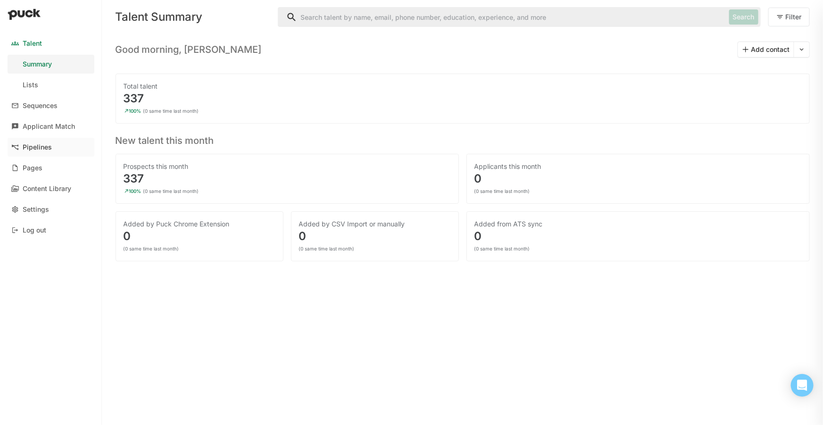
click at [42, 150] on div "Pipelines" at bounding box center [37, 147] width 29 height 8
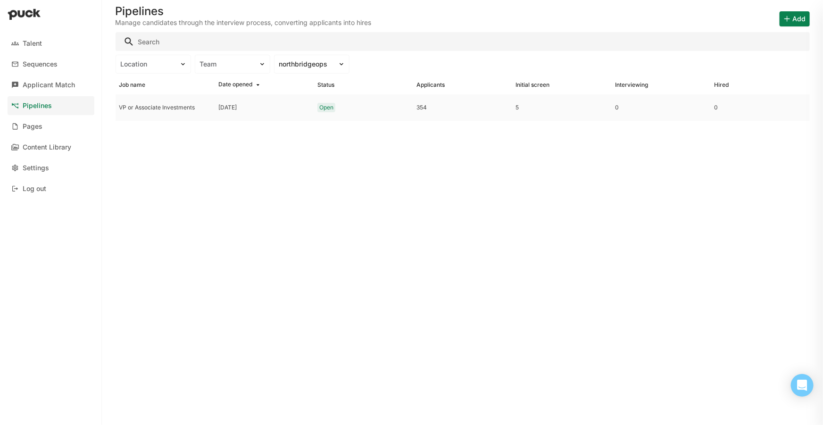
click at [331, 110] on div "Open" at bounding box center [326, 107] width 14 height 7
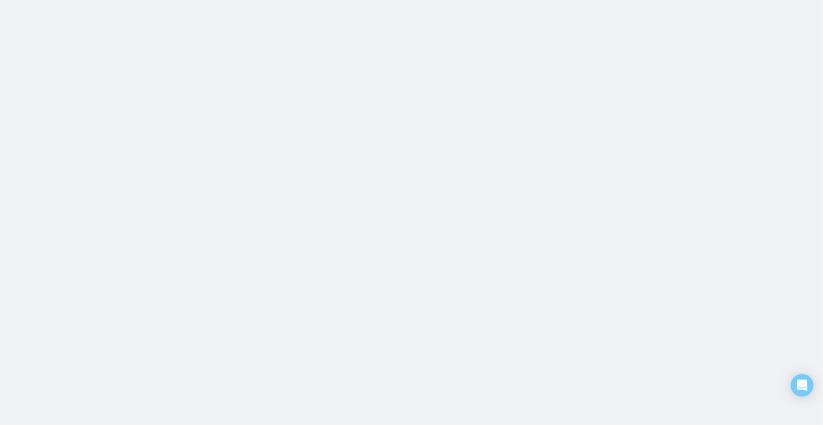
click at [335, 0] on html "Talent Sequences Applicant Match Pipelines Pages Content Library Settings Log o…" at bounding box center [411, 0] width 823 height 0
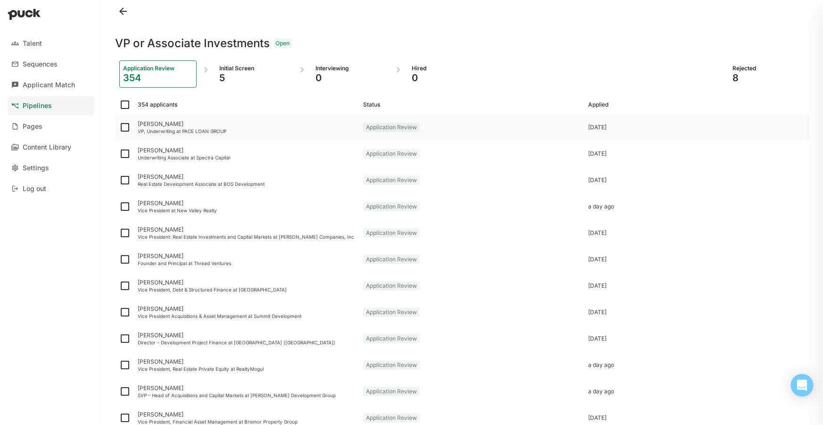
scroll to position [42, 0]
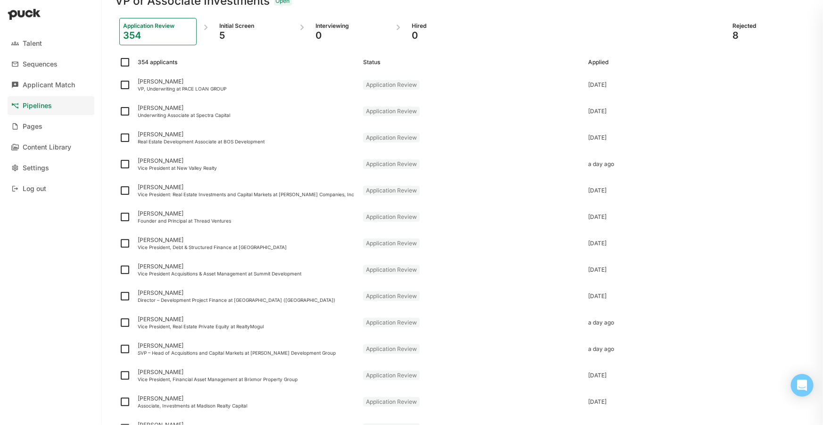
click at [231, 32] on div "5" at bounding box center [254, 35] width 69 height 11
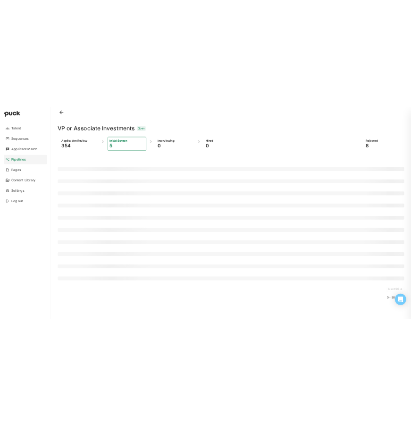
scroll to position [0, 0]
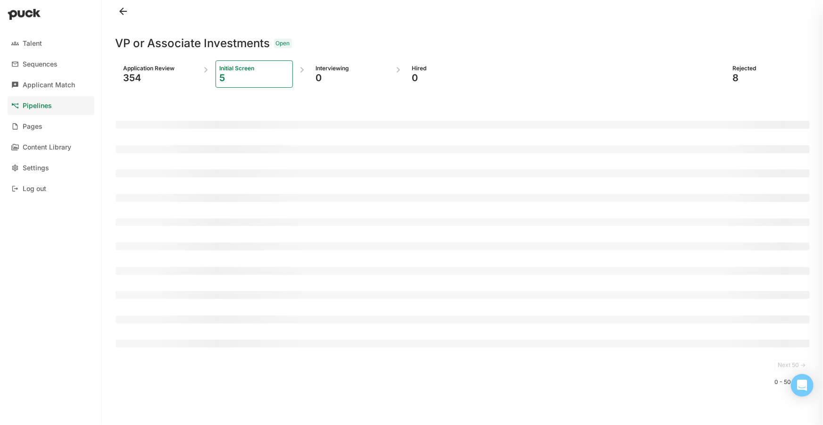
click at [136, 85] on div "Application Review 354" at bounding box center [157, 73] width 77 height 27
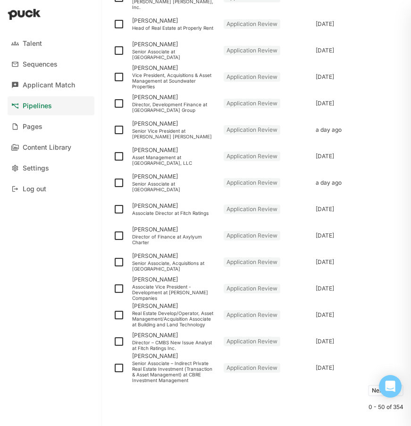
scroll to position [1077, 0]
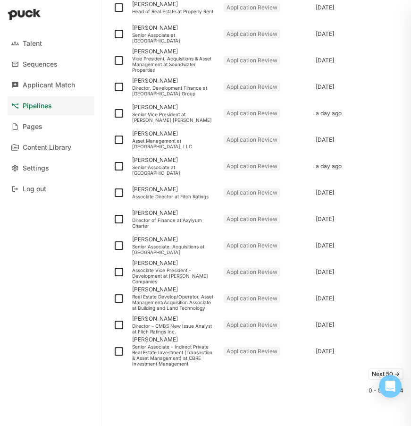
click at [376, 368] on button "Next 50 ->" at bounding box center [385, 373] width 35 height 11
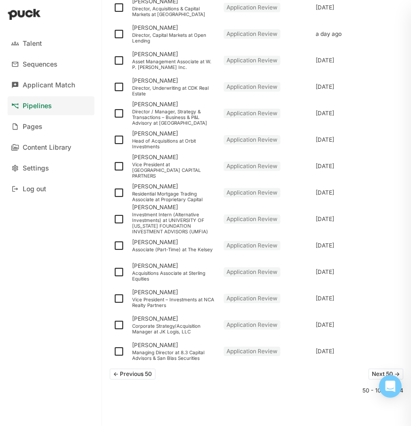
click at [364, 364] on div "<- Previous 50 Next 50 ->" at bounding box center [256, 373] width 294 height 19
click at [374, 368] on button "Next 50 ->" at bounding box center [385, 373] width 35 height 11
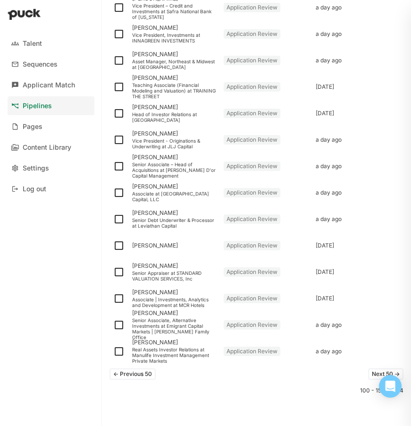
click at [368, 368] on button "Next 50 ->" at bounding box center [385, 373] width 35 height 11
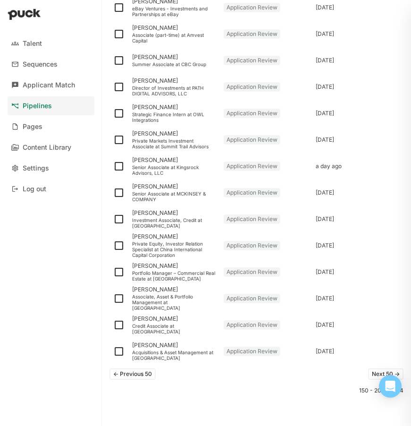
click at [368, 368] on button "Next 50 ->" at bounding box center [385, 373] width 35 height 11
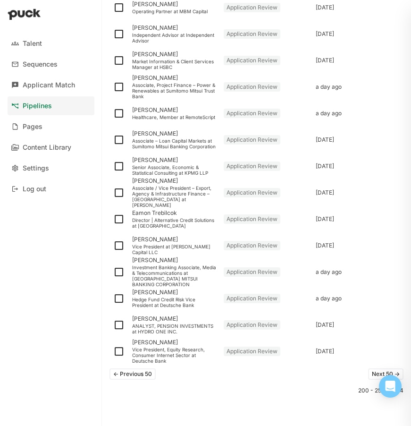
click at [377, 368] on button "Next 50 ->" at bounding box center [385, 373] width 35 height 11
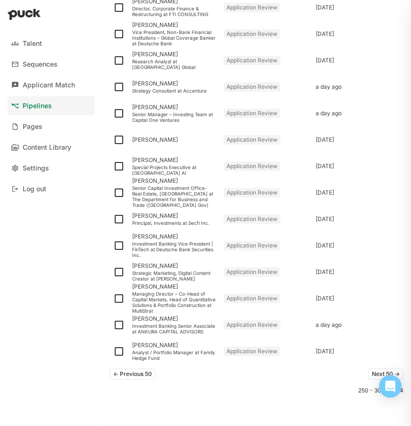
click at [368, 368] on button "Next 50 ->" at bounding box center [385, 373] width 35 height 11
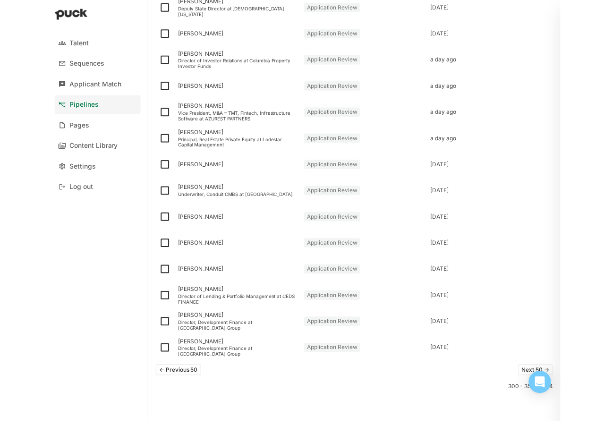
scroll to position [1071, 0]
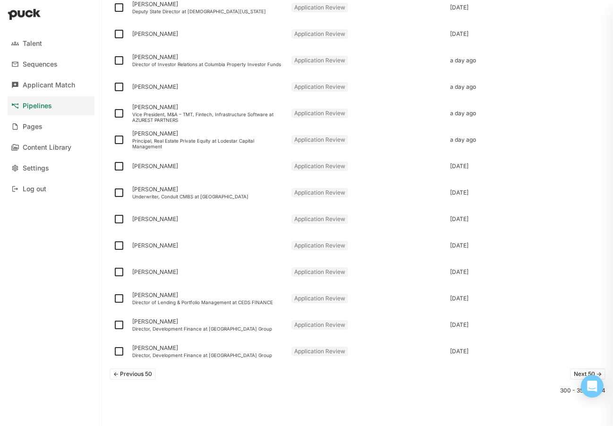
click at [570, 375] on button "Next 50 ->" at bounding box center [587, 373] width 35 height 11
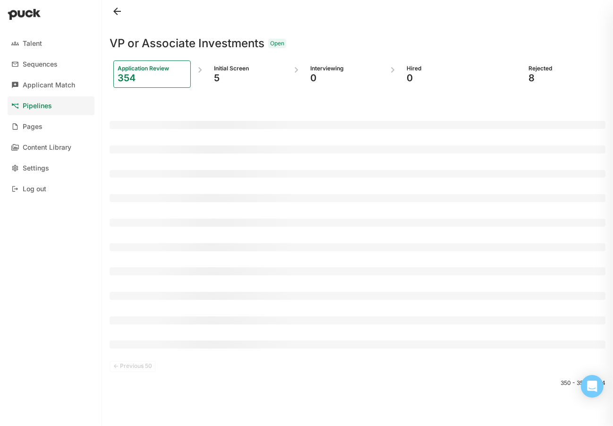
scroll to position [0, 0]
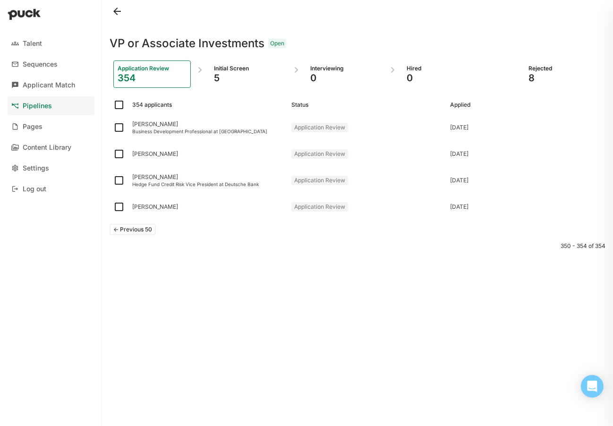
click at [403, 275] on div "<- Previous 50 350 - 354 of 354" at bounding box center [357, 250] width 496 height 61
click at [402, 275] on div "<- Previous 50 350 - 354 of 354" at bounding box center [357, 250] width 496 height 61
click at [437, 326] on div "VP or Associate Investments Open Application Review 354 Initial Screen 5 Interv…" at bounding box center [357, 209] width 496 height 418
click at [235, 291] on div "VP or Associate Investments Open Application Review 354 Initial Screen 5 Interv…" at bounding box center [357, 209] width 496 height 418
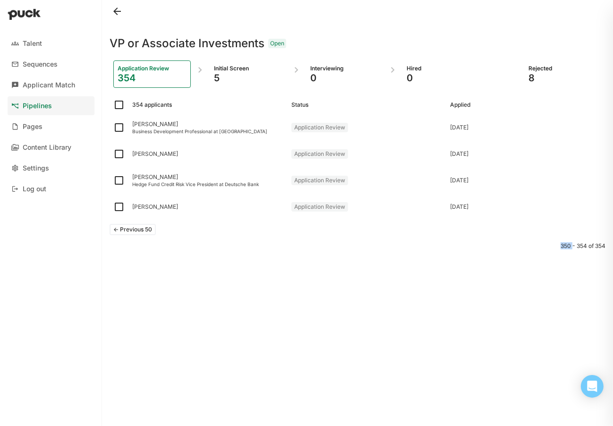
click at [235, 291] on div "VP or Associate Investments Open Application Review 354 Initial Screen 5 Interv…" at bounding box center [357, 209] width 496 height 418
click at [330, 346] on div "VP or Associate Investments Open Application Review 354 Initial Screen 5 Interv…" at bounding box center [357, 209] width 496 height 418
click at [487, 329] on div "VP or Associate Investments Open Application Review 354 Initial Screen 5 Interv…" at bounding box center [357, 209] width 496 height 418
click at [289, 333] on div "VP or Associate Investments Open Application Review 354 Initial Screen 5 Interv…" at bounding box center [357, 209] width 496 height 418
click at [143, 231] on button "<- Previous 50" at bounding box center [132, 229] width 46 height 11
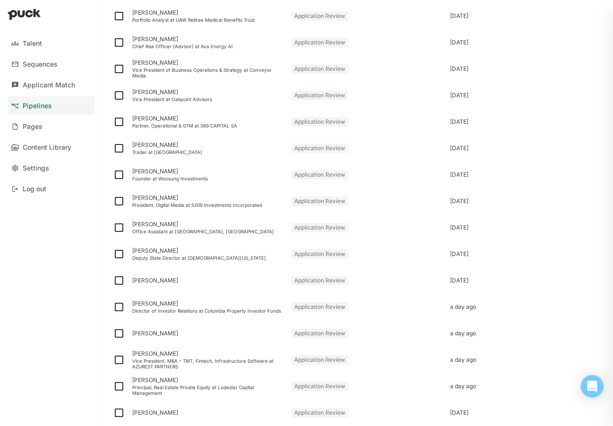
scroll to position [1071, 0]
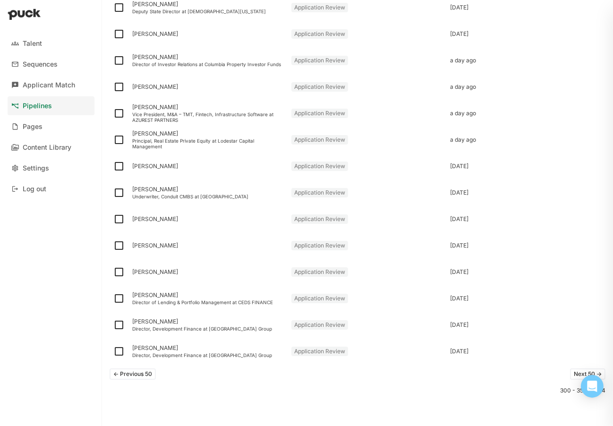
click at [146, 374] on button "<- Previous 50" at bounding box center [132, 373] width 46 height 11
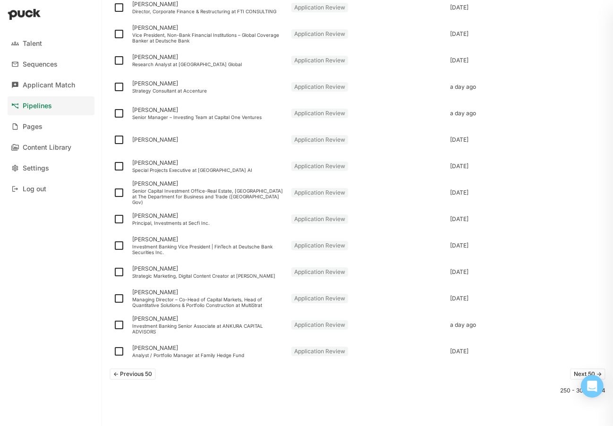
click at [277, 395] on div "<- Previous 50 Next 50 -> 250 - 300 of 354" at bounding box center [357, 394] width 496 height 61
click at [151, 379] on div "<- Previous 50 Next 50 ->" at bounding box center [357, 373] width 496 height 19
click at [148, 374] on button "<- Previous 50" at bounding box center [132, 373] width 46 height 11
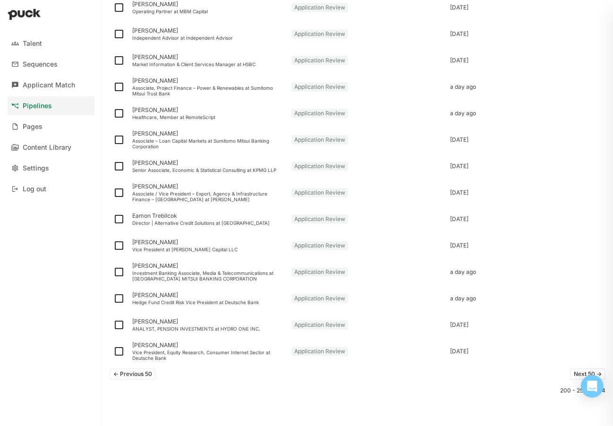
click at [152, 373] on button "<- Previous 50" at bounding box center [132, 373] width 46 height 11
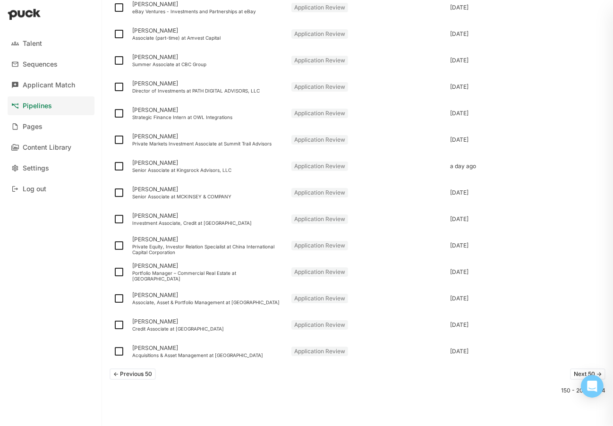
click at [142, 370] on button "<- Previous 50" at bounding box center [132, 373] width 46 height 11
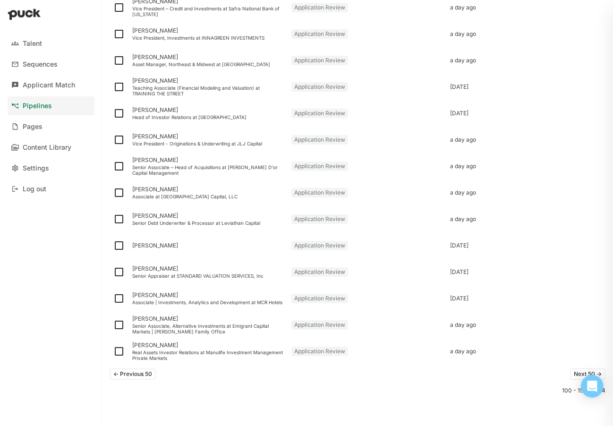
click at [269, 403] on div "<- Previous 50 Next 50 -> 100 - 150 of 354" at bounding box center [357, 394] width 496 height 61
click at [134, 377] on button "<- Previous 50" at bounding box center [132, 373] width 46 height 11
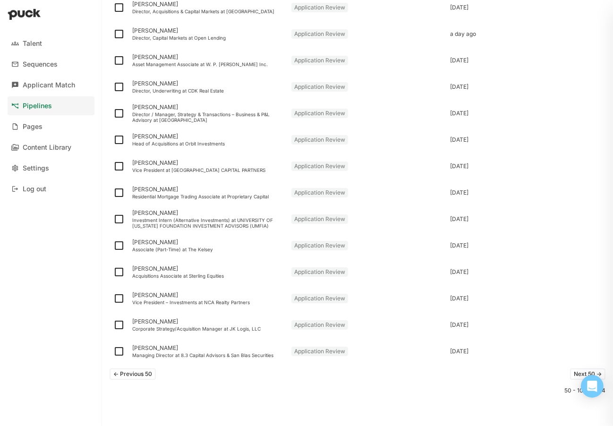
click at [119, 374] on button "<- Previous 50" at bounding box center [132, 373] width 46 height 11
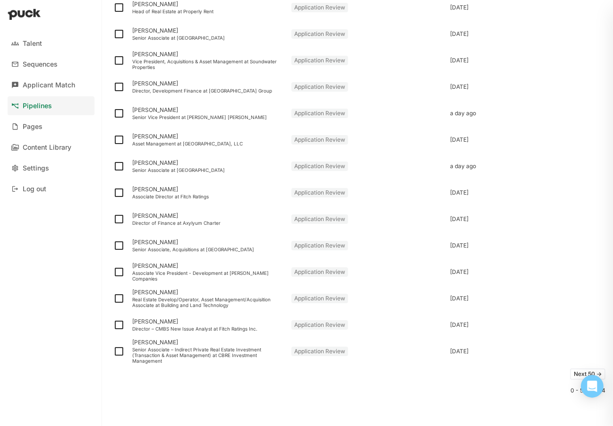
click at [571, 371] on button "Next 50 ->" at bounding box center [587, 373] width 35 height 11
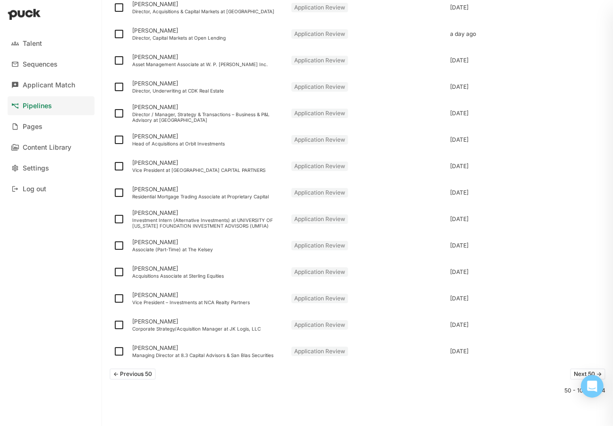
click at [575, 376] on button "Next 50 ->" at bounding box center [587, 373] width 35 height 11
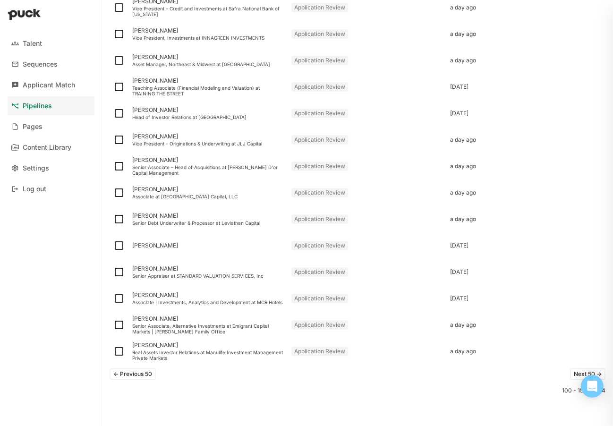
scroll to position [462, 0]
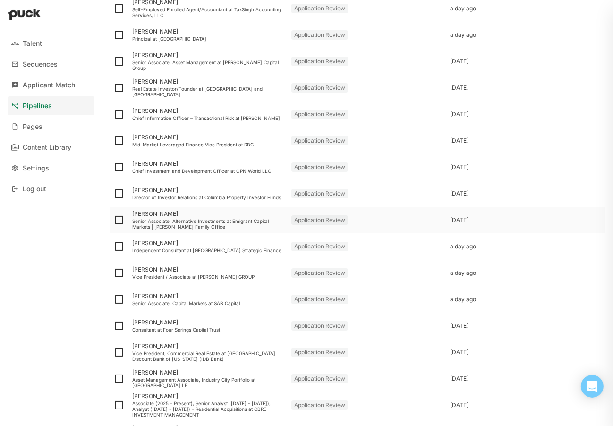
click at [117, 218] on img at bounding box center [118, 219] width 11 height 11
click at [113, 220] on input "checkbox" at bounding box center [113, 220] width 0 height 0
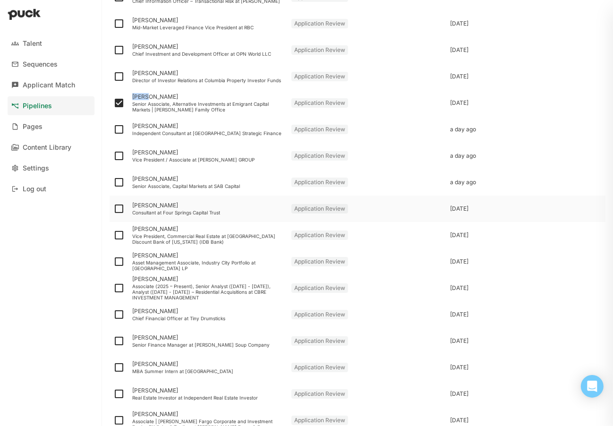
scroll to position [600, 0]
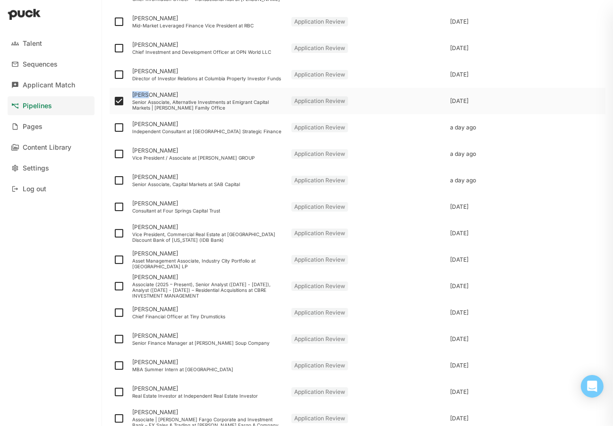
click at [118, 103] on img at bounding box center [118, 100] width 11 height 11
click at [113, 101] on input "checkbox" at bounding box center [113, 101] width 0 height 0
click at [118, 102] on img at bounding box center [118, 100] width 11 height 11
click at [113, 101] on input "checkbox" at bounding box center [113, 101] width 0 height 0
checkbox input "true"
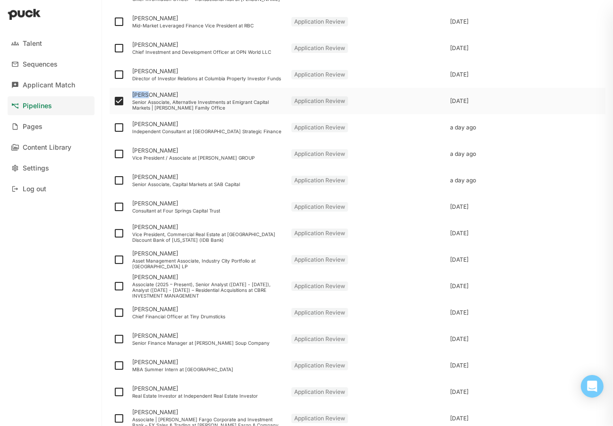
drag, startPoint x: 118, startPoint y: 102, endPoint x: 112, endPoint y: 102, distance: 5.7
click at [112, 102] on div at bounding box center [118, 101] width 19 height 26
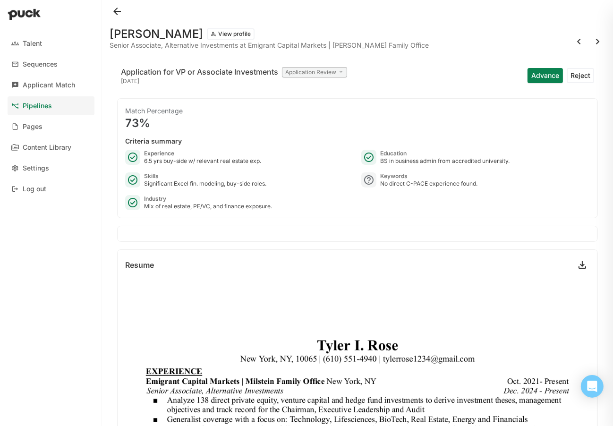
click at [339, 71] on img at bounding box center [341, 72] width 6 height 6
click at [118, 12] on button at bounding box center [116, 11] width 15 height 15
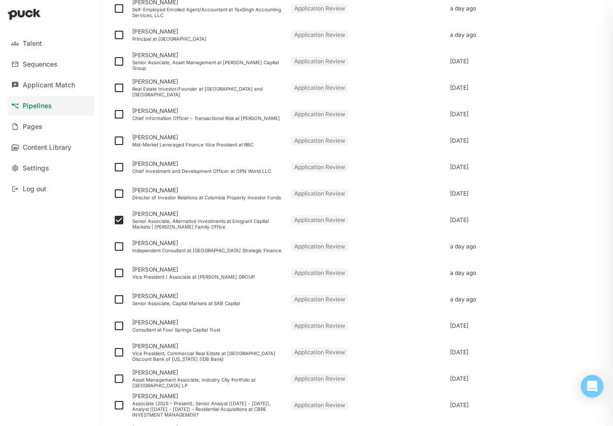
scroll to position [1090, 0]
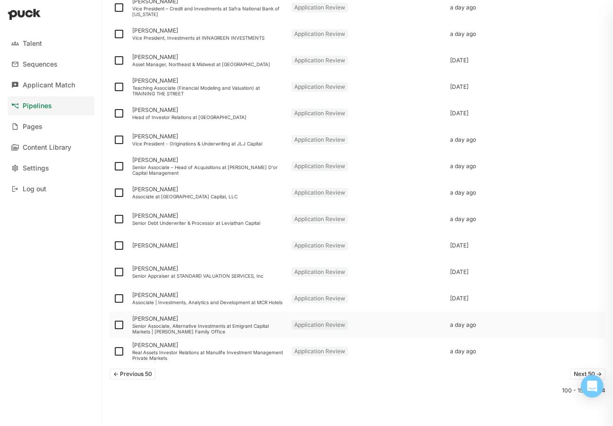
click at [123, 321] on img at bounding box center [118, 324] width 11 height 11
click at [113, 325] on input "checkbox" at bounding box center [113, 325] width 0 height 0
checkbox input "true"
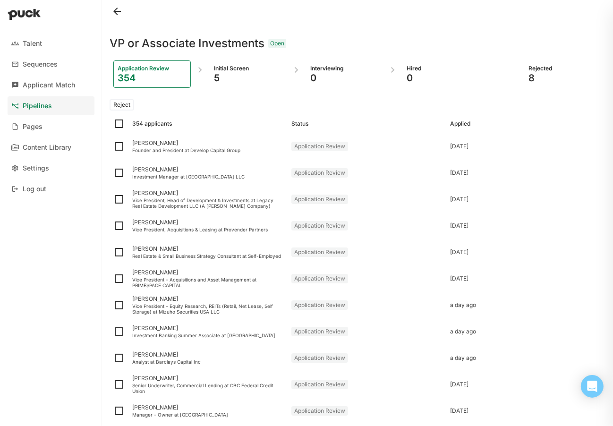
click at [540, 76] on div "8" at bounding box center [562, 77] width 69 height 11
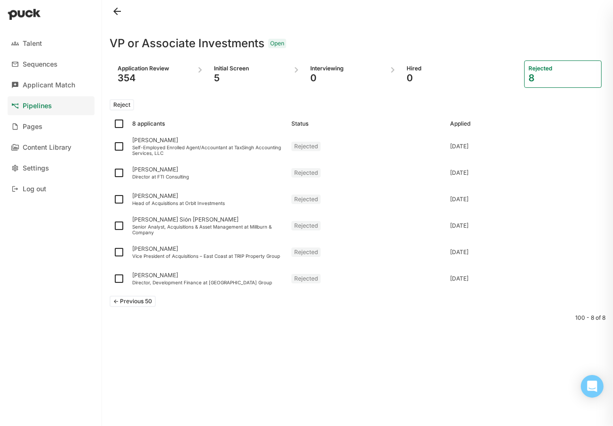
click at [117, 299] on button "<- Previous 50" at bounding box center [132, 300] width 46 height 11
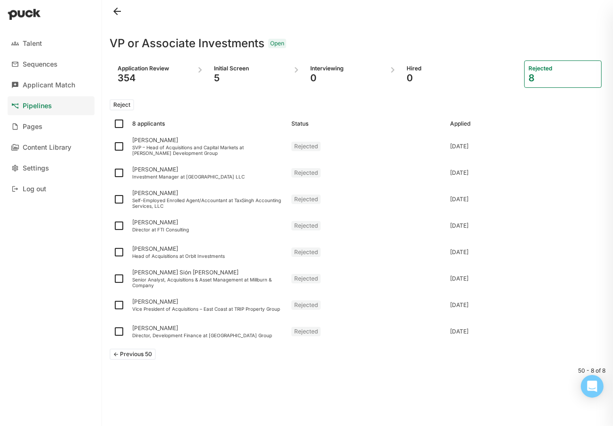
click at [162, 79] on div "354" at bounding box center [152, 77] width 69 height 11
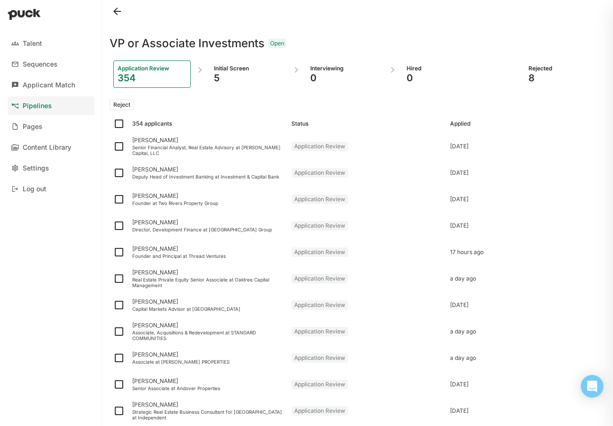
click at [248, 73] on div "5" at bounding box center [248, 77] width 69 height 11
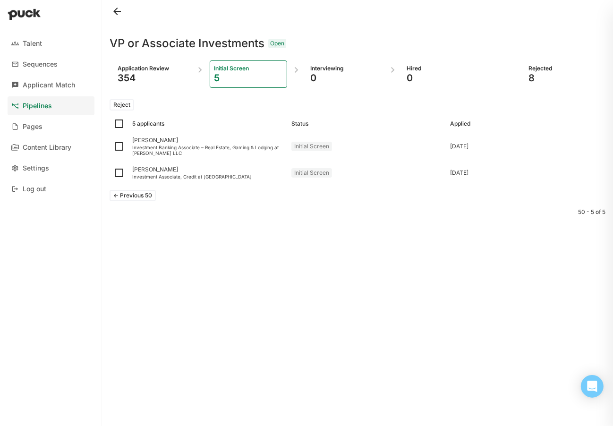
click at [167, 66] on div "Application Review" at bounding box center [152, 69] width 69 height 8
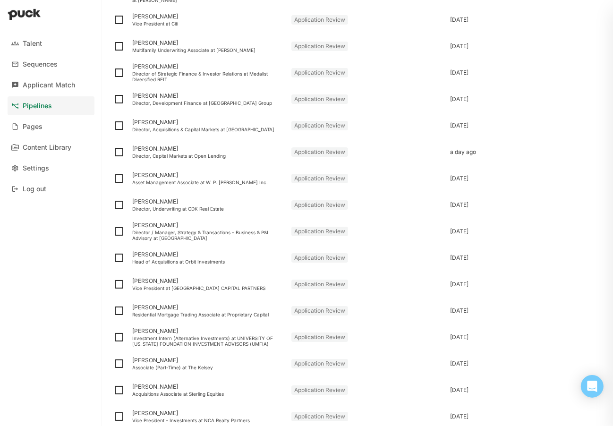
scroll to position [1090, 0]
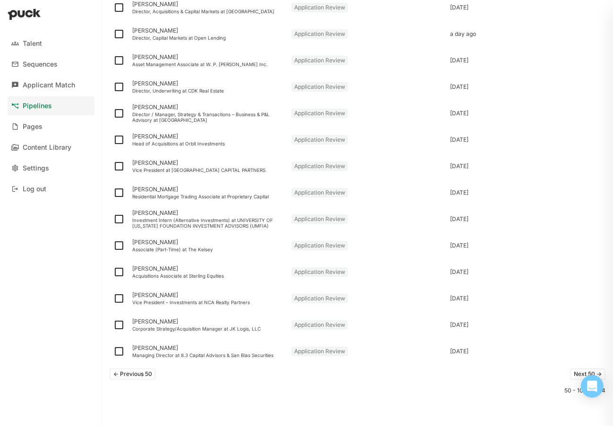
click at [577, 368] on button "Next 50 ->" at bounding box center [587, 373] width 35 height 11
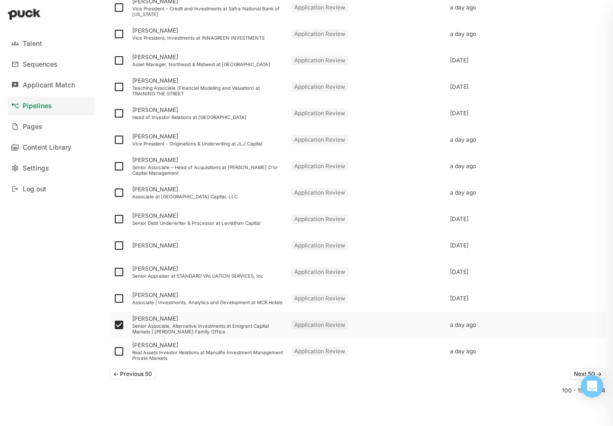
click at [118, 323] on img at bounding box center [118, 324] width 11 height 11
click at [113, 325] on input "checkbox" at bounding box center [113, 325] width 0 height 0
checkbox input "false"
click at [368, 379] on div "<- Previous 50 Next 50 ->" at bounding box center [357, 373] width 496 height 19
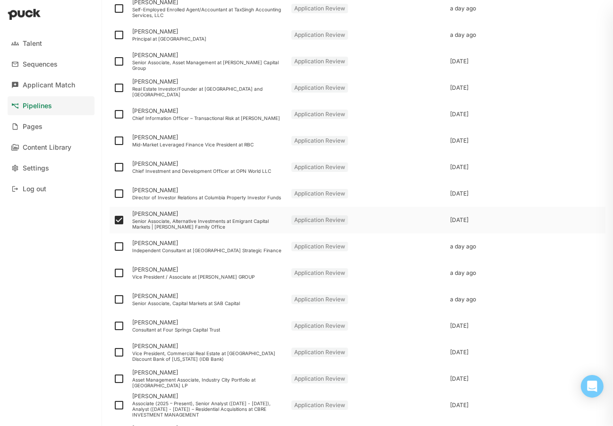
click at [121, 217] on img at bounding box center [118, 219] width 11 height 11
click at [113, 220] on input "checkbox" at bounding box center [113, 220] width 0 height 0
checkbox input "false"
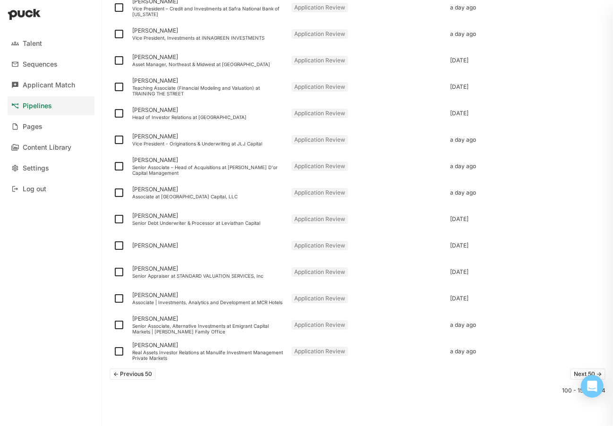
click at [570, 370] on button "Next 50 ->" at bounding box center [587, 373] width 35 height 11
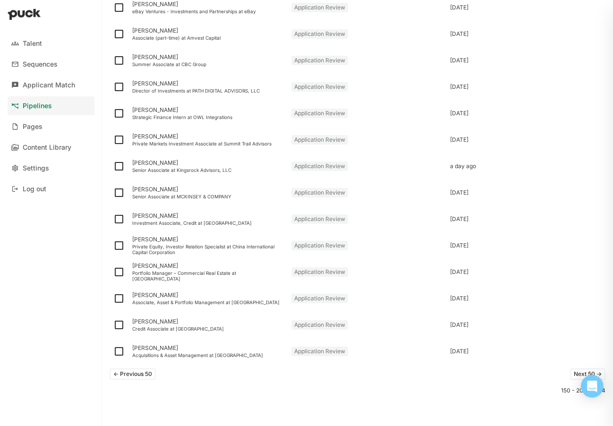
click at [571, 376] on button "Next 50 ->" at bounding box center [587, 373] width 35 height 11
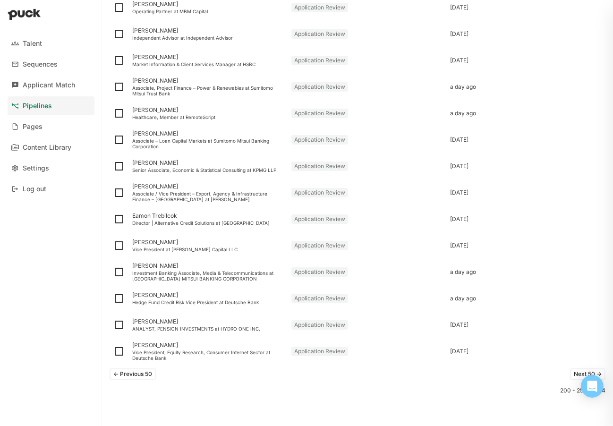
click at [570, 373] on button "Next 50 ->" at bounding box center [587, 373] width 35 height 11
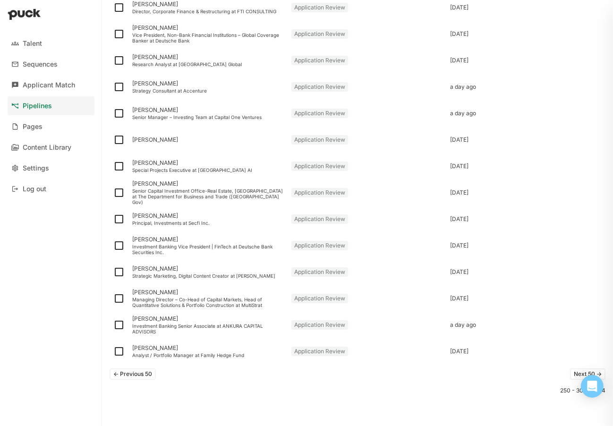
click at [473, 403] on div "<- Previous 50 Next 50 -> 250 - 300 of 354" at bounding box center [357, 394] width 496 height 61
click at [570, 374] on button "Next 50 ->" at bounding box center [587, 373] width 35 height 11
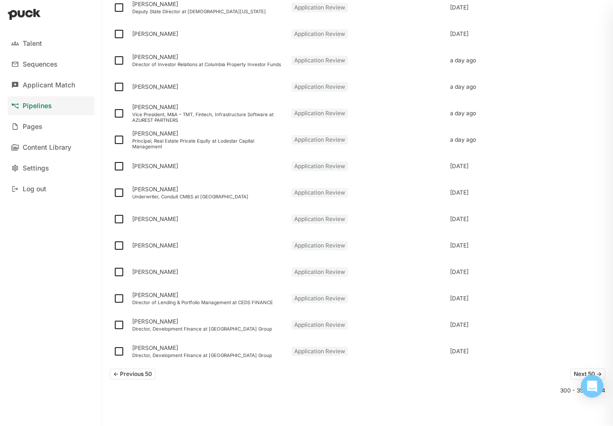
click at [573, 374] on button "Next 50 ->" at bounding box center [587, 373] width 35 height 11
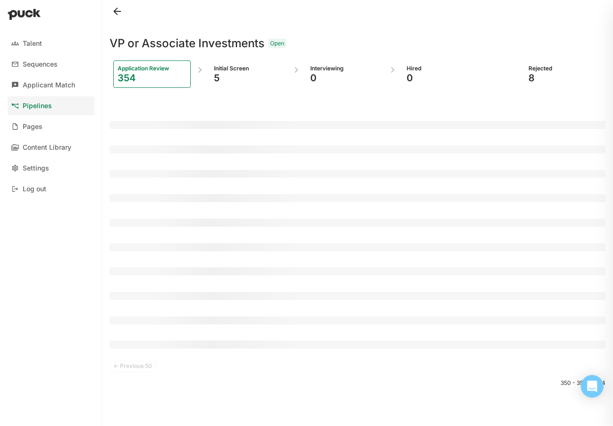
scroll to position [0, 0]
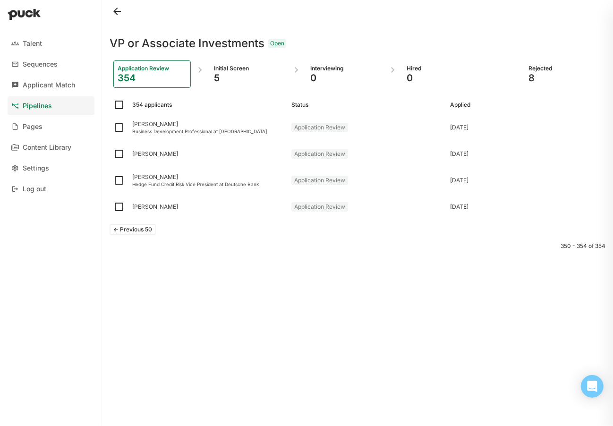
click at [120, 229] on button "<- Previous 50" at bounding box center [132, 229] width 46 height 11
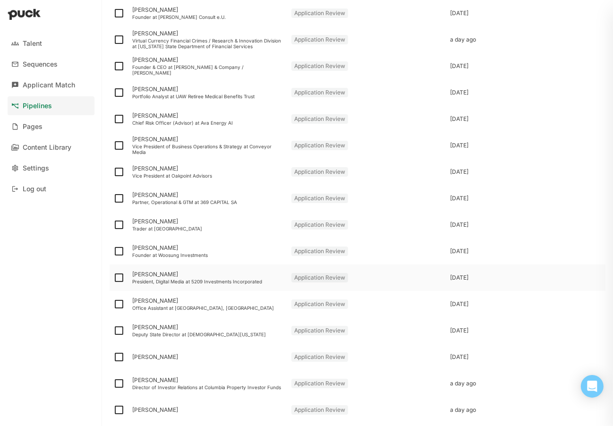
scroll to position [1071, 0]
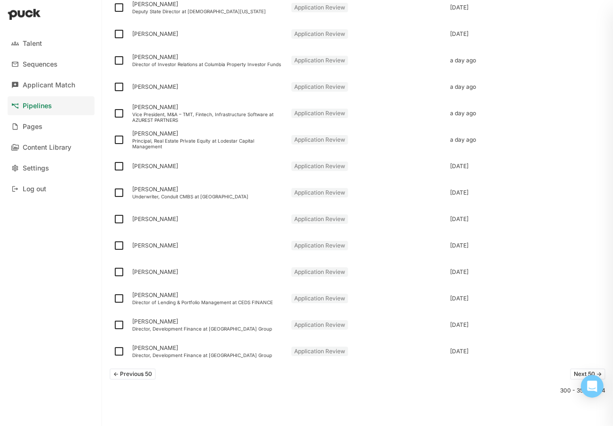
click at [127, 369] on button "<- Previous 50" at bounding box center [132, 373] width 46 height 11
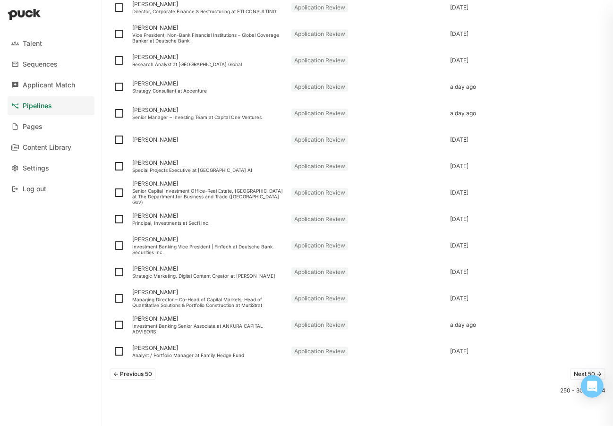
click at [137, 375] on button "<- Previous 50" at bounding box center [132, 373] width 46 height 11
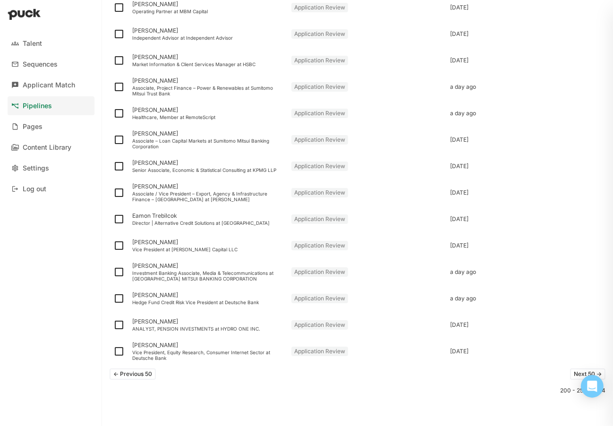
click at [132, 373] on button "<- Previous 50" at bounding box center [132, 373] width 46 height 11
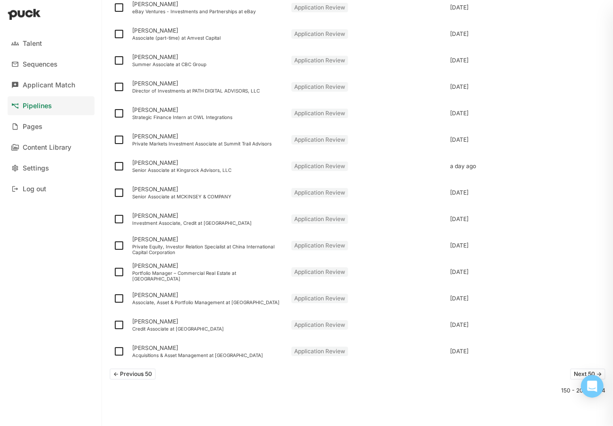
click at [146, 369] on button "<- Previous 50" at bounding box center [132, 373] width 46 height 11
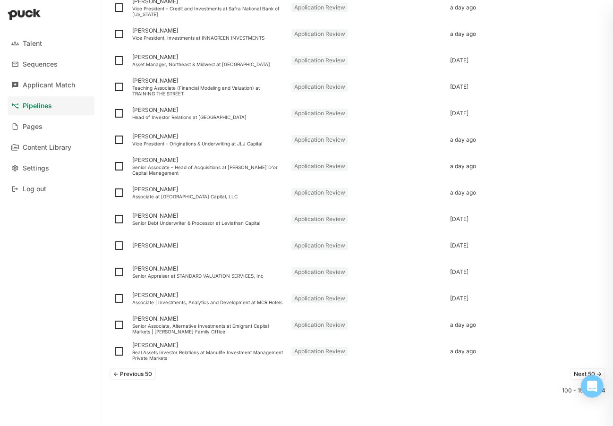
click at [139, 370] on button "<- Previous 50" at bounding box center [132, 373] width 46 height 11
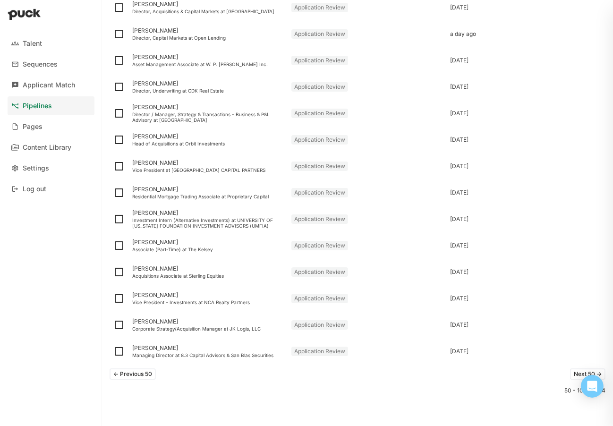
click at [118, 371] on button "<- Previous 50" at bounding box center [132, 373] width 46 height 11
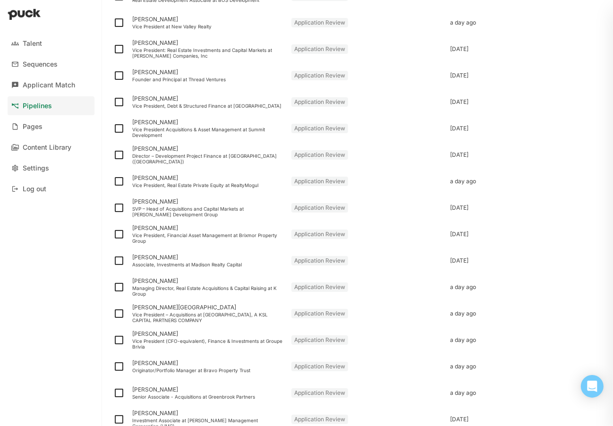
scroll to position [0, 0]
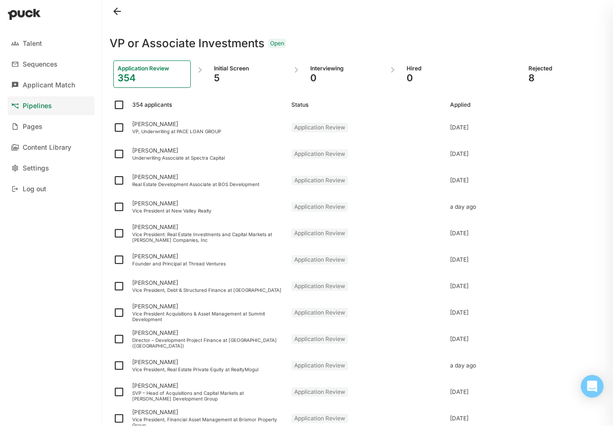
click at [115, 9] on button at bounding box center [116, 11] width 15 height 15
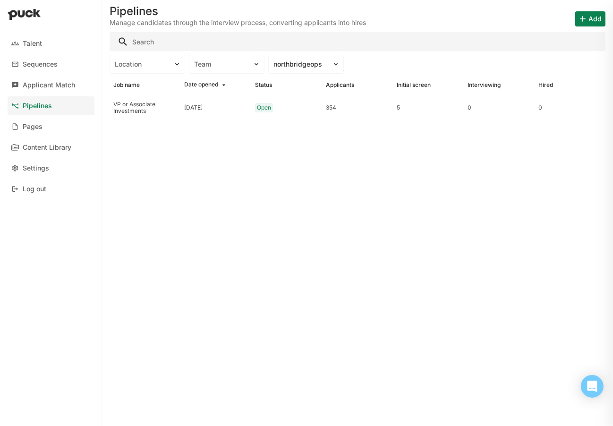
click at [584, 21] on button "Add" at bounding box center [590, 18] width 30 height 15
click at [582, 65] on p "Add candidate" at bounding box center [572, 65] width 52 height 10
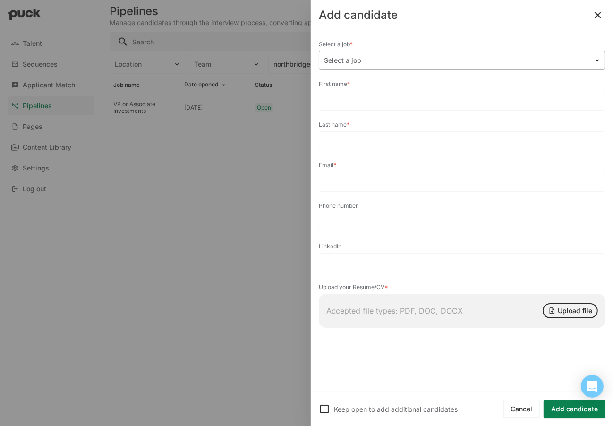
click at [385, 57] on div at bounding box center [456, 61] width 265 height 10
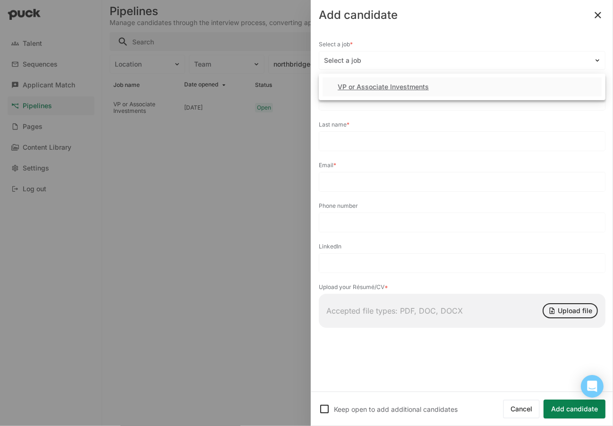
click at [394, 88] on div "VP or Associate Investments" at bounding box center [382, 87] width 91 height 8
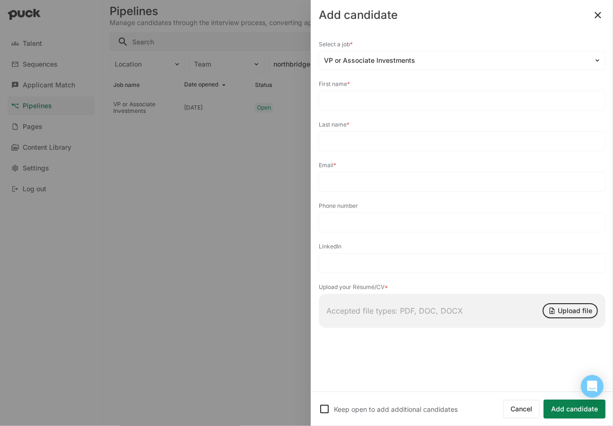
click at [364, 95] on input at bounding box center [462, 100] width 286 height 19
paste input "Tyler"
type input "Tyler"
click at [424, 116] on div "Select a job VP or Associate Investments First name Tyler Last name Email Phone…" at bounding box center [462, 186] width 286 height 297
click at [415, 135] on input at bounding box center [462, 141] width 286 height 19
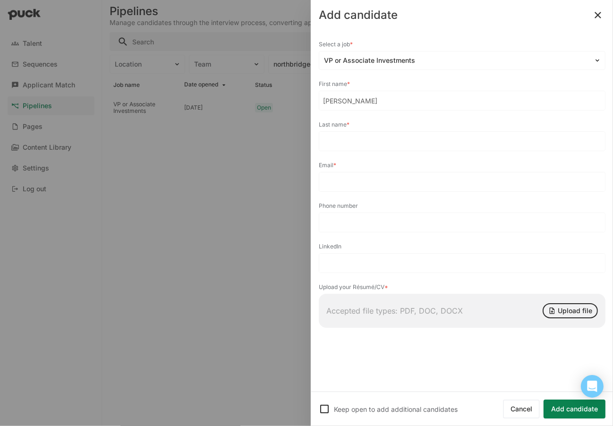
paste input "Dean"
type input "Dean"
click at [363, 182] on input at bounding box center [462, 181] width 286 height 19
paste input "p.tylerddean@gmail.com"
click at [325, 179] on input "p.tylerddean@gmail.com" at bounding box center [456, 181] width 274 height 19
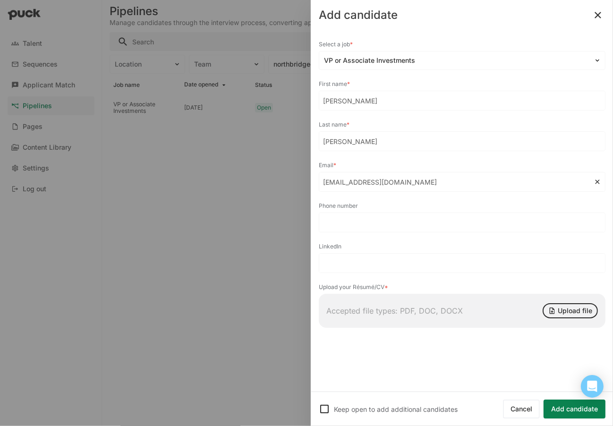
type input "p.tylerddean@gmail.com"
click at [571, 308] on button "Upload file" at bounding box center [569, 310] width 55 height 15
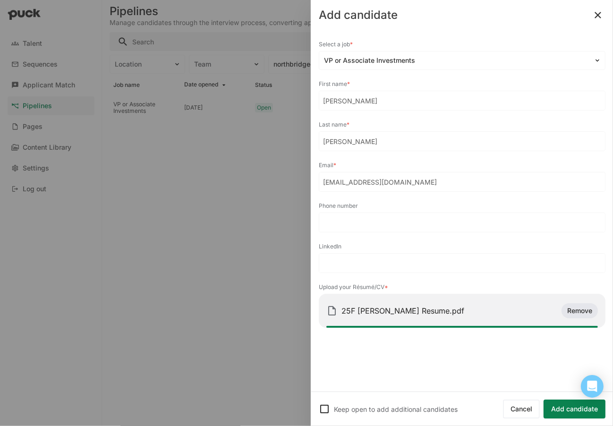
click at [565, 409] on button "Add candidate" at bounding box center [574, 408] width 62 height 19
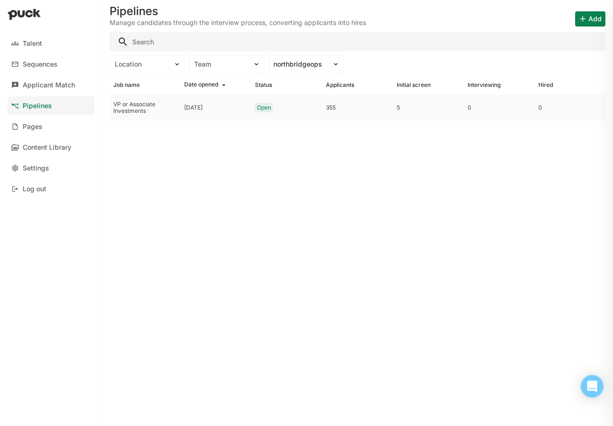
click at [257, 105] on div "Open" at bounding box center [264, 107] width 14 height 7
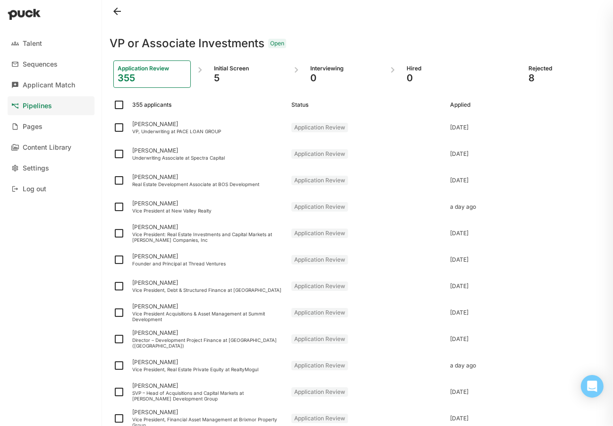
scroll to position [674, 0]
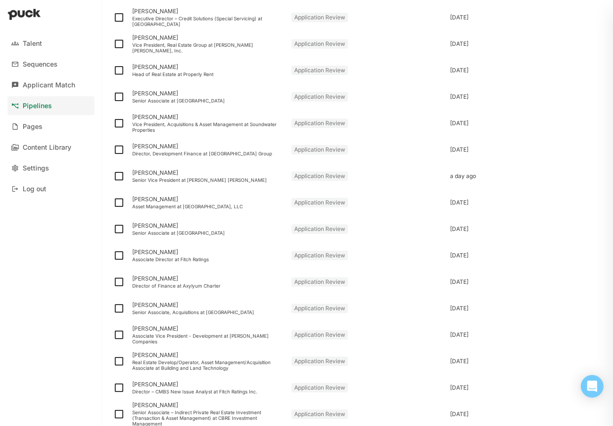
scroll to position [1071, 0]
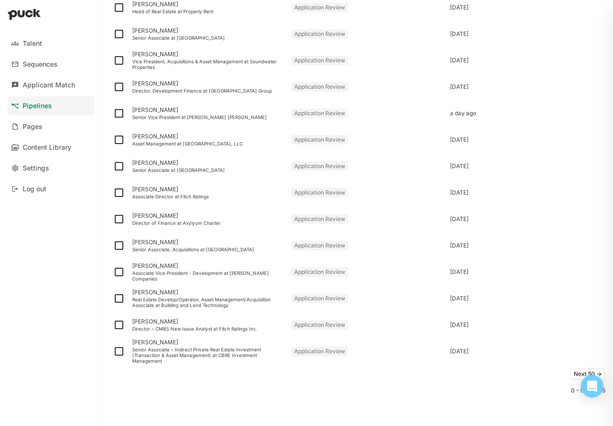
click at [574, 373] on button "Next 50 ->" at bounding box center [587, 373] width 35 height 11
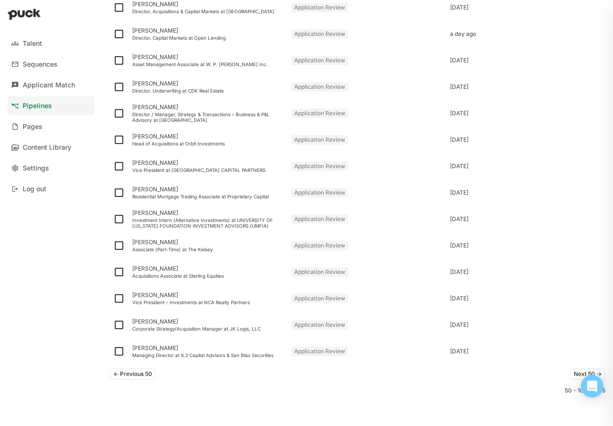
click at [570, 370] on button "Next 50 ->" at bounding box center [587, 373] width 35 height 11
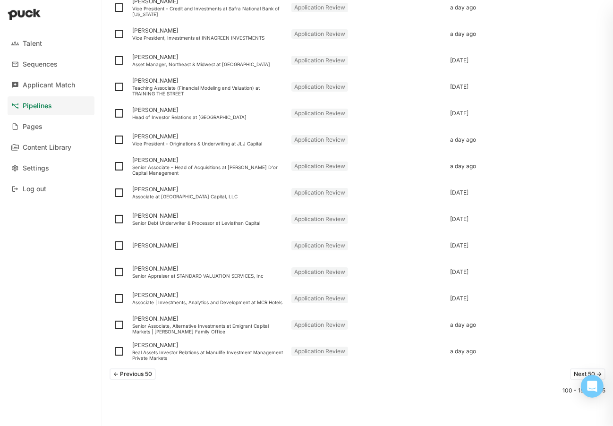
click at [572, 373] on button "Next 50 ->" at bounding box center [587, 373] width 35 height 11
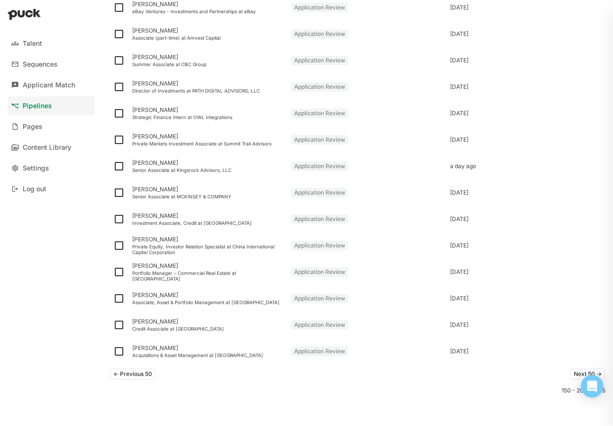
click at [571, 370] on button "Next 50 ->" at bounding box center [587, 373] width 35 height 11
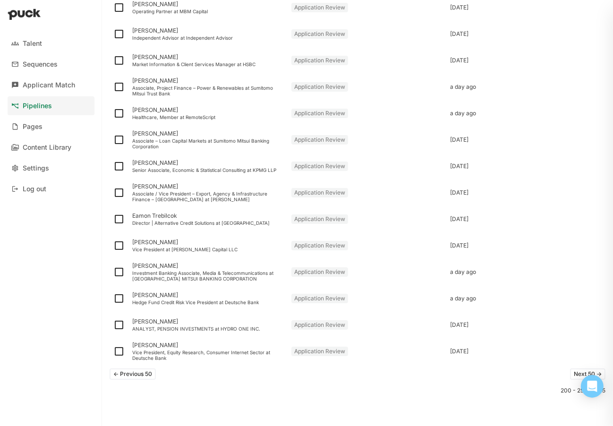
click at [575, 369] on button "Next 50 ->" at bounding box center [587, 373] width 35 height 11
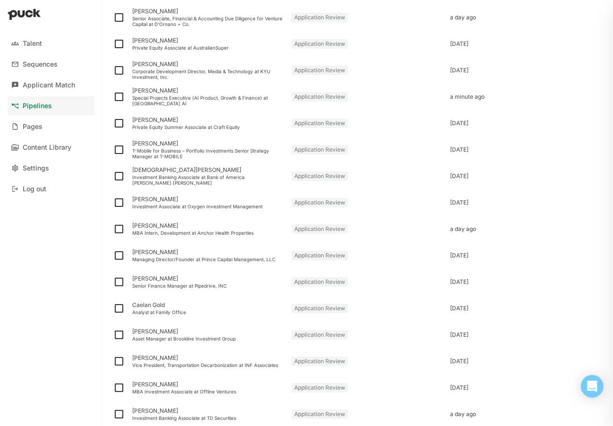
scroll to position [181, 0]
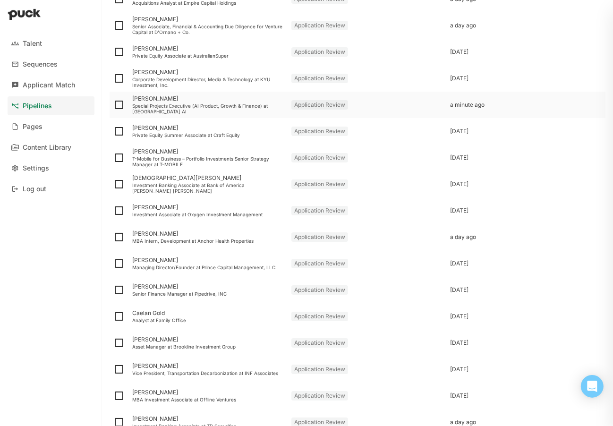
drag, startPoint x: 431, startPoint y: 102, endPoint x: 413, endPoint y: 105, distance: 17.7
click at [413, 105] on div "Application Review" at bounding box center [366, 105] width 159 height 26
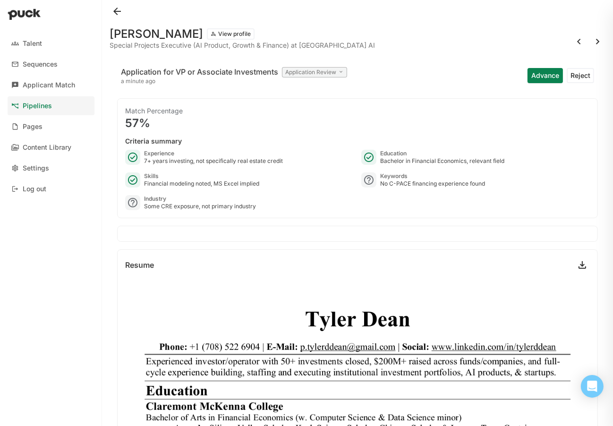
click at [577, 73] on button "Reject" at bounding box center [579, 75] width 27 height 15
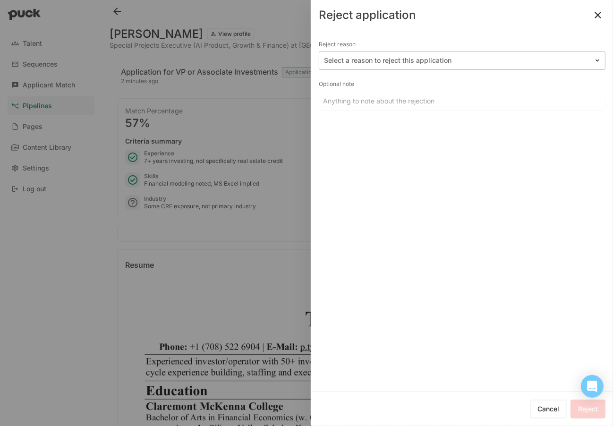
click at [419, 60] on div at bounding box center [456, 61] width 265 height 10
click at [446, 99] on input at bounding box center [462, 100] width 286 height 19
click at [595, 13] on button at bounding box center [597, 15] width 15 height 15
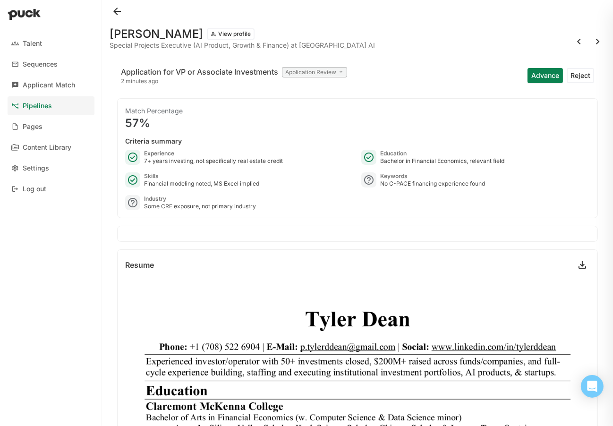
click at [115, 9] on button at bounding box center [116, 11] width 15 height 15
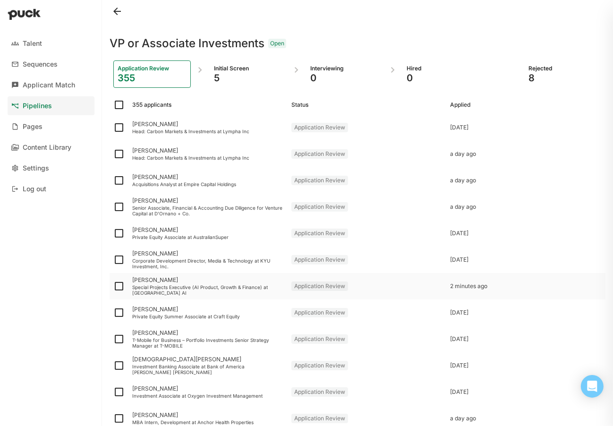
click at [118, 288] on img at bounding box center [118, 285] width 11 height 11
click at [113, 286] on input "checkbox" at bounding box center [113, 286] width 0 height 0
checkbox input "true"
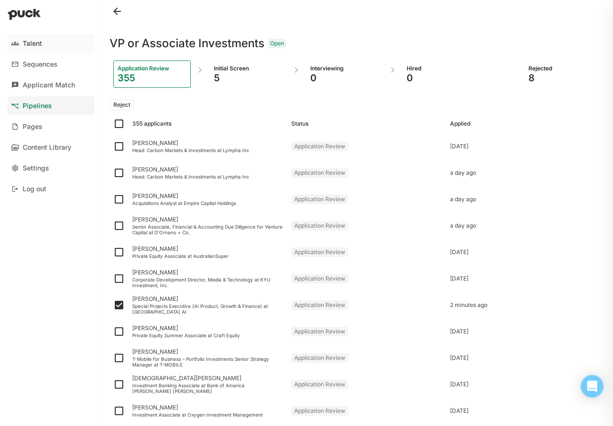
click at [36, 40] on div "Talent" at bounding box center [32, 44] width 19 height 8
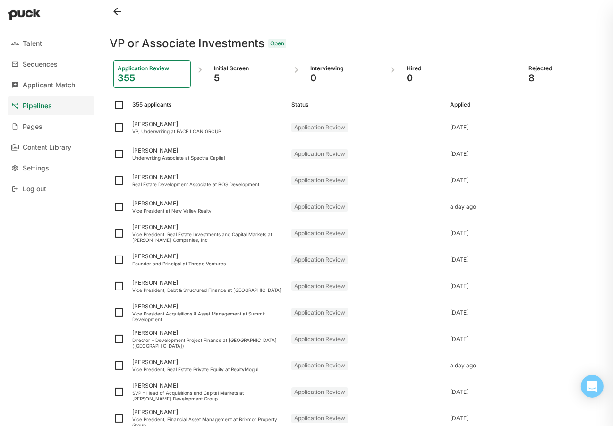
click at [238, 77] on div "5" at bounding box center [248, 77] width 69 height 11
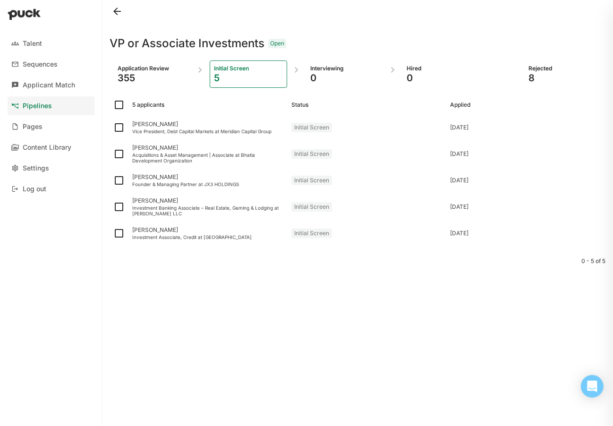
click at [496, 72] on div "Application Review 355 Initial Screen 5 Interviewing 0 Hired 0 Rejected 8" at bounding box center [357, 74] width 496 height 42
click at [524, 73] on div "Rejected 8" at bounding box center [562, 73] width 77 height 27
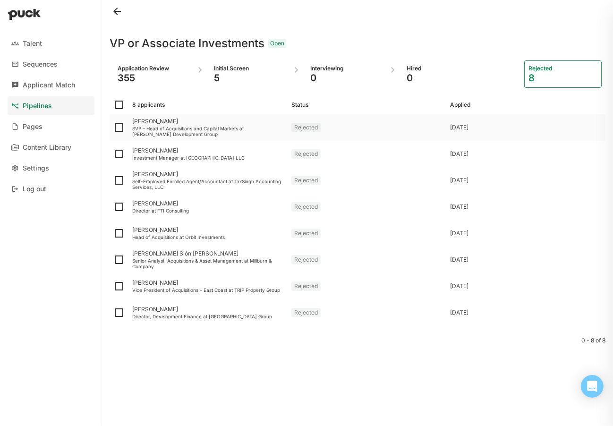
click at [212, 129] on div "SVP – Head of Acquisitions and Capital Markets at Newgard Development Group" at bounding box center [207, 131] width 151 height 11
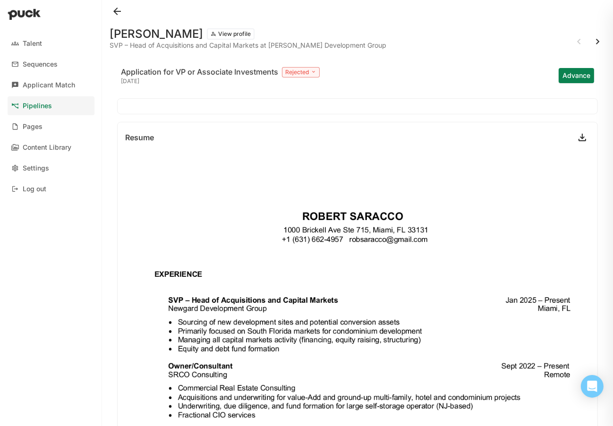
click at [121, 6] on button at bounding box center [116, 11] width 15 height 15
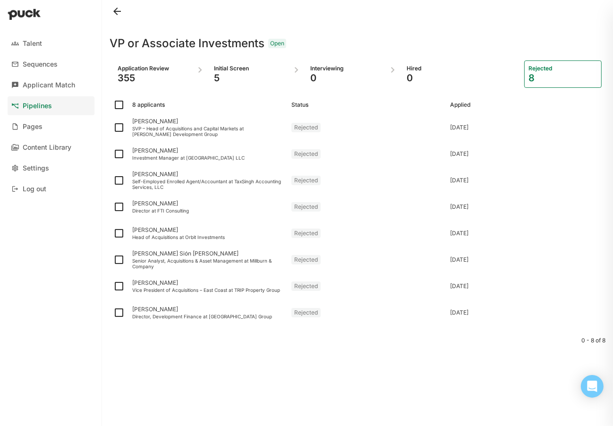
click at [146, 76] on div "355" at bounding box center [152, 77] width 69 height 11
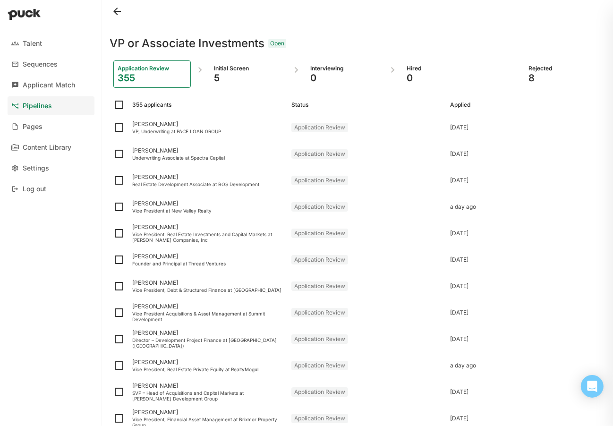
click at [117, 8] on button at bounding box center [116, 11] width 15 height 15
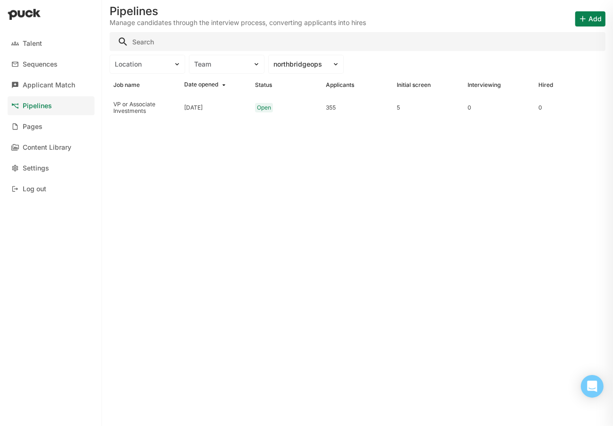
click at [53, 107] on link "Pipelines" at bounding box center [51, 105] width 87 height 19
drag, startPoint x: 358, startPoint y: 96, endPoint x: 327, endPoint y: 105, distance: 32.3
click at [327, 105] on div "355" at bounding box center [357, 107] width 63 height 7
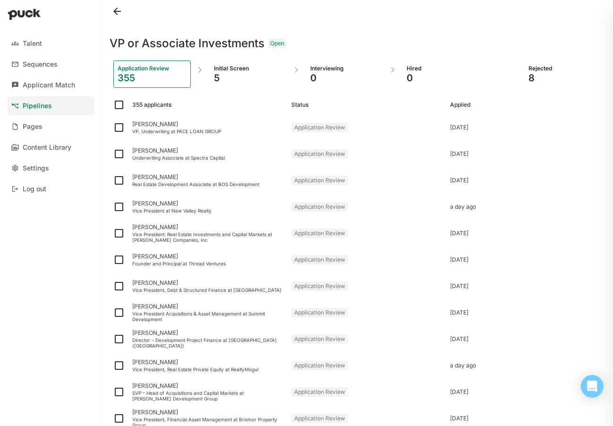
click at [178, 74] on div "355" at bounding box center [152, 77] width 69 height 11
drag, startPoint x: 178, startPoint y: 74, endPoint x: 153, endPoint y: 76, distance: 25.1
click at [153, 76] on div "355" at bounding box center [152, 77] width 69 height 11
click at [116, 104] on img at bounding box center [118, 104] width 11 height 11
click at [113, 105] on input "checkbox" at bounding box center [113, 105] width 0 height 0
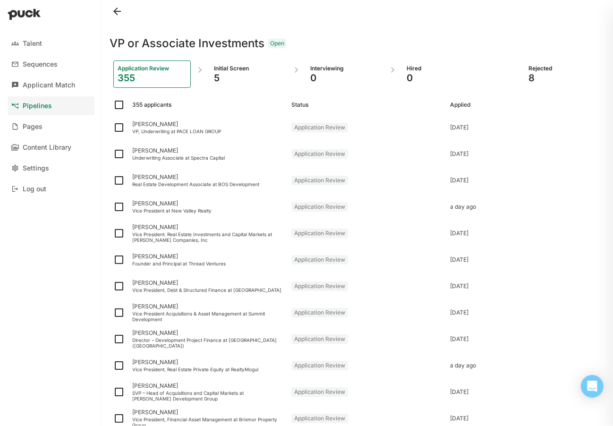
checkbox input "true"
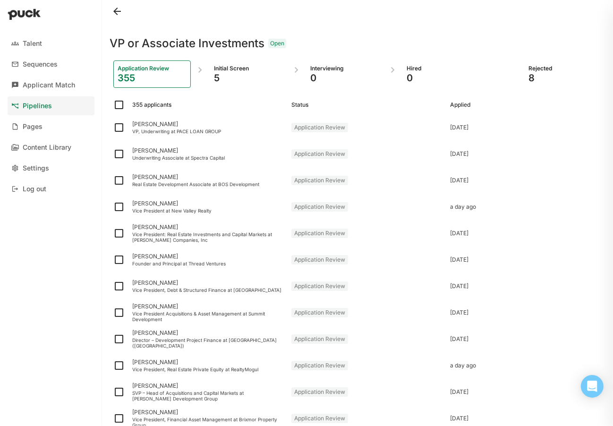
checkbox input "true"
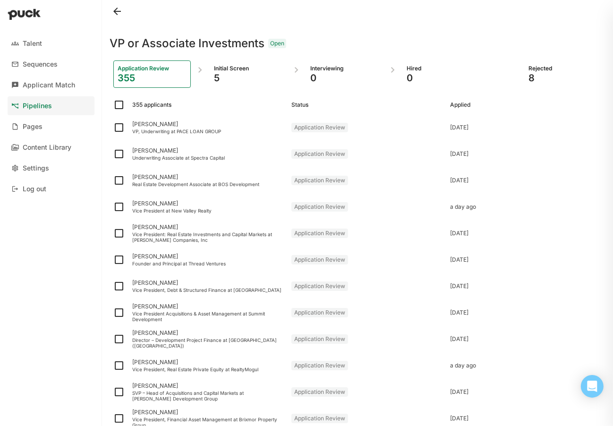
checkbox input "true"
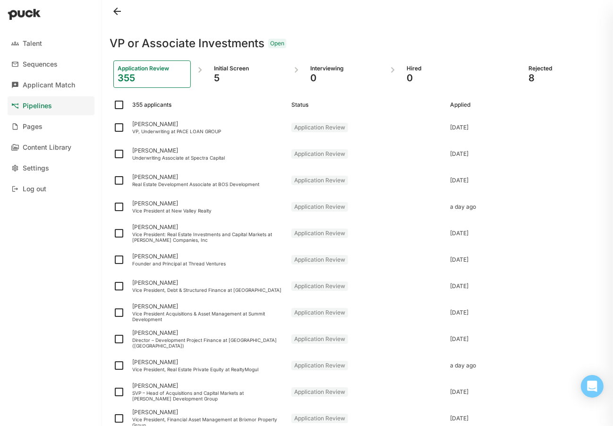
checkbox input "true"
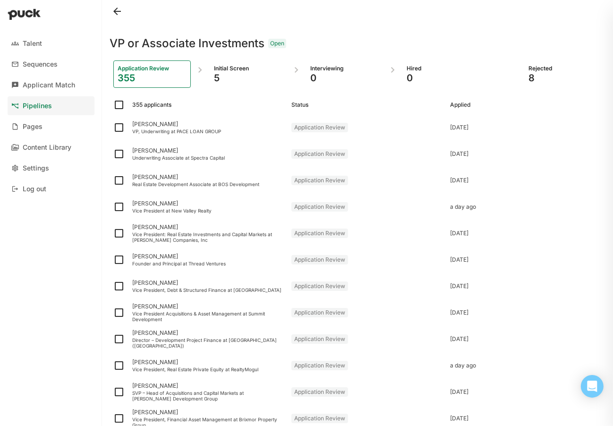
checkbox input "true"
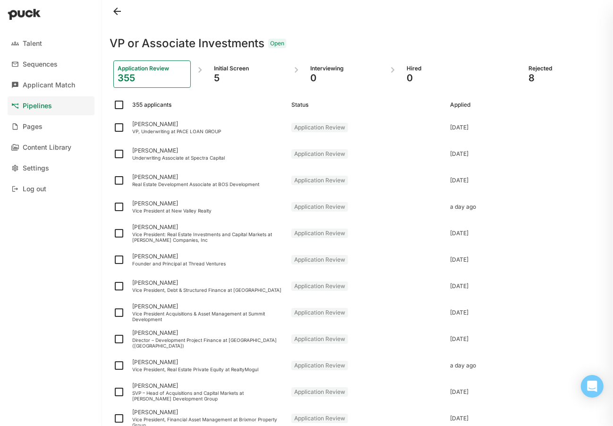
checkbox input "true"
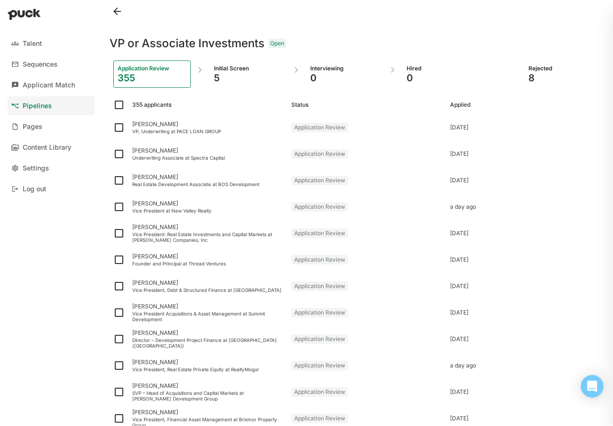
checkbox input "true"
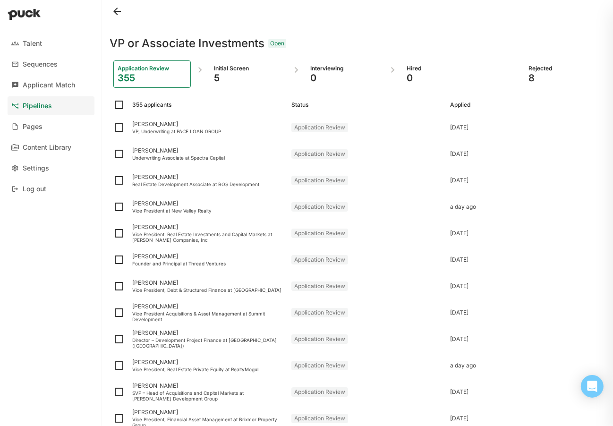
checkbox input "true"
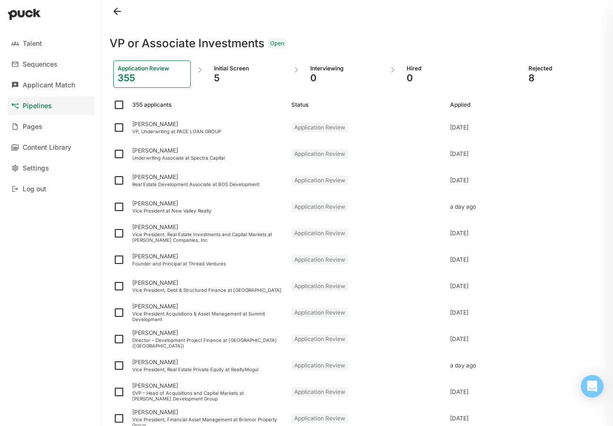
checkbox input "true"
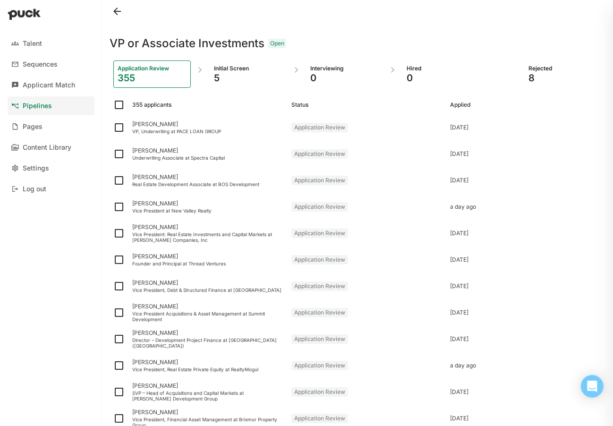
checkbox input "true"
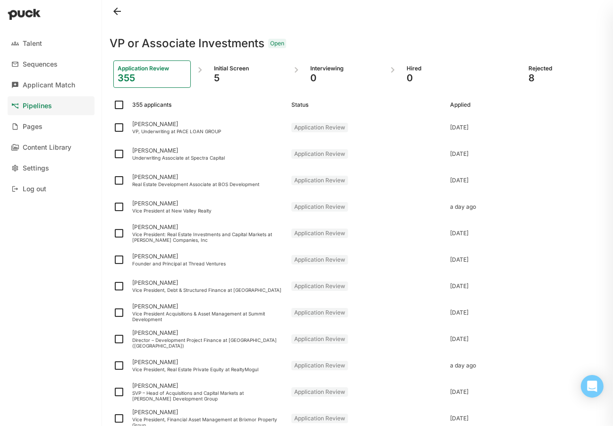
checkbox input "true"
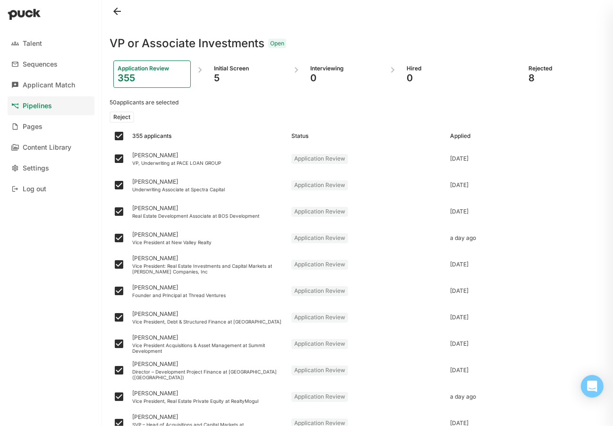
click at [117, 136] on img at bounding box center [118, 135] width 11 height 11
click at [113, 136] on input "checkbox" at bounding box center [113, 136] width 0 height 0
checkbox input "false"
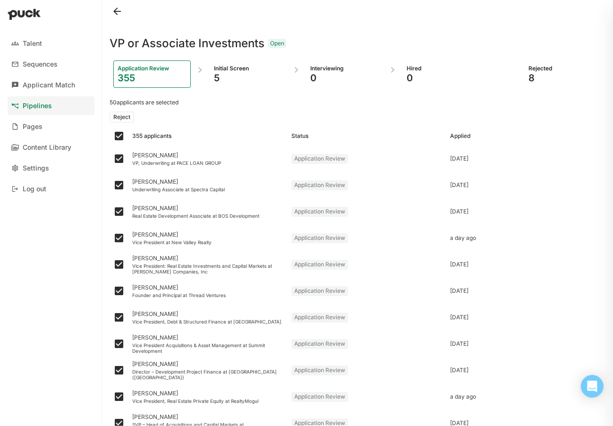
checkbox input "false"
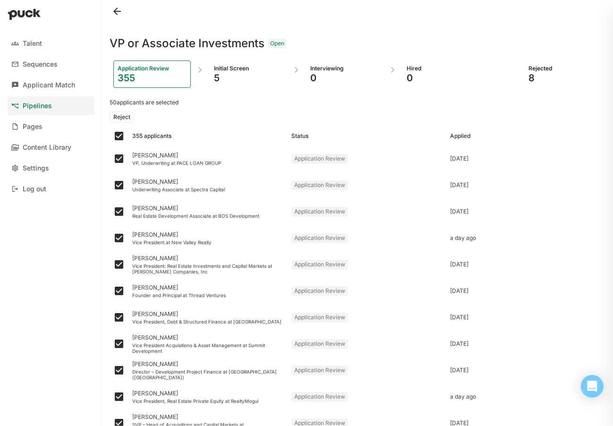
checkbox input "false"
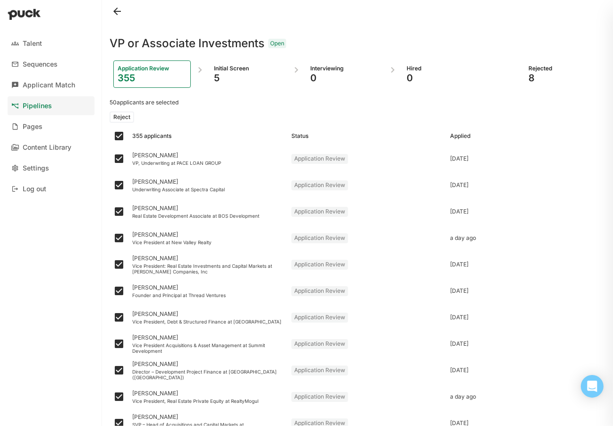
checkbox input "false"
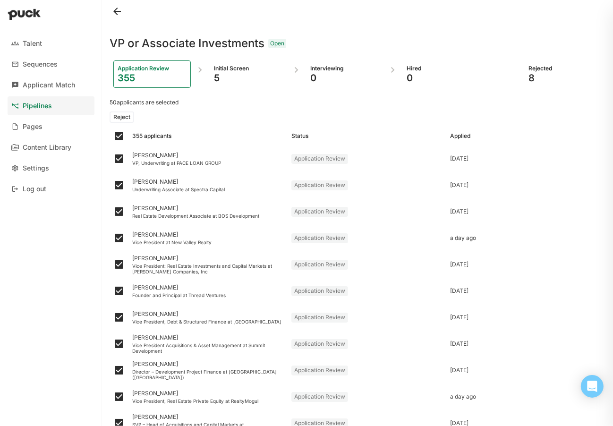
checkbox input "false"
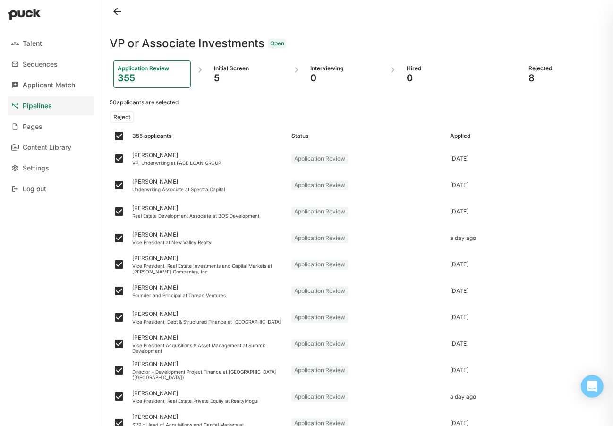
checkbox input "false"
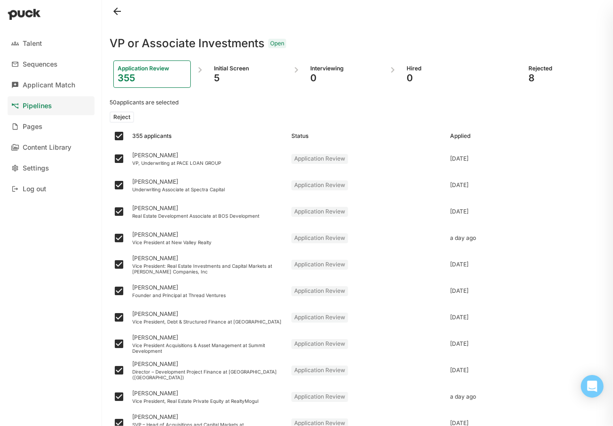
checkbox input "false"
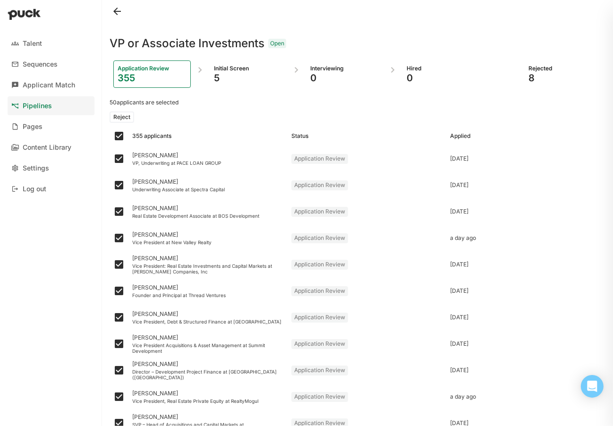
checkbox input "false"
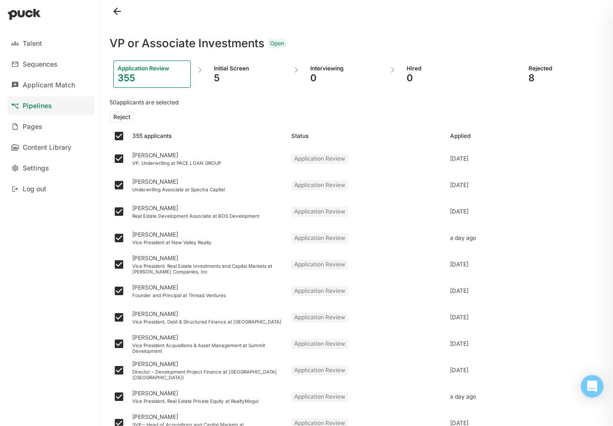
checkbox input "false"
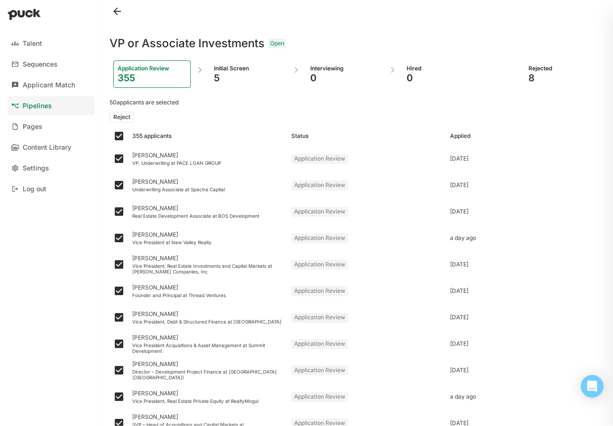
checkbox input "false"
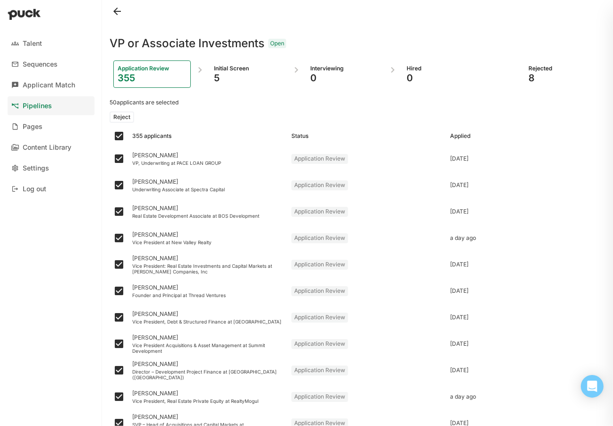
checkbox input "false"
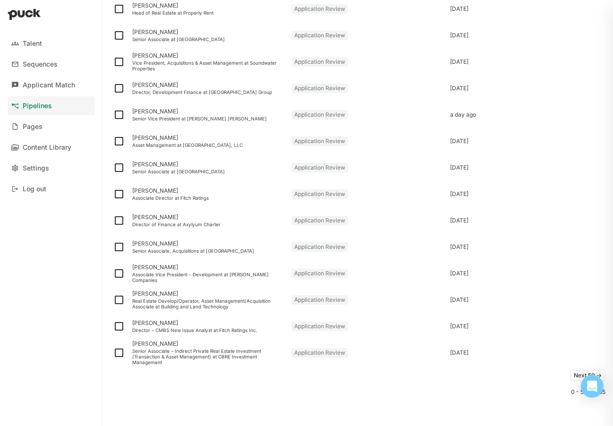
scroll to position [1071, 0]
click at [572, 373] on button "Next 50 ->" at bounding box center [587, 373] width 35 height 11
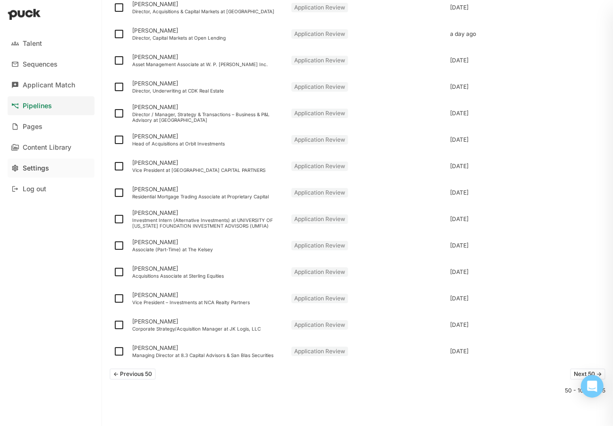
click at [16, 168] on img at bounding box center [15, 168] width 8 height 8
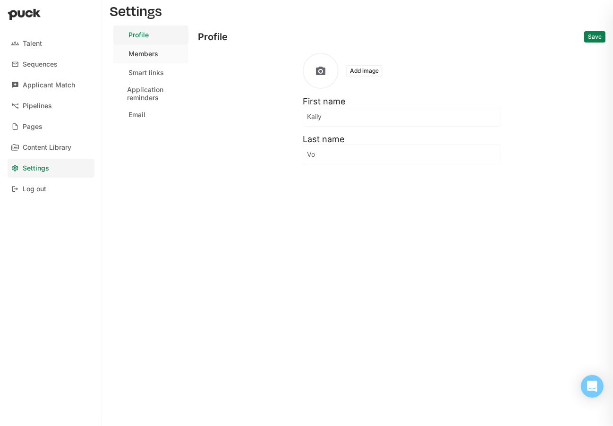
click at [149, 56] on div "Members" at bounding box center [143, 54] width 30 height 8
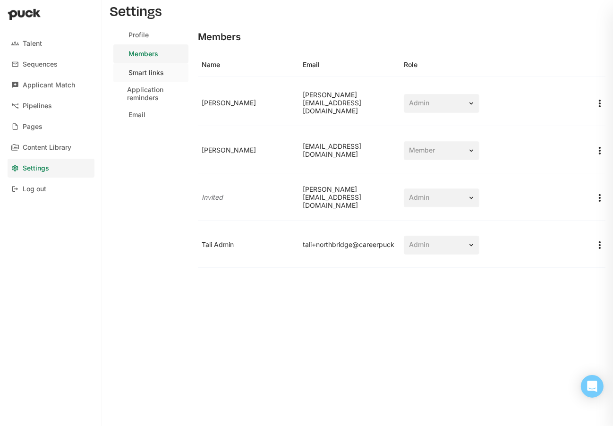
click at [151, 74] on div "Smart links" at bounding box center [145, 73] width 35 height 8
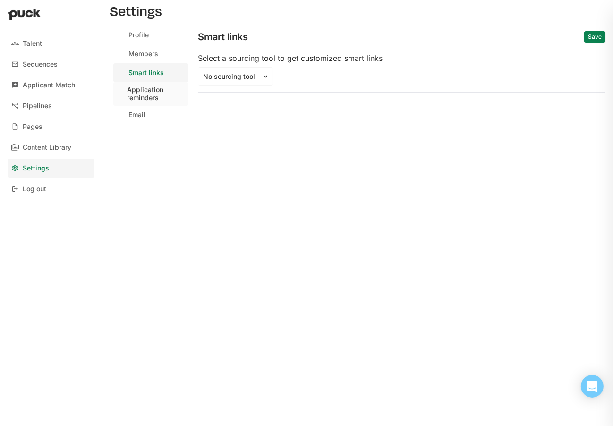
click at [148, 93] on div "Application reminders" at bounding box center [156, 94] width 58 height 16
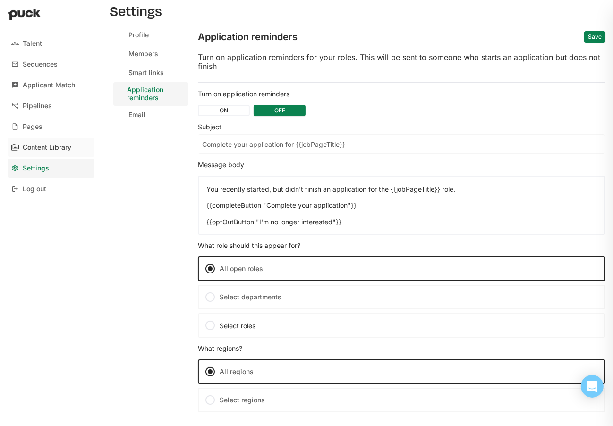
click at [32, 144] on div "Content Library" at bounding box center [47, 147] width 49 height 8
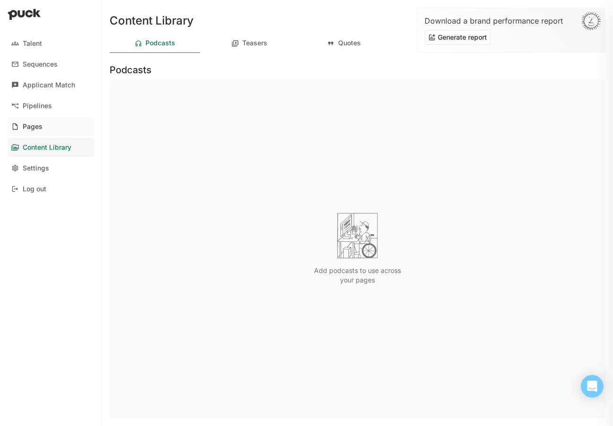
click at [43, 125] on link "Pages" at bounding box center [51, 126] width 87 height 19
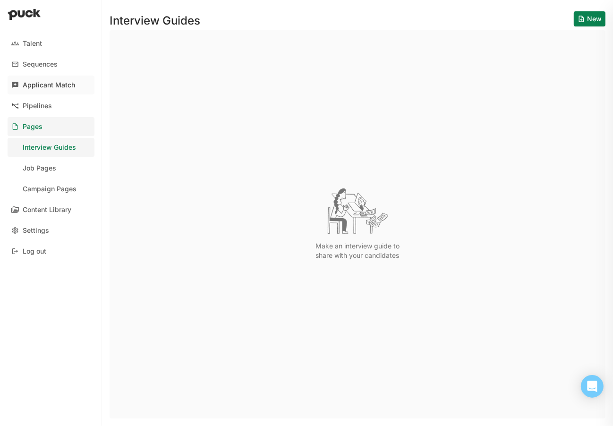
click at [47, 84] on div "Applicant Match" at bounding box center [49, 85] width 52 height 8
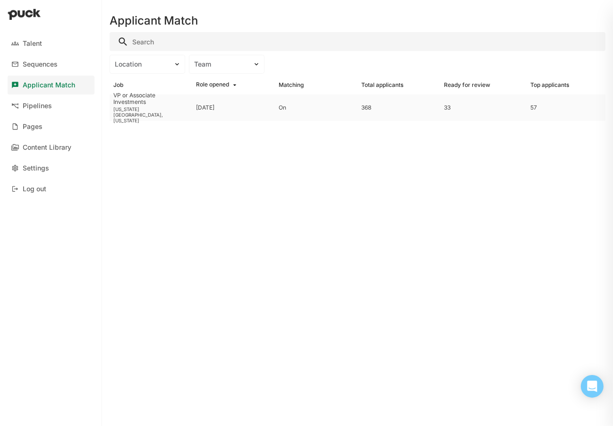
click at [145, 106] on div "VP or Associate Investments" at bounding box center [150, 99] width 75 height 14
click at [36, 102] on div "Pipelines" at bounding box center [37, 106] width 29 height 8
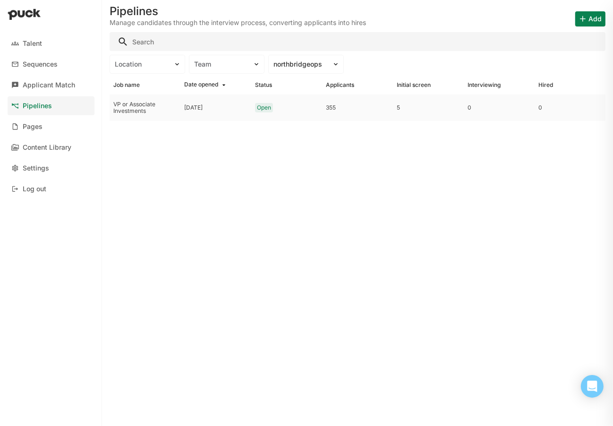
click at [263, 106] on div "Open" at bounding box center [264, 107] width 14 height 7
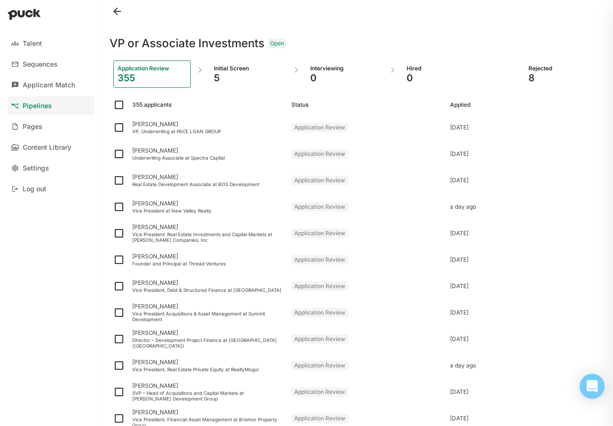
click at [586, 385] on icon "Open Intercom Messenger" at bounding box center [592, 386] width 12 height 12
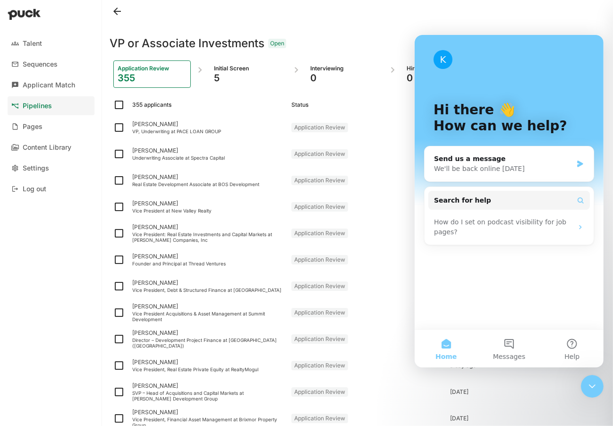
click at [586, 384] on icon "Close Intercom Messenger" at bounding box center [591, 385] width 11 height 11
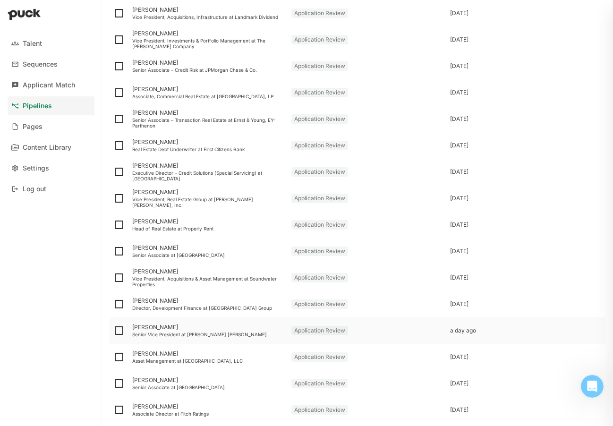
scroll to position [1071, 0]
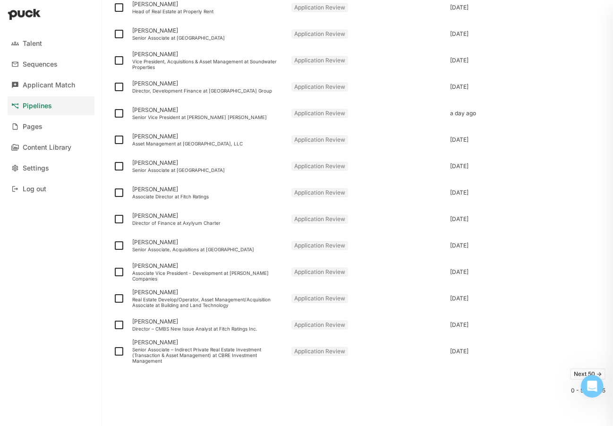
click at [566, 390] on div "0 - 50 of 355" at bounding box center [357, 390] width 496 height 7
click at [576, 375] on button "Next 50 ->" at bounding box center [587, 373] width 35 height 11
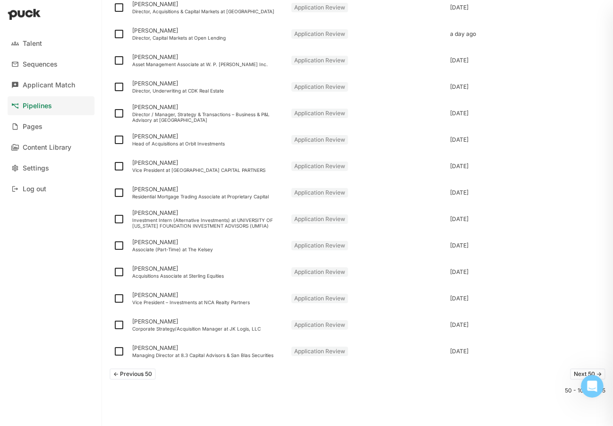
click at [570, 373] on button "Next 50 ->" at bounding box center [587, 373] width 35 height 11
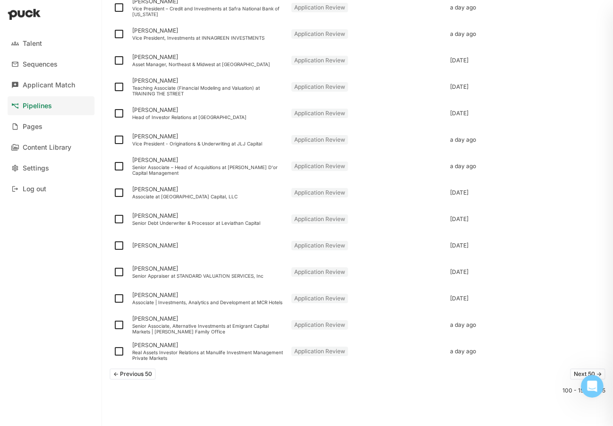
click at [574, 374] on button "Next 50 ->" at bounding box center [587, 373] width 35 height 11
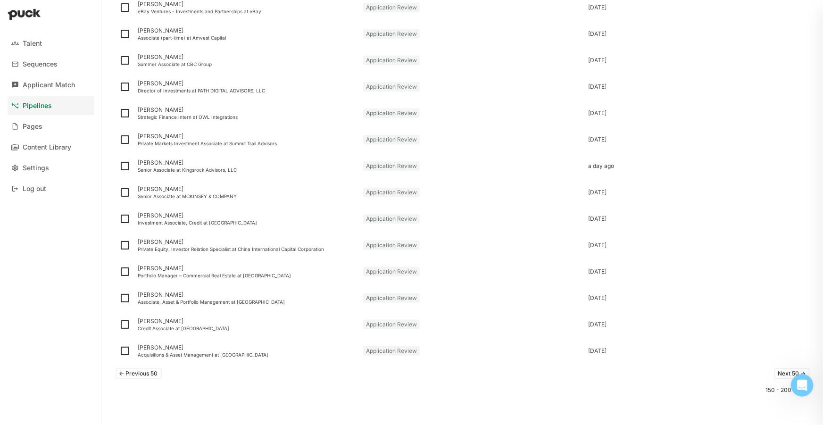
click at [612, 378] on button "Next 50 ->" at bounding box center [792, 373] width 35 height 11
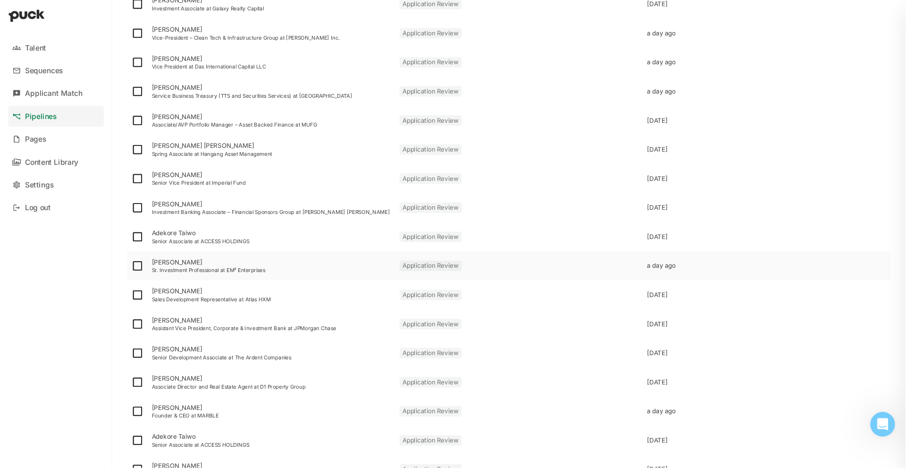
scroll to position [361, 0]
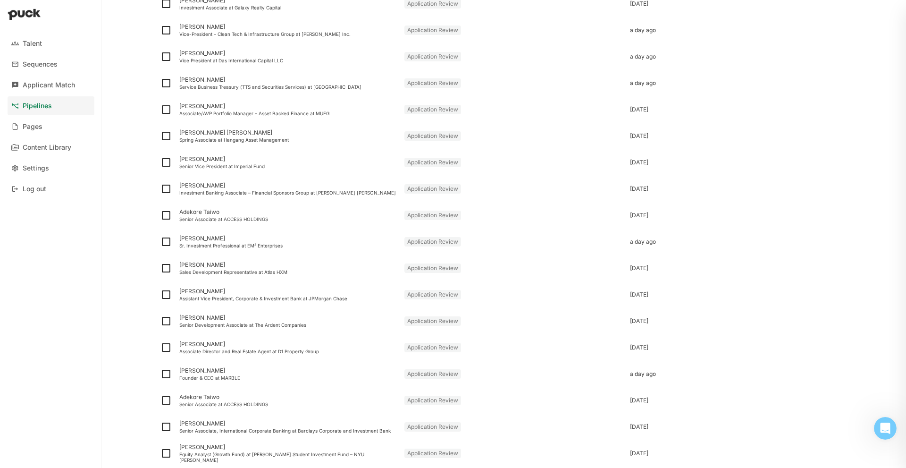
drag, startPoint x: 850, startPoint y: 181, endPoint x: 846, endPoint y: 347, distance: 166.2
click at [612, 347] on div "VP or Associate Investments Open Application Review 355 Initial Screen 5 Interv…" at bounding box center [504, 234] width 710 height 468
click at [612, 226] on div "Talent Sequences Applicant Match Pipelines Pages Content Library Settings Log o…" at bounding box center [453, 234] width 906 height 468
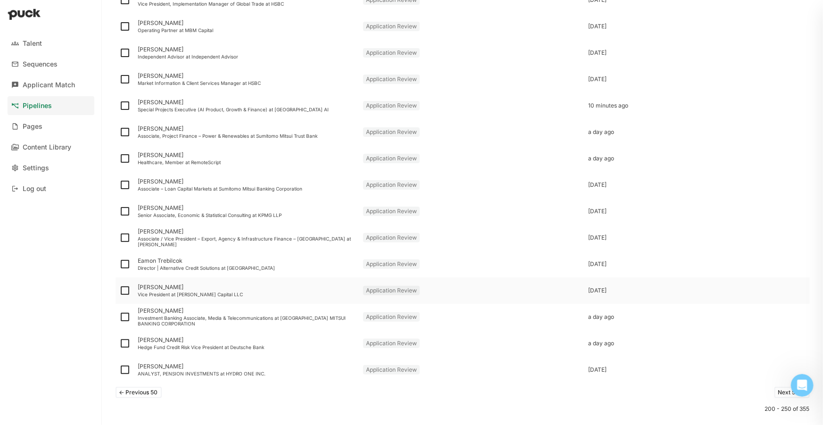
scroll to position [1071, 0]
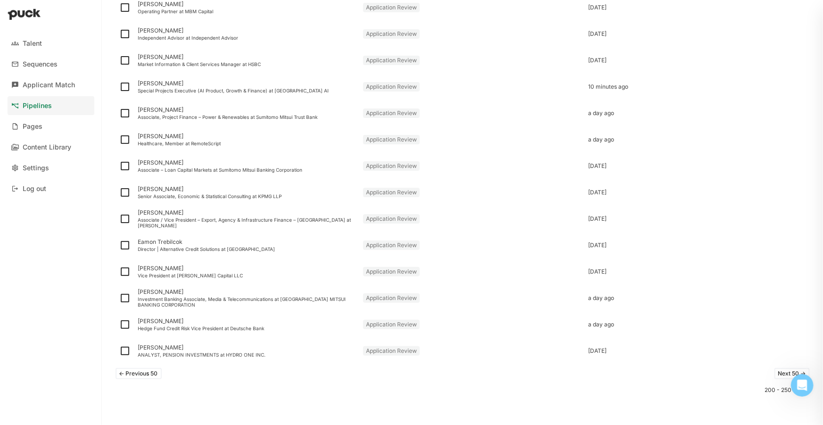
click at [612, 373] on button "Next 50 ->" at bounding box center [792, 373] width 35 height 11
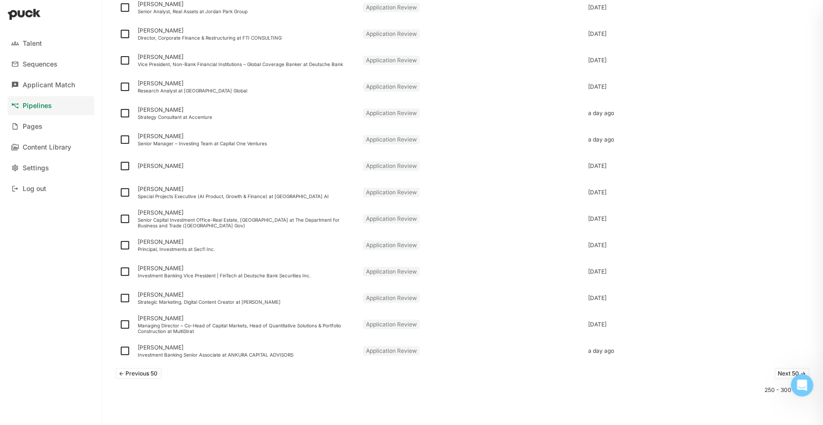
click at [612, 370] on button "Next 50 ->" at bounding box center [792, 373] width 35 height 11
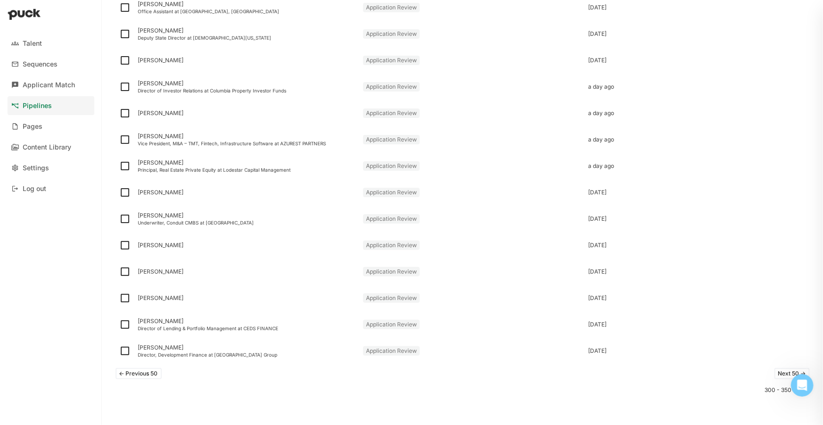
click at [159, 373] on button "<- Previous 50" at bounding box center [139, 373] width 46 height 11
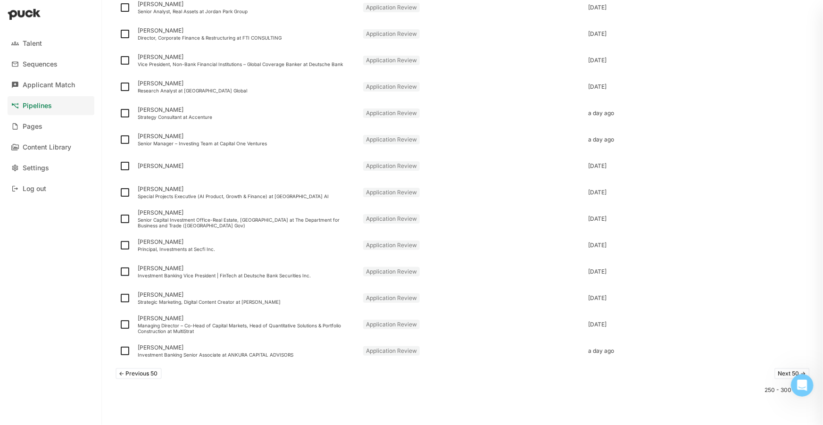
click at [154, 372] on button "<- Previous 50" at bounding box center [139, 373] width 46 height 11
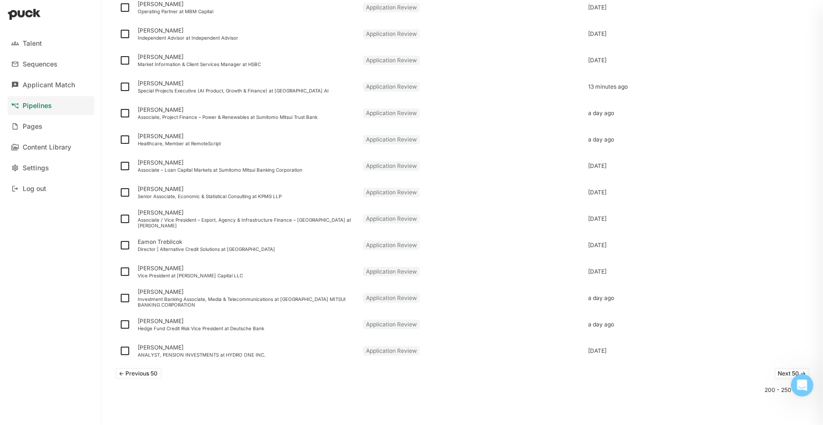
click at [149, 370] on button "<- Previous 50" at bounding box center [139, 373] width 46 height 11
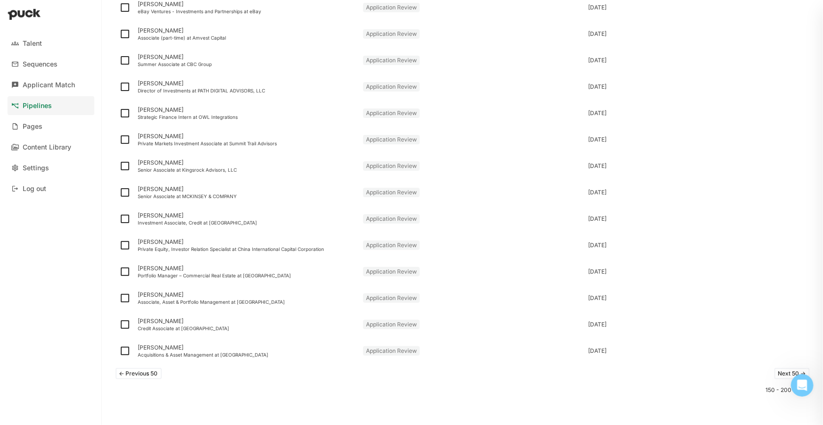
drag, startPoint x: 812, startPoint y: 51, endPoint x: 13, endPoint y: 1, distance: 800.5
click at [148, 377] on button "<- Previous 50" at bounding box center [139, 373] width 46 height 11
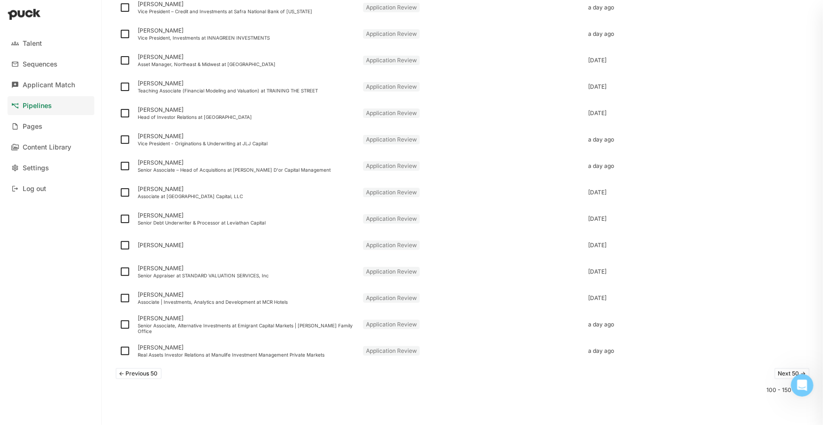
click at [149, 373] on button "<- Previous 50" at bounding box center [139, 373] width 46 height 11
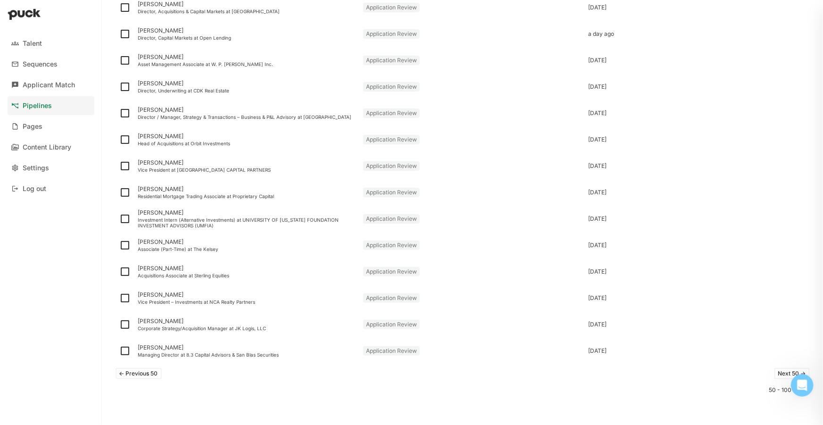
click at [154, 371] on button "<- Previous 50" at bounding box center [139, 373] width 46 height 11
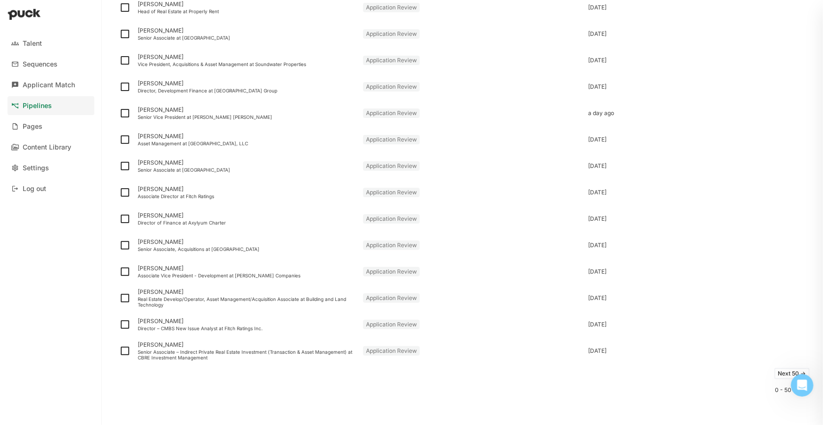
click at [612, 372] on button "Next 50 ->" at bounding box center [792, 373] width 35 height 11
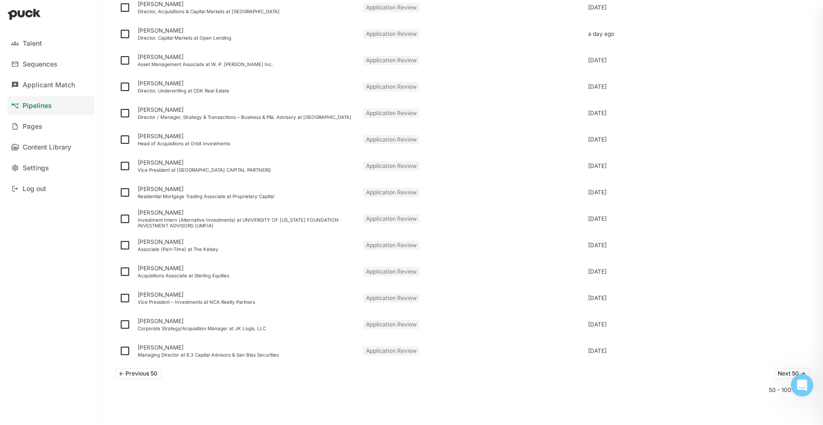
click at [612, 375] on button "Next 50 ->" at bounding box center [792, 373] width 35 height 11
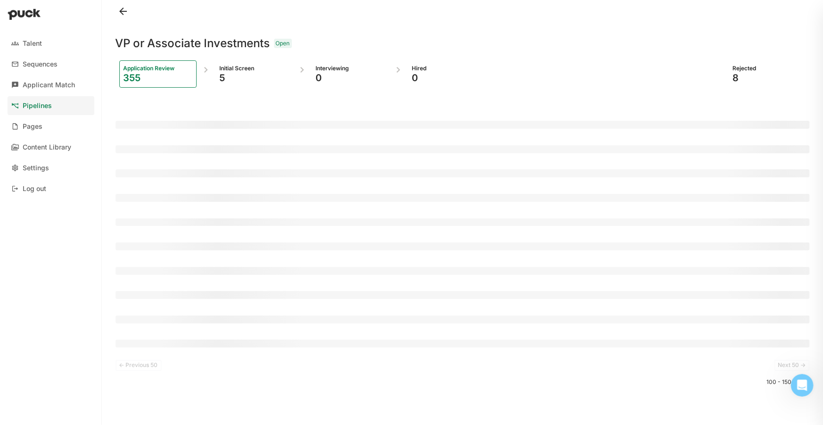
drag, startPoint x: 499, startPoint y: 421, endPoint x: 442, endPoint y: 323, distance: 114.2
click at [442, 323] on div at bounding box center [463, 320] width 695 height 8
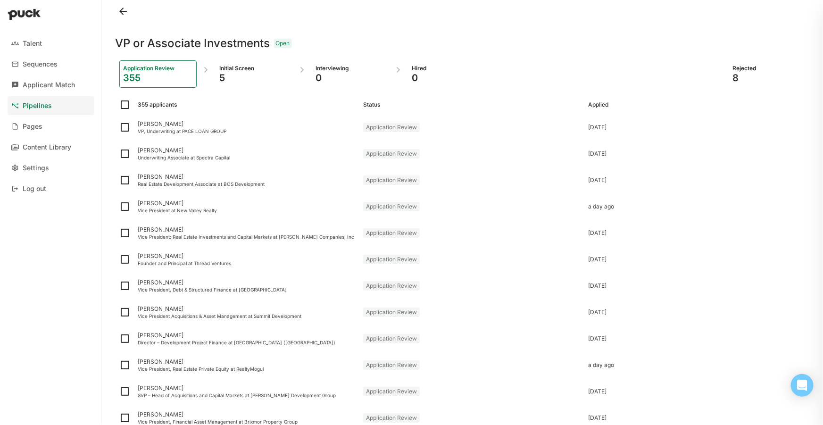
scroll to position [1071, 0]
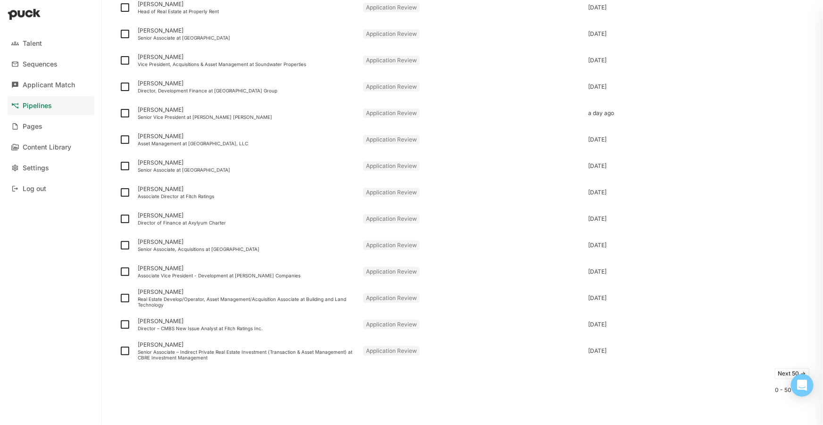
click at [776, 377] on button "Next 50 ->" at bounding box center [792, 373] width 35 height 11
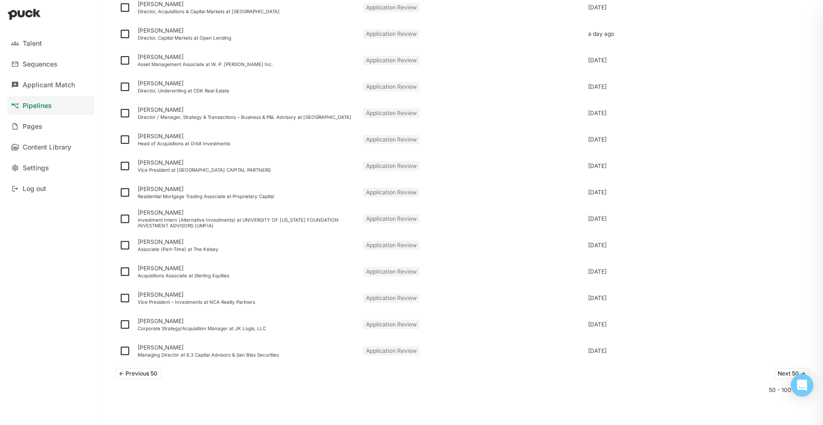
click at [781, 379] on div "<- Previous 50 Next 50 ->" at bounding box center [463, 373] width 695 height 19
click at [781, 376] on button "Next 50 ->" at bounding box center [792, 373] width 35 height 11
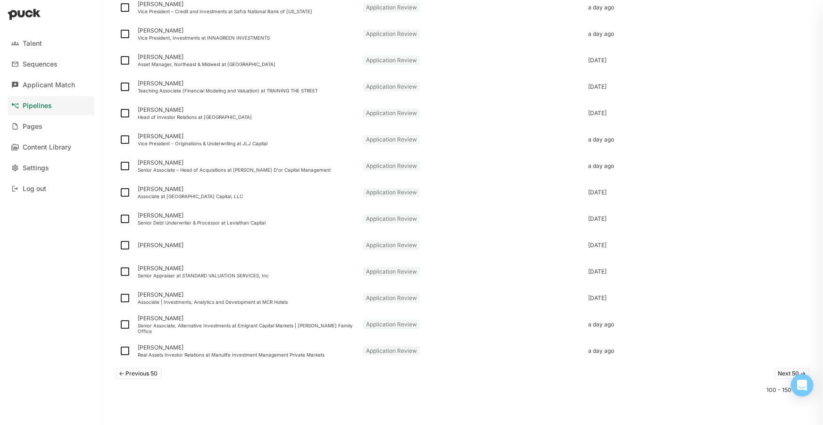
click at [775, 368] on button "Next 50 ->" at bounding box center [792, 373] width 35 height 11
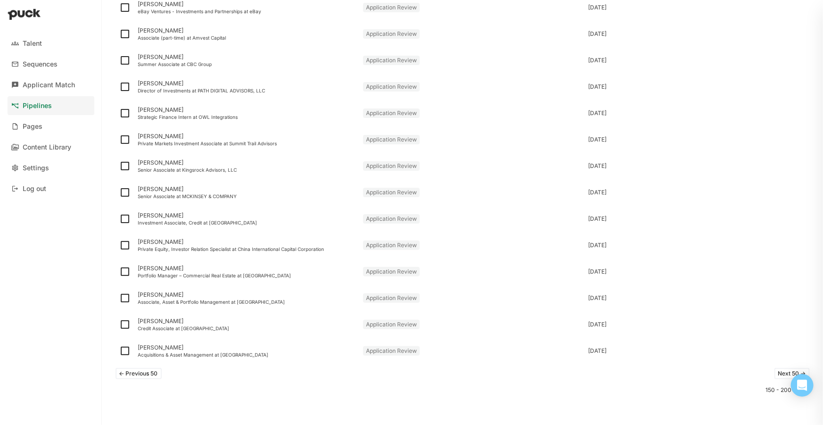
click at [783, 371] on button "Next 50 ->" at bounding box center [792, 373] width 35 height 11
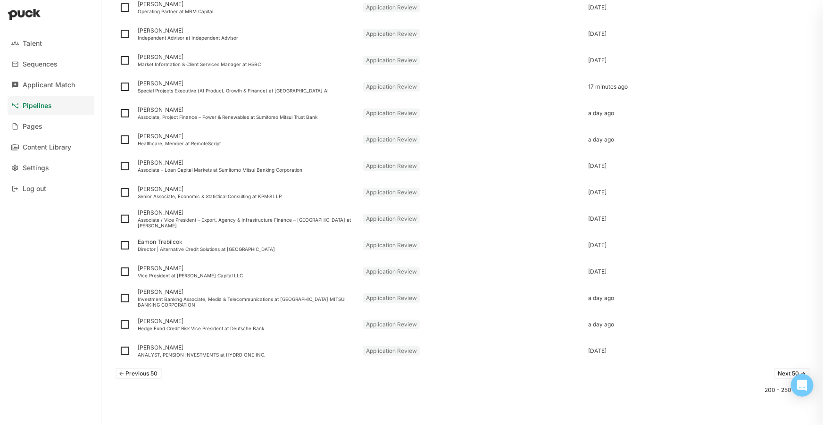
click at [775, 373] on button "Next 50 ->" at bounding box center [792, 373] width 35 height 11
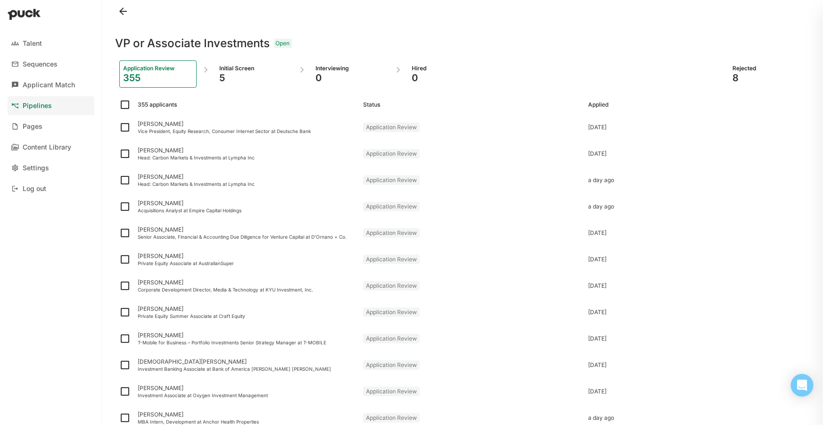
scroll to position [889, 0]
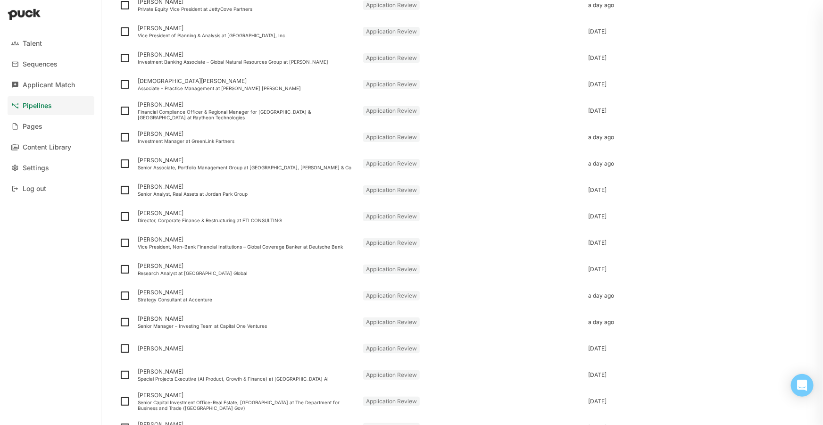
drag, startPoint x: 818, startPoint y: 302, endPoint x: 821, endPoint y: 366, distance: 64.2
click at [821, 366] on div "Talent Sequences Applicant Match Pipelines Pages Content Library Settings Log o…" at bounding box center [411, 212] width 823 height 425
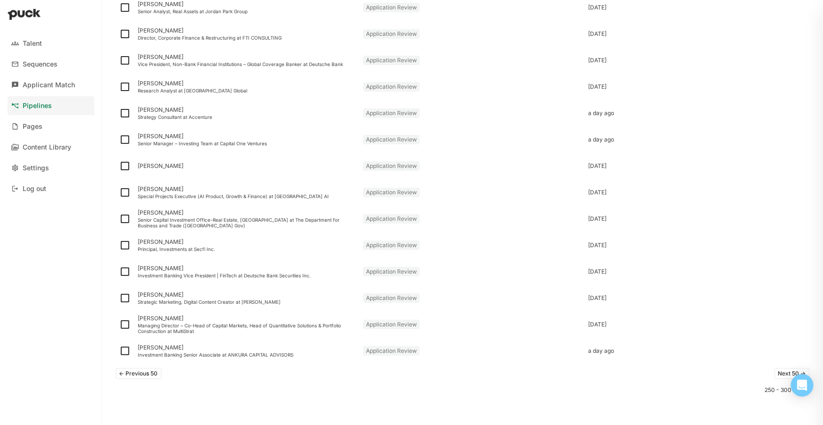
click at [723, 377] on div "<- Previous 50 Next 50 ->" at bounding box center [463, 373] width 695 height 19
click at [765, 377] on div "<- Previous 50 Next 50 ->" at bounding box center [463, 373] width 695 height 19
click at [775, 376] on button "Next 50 ->" at bounding box center [792, 373] width 35 height 11
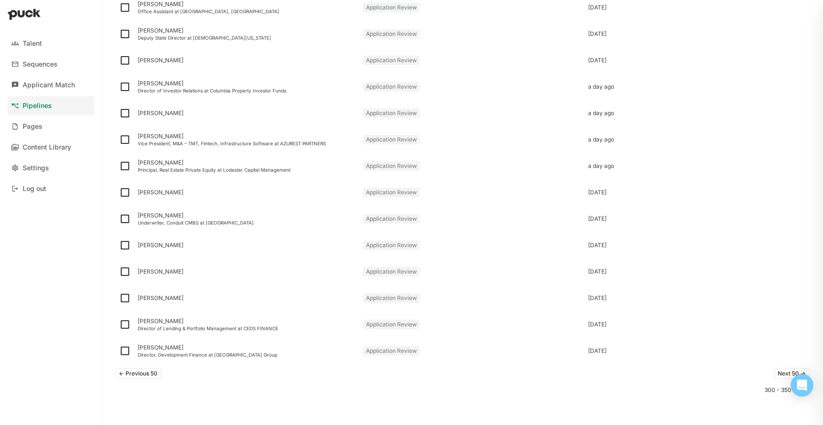
click at [784, 372] on button "Next 50 ->" at bounding box center [792, 373] width 35 height 11
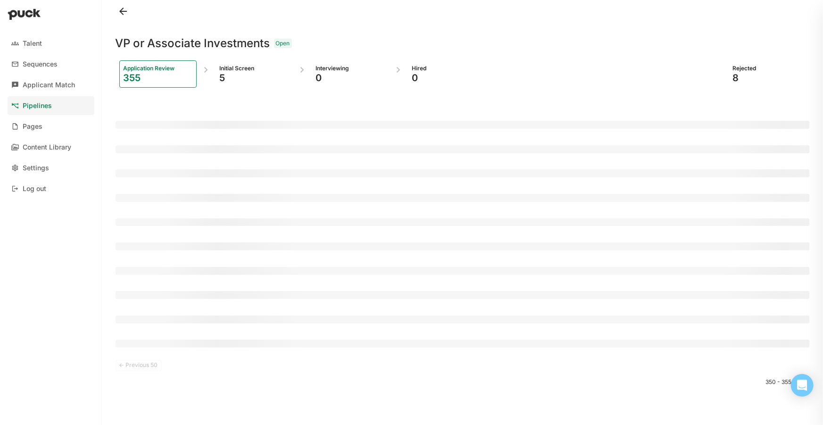
scroll to position [0, 0]
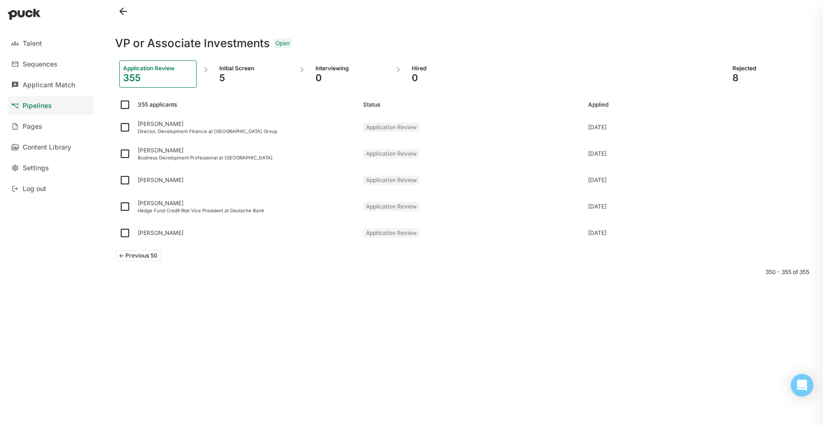
click at [157, 255] on button "<- Previous 50" at bounding box center [139, 255] width 46 height 11
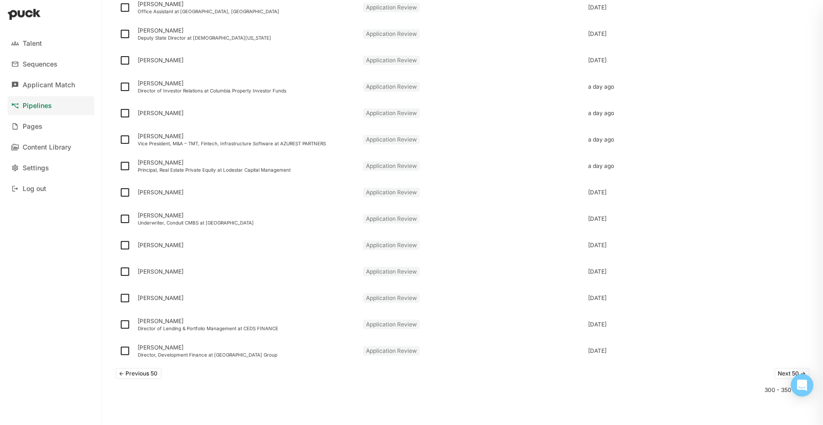
scroll to position [1071, 0]
click at [154, 376] on button "<- Previous 50" at bounding box center [139, 373] width 46 height 11
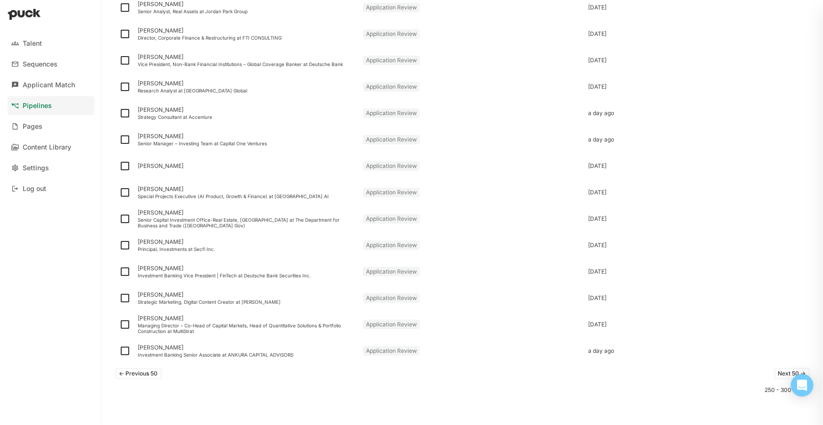
scroll to position [812, 0]
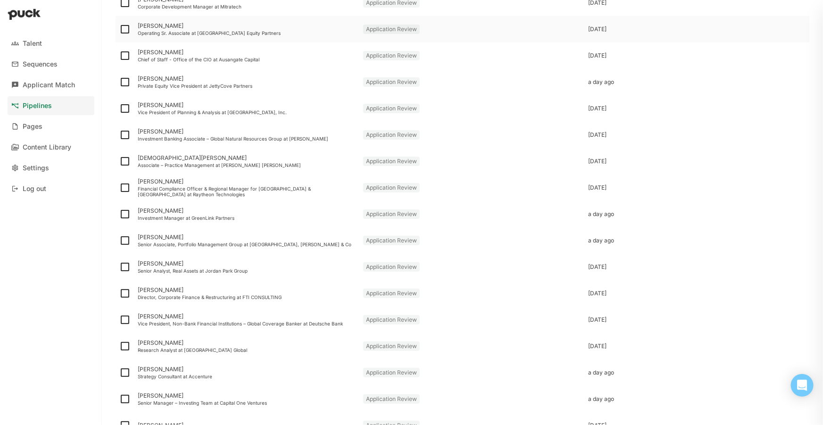
click at [774, 24] on div "2 days ago" at bounding box center [697, 29] width 225 height 26
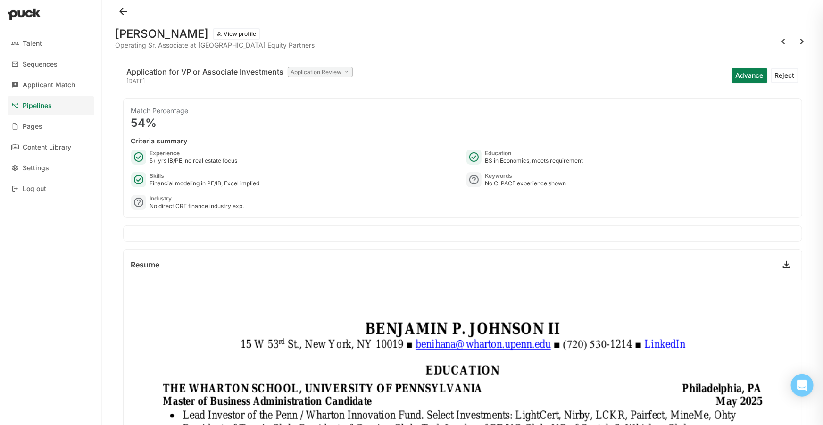
click at [44, 111] on link "Pipelines" at bounding box center [51, 105] width 87 height 19
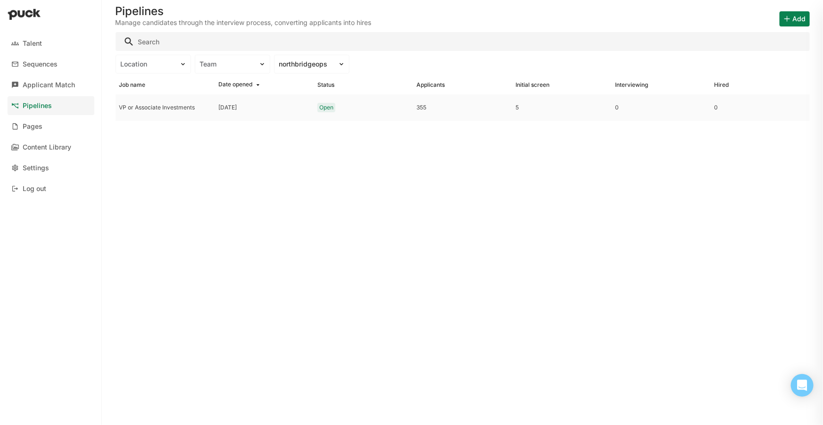
click at [292, 109] on div "Aug. 06 2025" at bounding box center [264, 107] width 99 height 26
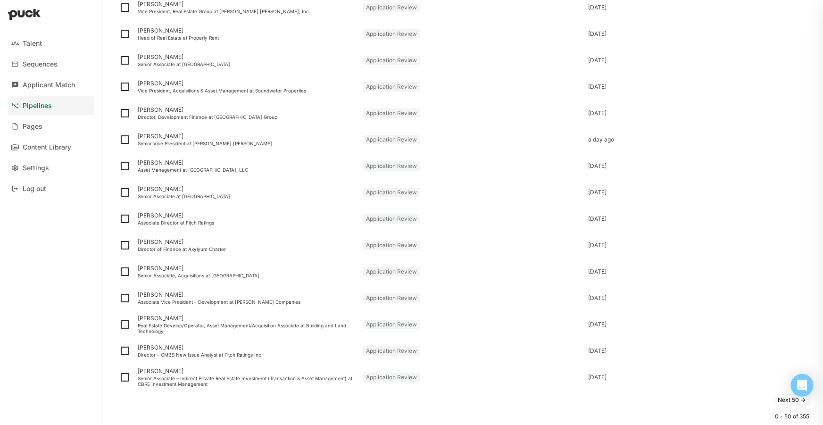
scroll to position [1066, 0]
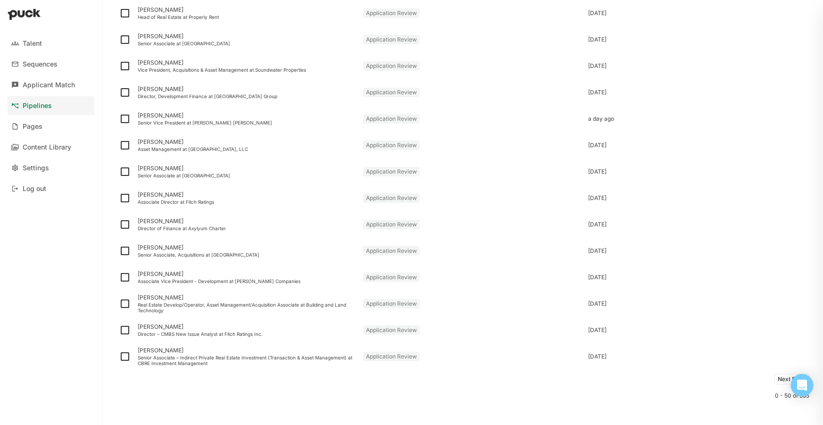
click at [779, 378] on button "Next 50 ->" at bounding box center [792, 379] width 35 height 11
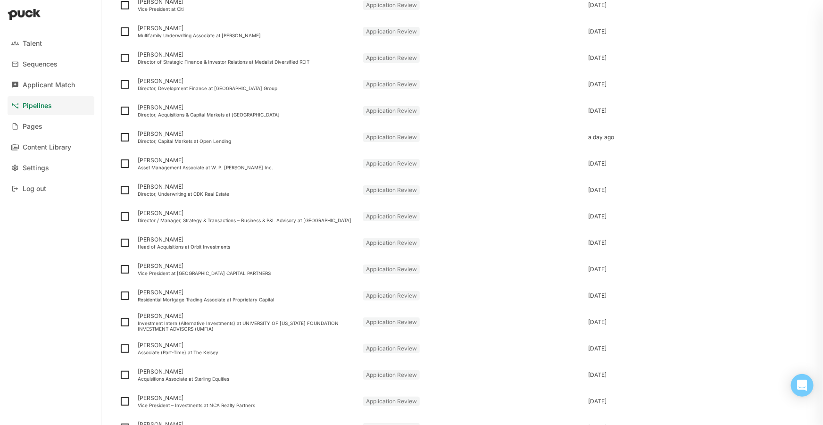
scroll to position [1071, 0]
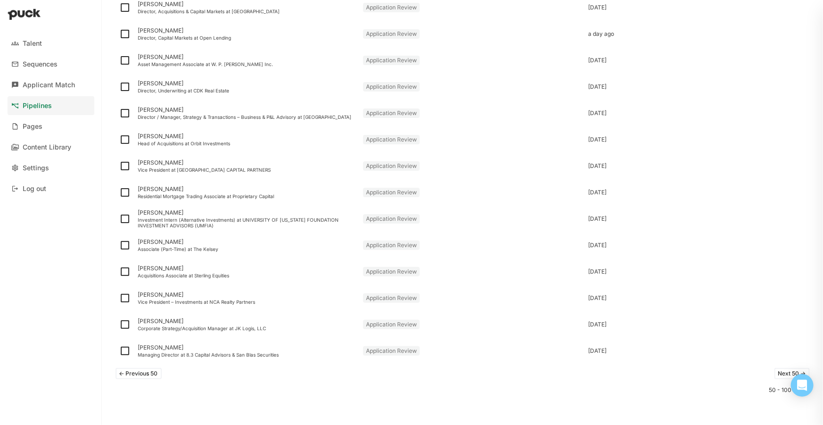
click at [134, 371] on button "<- Previous 50" at bounding box center [139, 373] width 46 height 11
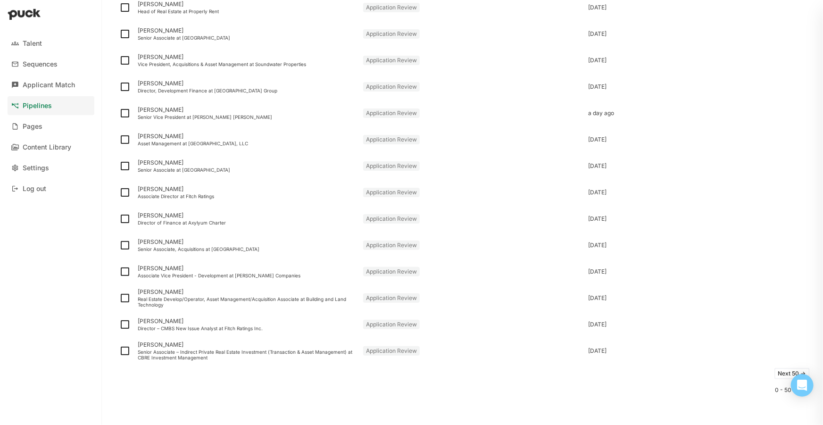
click at [780, 375] on button "Next 50 ->" at bounding box center [792, 373] width 35 height 11
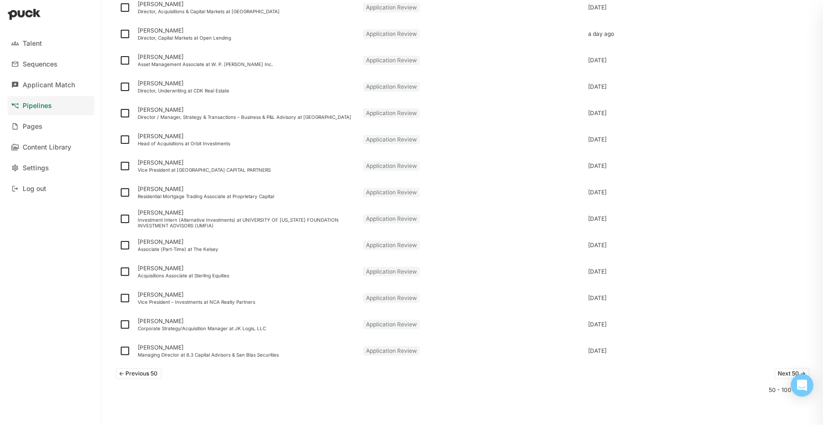
click at [775, 373] on button "Next 50 ->" at bounding box center [792, 373] width 35 height 11
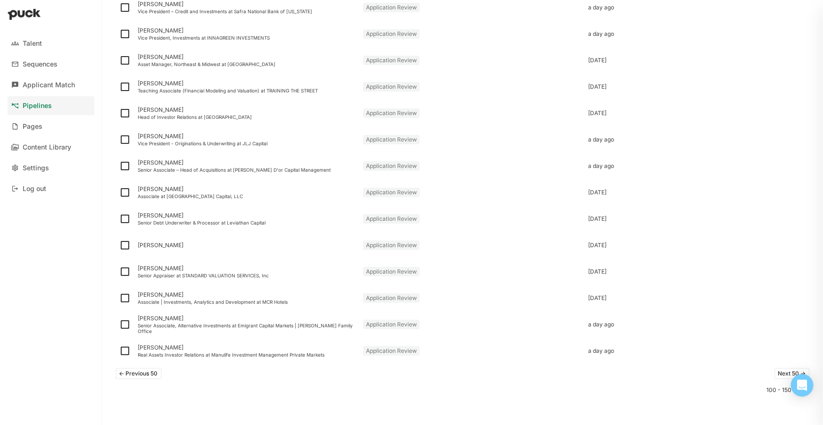
click at [158, 382] on div "<- Previous 50 Next 50 ->" at bounding box center [463, 373] width 695 height 19
click at [155, 378] on button "<- Previous 50" at bounding box center [139, 373] width 46 height 11
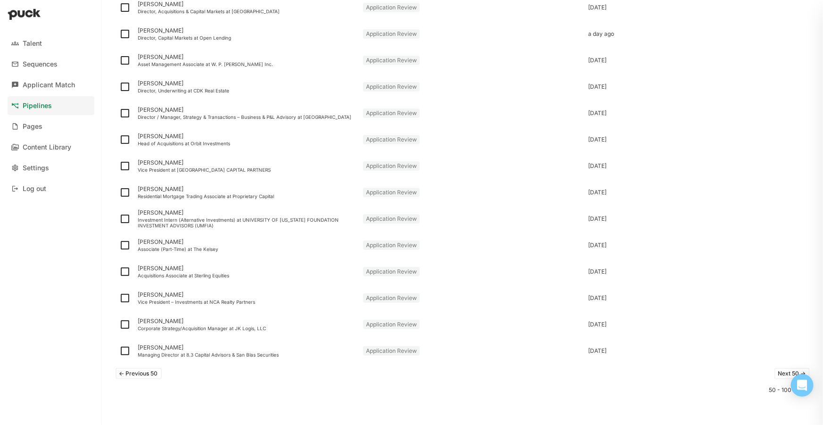
click at [145, 377] on button "<- Previous 50" at bounding box center [139, 373] width 46 height 11
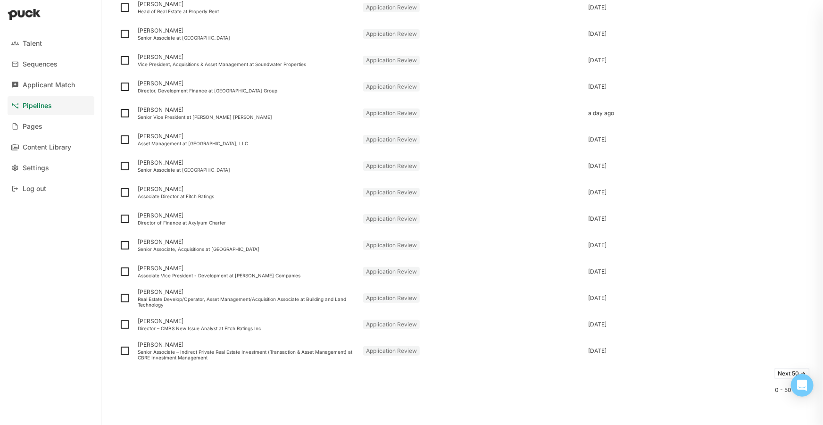
click at [782, 375] on button "Next 50 ->" at bounding box center [792, 373] width 35 height 11
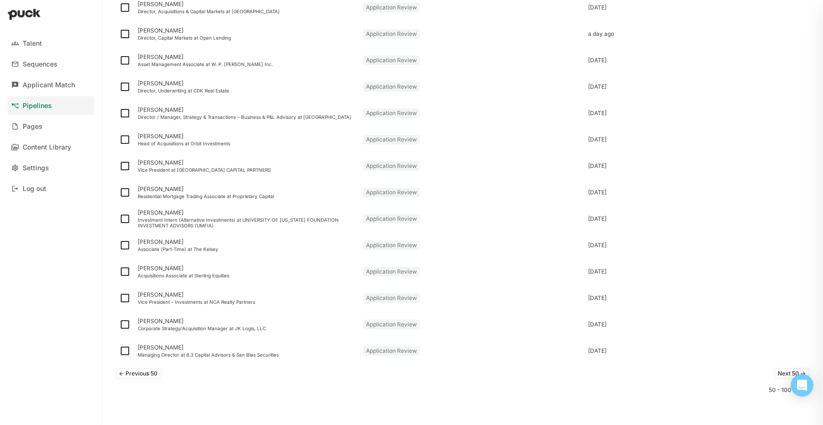
click at [775, 375] on button "Next 50 ->" at bounding box center [792, 373] width 35 height 11
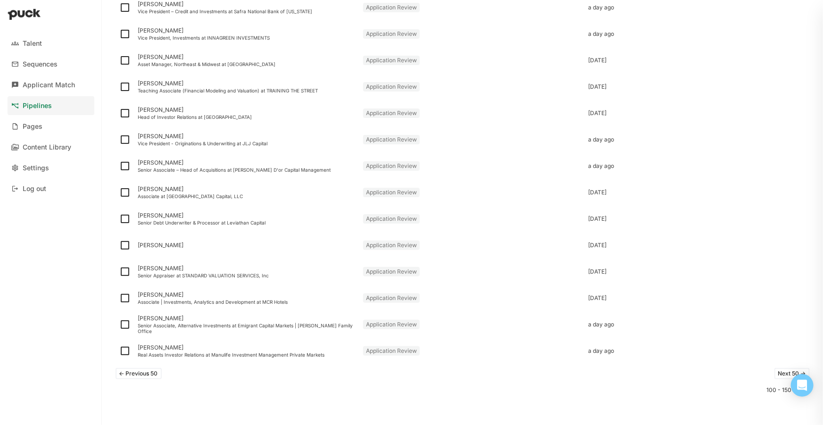
click at [781, 371] on button "Next 50 ->" at bounding box center [792, 373] width 35 height 11
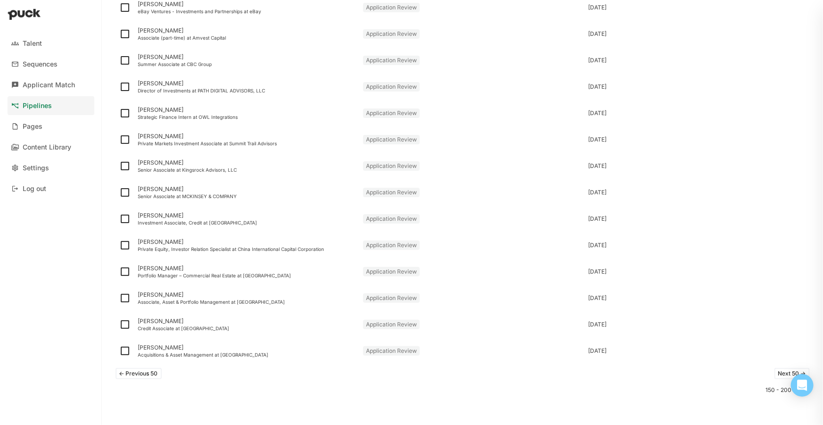
click at [776, 377] on button "Next 50 ->" at bounding box center [792, 373] width 35 height 11
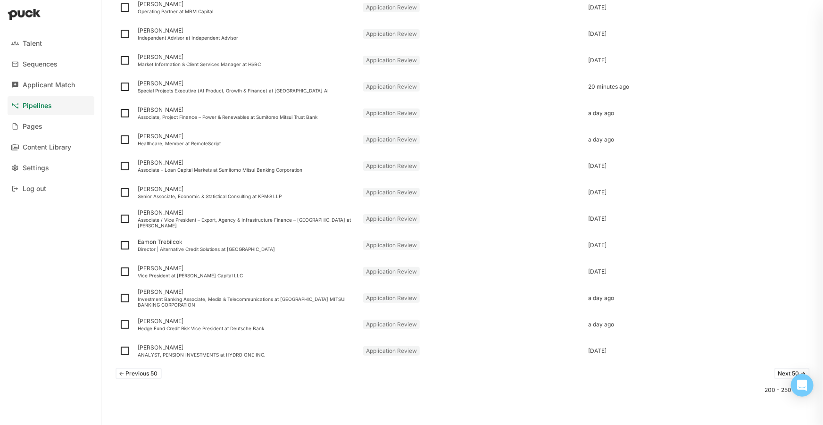
click at [775, 374] on button "Next 50 ->" at bounding box center [792, 373] width 35 height 11
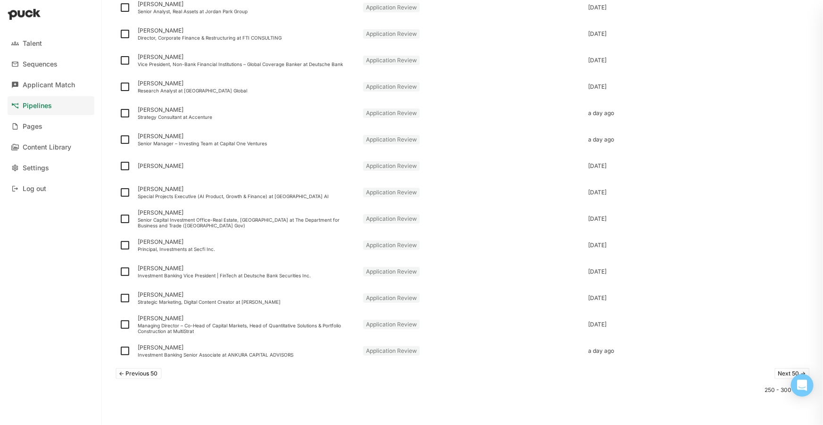
click at [123, 383] on div "<- Previous 50 Next 50 -> 250 - 300 of 355" at bounding box center [463, 394] width 695 height 61
click at [126, 375] on button "<- Previous 50" at bounding box center [139, 373] width 46 height 11
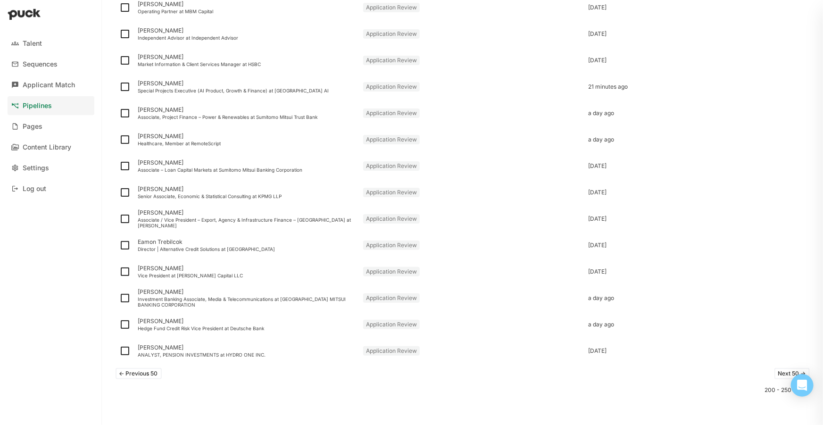
click at [148, 375] on button "<- Previous 50" at bounding box center [139, 373] width 46 height 11
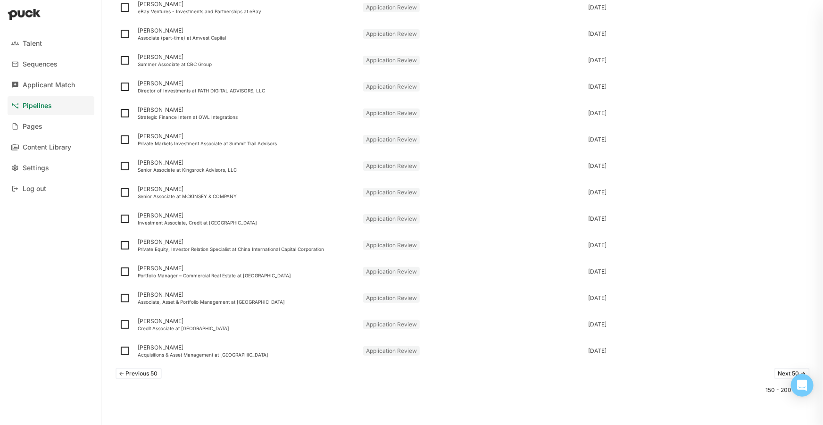
click at [148, 370] on button "<- Previous 50" at bounding box center [139, 373] width 46 height 11
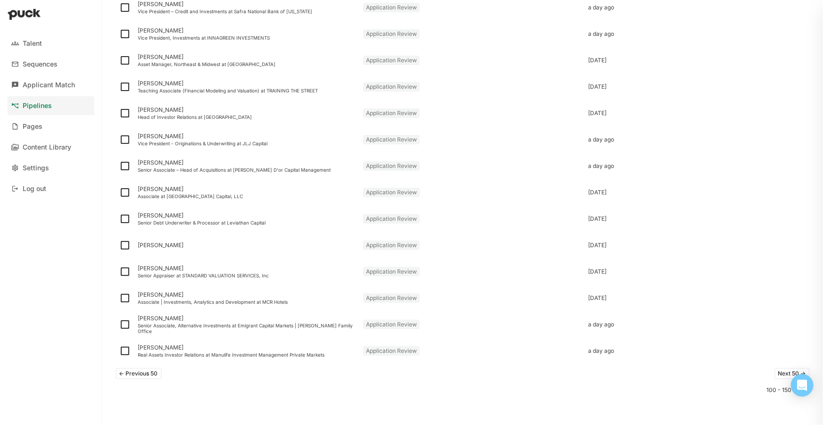
click at [132, 376] on button "<- Previous 50" at bounding box center [139, 373] width 46 height 11
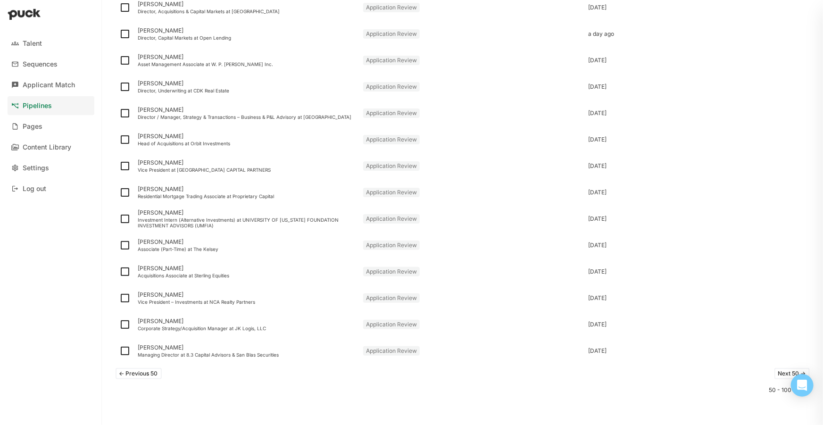
click at [155, 368] on button "<- Previous 50" at bounding box center [139, 373] width 46 height 11
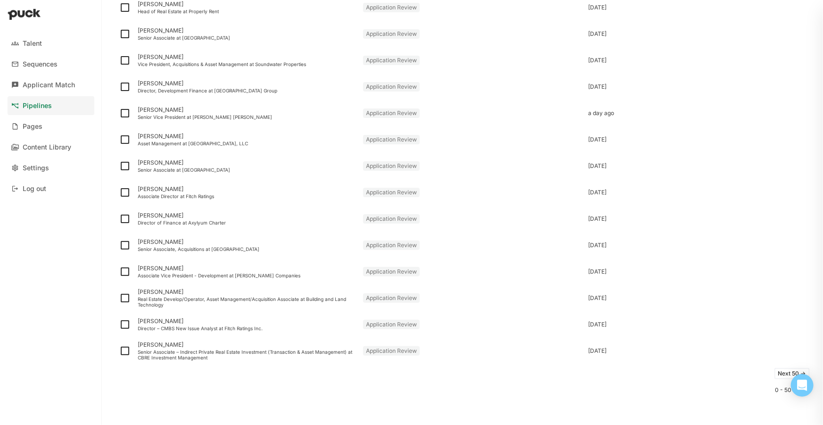
click at [779, 374] on button "Next 50 ->" at bounding box center [792, 373] width 35 height 11
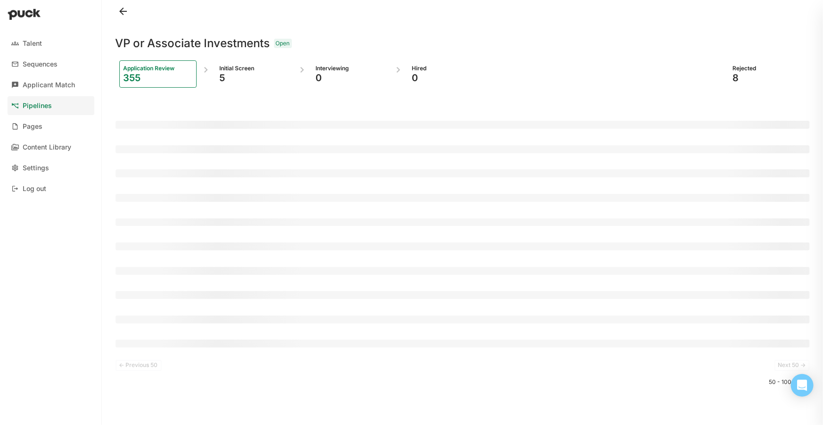
scroll to position [0, 0]
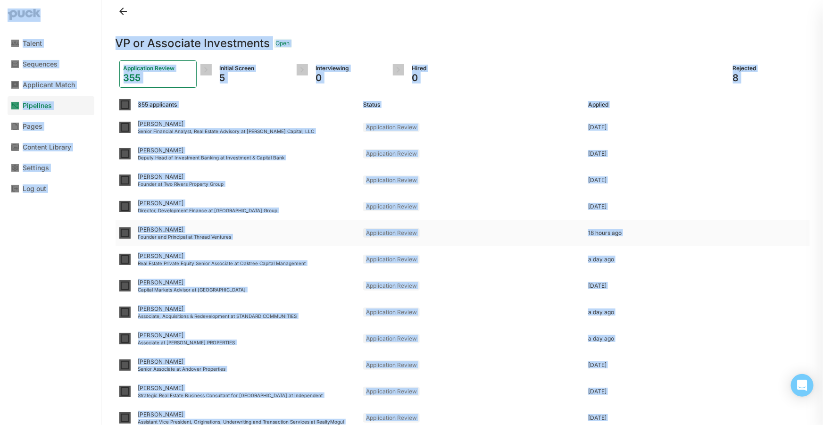
click at [764, 221] on div "18 hours ago" at bounding box center [697, 233] width 225 height 26
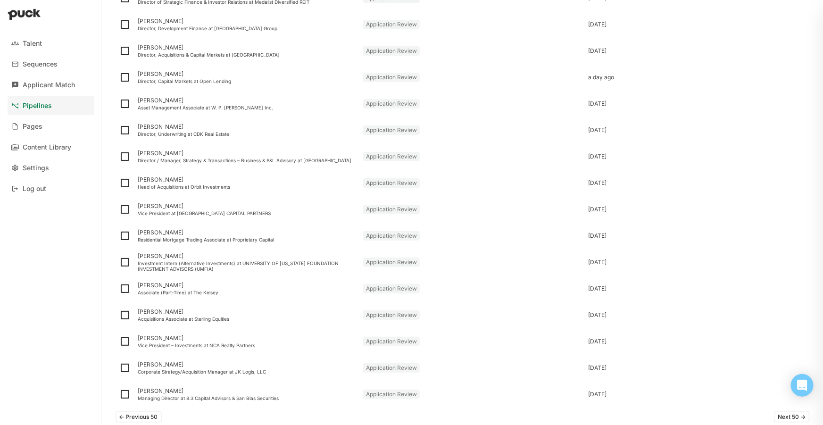
scroll to position [1071, 0]
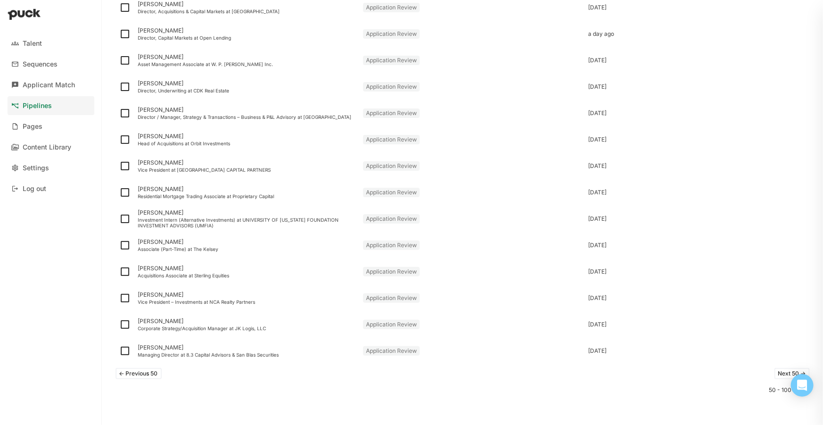
click at [778, 374] on button "Next 50 ->" at bounding box center [792, 373] width 35 height 11
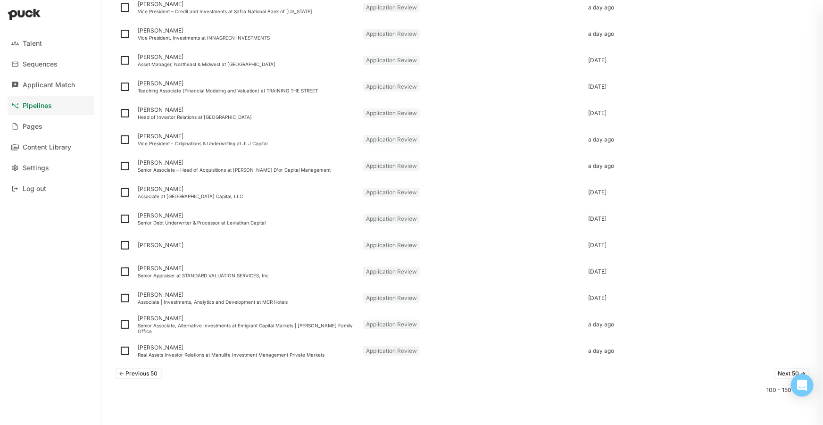
click at [778, 371] on button "Next 50 ->" at bounding box center [792, 373] width 35 height 11
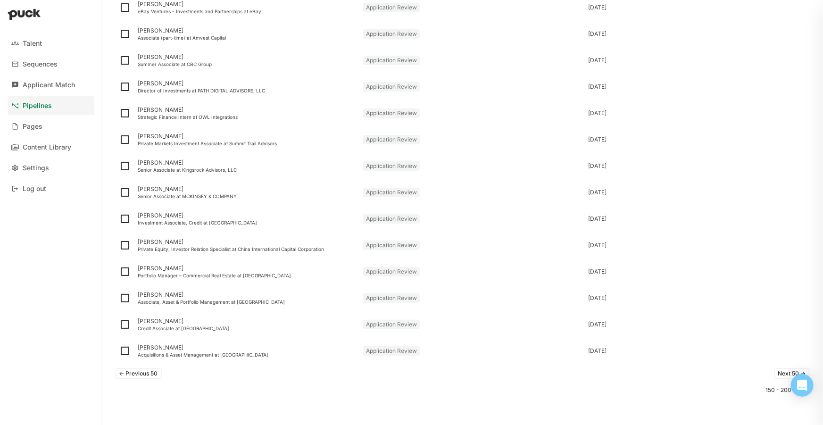
click at [780, 375] on button "Next 50 ->" at bounding box center [792, 373] width 35 height 11
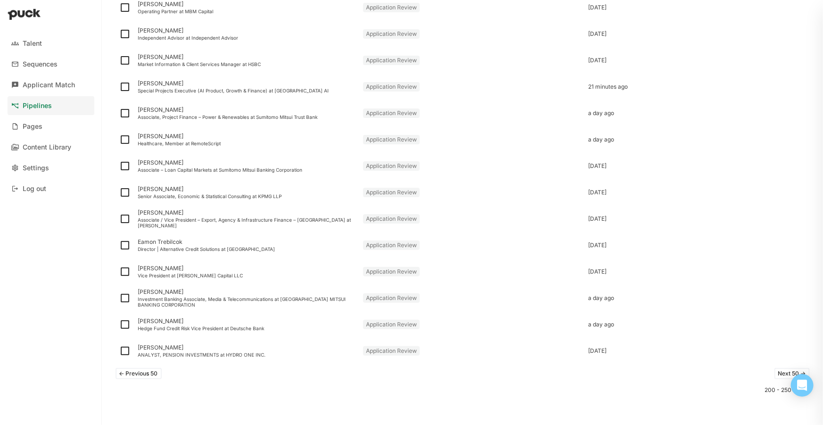
click at [787, 375] on button "Next 50 ->" at bounding box center [792, 373] width 35 height 11
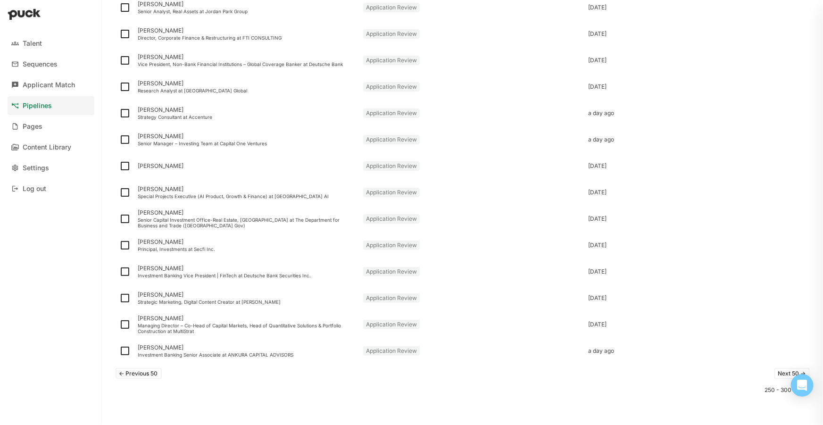
click at [783, 368] on button "Next 50 ->" at bounding box center [792, 373] width 35 height 11
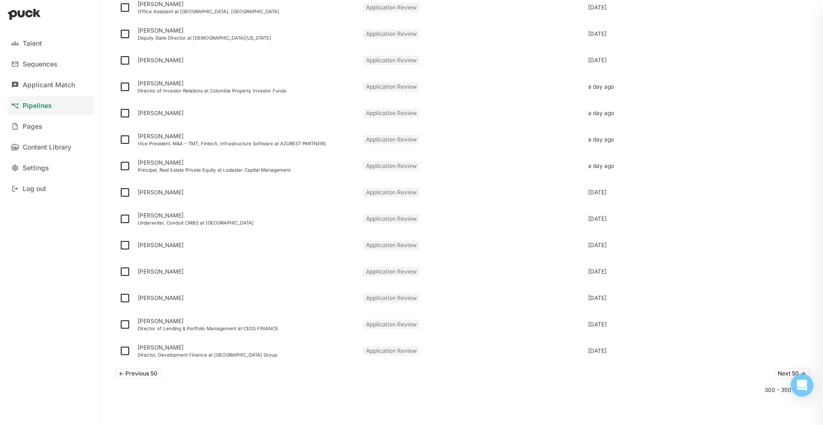
click at [776, 372] on button "Next 50 ->" at bounding box center [792, 373] width 35 height 11
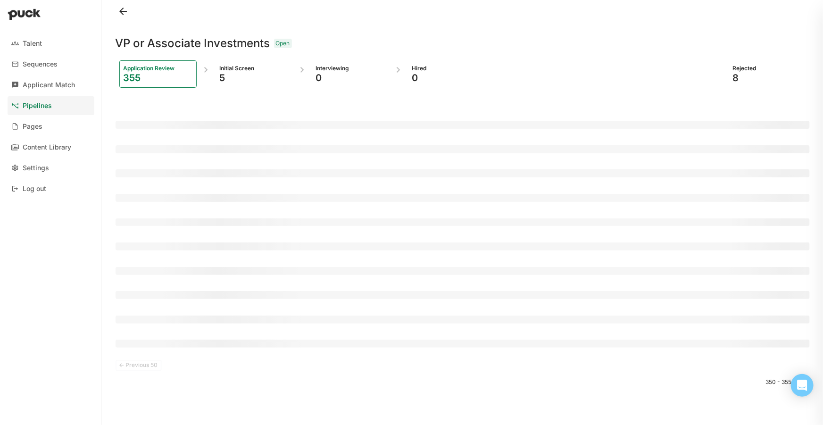
scroll to position [0, 0]
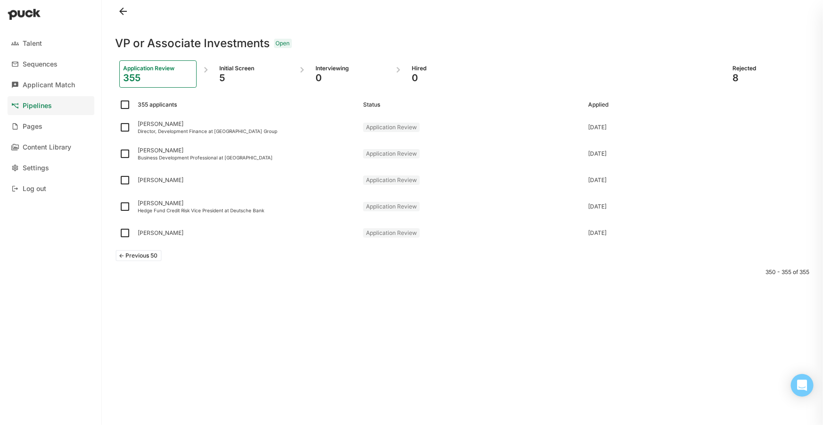
click at [691, 308] on div "VP or Associate Investments Open Application Review 355 Initial Screen 5 Interv…" at bounding box center [463, 209] width 695 height 418
click at [126, 260] on button "<- Previous 50" at bounding box center [139, 255] width 46 height 11
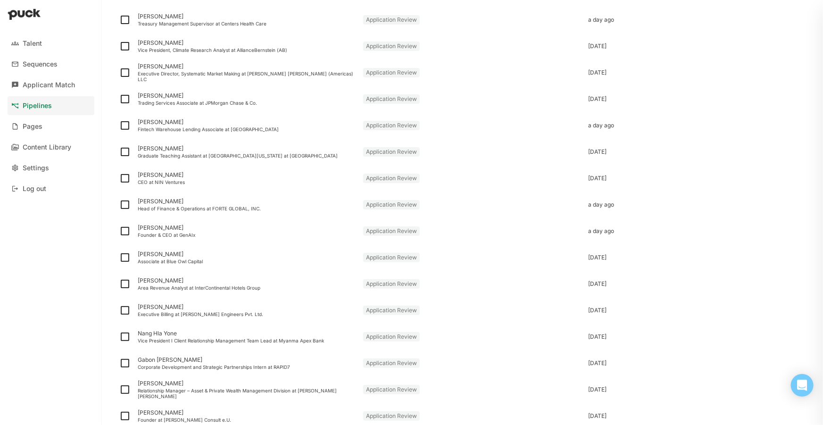
scroll to position [1071, 0]
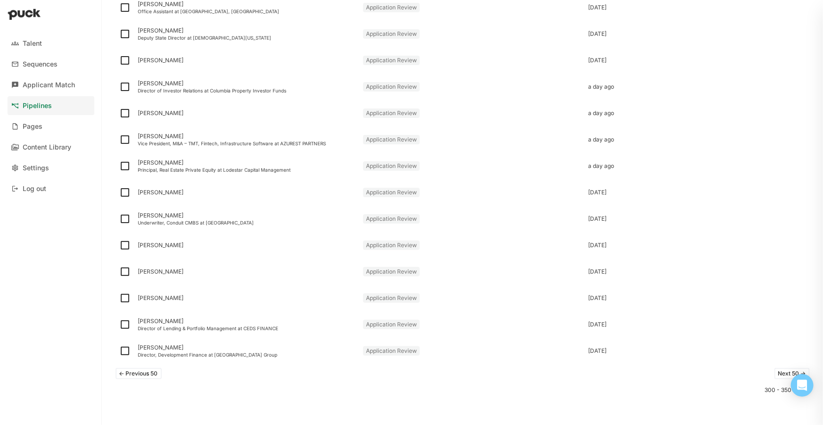
click at [153, 371] on button "<- Previous 50" at bounding box center [139, 373] width 46 height 11
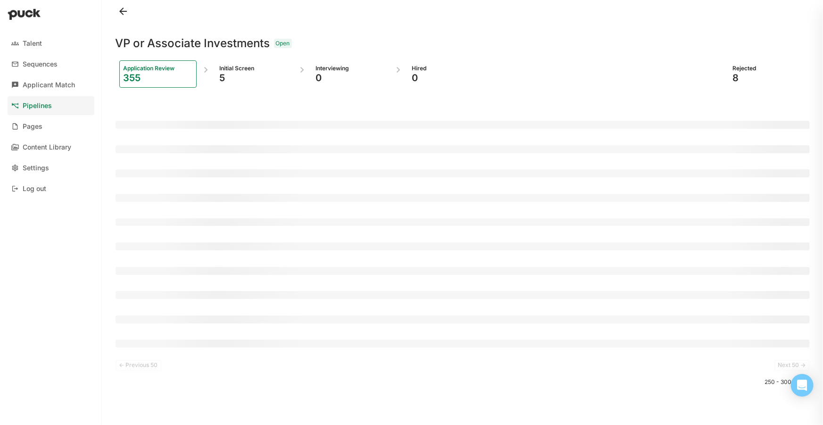
scroll to position [0, 0]
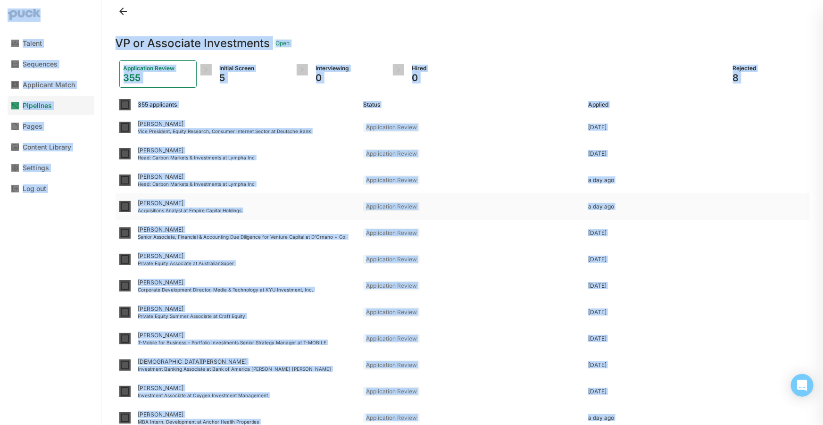
click at [791, 208] on div "a day ago" at bounding box center [697, 206] width 218 height 7
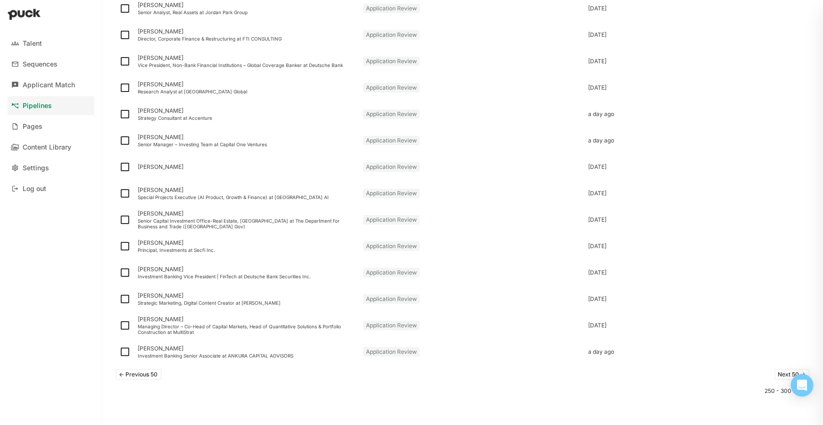
scroll to position [1071, 0]
click at [137, 372] on button "<- Previous 50" at bounding box center [139, 373] width 46 height 11
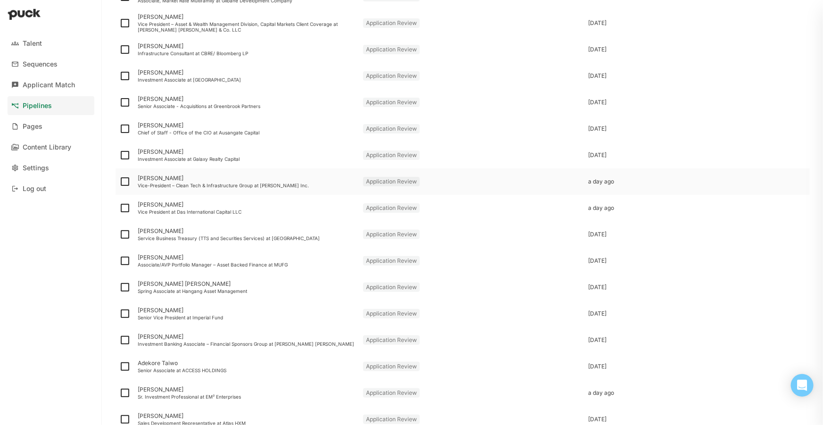
scroll to position [214, 0]
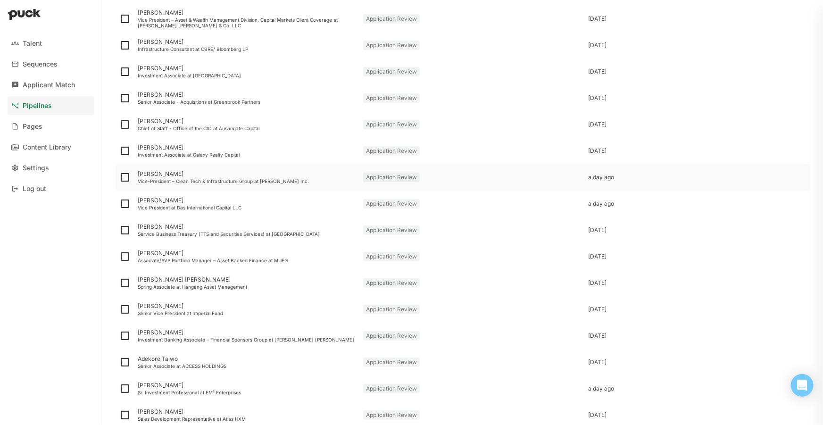
click at [785, 184] on div "a day ago" at bounding box center [697, 177] width 225 height 26
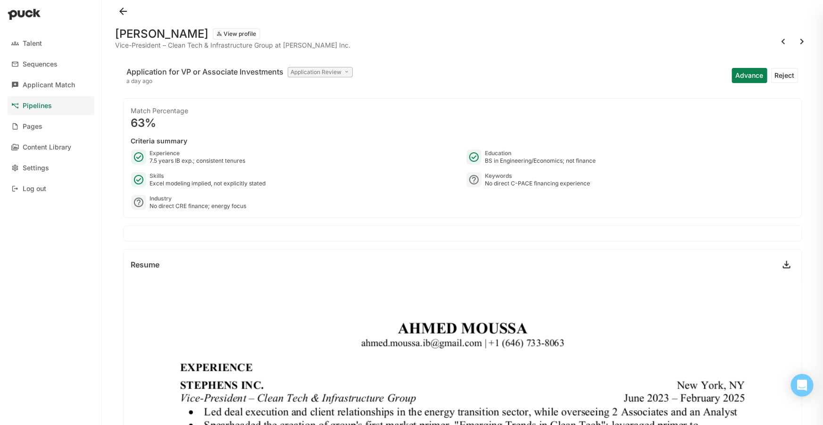
click at [119, 10] on button at bounding box center [123, 11] width 15 height 15
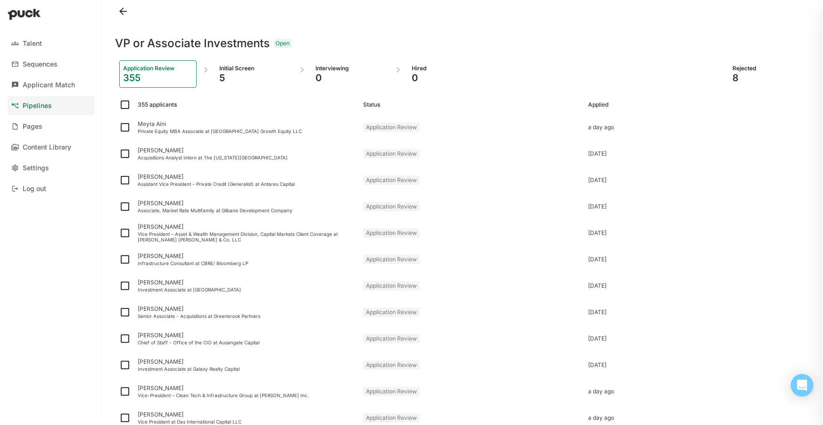
click at [613, 35] on div "VP or Associate Investments Open" at bounding box center [463, 38] width 695 height 30
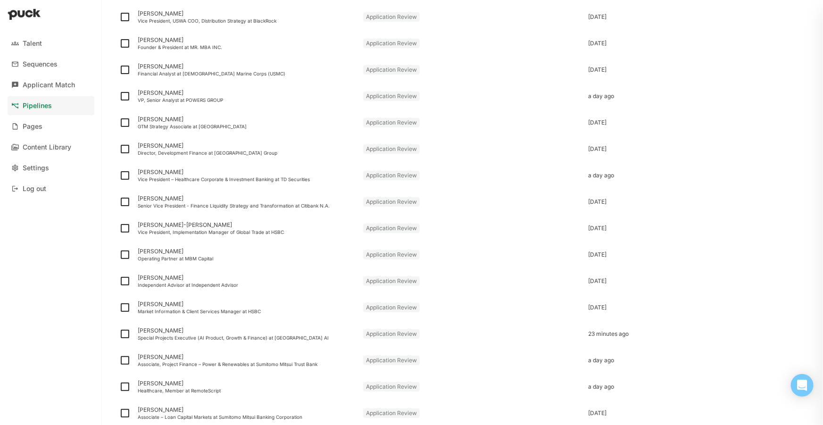
scroll to position [1071, 0]
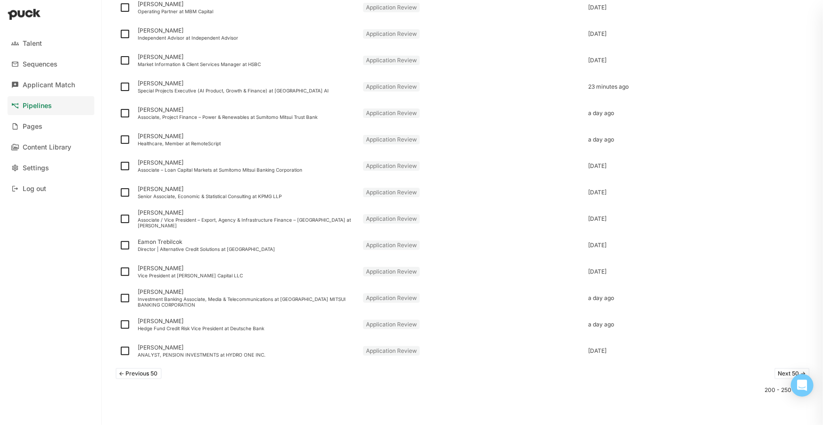
click at [153, 371] on button "<- Previous 50" at bounding box center [139, 373] width 46 height 11
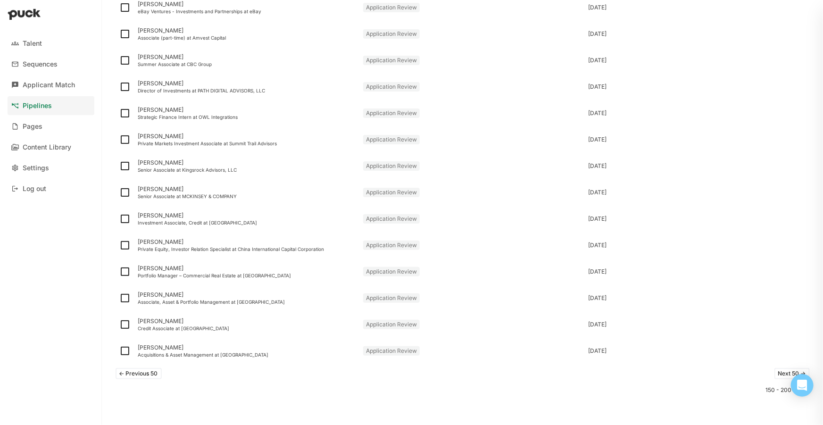
click at [159, 368] on button "<- Previous 50" at bounding box center [139, 373] width 46 height 11
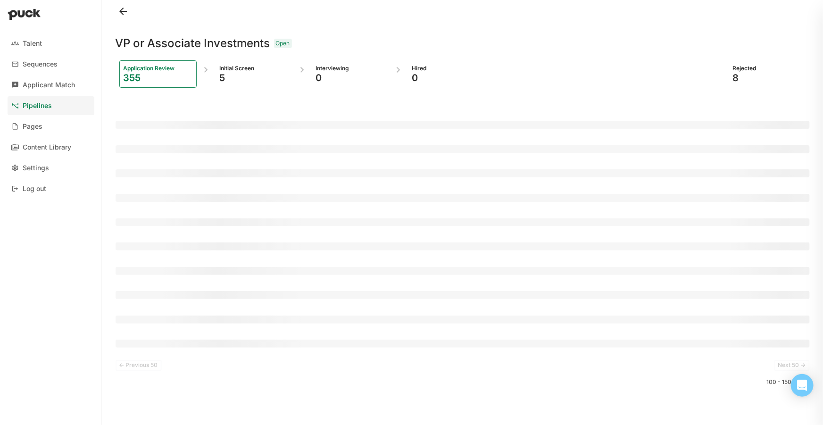
scroll to position [0, 0]
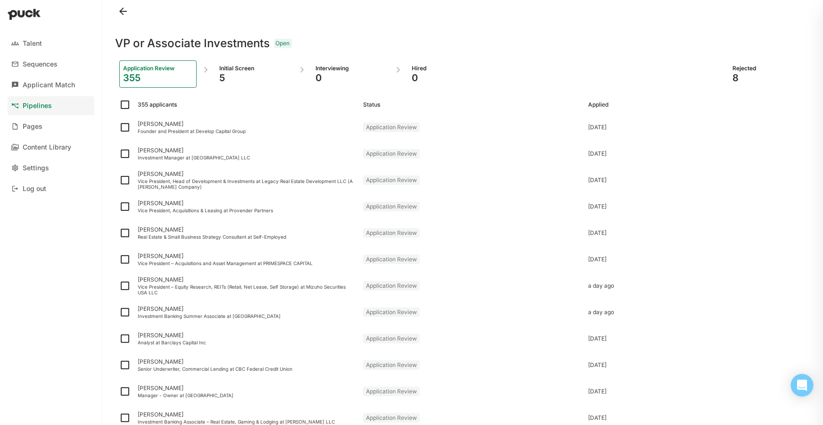
click at [533, 31] on div "VP or Associate Investments Open" at bounding box center [463, 38] width 695 height 30
click at [732, 18] on div at bounding box center [463, 11] width 695 height 23
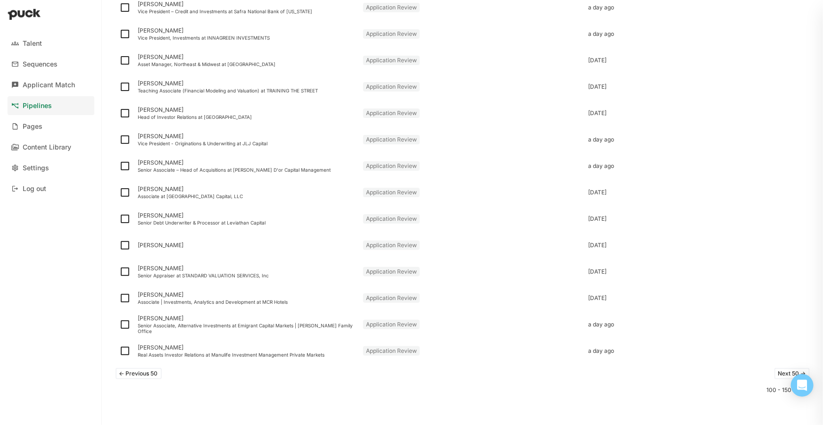
scroll to position [1071, 0]
click at [135, 372] on button "<- Previous 50" at bounding box center [139, 373] width 46 height 11
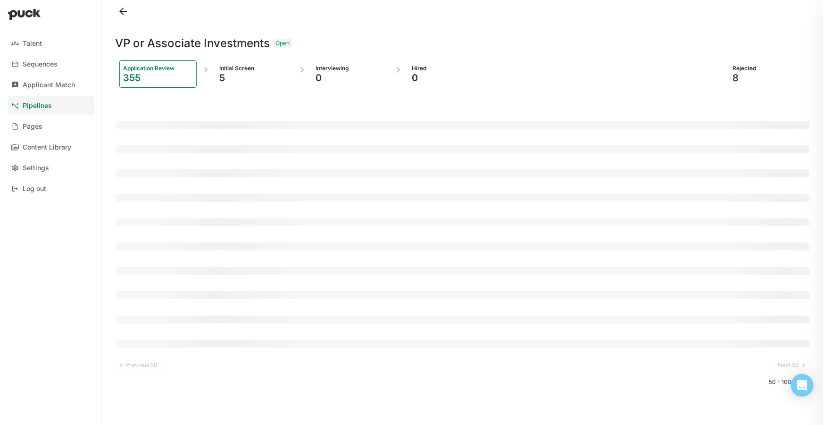
scroll to position [0, 0]
click at [118, 397] on div "<- Previous 50 Next 50 -> 50 - 100 of 355" at bounding box center [463, 386] width 695 height 61
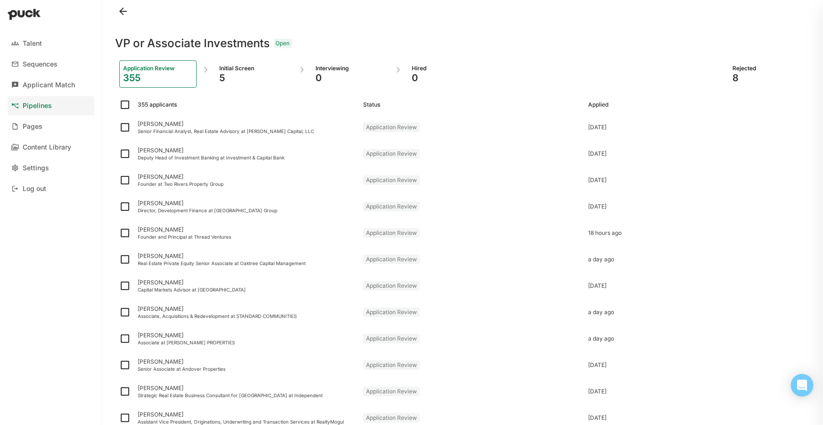
click at [110, 230] on div "VP or Associate Investments Open Application Review 355 Initial Screen 5 Interv…" at bounding box center [463, 212] width 710 height 425
click at [735, 12] on div at bounding box center [463, 11] width 695 height 23
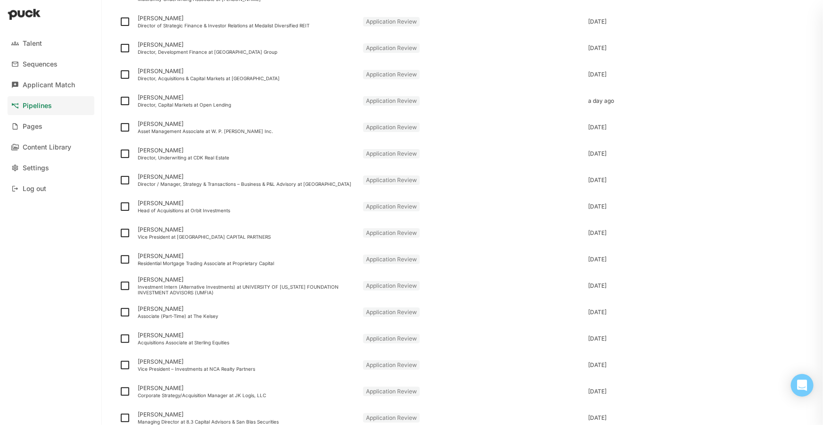
scroll to position [1071, 0]
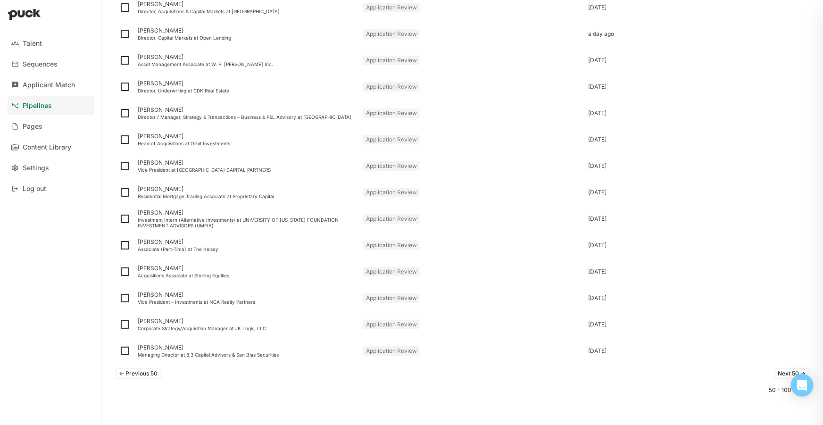
click at [154, 373] on button "<- Previous 50" at bounding box center [139, 373] width 46 height 11
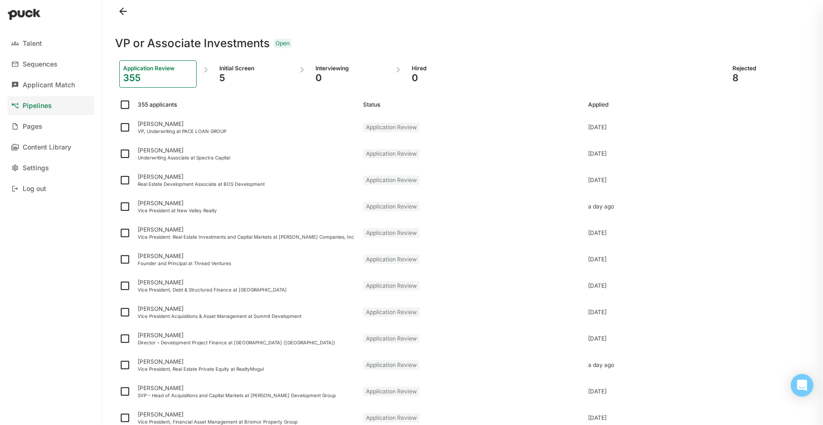
click at [527, 2] on div at bounding box center [463, 11] width 695 height 23
click at [514, 34] on div "VP or Associate Investments Open" at bounding box center [463, 38] width 695 height 30
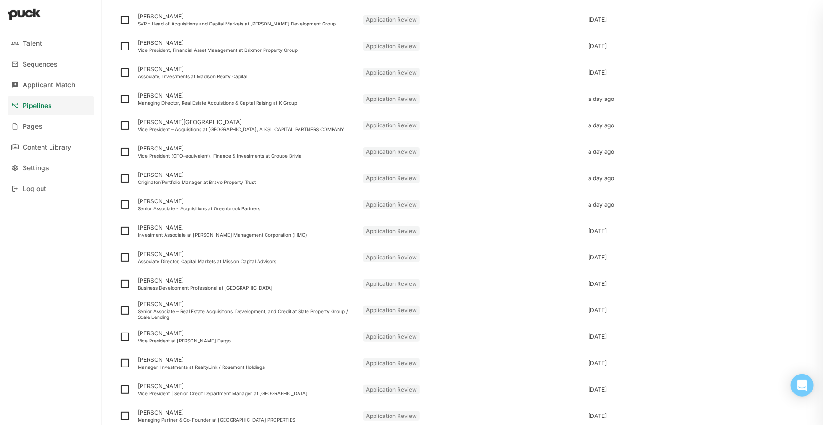
scroll to position [1071, 0]
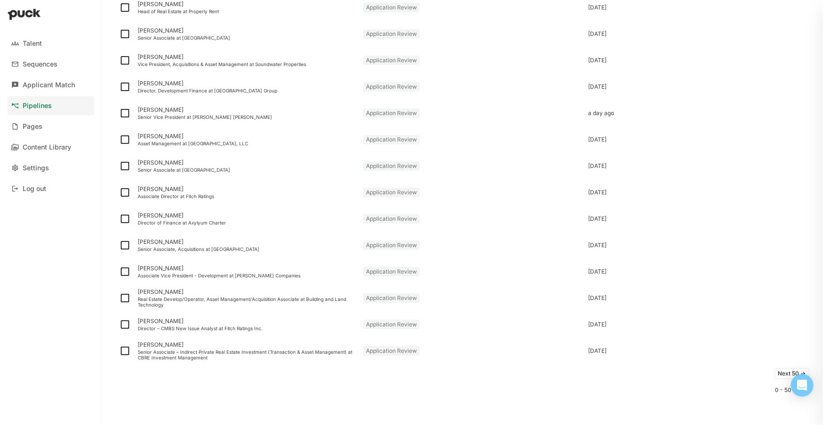
click at [779, 376] on button "Next 50 ->" at bounding box center [792, 373] width 35 height 11
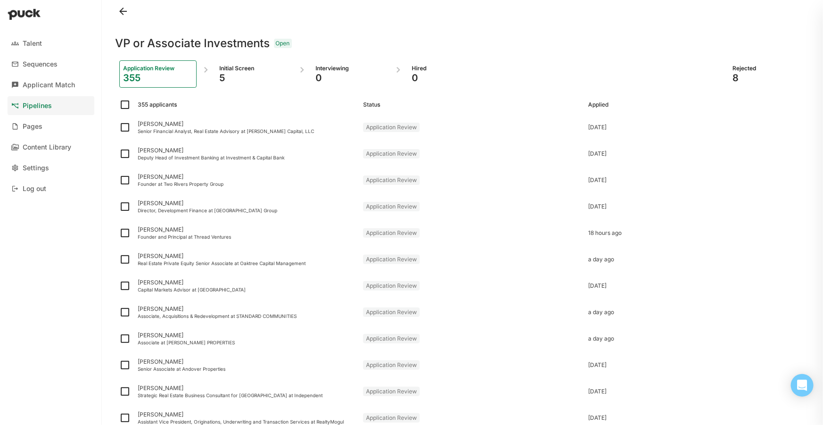
click at [740, 24] on div "VP or Associate Investments Open" at bounding box center [463, 38] width 695 height 30
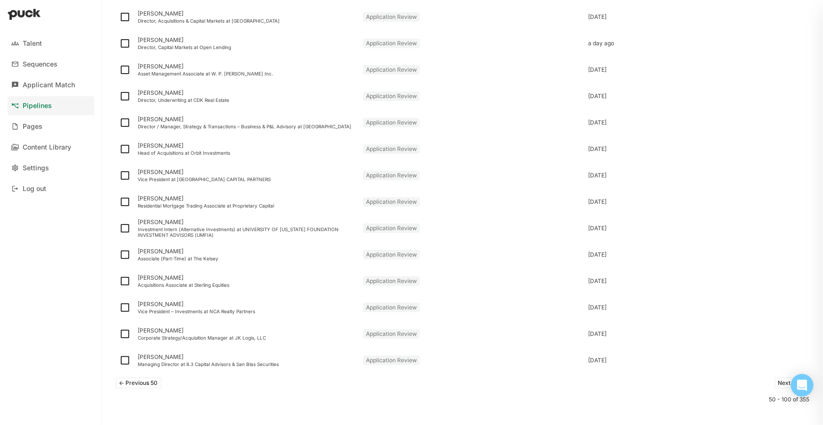
scroll to position [1071, 0]
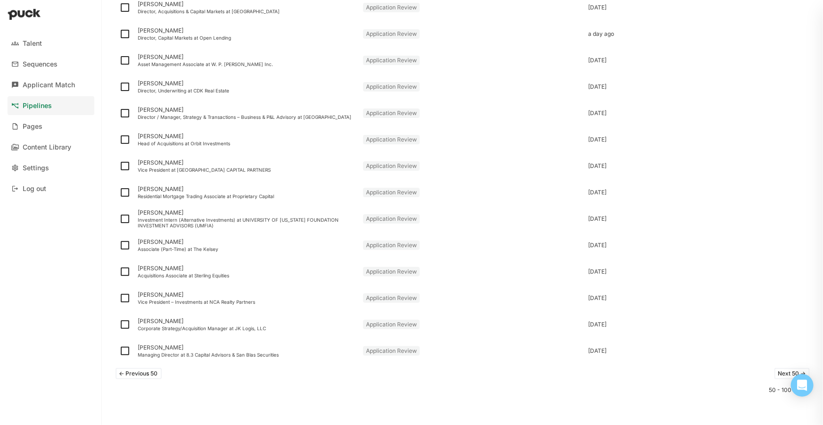
click at [788, 372] on button "Next 50 ->" at bounding box center [792, 373] width 35 height 11
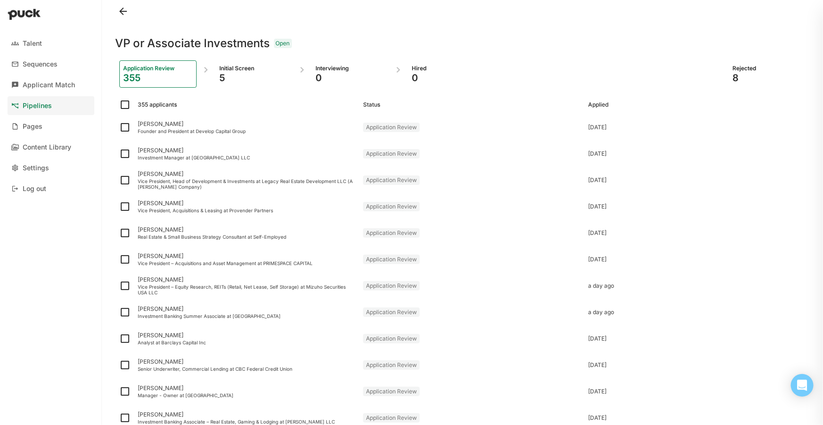
click at [711, 18] on div at bounding box center [463, 11] width 695 height 23
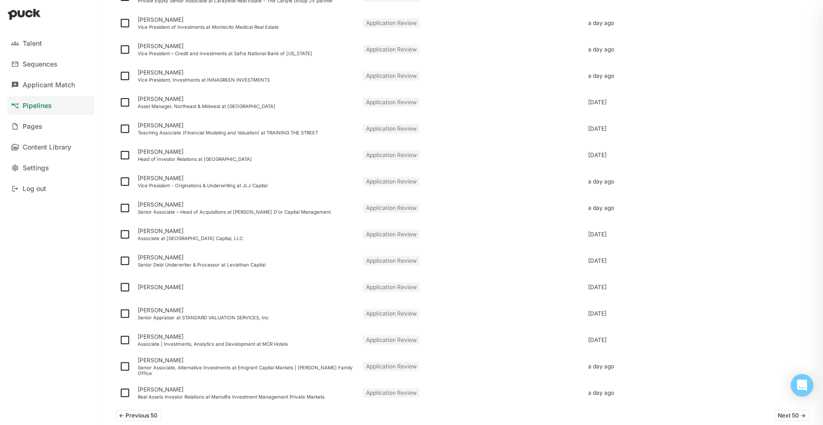
scroll to position [1071, 0]
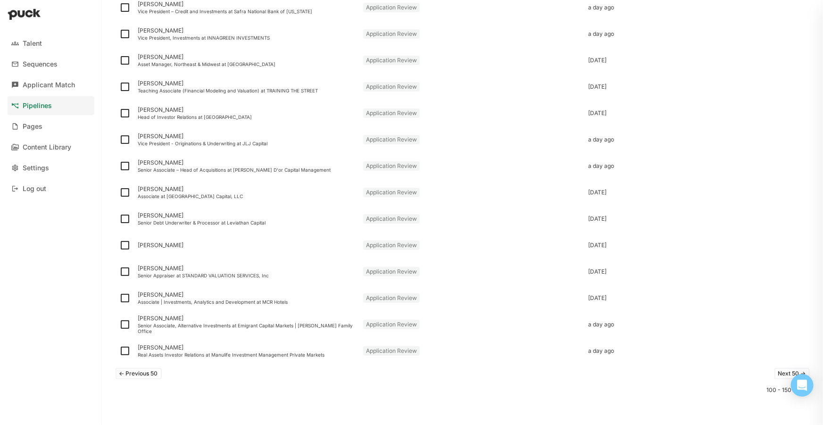
click at [784, 372] on button "Next 50 ->" at bounding box center [792, 373] width 35 height 11
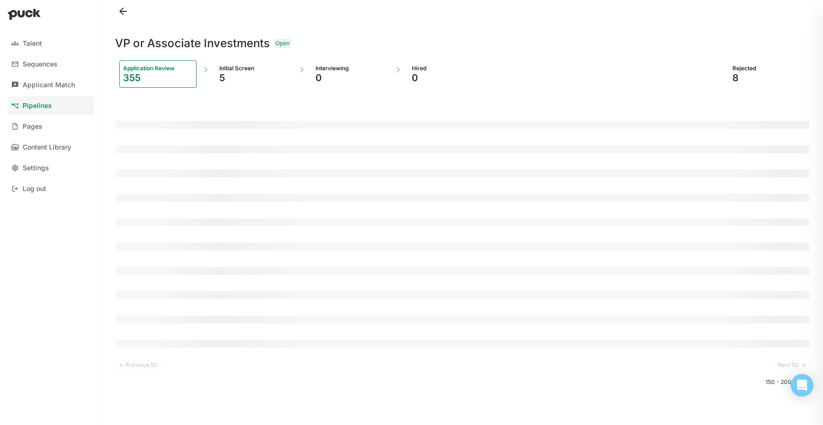
scroll to position [0, 0]
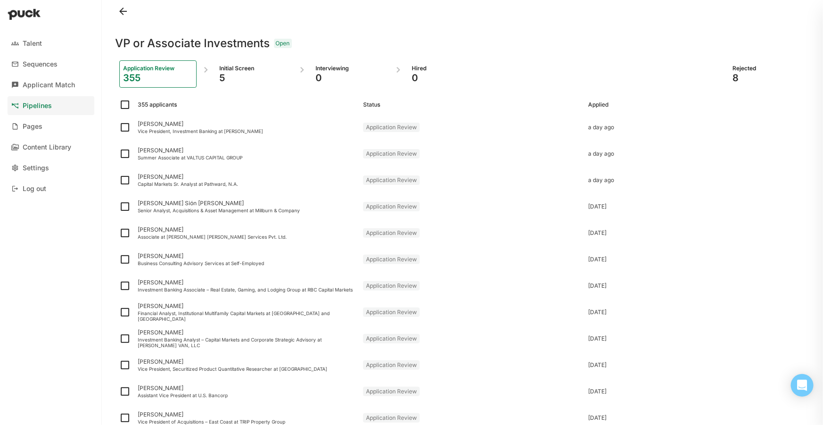
click at [734, 19] on div at bounding box center [463, 11] width 695 height 23
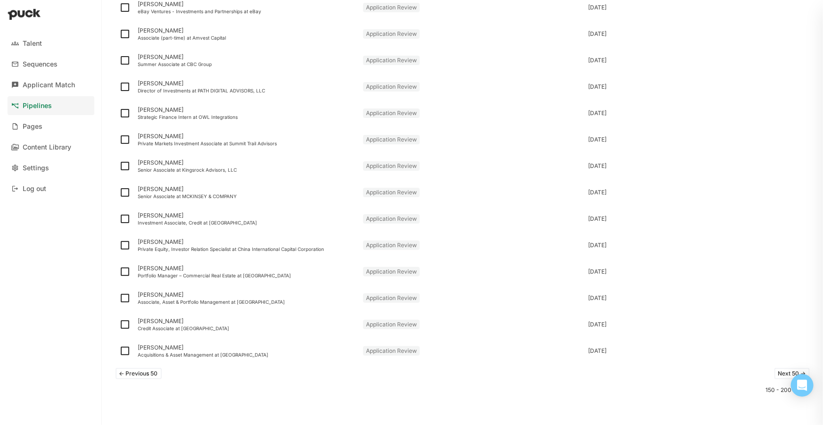
click at [693, 375] on div "<- Previous 50 Next 50 ->" at bounding box center [463, 373] width 695 height 19
click at [779, 373] on button "Next 50 ->" at bounding box center [792, 373] width 35 height 11
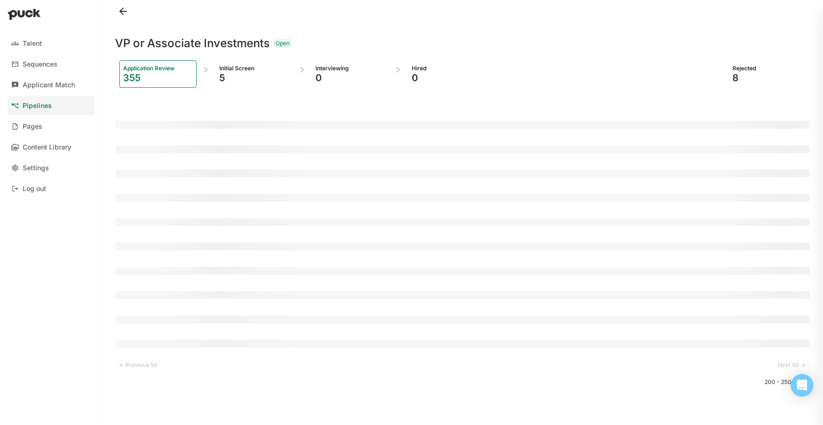
scroll to position [0, 0]
click at [644, 35] on div "VP or Associate Investments Open" at bounding box center [463, 38] width 695 height 30
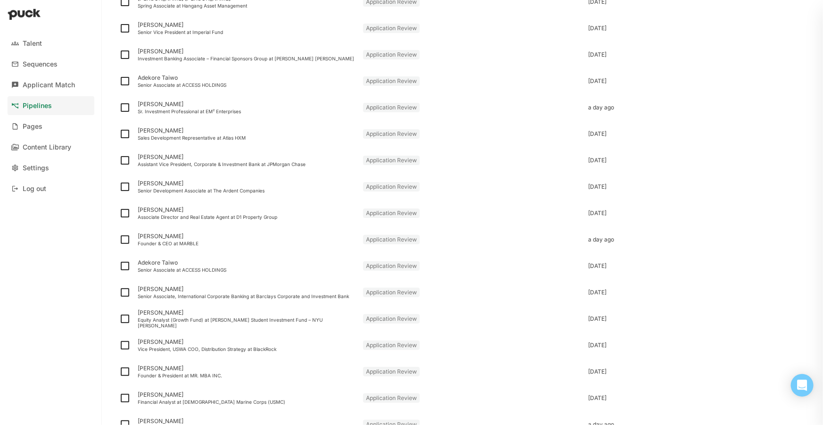
scroll to position [1071, 0]
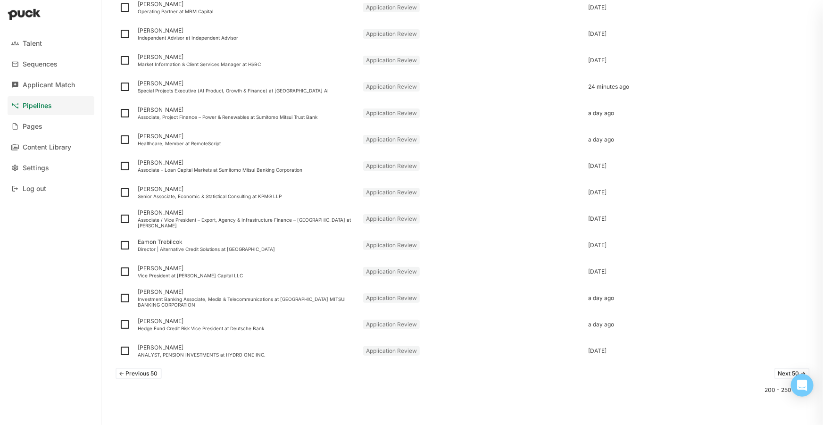
click at [738, 378] on div "<- Previous 50 Next 50 ->" at bounding box center [463, 373] width 695 height 19
click at [779, 374] on button "Next 50 ->" at bounding box center [792, 373] width 35 height 11
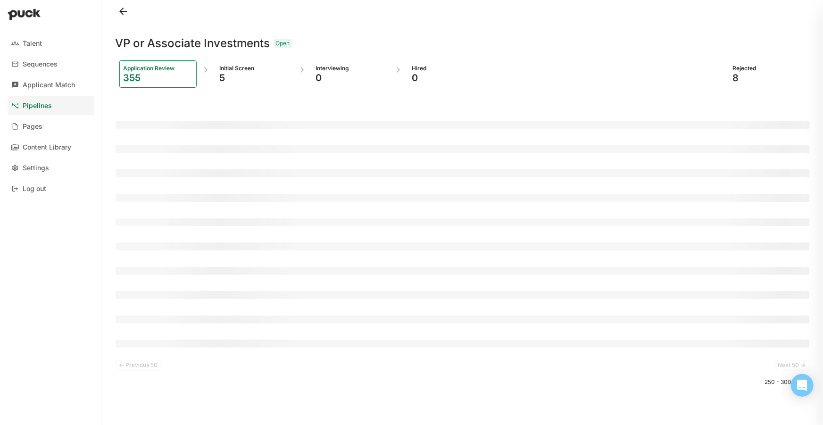
scroll to position [0, 0]
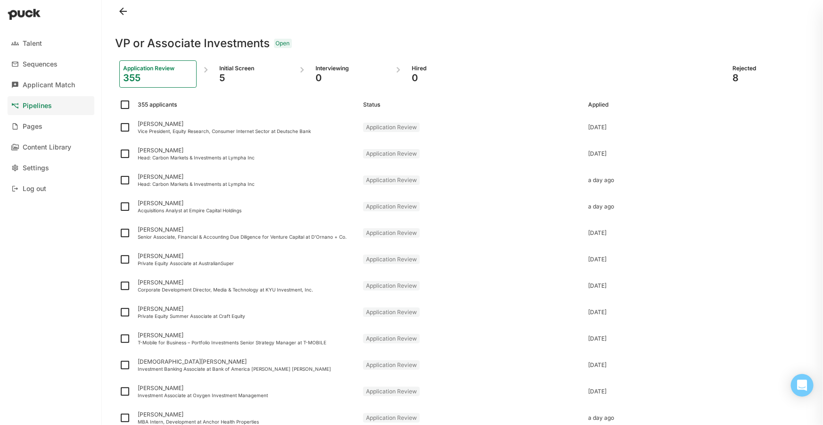
click at [696, 15] on div at bounding box center [463, 11] width 695 height 23
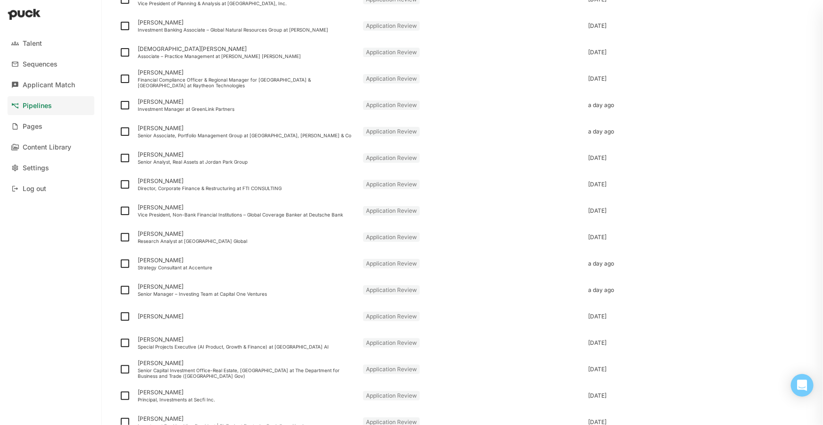
scroll to position [1071, 0]
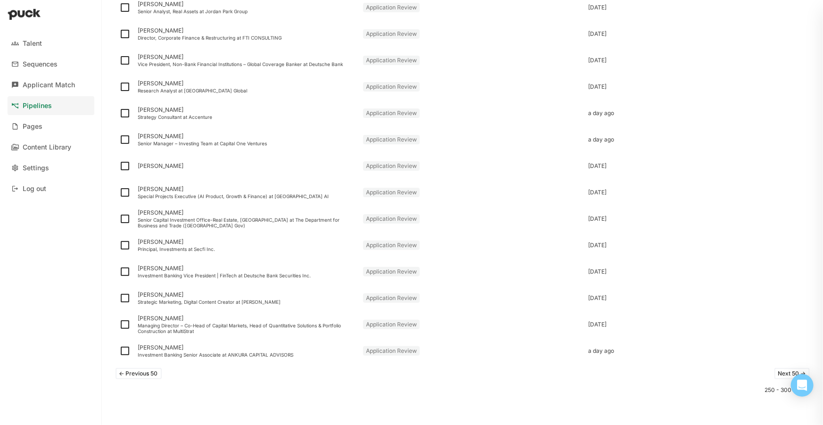
click at [784, 370] on button "Next 50 ->" at bounding box center [792, 373] width 35 height 11
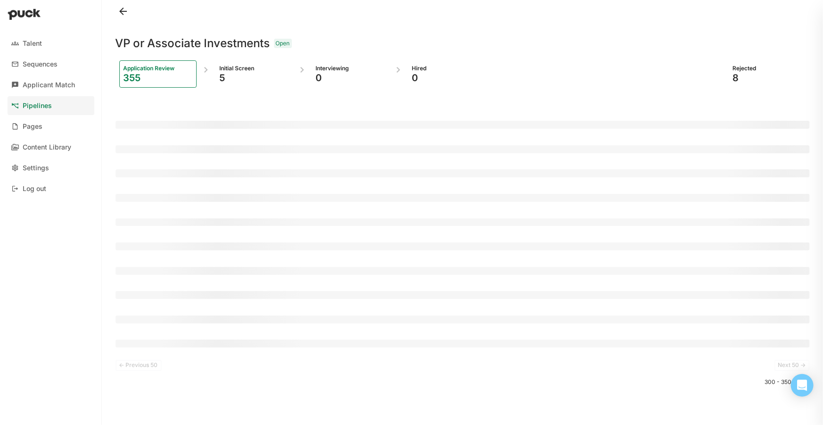
scroll to position [0, 0]
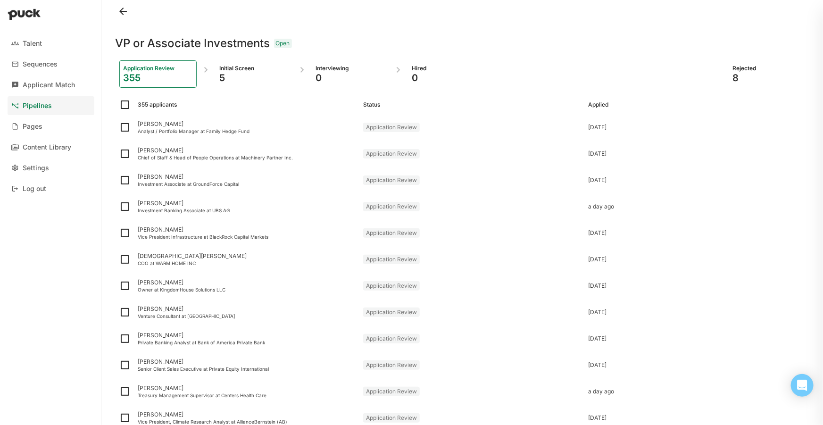
click at [598, 12] on div at bounding box center [463, 11] width 695 height 23
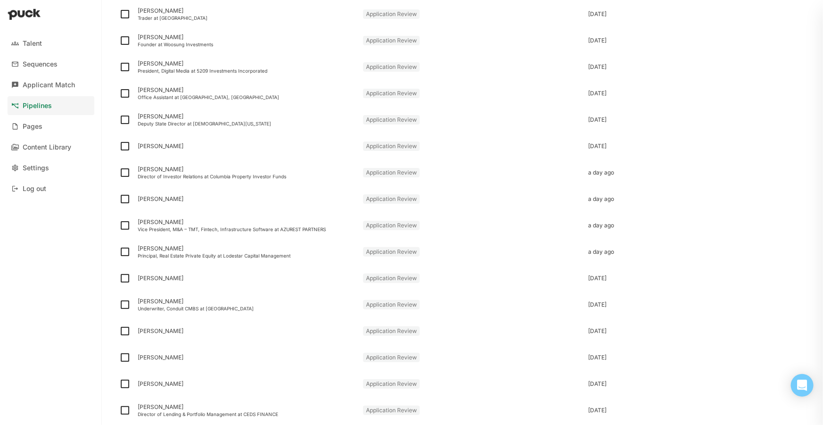
scroll to position [1071, 0]
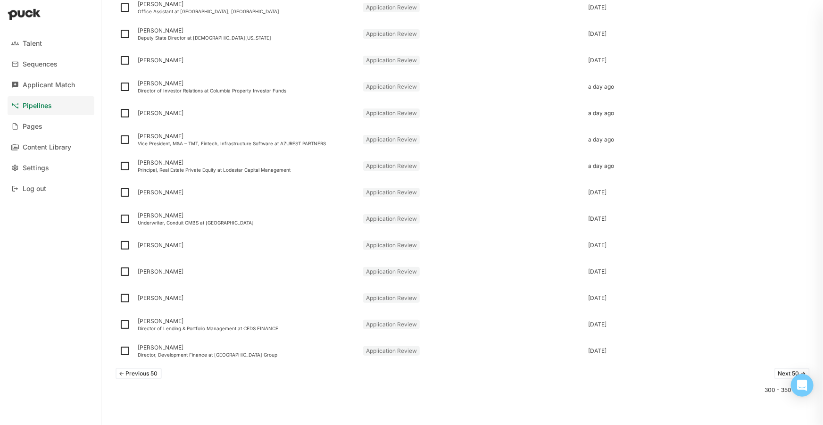
click at [783, 373] on button "Next 50 ->" at bounding box center [792, 373] width 35 height 11
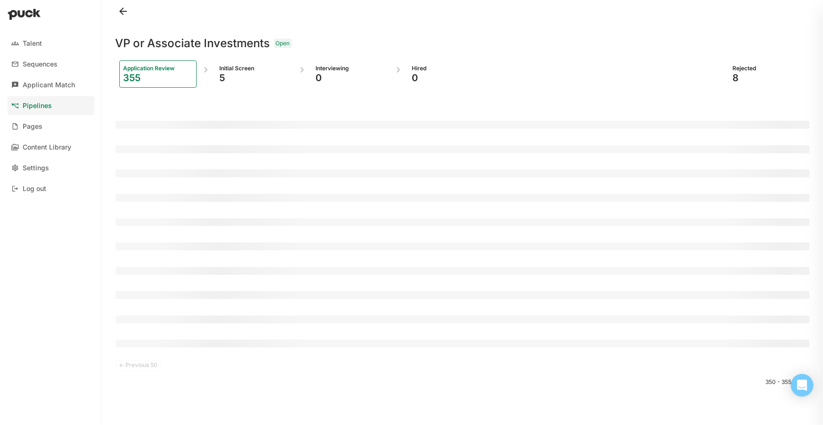
scroll to position [0, 0]
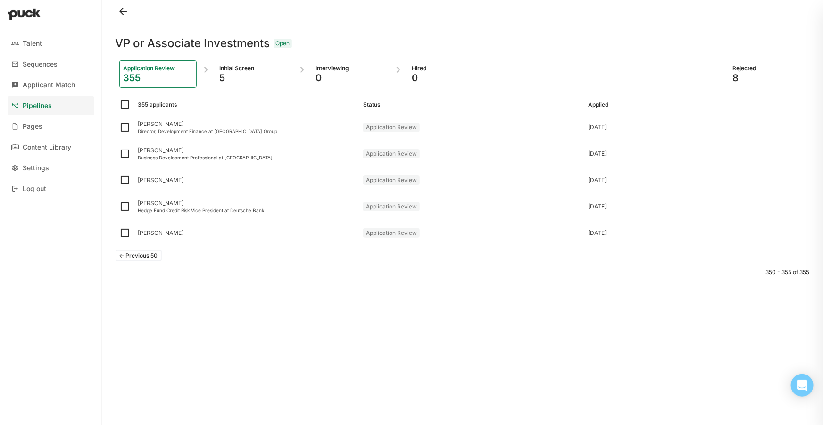
click at [118, 255] on button "<- Previous 50" at bounding box center [139, 255] width 46 height 11
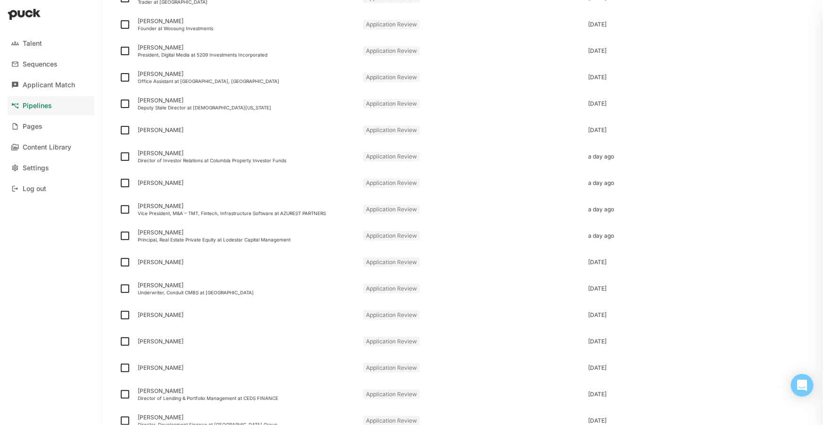
scroll to position [1071, 0]
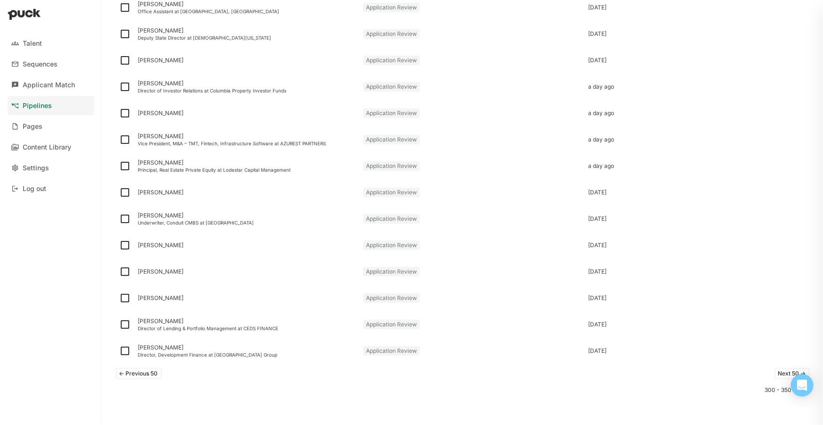
click at [139, 374] on button "<- Previous 50" at bounding box center [139, 373] width 46 height 11
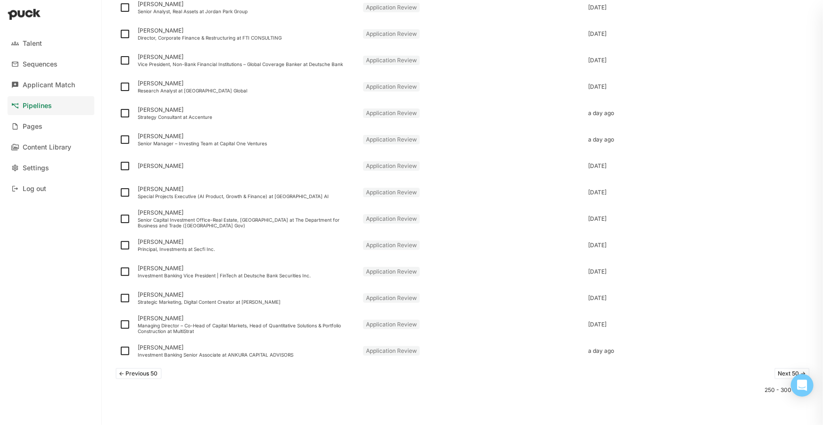
click at [133, 371] on button "<- Previous 50" at bounding box center [139, 373] width 46 height 11
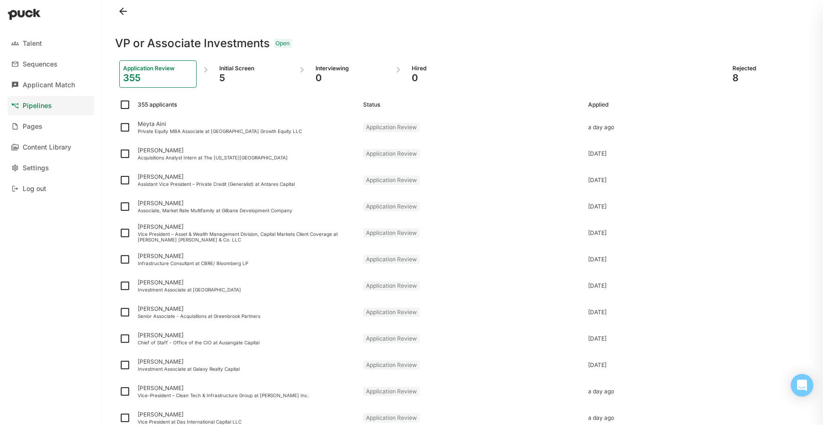
click at [734, 10] on div at bounding box center [463, 11] width 695 height 23
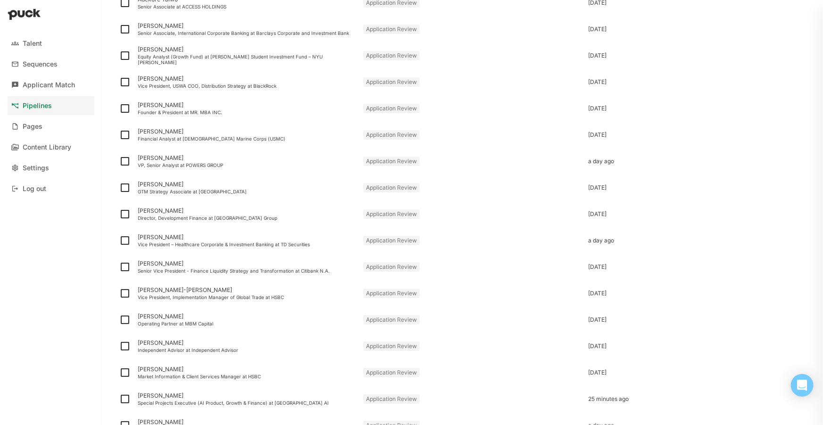
scroll to position [1071, 0]
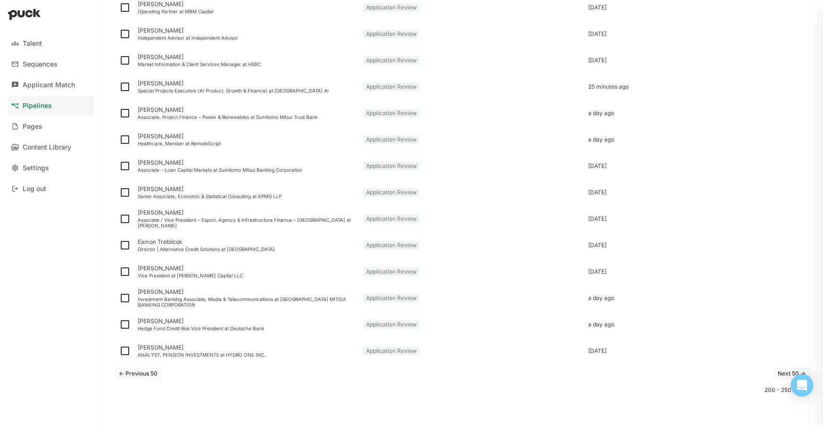
click at [158, 368] on button "<- Previous 50" at bounding box center [139, 373] width 46 height 11
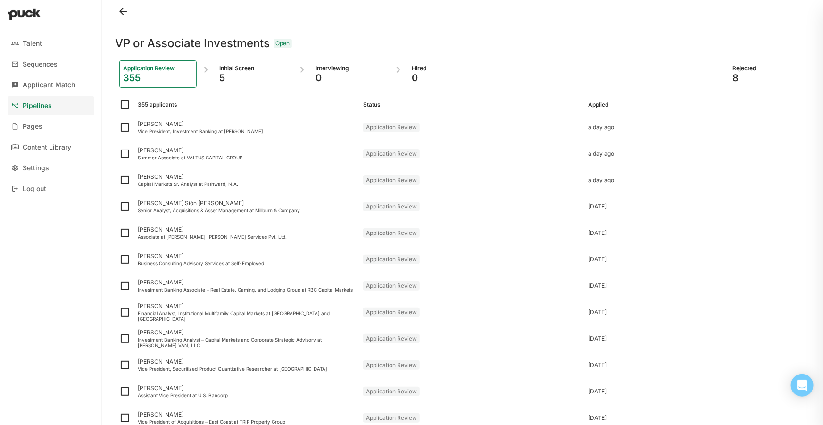
click at [503, 20] on div at bounding box center [463, 11] width 695 height 23
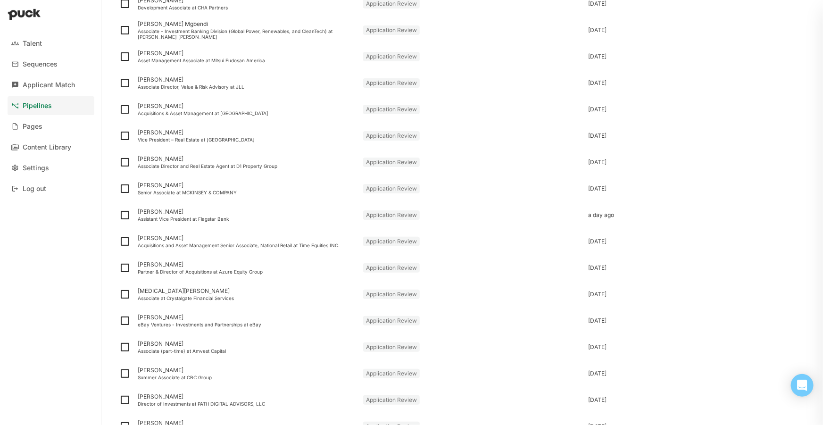
scroll to position [1071, 0]
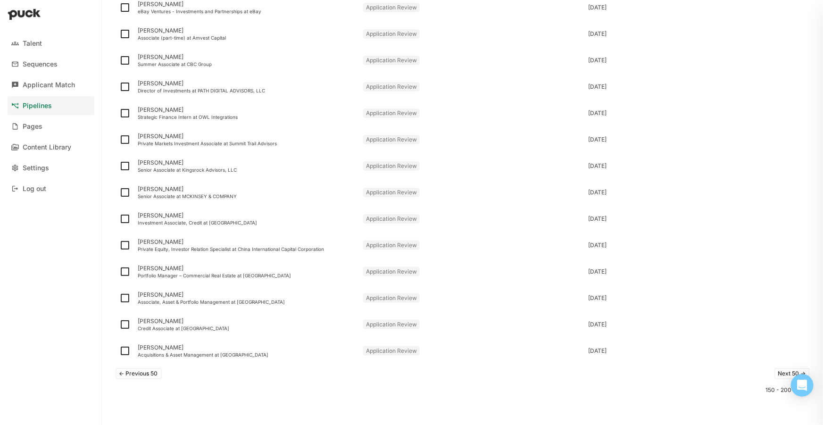
click at [143, 375] on button "<- Previous 50" at bounding box center [139, 373] width 46 height 11
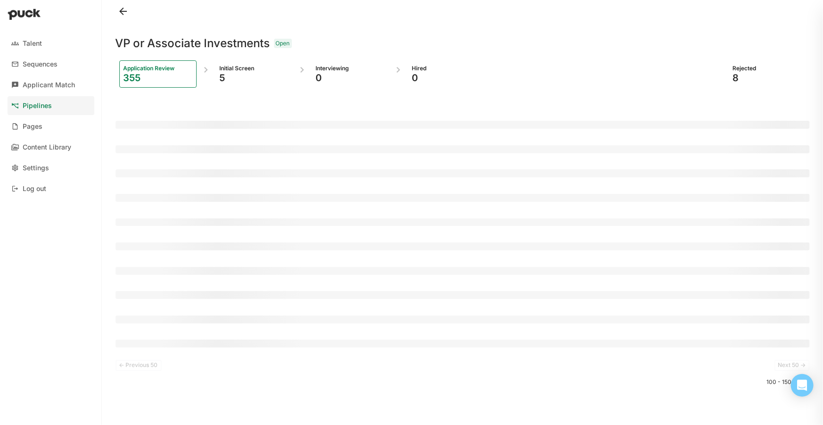
scroll to position [0, 0]
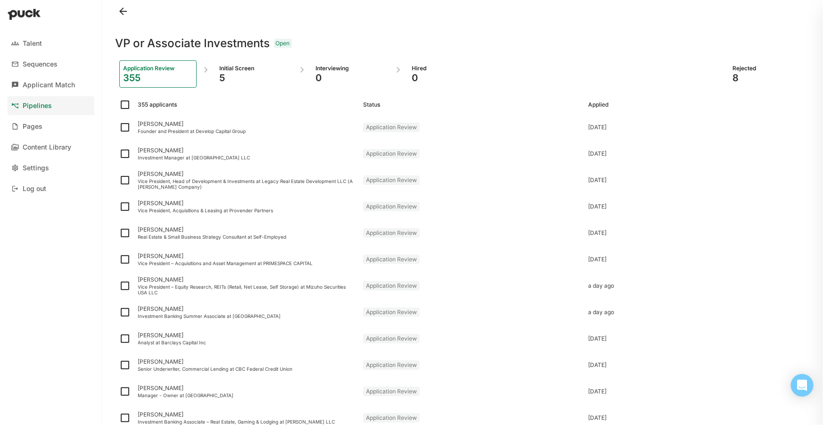
click at [731, 17] on div at bounding box center [463, 11] width 695 height 23
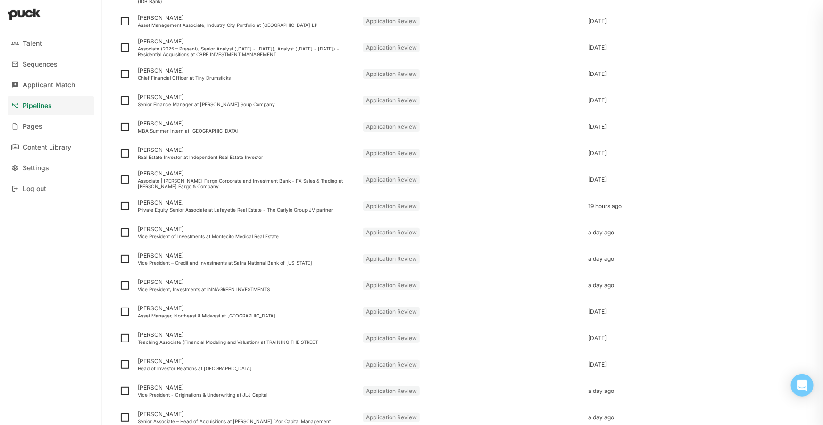
scroll to position [1071, 0]
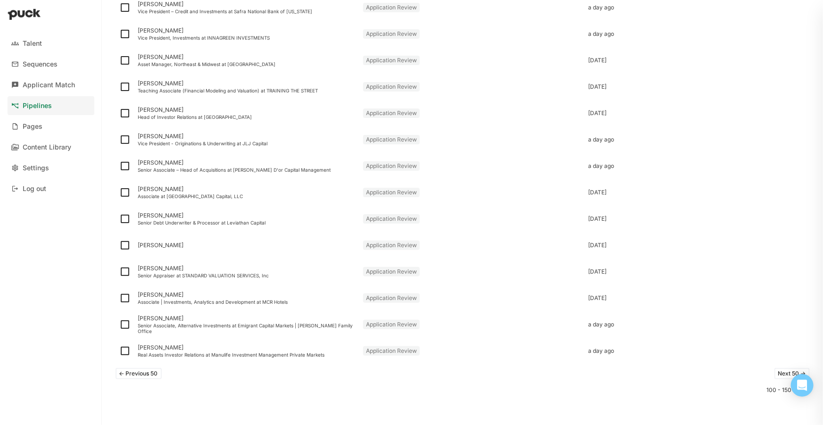
click at [129, 375] on button "<- Previous 50" at bounding box center [139, 373] width 46 height 11
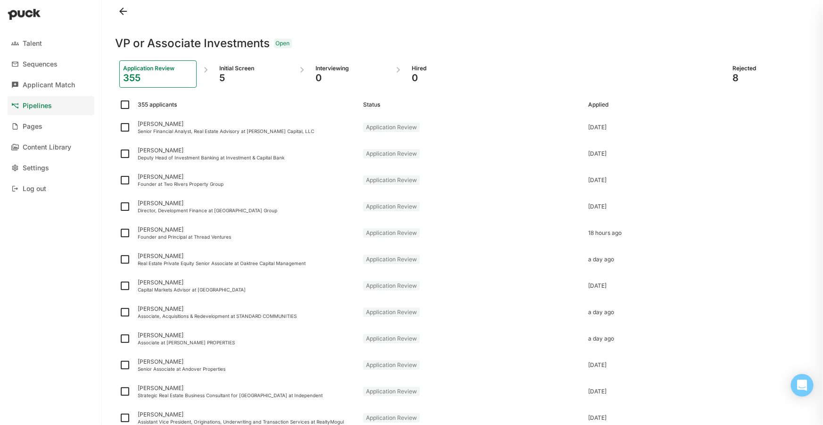
click at [595, 13] on div at bounding box center [463, 11] width 695 height 23
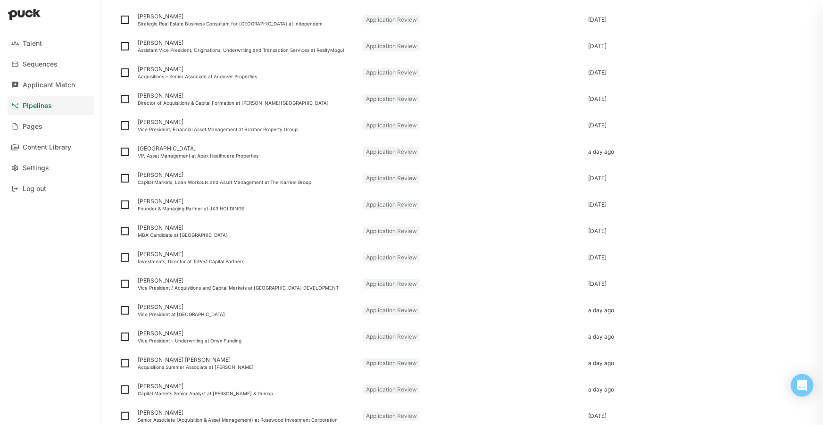
scroll to position [1071, 0]
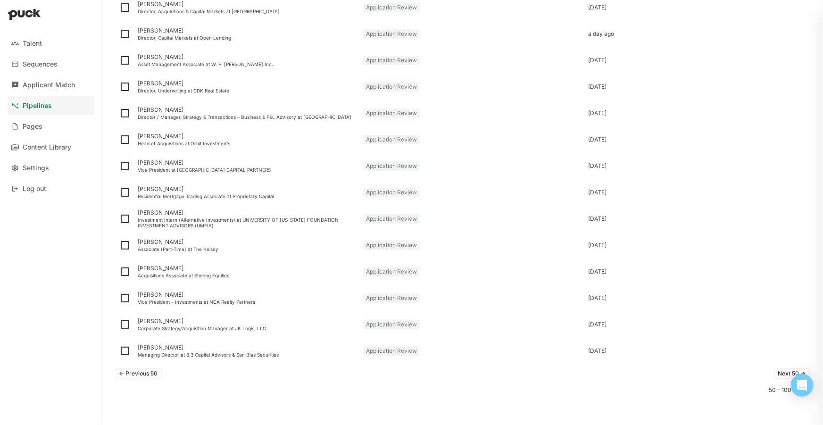
click at [140, 371] on button "<- Previous 50" at bounding box center [139, 373] width 46 height 11
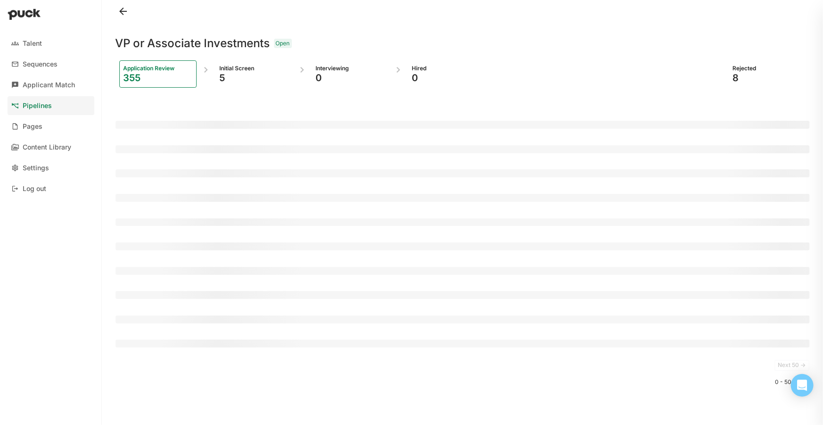
scroll to position [0, 0]
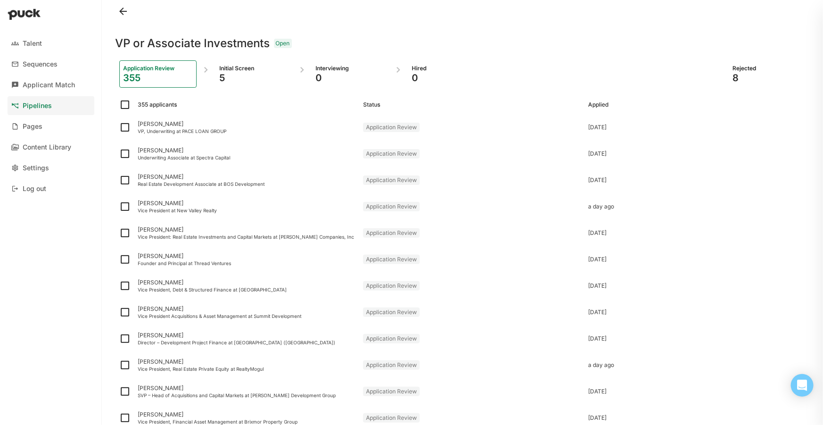
click at [439, 13] on div at bounding box center [463, 11] width 695 height 23
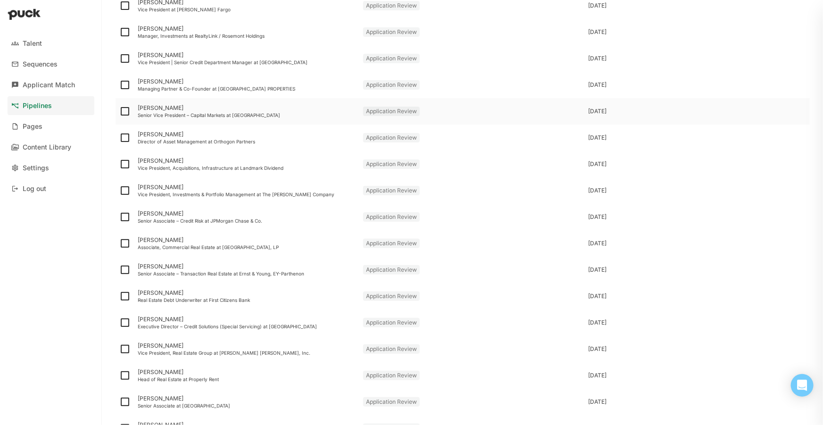
scroll to position [1071, 0]
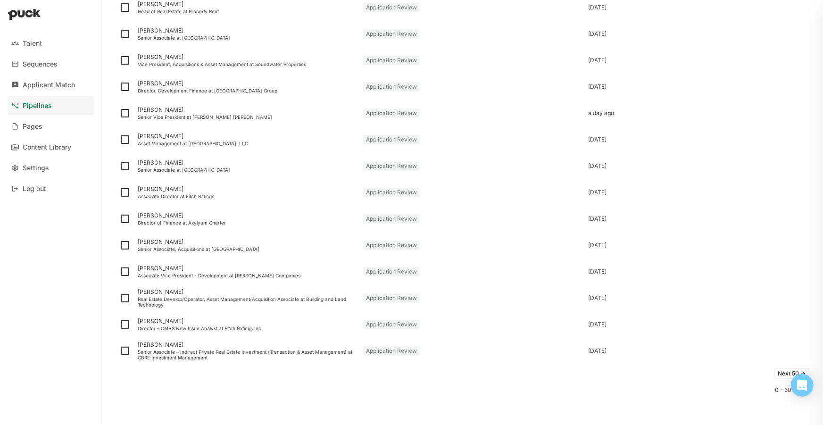
click at [775, 370] on button "Next 50 ->" at bounding box center [792, 373] width 35 height 11
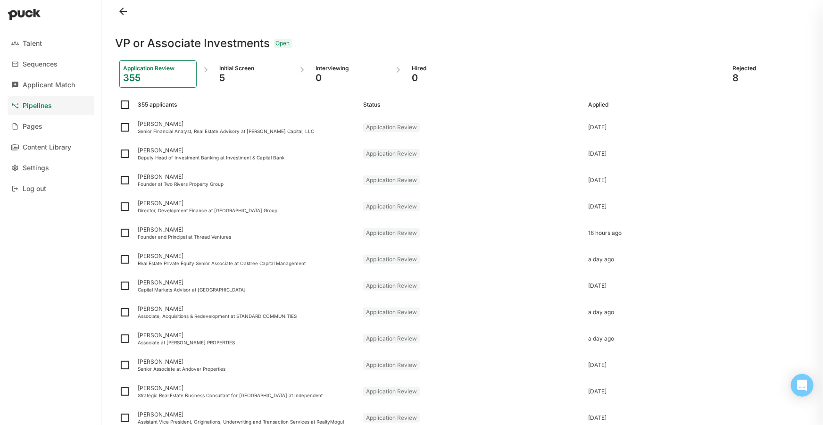
click at [741, 20] on div at bounding box center [463, 11] width 695 height 23
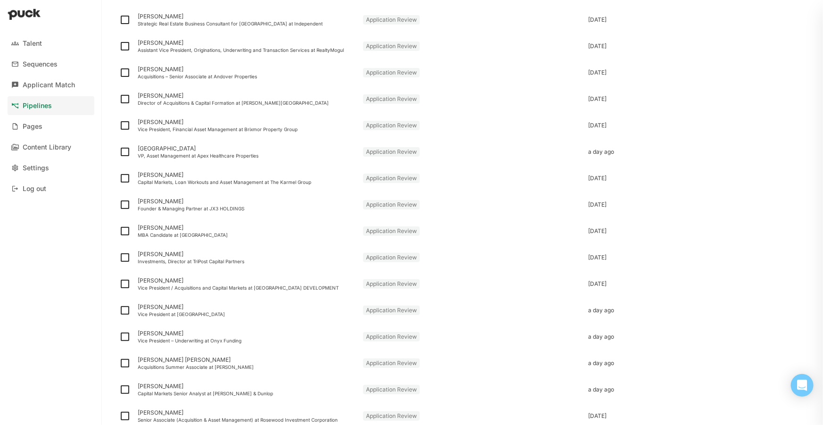
scroll to position [1071, 0]
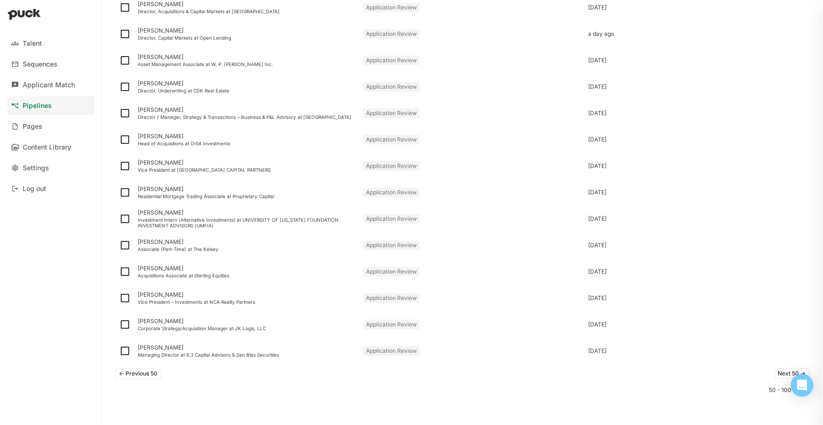
click at [786, 372] on button "Next 50 ->" at bounding box center [792, 373] width 35 height 11
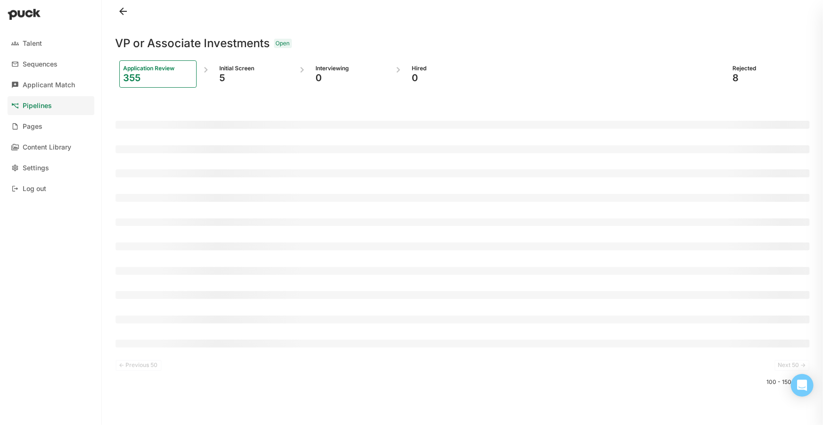
scroll to position [0, 0]
click at [647, 18] on div at bounding box center [463, 11] width 695 height 23
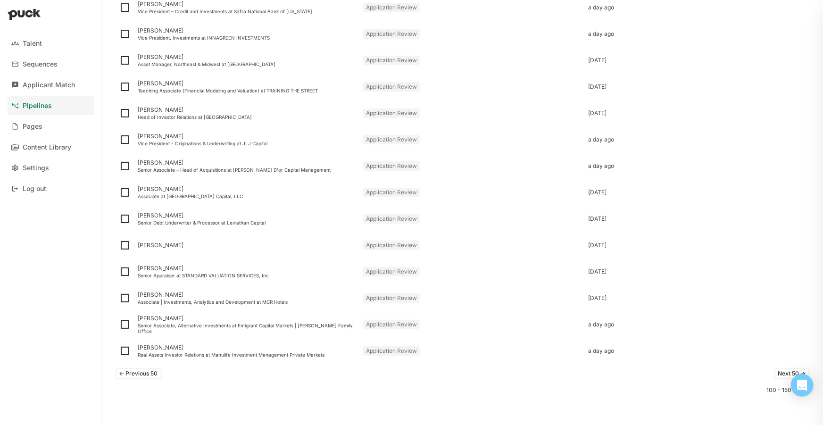
scroll to position [1071, 0]
click at [775, 376] on button "Next 50 ->" at bounding box center [792, 373] width 35 height 11
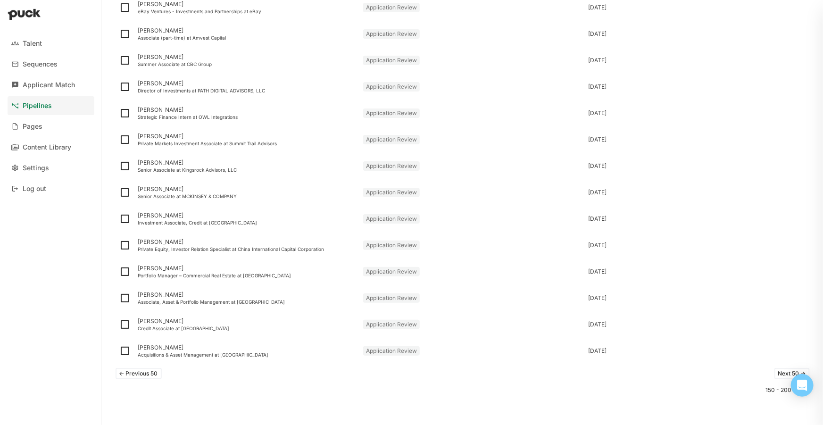
click at [781, 379] on div "<- Previous 50 Next 50 ->" at bounding box center [463, 373] width 695 height 19
click at [781, 373] on button "Next 50 ->" at bounding box center [792, 373] width 35 height 11
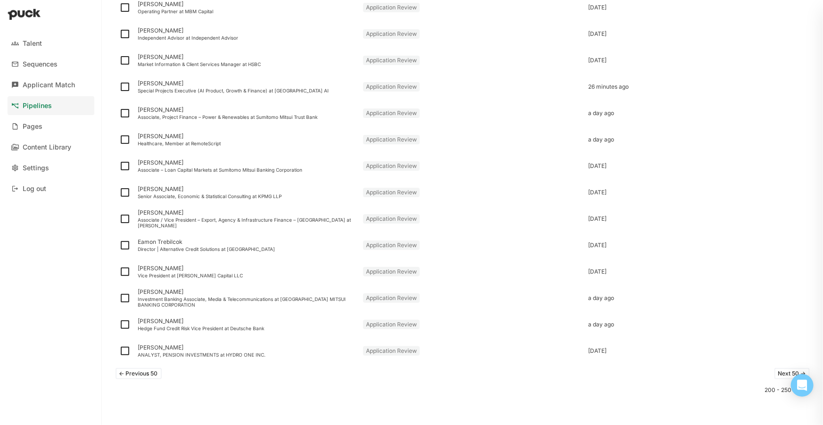
click at [777, 370] on button "Next 50 ->" at bounding box center [792, 373] width 35 height 11
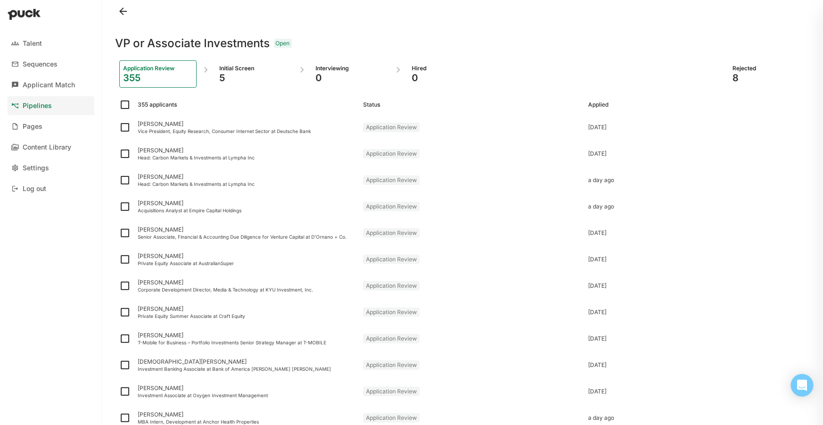
click at [728, 13] on div at bounding box center [463, 11] width 695 height 23
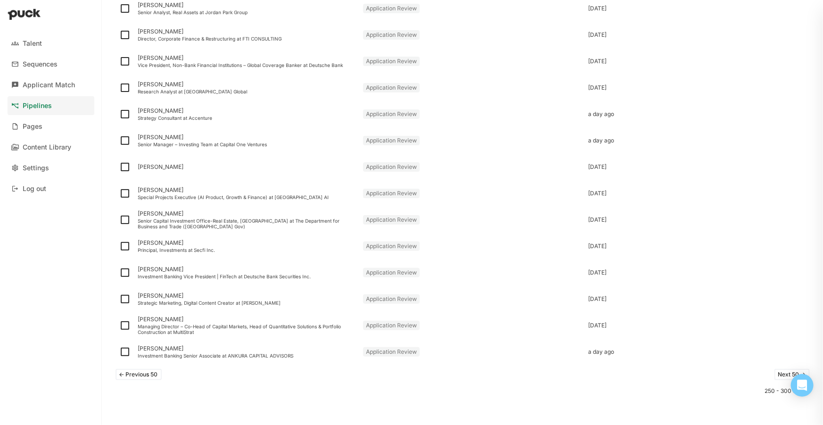
scroll to position [1071, 0]
click at [786, 374] on button "Next 50 ->" at bounding box center [792, 373] width 35 height 11
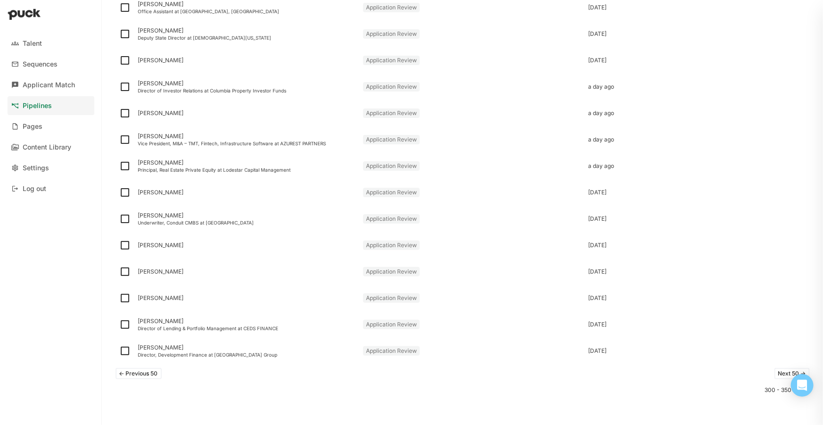
click at [787, 375] on button "Next 50 ->" at bounding box center [792, 373] width 35 height 11
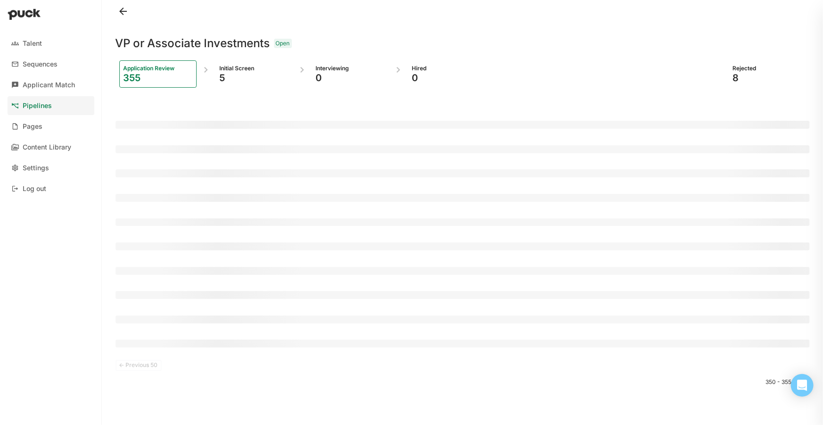
scroll to position [0, 0]
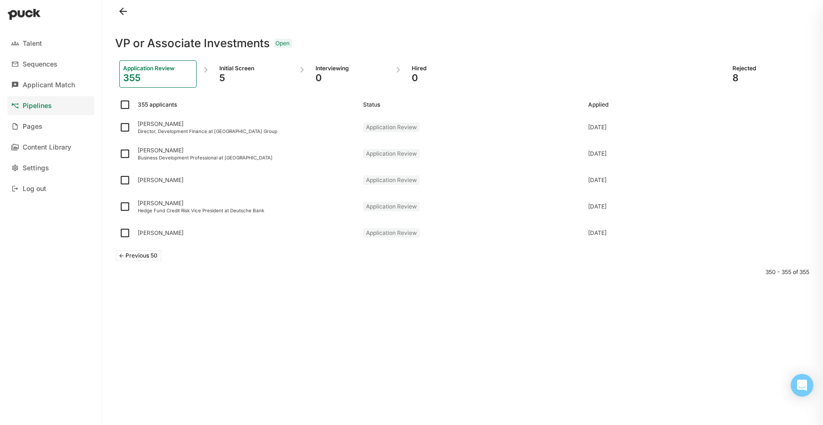
click at [127, 255] on button "<- Previous 50" at bounding box center [139, 255] width 46 height 11
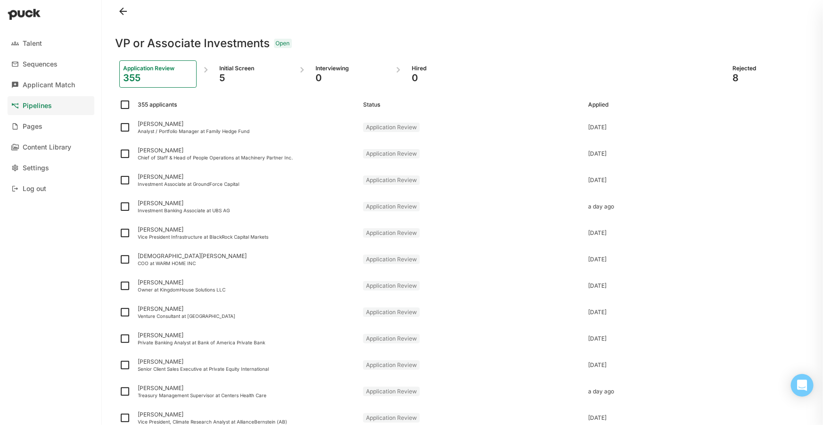
click at [732, 20] on div at bounding box center [463, 11] width 695 height 23
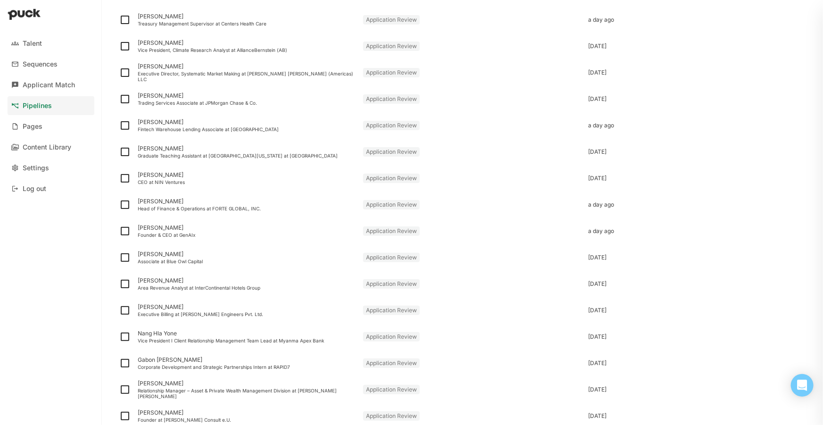
scroll to position [1071, 0]
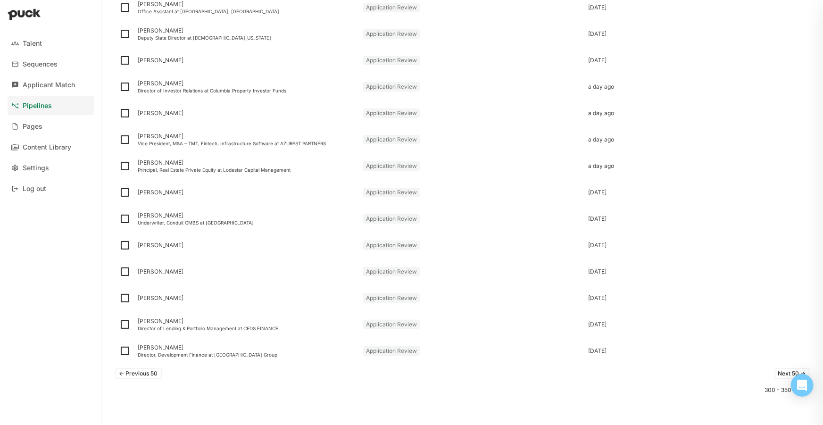
click at [138, 378] on button "<- Previous 50" at bounding box center [139, 373] width 46 height 11
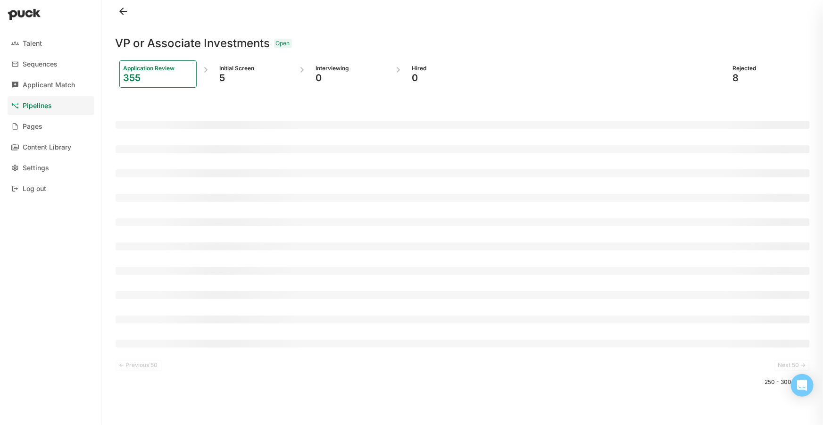
scroll to position [0, 0]
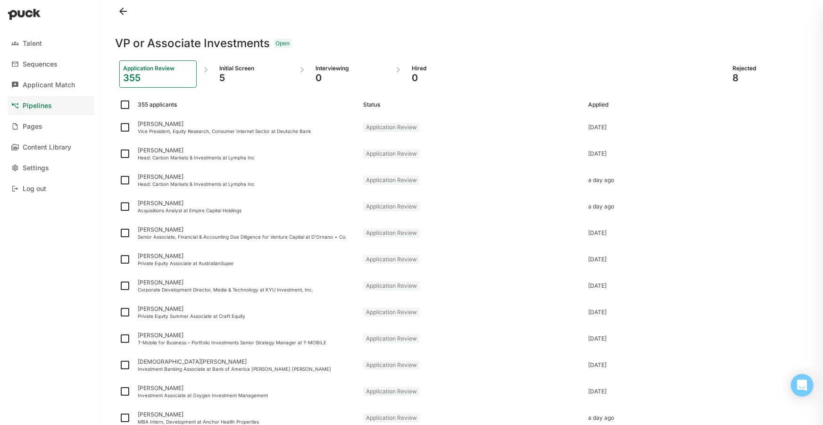
click at [728, 23] on div "VP or Associate Investments Open" at bounding box center [463, 38] width 695 height 30
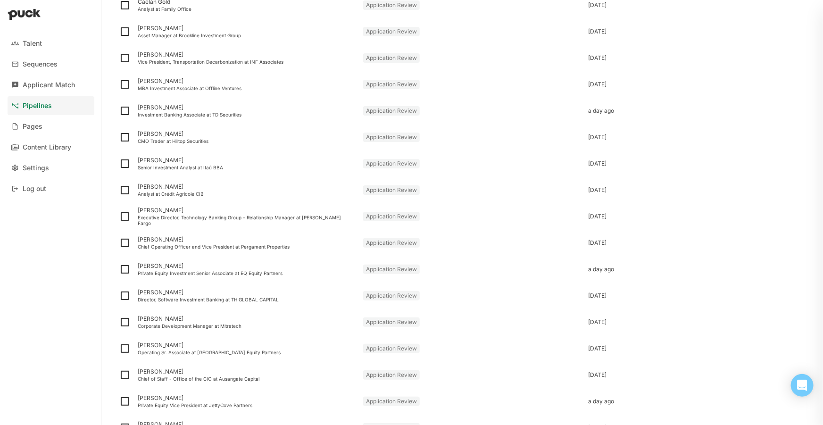
scroll to position [1071, 0]
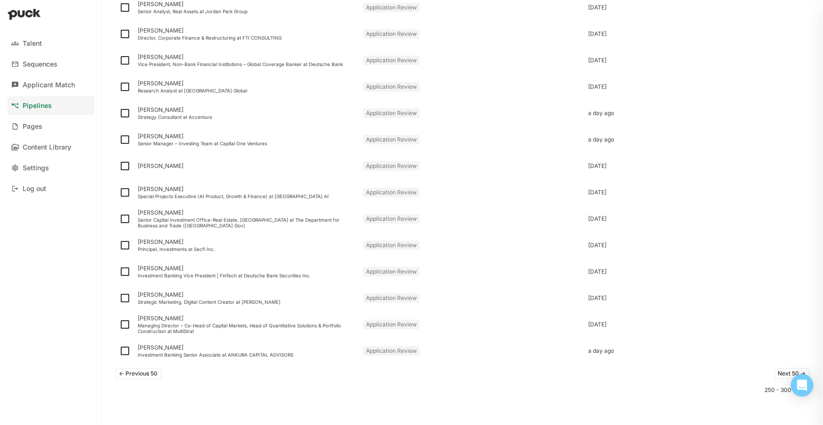
click at [145, 369] on button "<- Previous 50" at bounding box center [139, 373] width 46 height 11
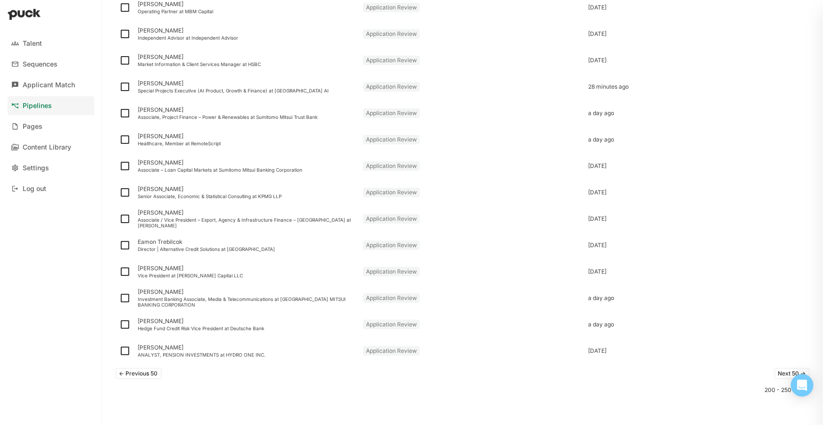
click at [132, 375] on button "<- Previous 50" at bounding box center [139, 373] width 46 height 11
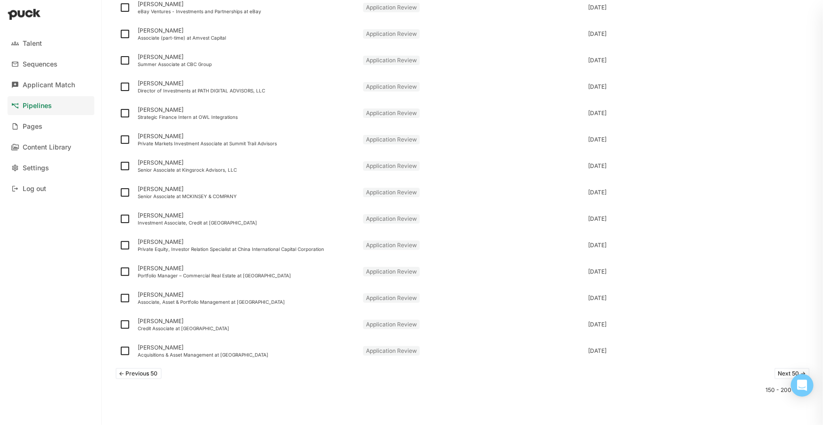
drag, startPoint x: 127, startPoint y: 370, endPoint x: 134, endPoint y: 367, distance: 7.2
click at [128, 371] on button "<- Previous 50" at bounding box center [139, 373] width 46 height 11
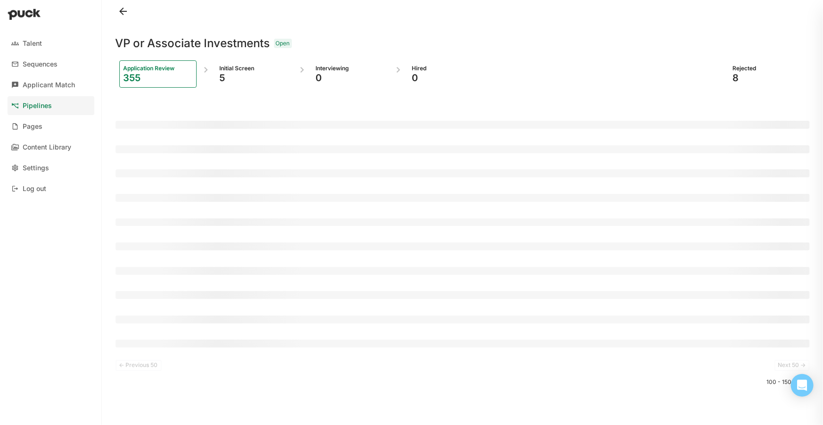
scroll to position [0, 0]
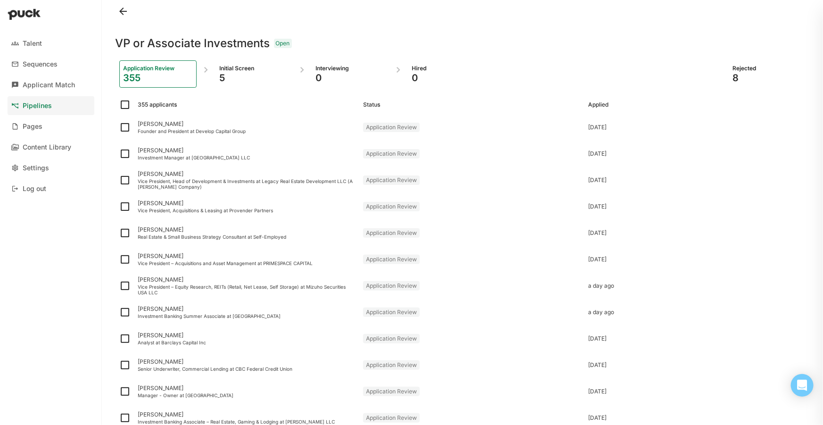
click at [701, 27] on div "VP or Associate Investments Open" at bounding box center [463, 38] width 695 height 30
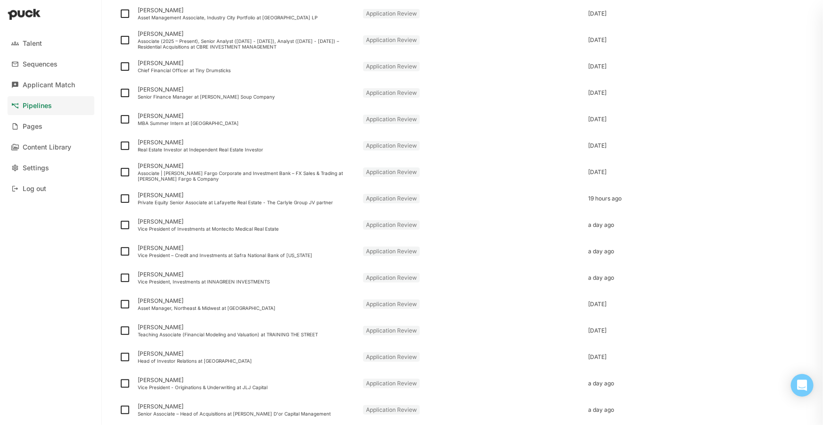
scroll to position [1071, 0]
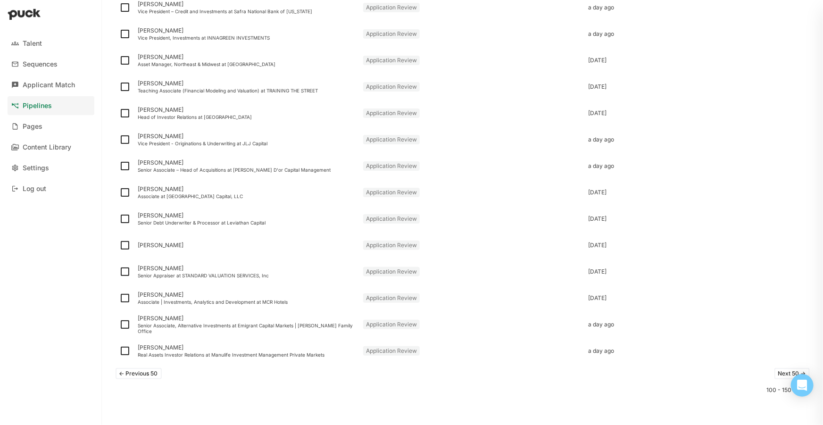
click at [160, 364] on div "<- Previous 50 Next 50 ->" at bounding box center [463, 373] width 695 height 19
click at [152, 371] on button "<- Previous 50" at bounding box center [139, 373] width 46 height 11
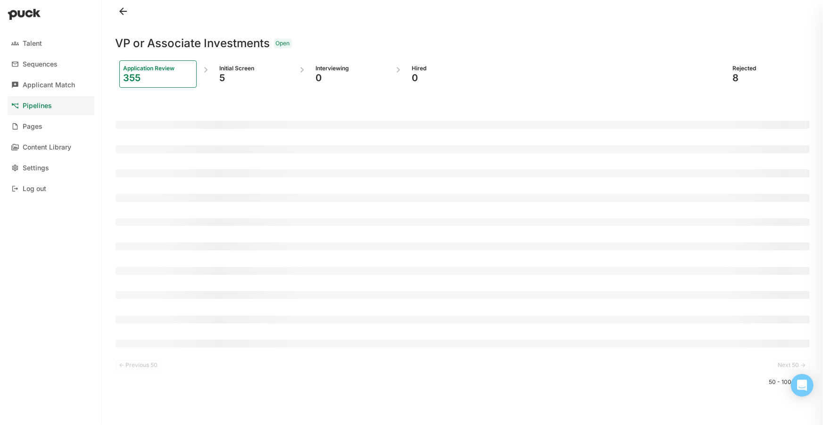
scroll to position [0, 0]
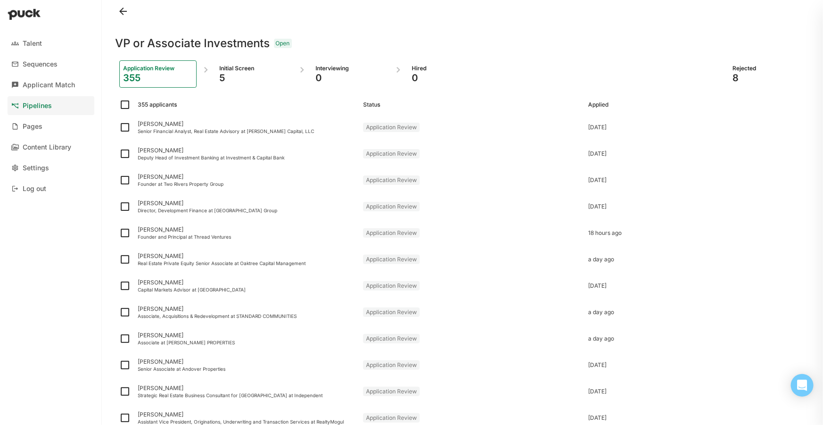
click at [716, 13] on div at bounding box center [463, 11] width 695 height 23
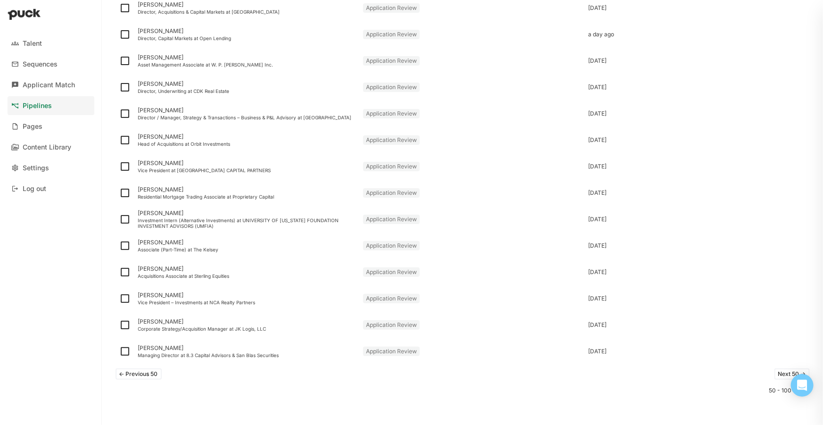
scroll to position [1071, 0]
click at [137, 378] on button "<- Previous 50" at bounding box center [139, 373] width 46 height 11
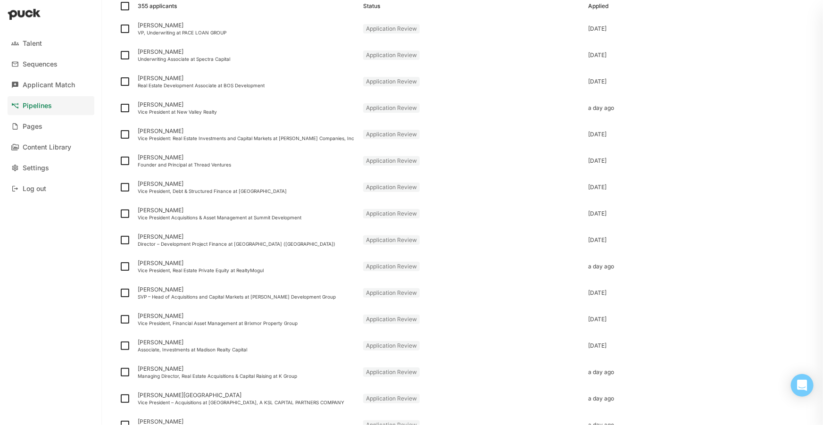
scroll to position [0, 0]
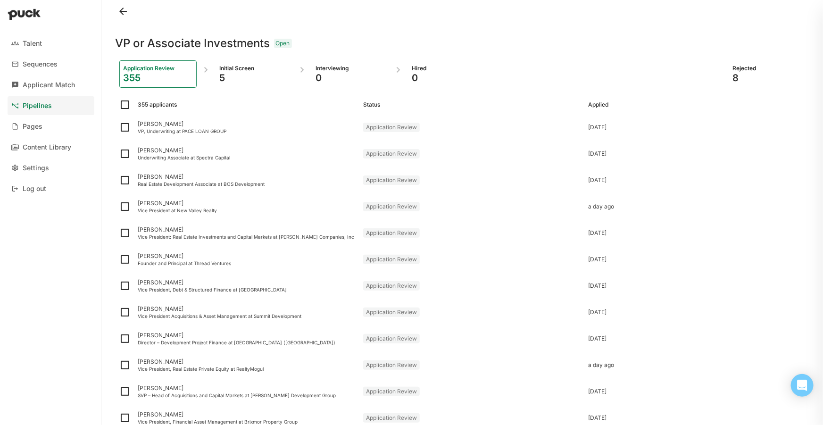
click at [731, 22] on div at bounding box center [463, 11] width 695 height 23
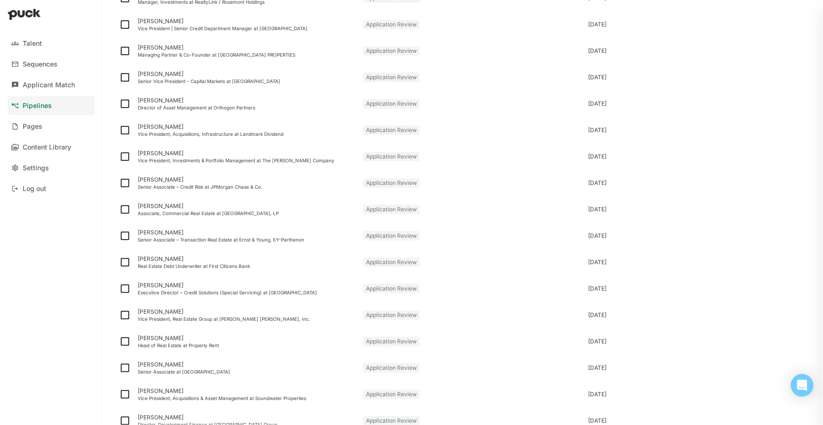
scroll to position [1071, 0]
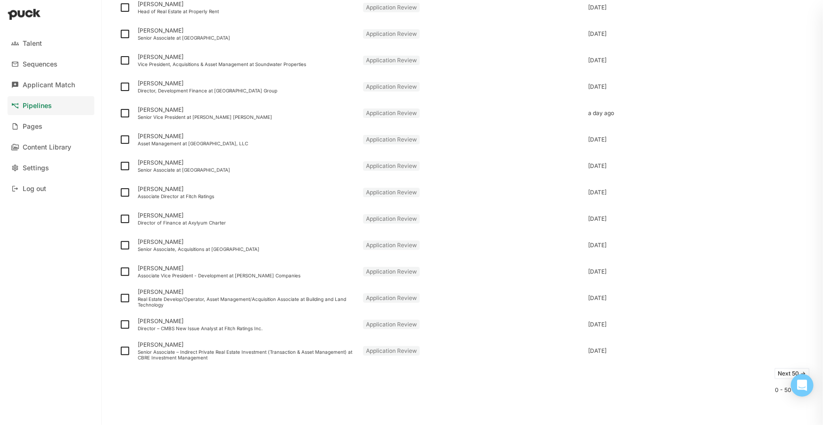
click at [775, 376] on button "Next 50 ->" at bounding box center [792, 373] width 35 height 11
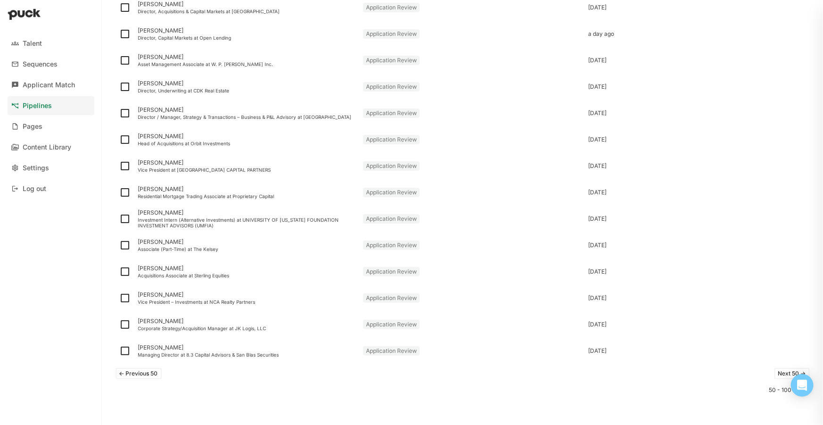
click at [787, 369] on button "Next 50 ->" at bounding box center [792, 373] width 35 height 11
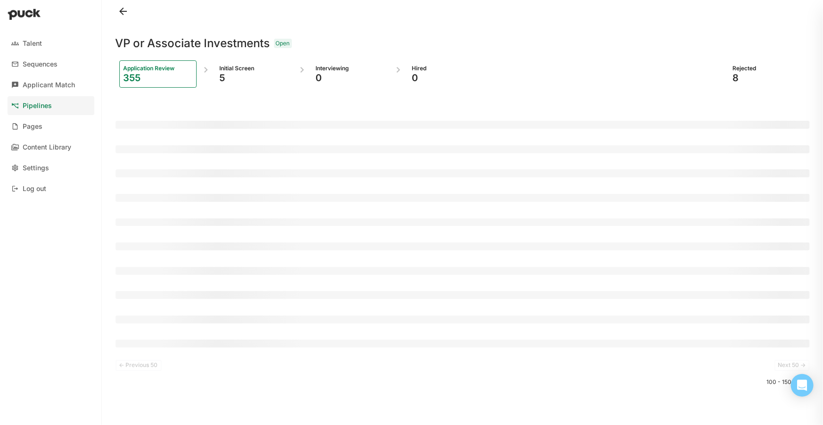
scroll to position [0, 0]
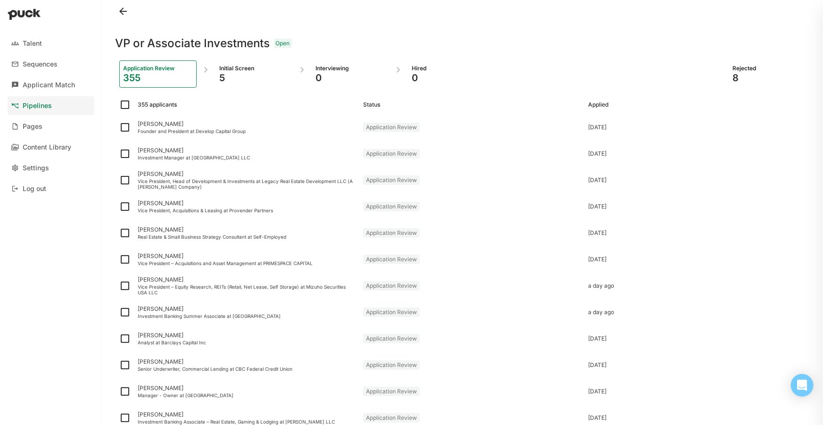
click at [730, 16] on div at bounding box center [463, 11] width 695 height 23
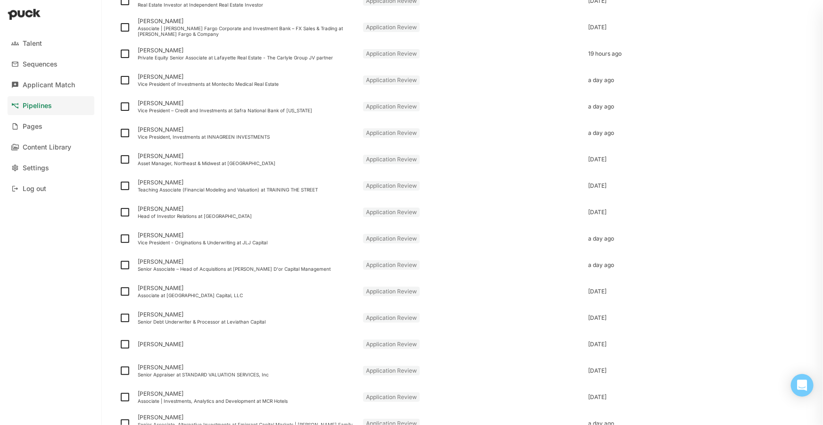
scroll to position [1071, 0]
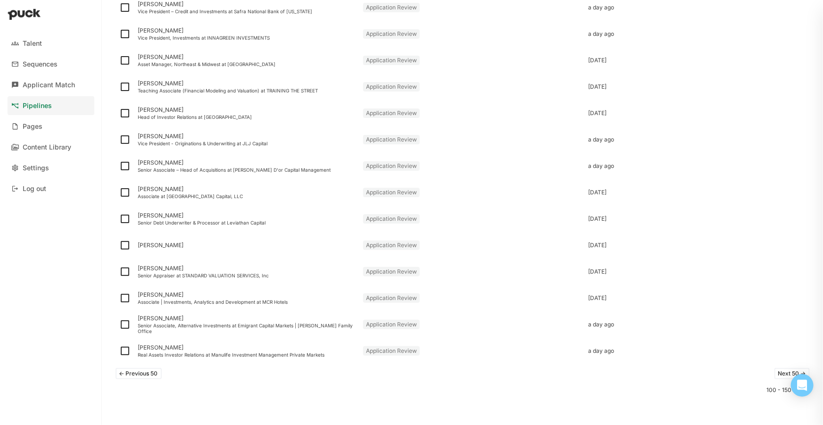
click at [785, 374] on button "Next 50 ->" at bounding box center [792, 373] width 35 height 11
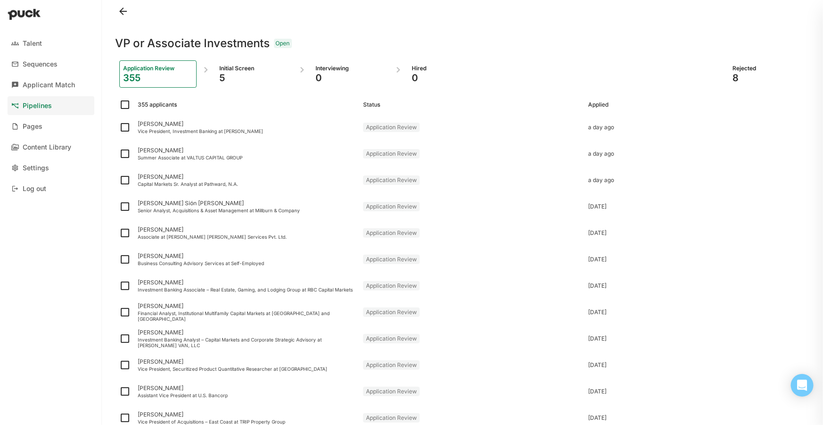
click at [714, 13] on div at bounding box center [463, 11] width 695 height 23
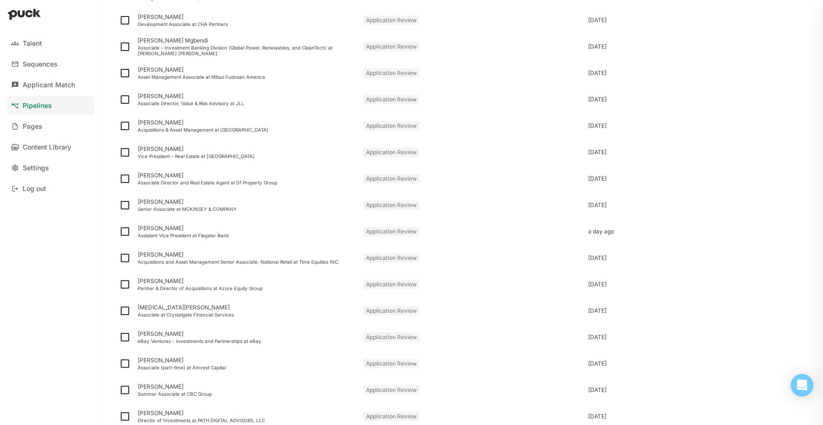
scroll to position [1071, 0]
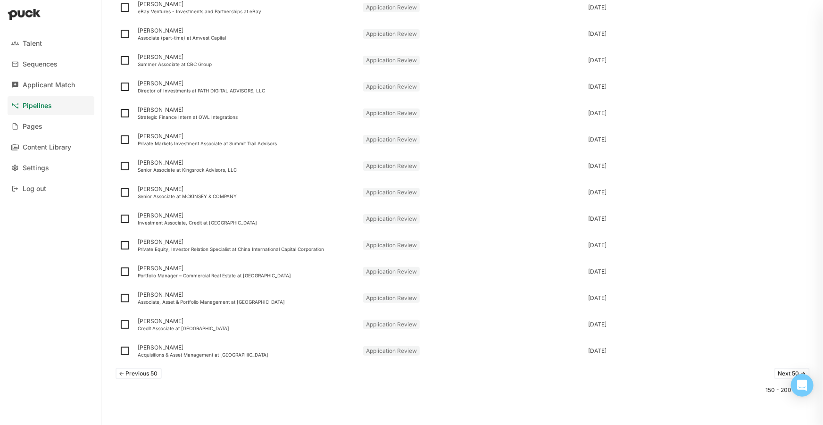
click at [775, 370] on button "Next 50 ->" at bounding box center [792, 373] width 35 height 11
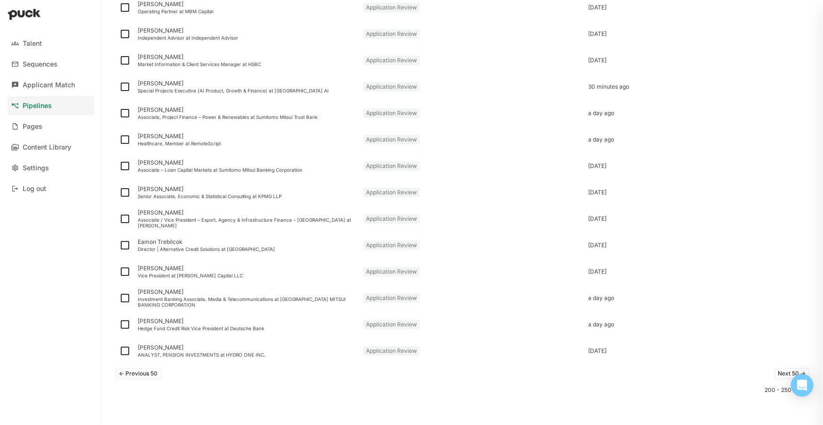
click at [782, 369] on button "Next 50 ->" at bounding box center [792, 373] width 35 height 11
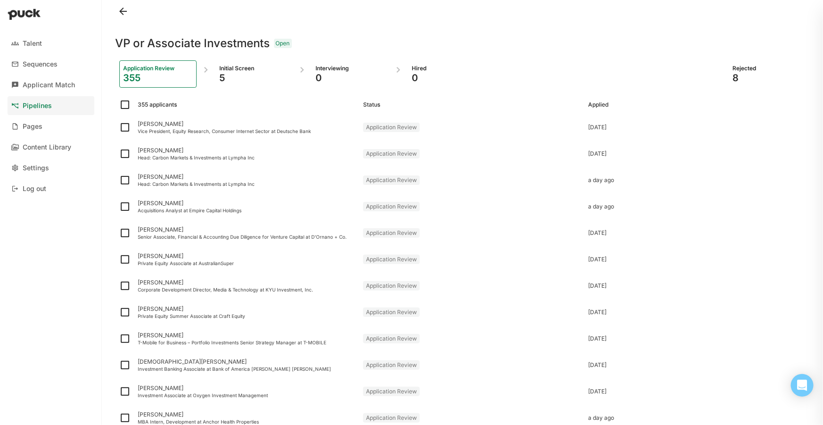
click at [734, 12] on div at bounding box center [463, 11] width 695 height 23
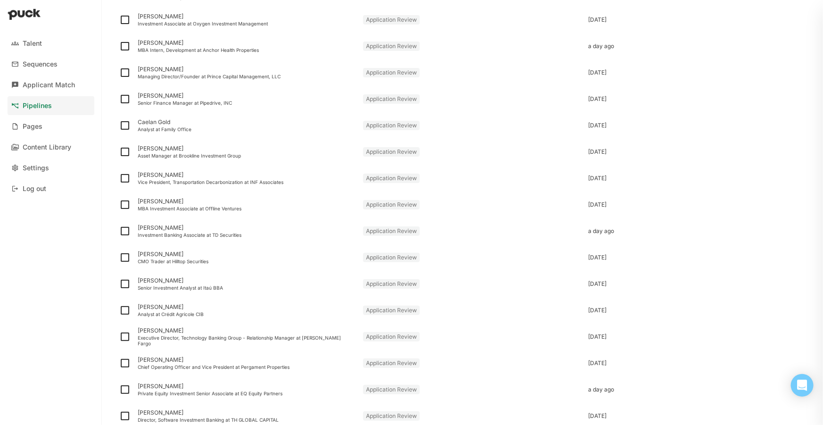
scroll to position [1071, 0]
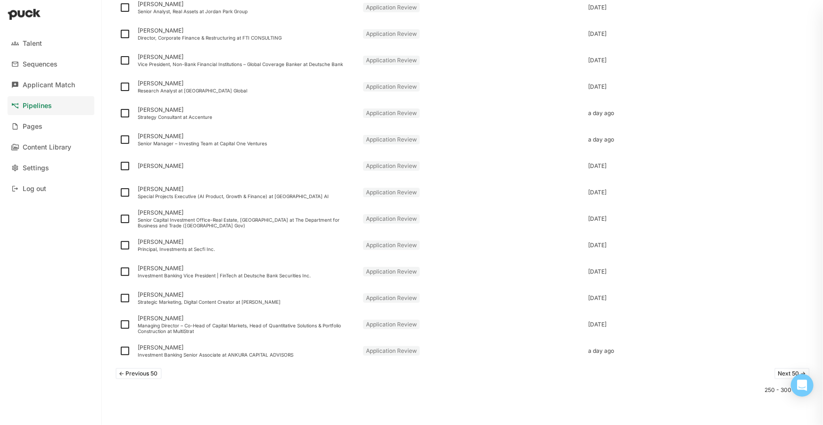
click at [783, 369] on button "Next 50 ->" at bounding box center [792, 373] width 35 height 11
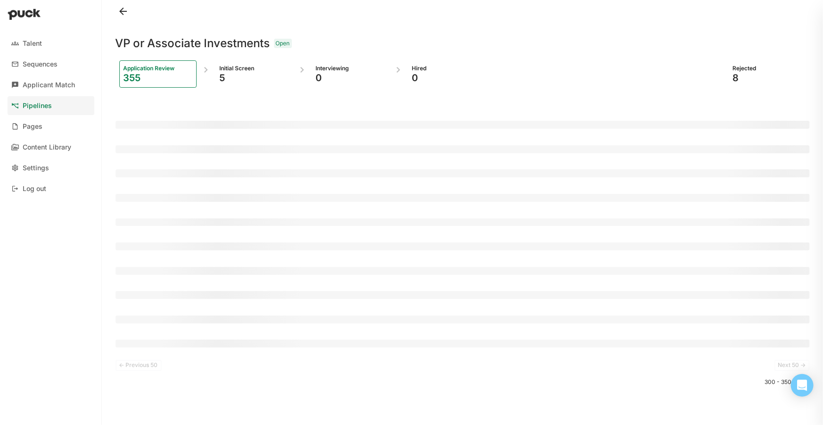
scroll to position [0, 0]
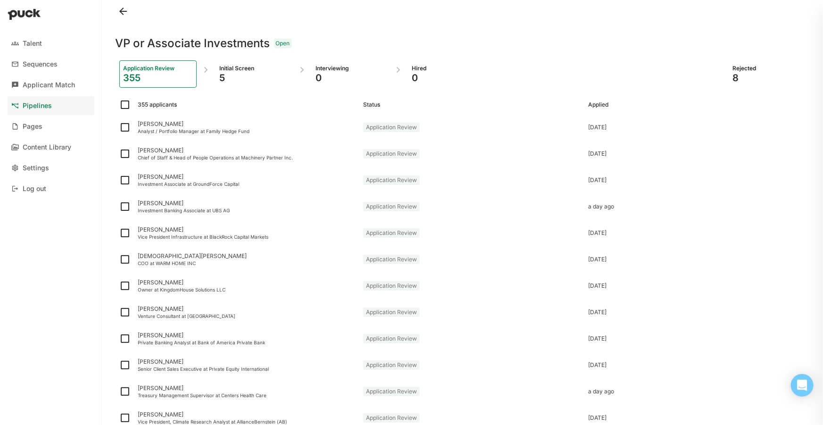
click at [726, 16] on div at bounding box center [463, 11] width 695 height 23
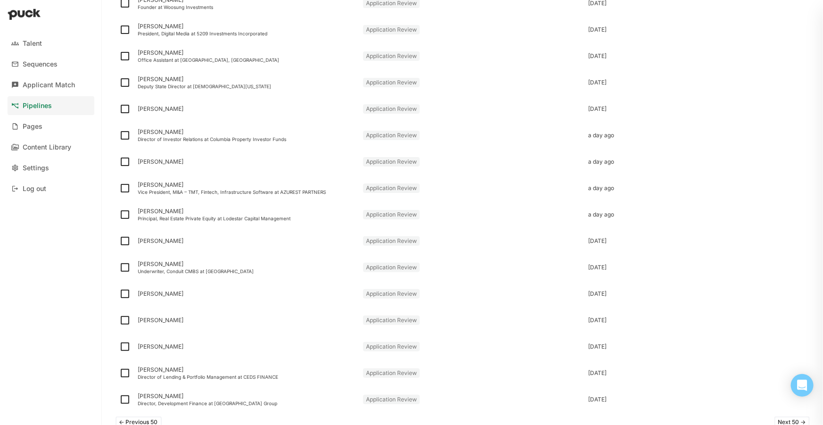
scroll to position [1071, 0]
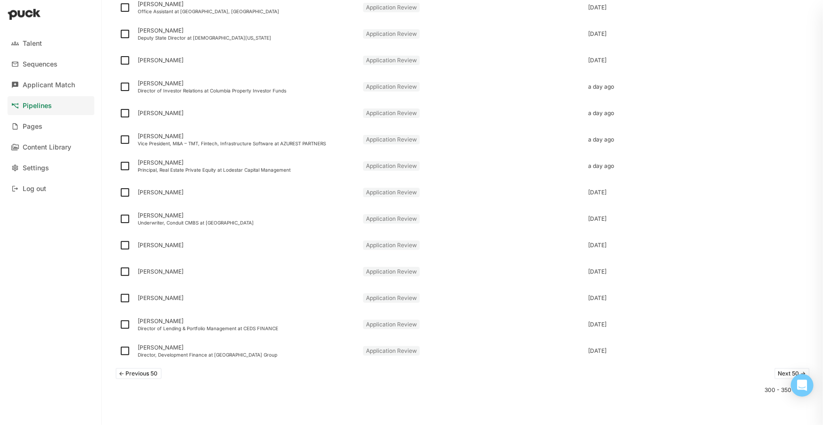
click at [783, 373] on button "Next 50 ->" at bounding box center [792, 373] width 35 height 11
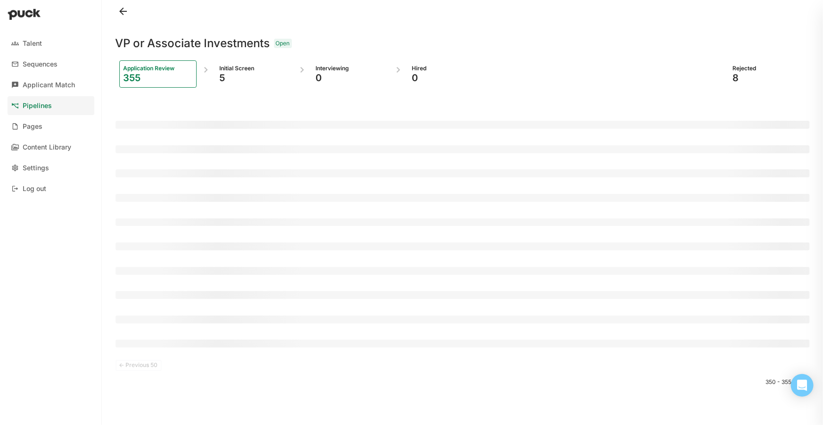
scroll to position [0, 0]
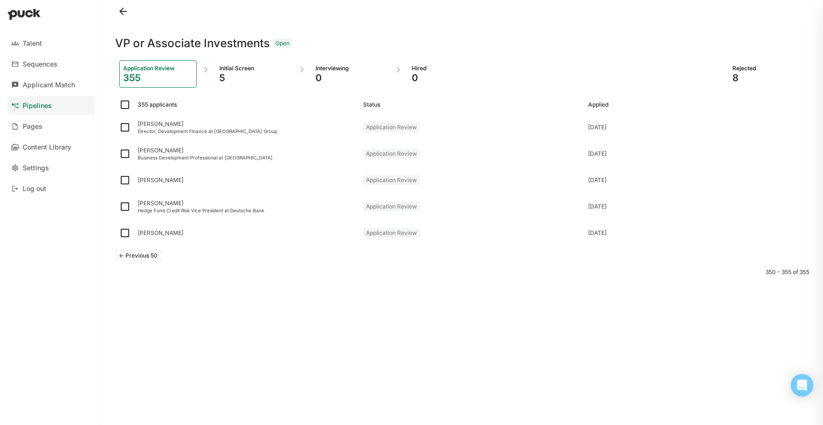
click at [143, 256] on button "<- Previous 50" at bounding box center [139, 255] width 46 height 11
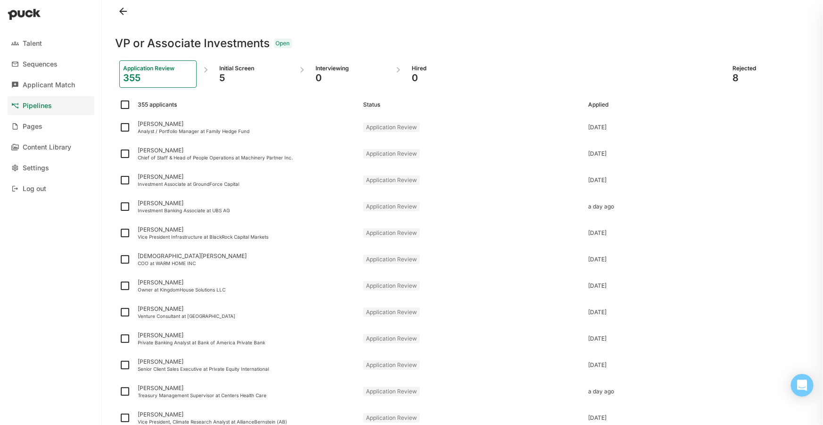
click at [724, 14] on div at bounding box center [463, 11] width 695 height 23
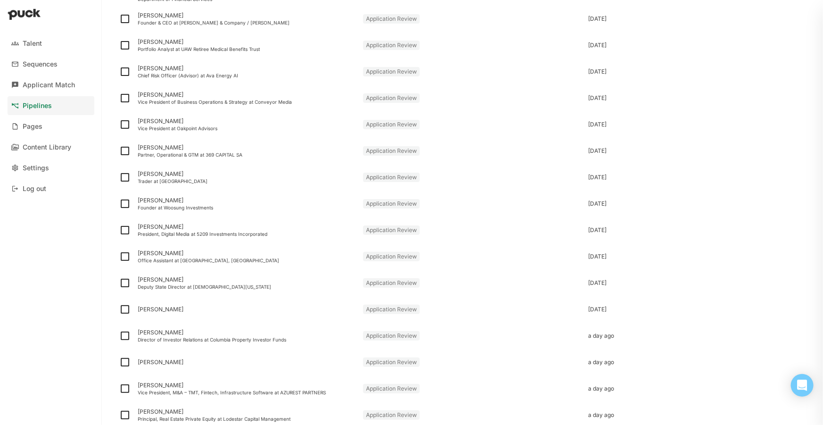
scroll to position [1071, 0]
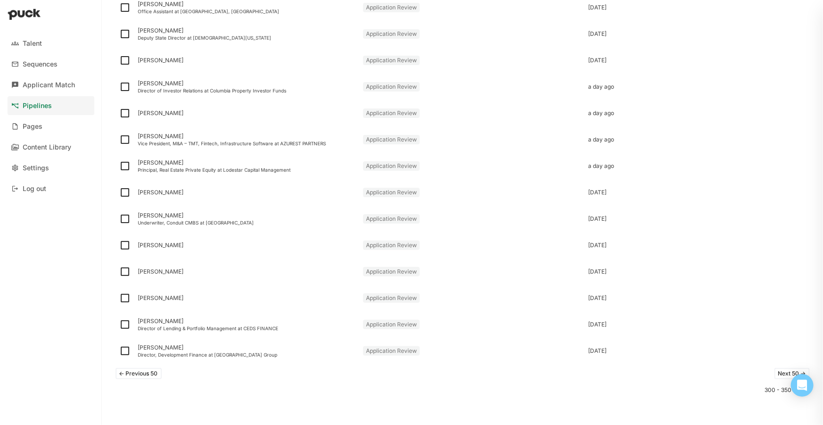
click at [136, 376] on button "<- Previous 50" at bounding box center [139, 373] width 46 height 11
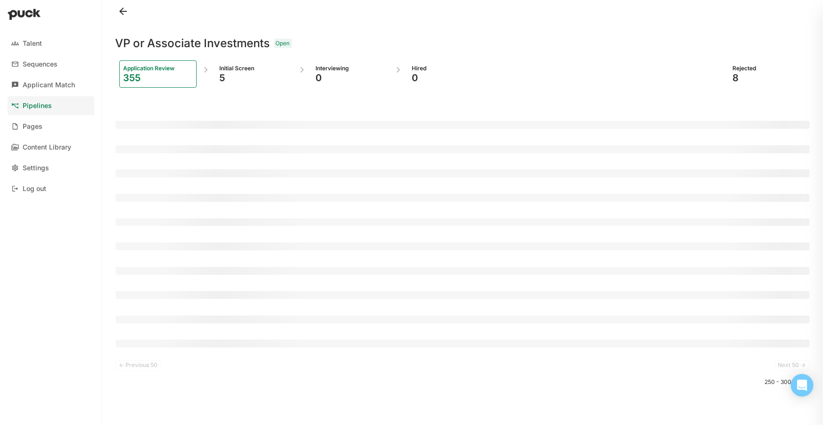
scroll to position [0, 0]
click at [428, 21] on div at bounding box center [463, 11] width 695 height 23
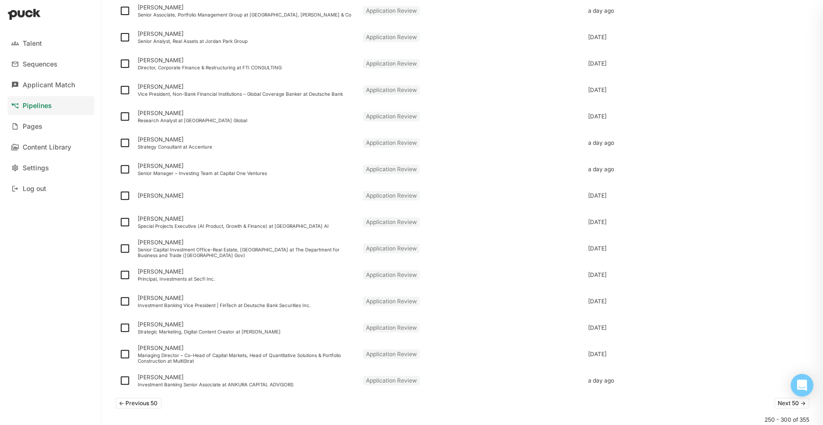
scroll to position [1071, 0]
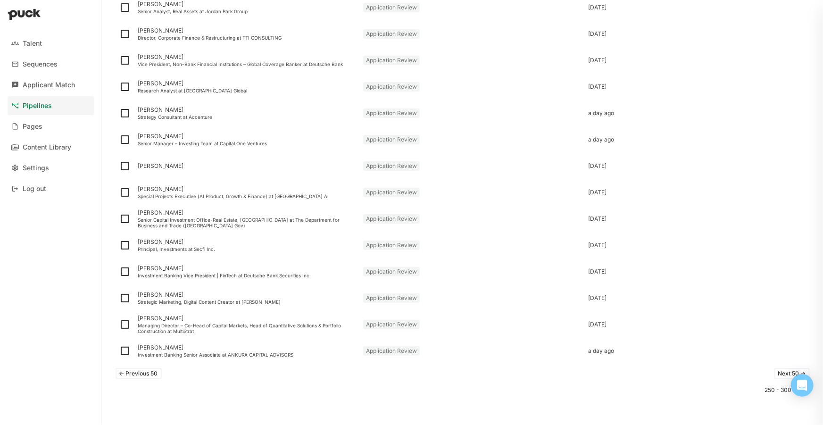
drag, startPoint x: 148, startPoint y: 376, endPoint x: 160, endPoint y: 368, distance: 14.3
click at [149, 376] on button "<- Previous 50" at bounding box center [139, 373] width 46 height 11
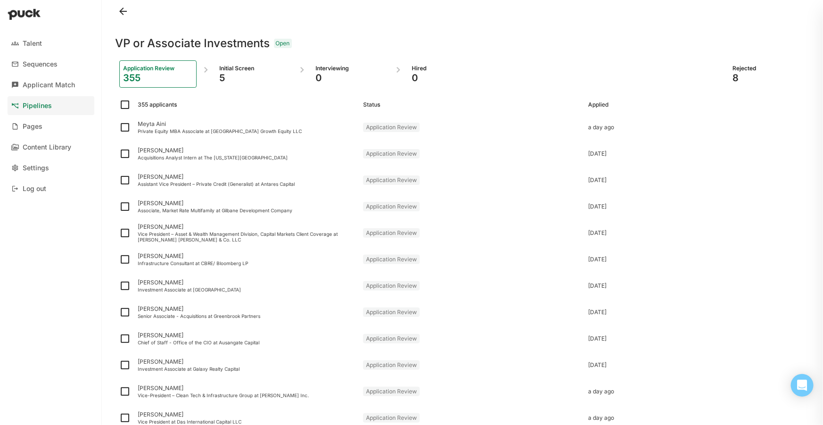
click at [715, 16] on div at bounding box center [463, 11] width 695 height 23
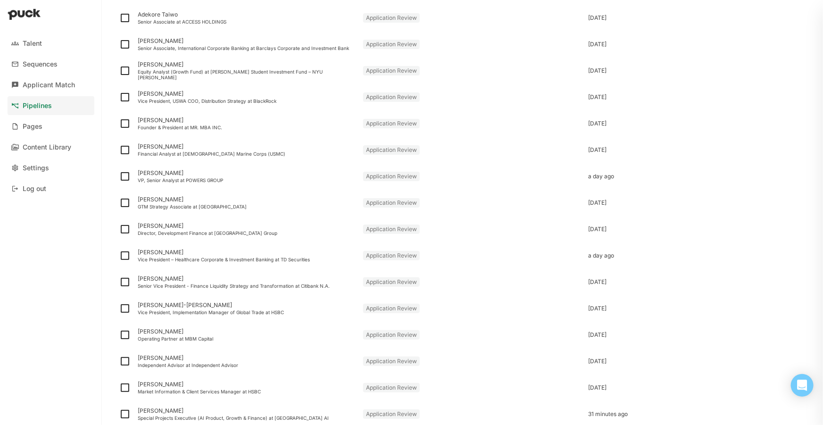
scroll to position [1071, 0]
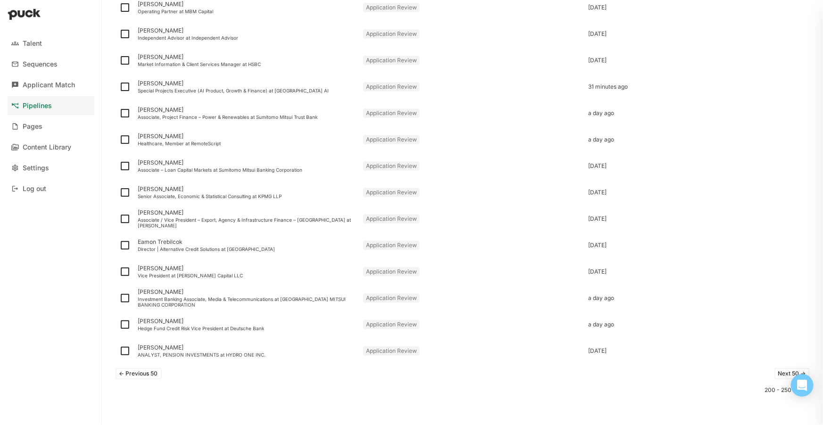
click at [150, 374] on button "<- Previous 50" at bounding box center [139, 373] width 46 height 11
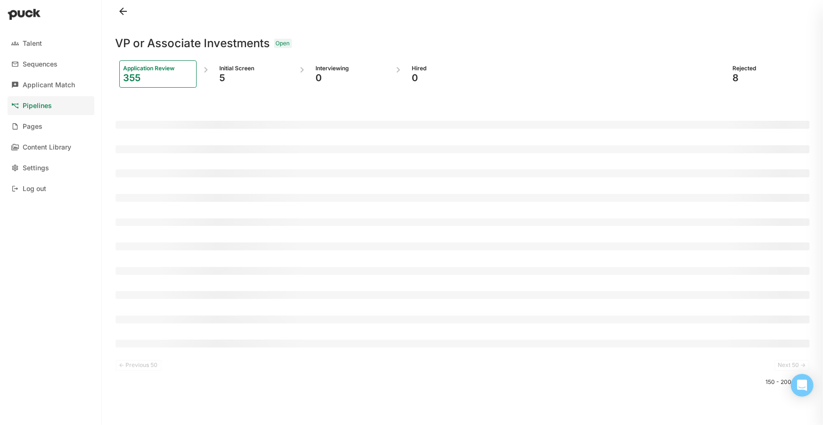
scroll to position [0, 0]
click at [482, 23] on div "VP or Associate Investments Open" at bounding box center [463, 38] width 695 height 30
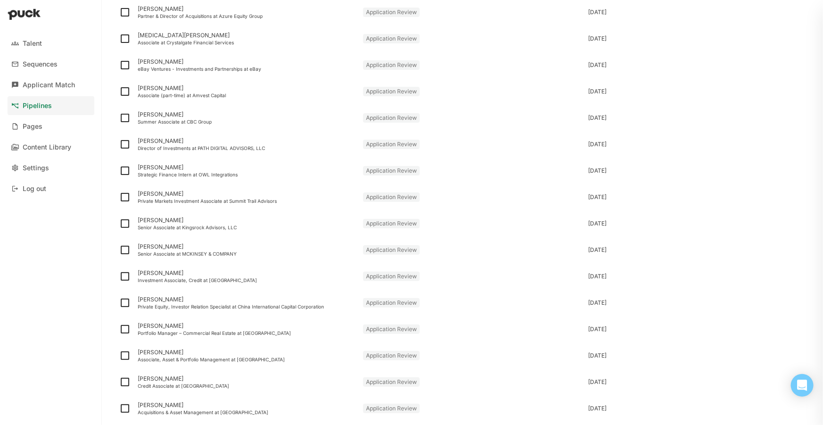
scroll to position [1071, 0]
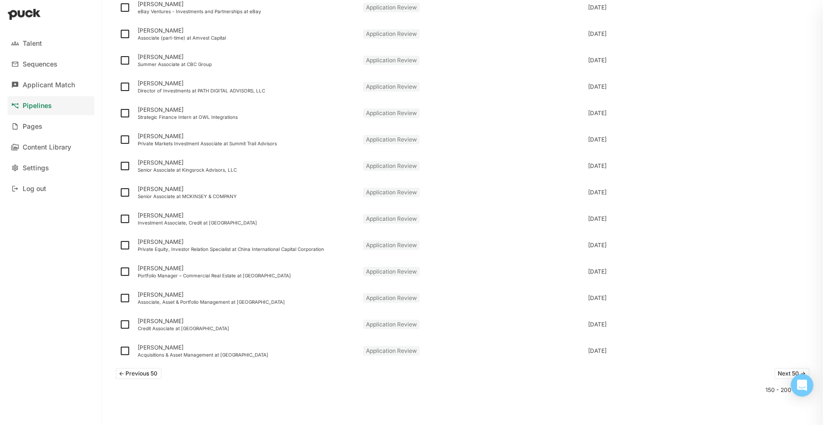
click at [143, 372] on button "<- Previous 50" at bounding box center [139, 373] width 46 height 11
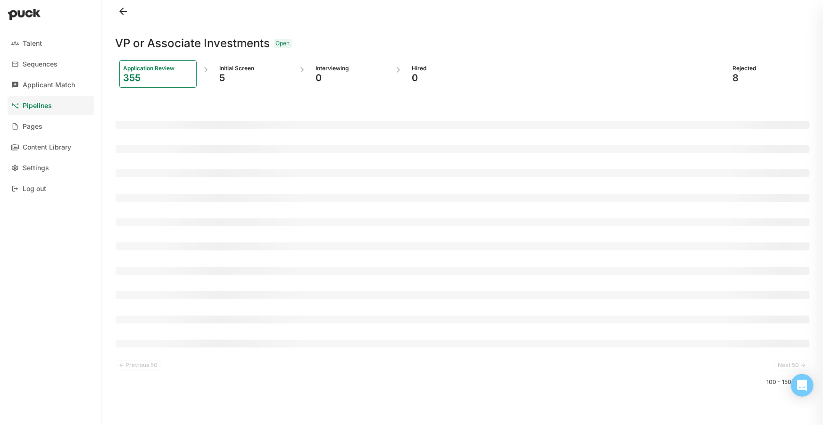
scroll to position [0, 0]
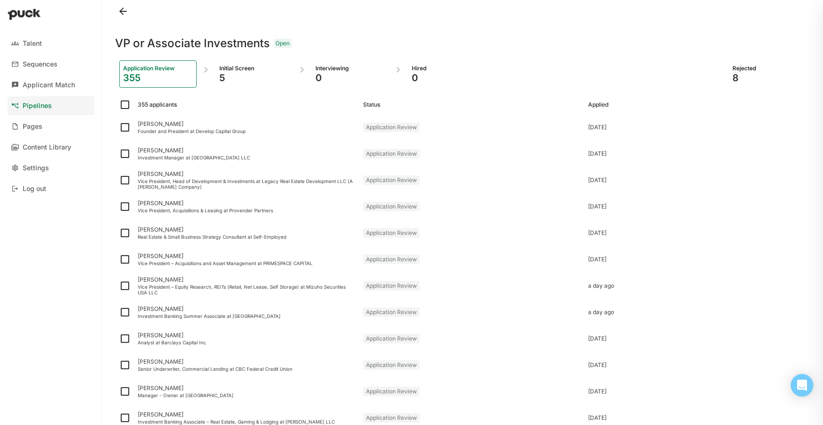
click at [700, 13] on div at bounding box center [463, 11] width 695 height 23
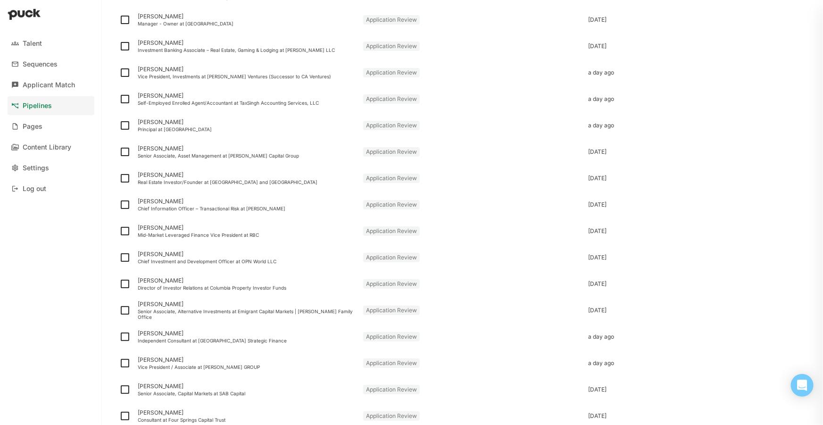
scroll to position [1071, 0]
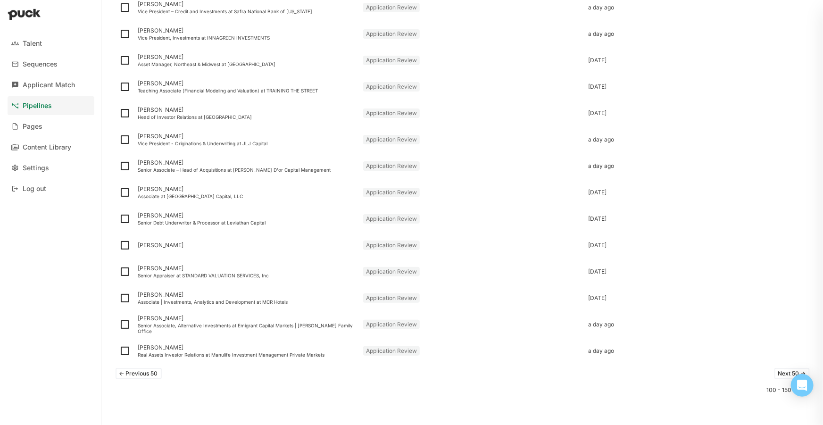
click at [149, 370] on button "<- Previous 50" at bounding box center [139, 373] width 46 height 11
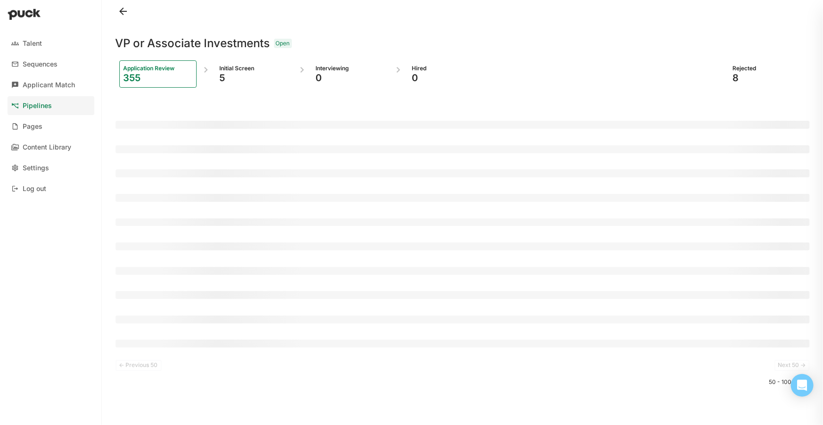
scroll to position [0, 0]
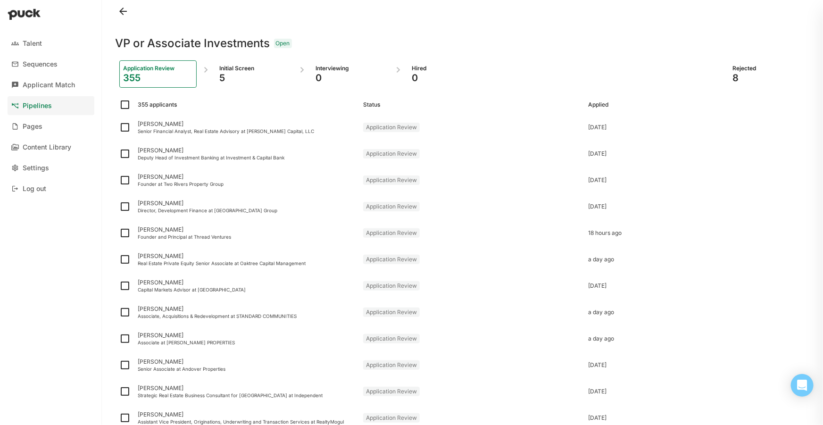
click at [638, 27] on div "VP or Associate Investments Open" at bounding box center [463, 38] width 695 height 30
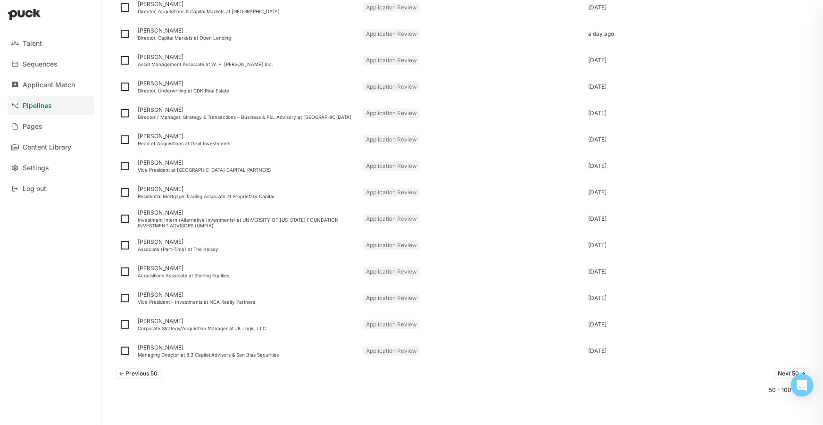
scroll to position [1071, 0]
click at [142, 372] on button "<- Previous 50" at bounding box center [139, 373] width 46 height 11
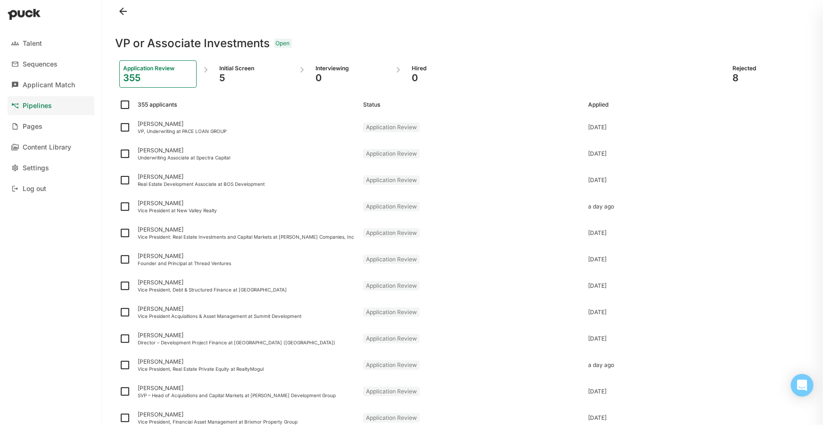
click at [712, 8] on div at bounding box center [463, 11] width 695 height 23
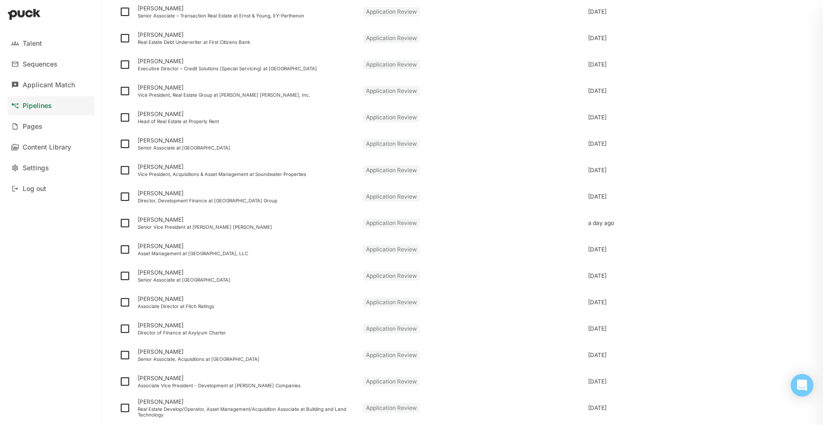
scroll to position [1071, 0]
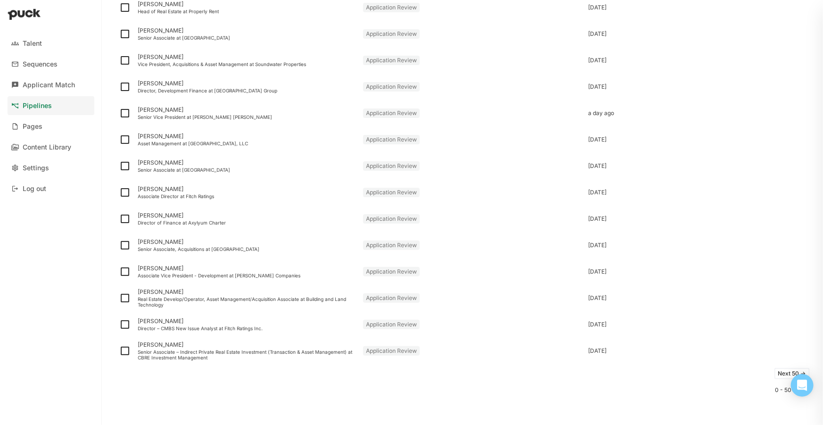
click at [775, 375] on button "Next 50 ->" at bounding box center [792, 373] width 35 height 11
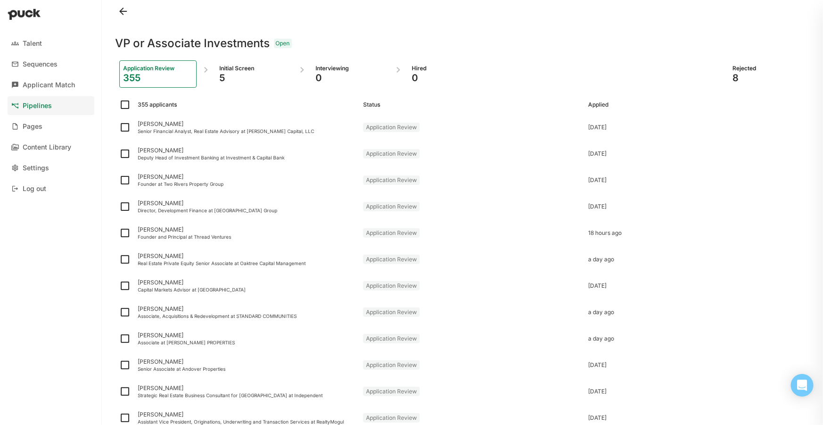
click at [717, 16] on div at bounding box center [463, 11] width 695 height 23
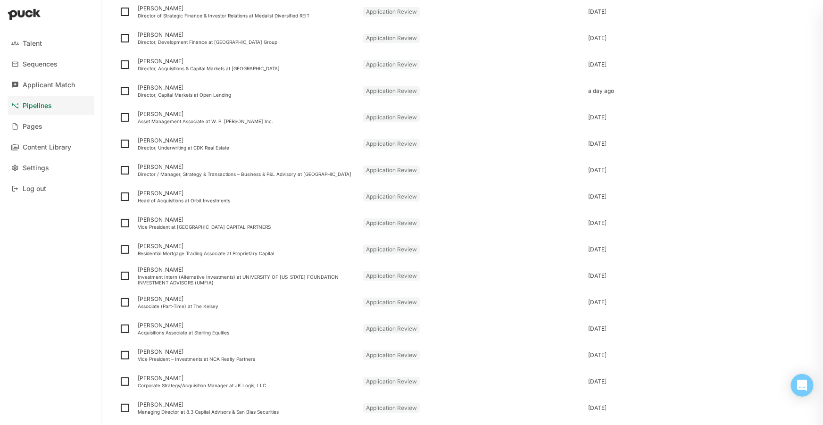
scroll to position [1071, 0]
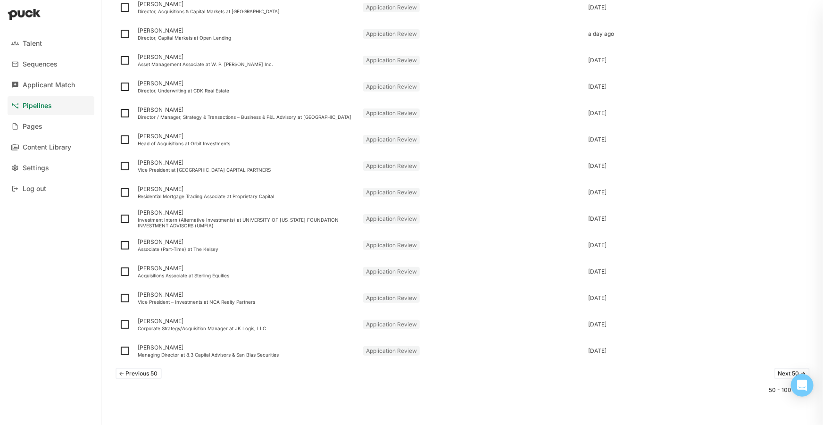
click at [775, 370] on button "Next 50 ->" at bounding box center [792, 373] width 35 height 11
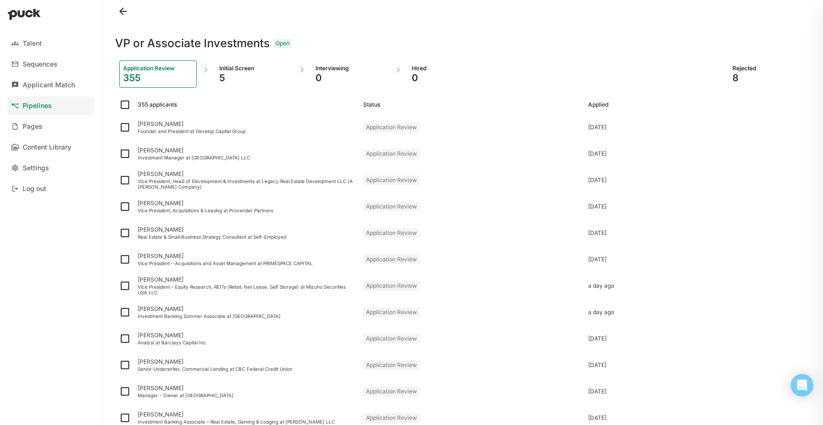
click at [693, 32] on div "VP or Associate Investments Open" at bounding box center [463, 38] width 695 height 30
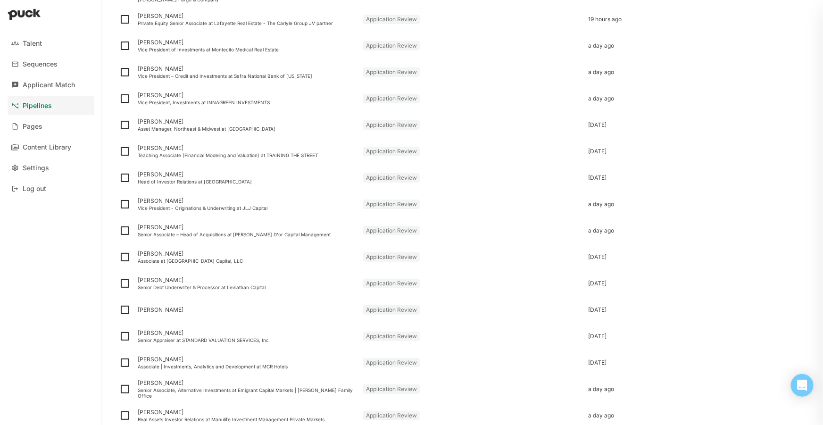
scroll to position [1071, 0]
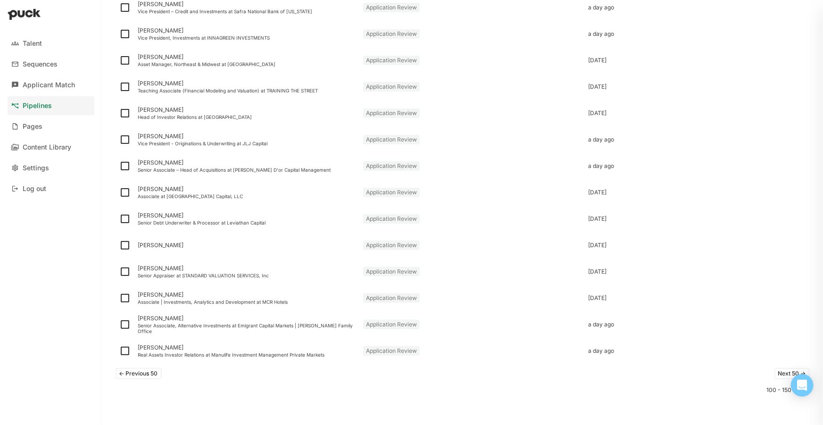
click at [783, 371] on button "Next 50 ->" at bounding box center [792, 373] width 35 height 11
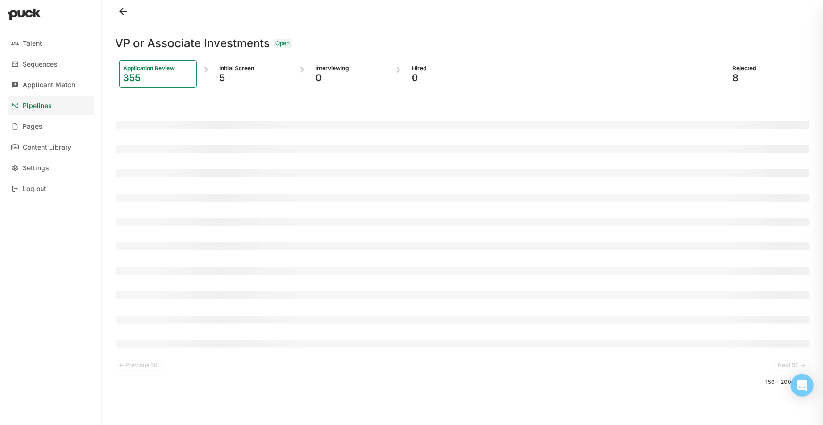
scroll to position [0, 0]
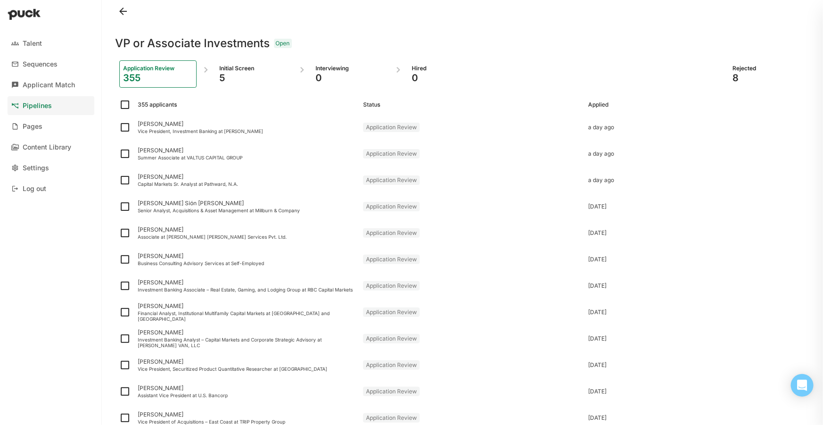
click at [588, 27] on div "VP or Associate Investments Open" at bounding box center [463, 38] width 695 height 30
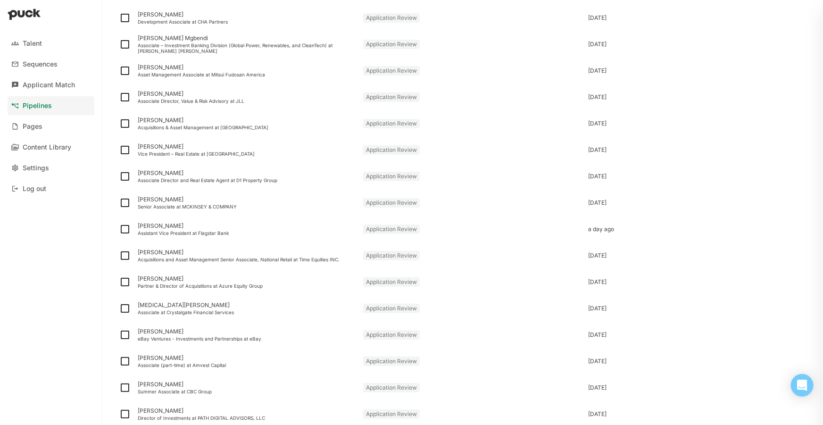
scroll to position [1071, 0]
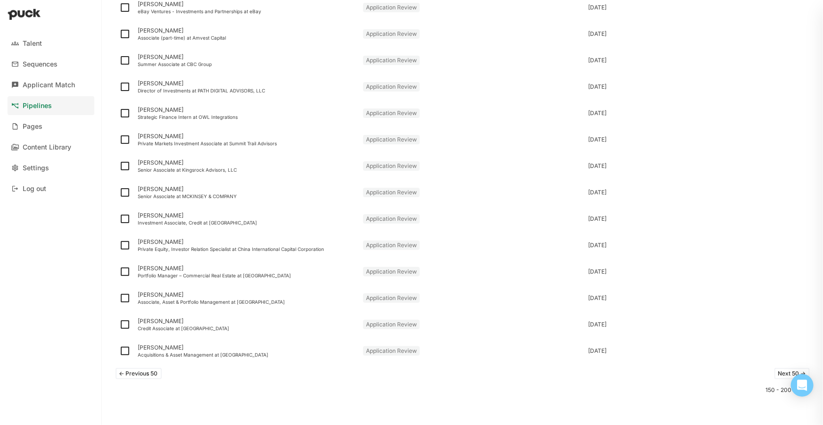
click at [779, 372] on button "Next 50 ->" at bounding box center [792, 373] width 35 height 11
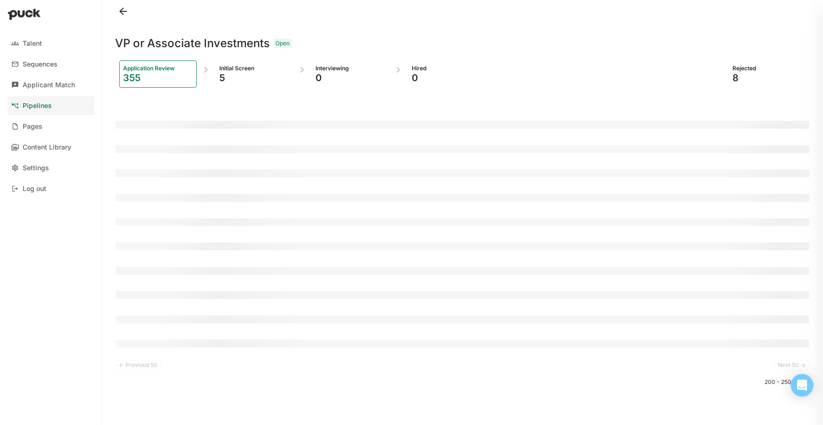
scroll to position [0, 0]
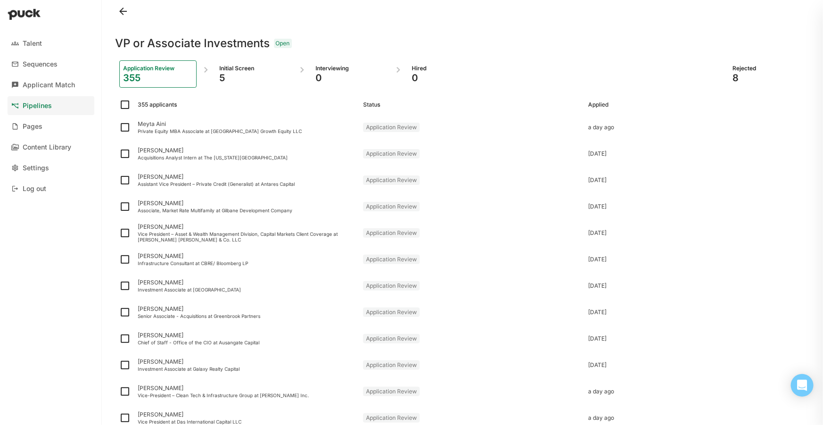
click at [728, 18] on div at bounding box center [463, 11] width 695 height 23
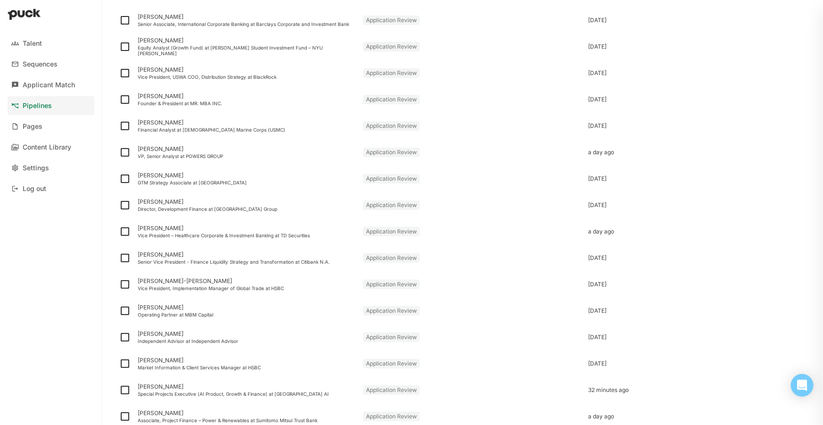
scroll to position [1071, 0]
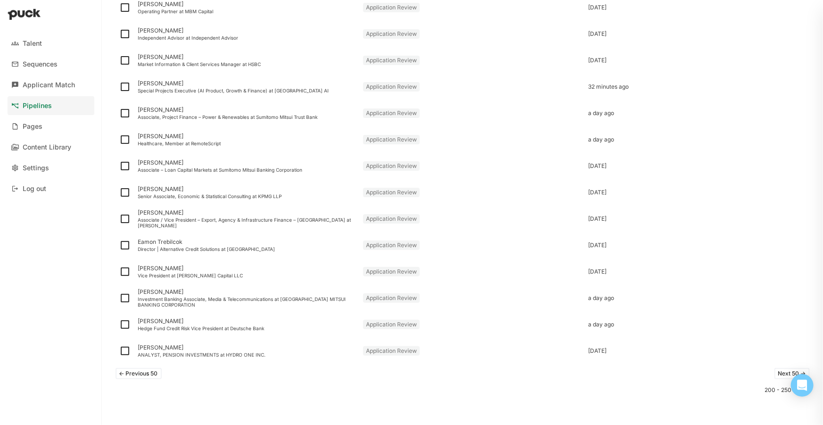
click at [786, 372] on button "Next 50 ->" at bounding box center [792, 373] width 35 height 11
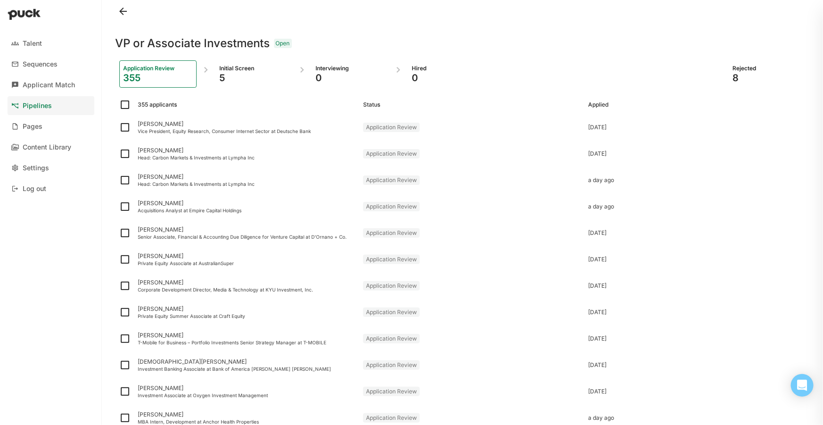
click at [719, 21] on div at bounding box center [463, 11] width 695 height 23
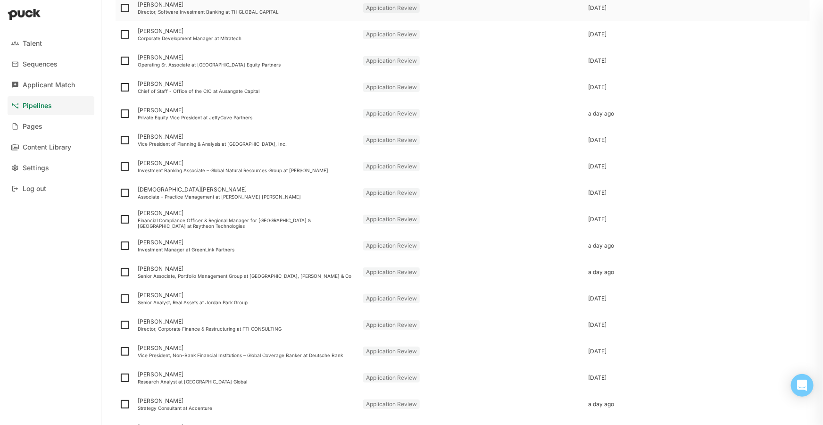
scroll to position [1071, 0]
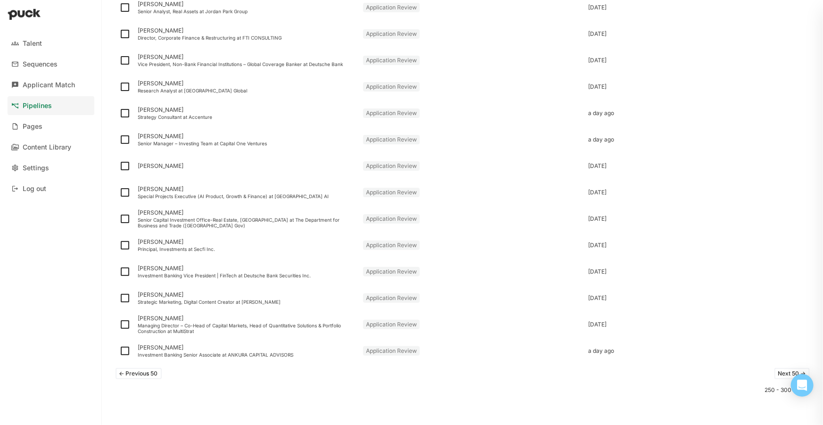
click at [782, 371] on button "Next 50 ->" at bounding box center [792, 373] width 35 height 11
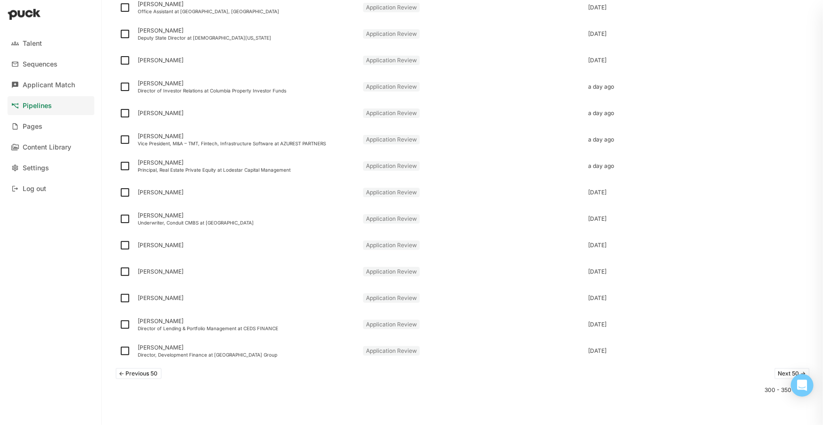
click at [781, 379] on div "<- Previous 50 Next 50 ->" at bounding box center [463, 373] width 695 height 19
click at [777, 373] on button "Next 50 ->" at bounding box center [792, 373] width 35 height 11
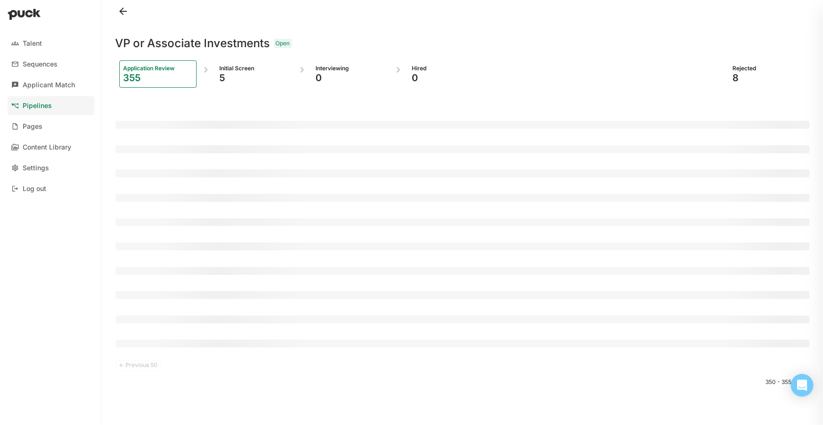
scroll to position [0, 0]
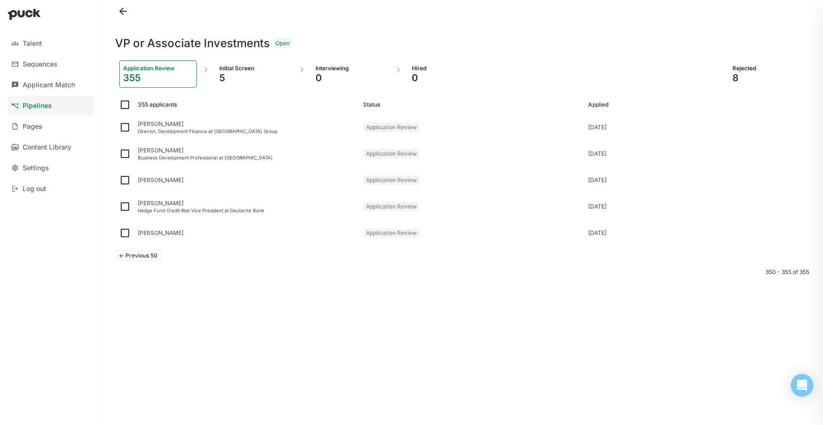
click at [140, 256] on button "<- Previous 50" at bounding box center [139, 255] width 46 height 11
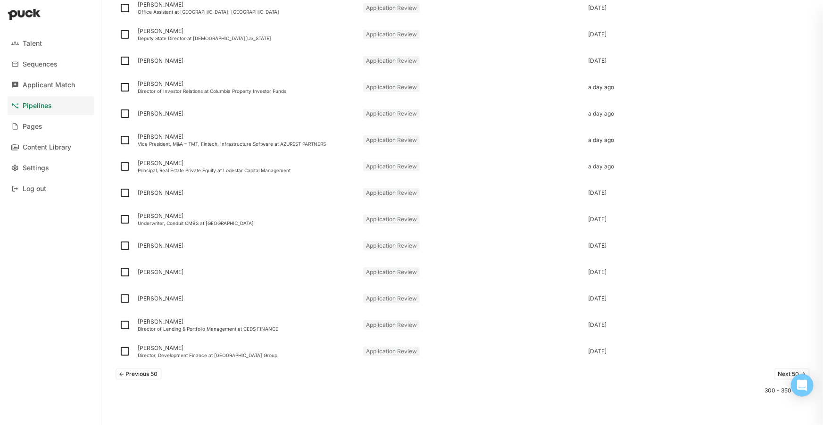
scroll to position [1071, 0]
click at [140, 374] on button "<- Previous 50" at bounding box center [139, 373] width 46 height 11
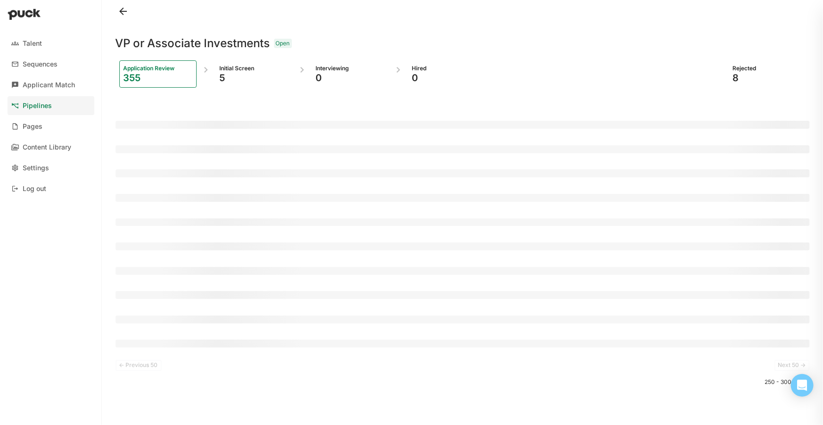
click at [508, 5] on div at bounding box center [463, 11] width 695 height 23
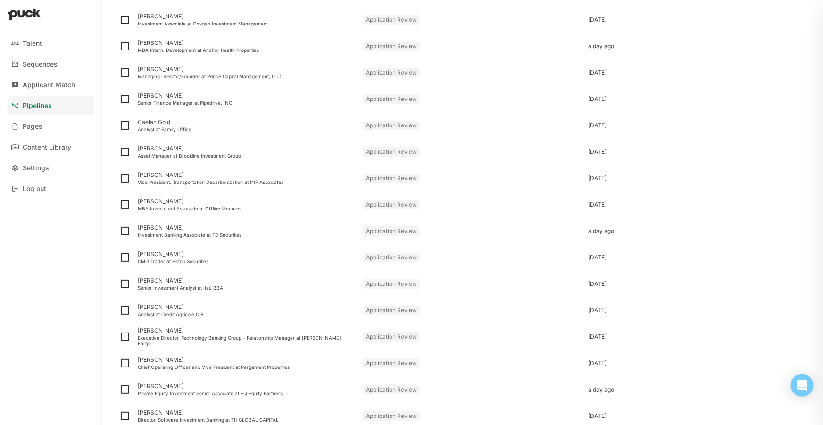
scroll to position [1071, 0]
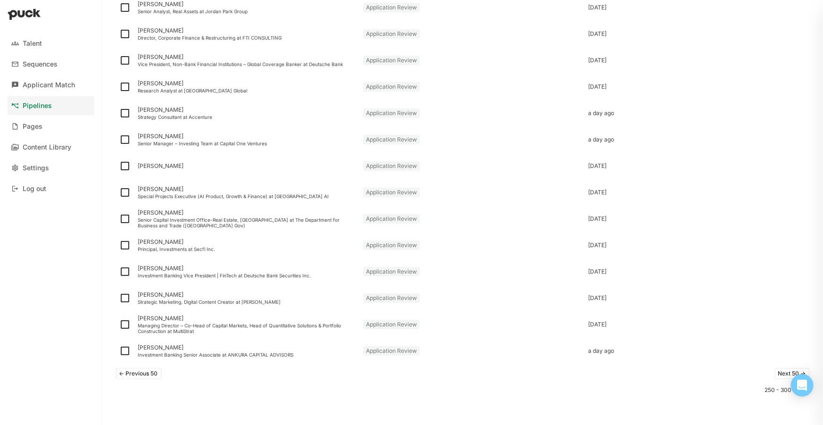
click at [133, 375] on button "<- Previous 50" at bounding box center [139, 373] width 46 height 11
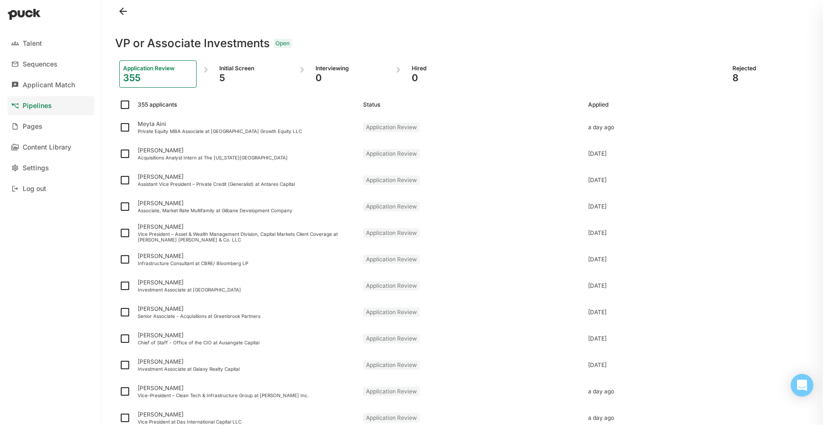
click at [732, 9] on div at bounding box center [463, 11] width 695 height 23
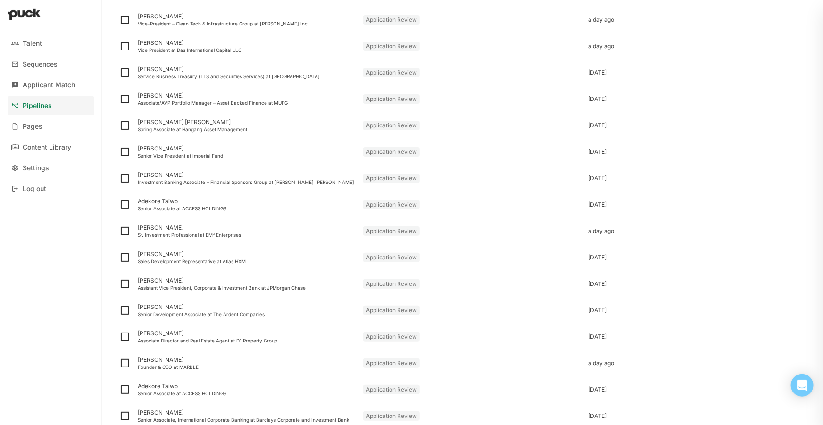
scroll to position [1071, 0]
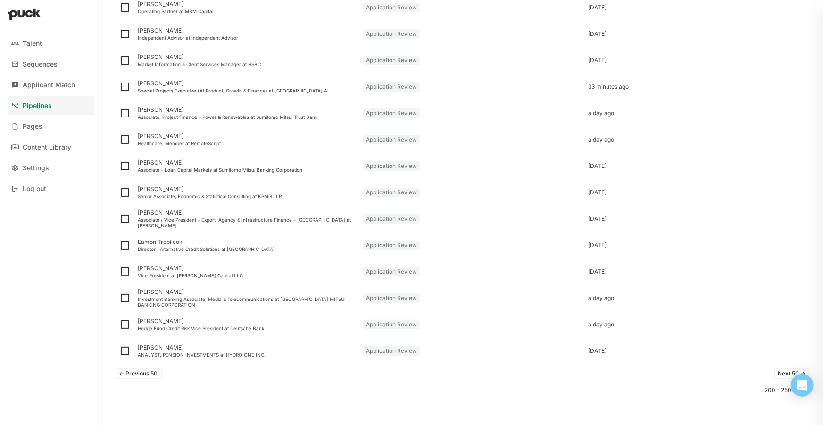
click at [138, 370] on button "<- Previous 50" at bounding box center [139, 373] width 46 height 11
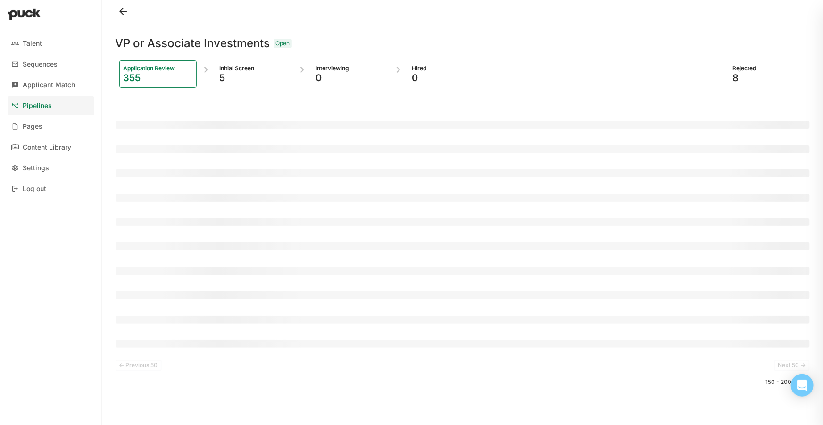
click at [443, 21] on div at bounding box center [463, 11] width 695 height 23
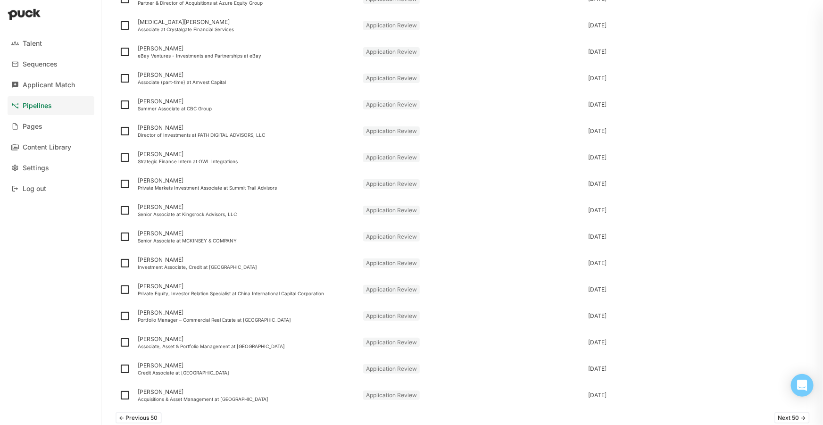
scroll to position [1071, 0]
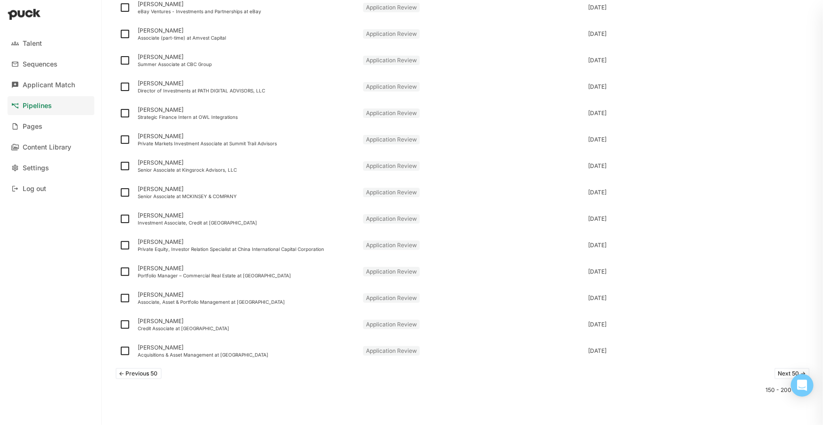
click at [783, 370] on button "Next 50 ->" at bounding box center [792, 373] width 35 height 11
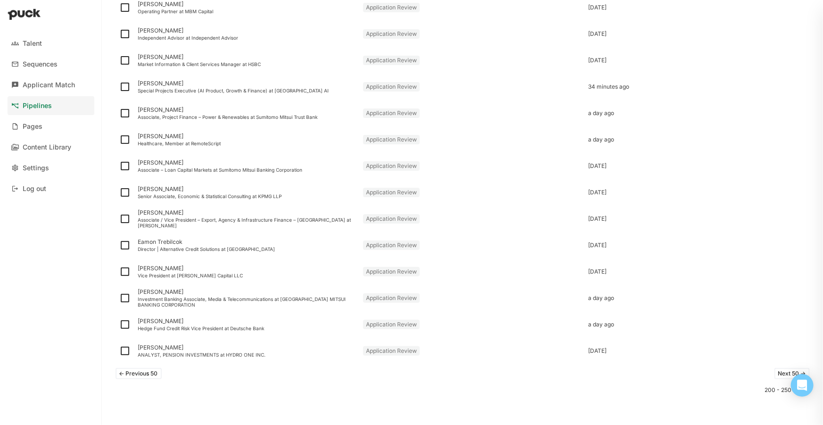
click at [788, 370] on button "Next 50 ->" at bounding box center [792, 373] width 35 height 11
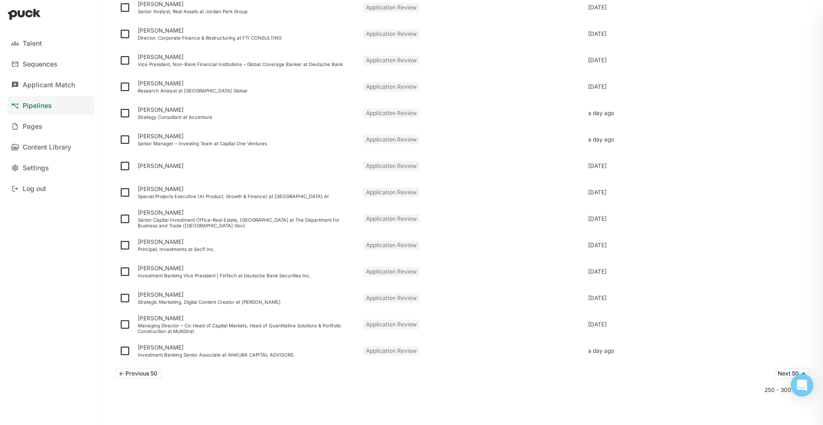
click at [775, 371] on button "Next 50 ->" at bounding box center [792, 373] width 35 height 11
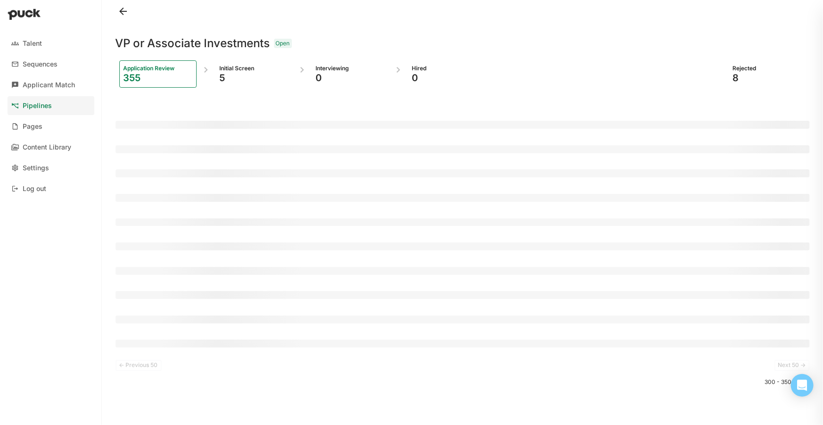
scroll to position [0, 0]
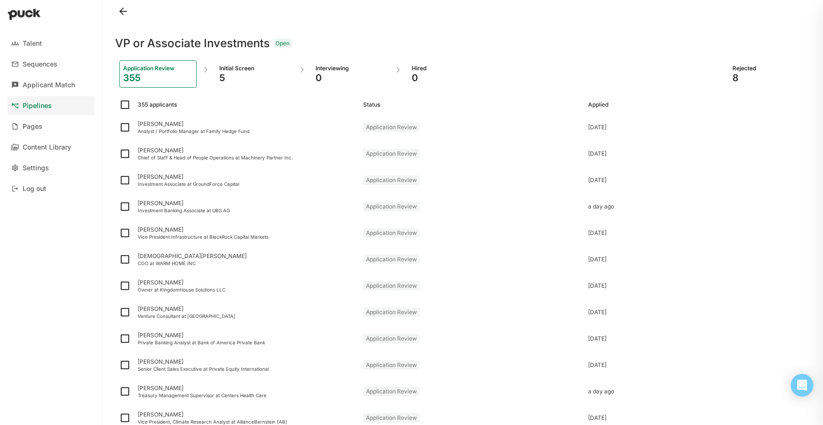
click at [567, 25] on div "VP or Associate Investments Open" at bounding box center [463, 38] width 695 height 30
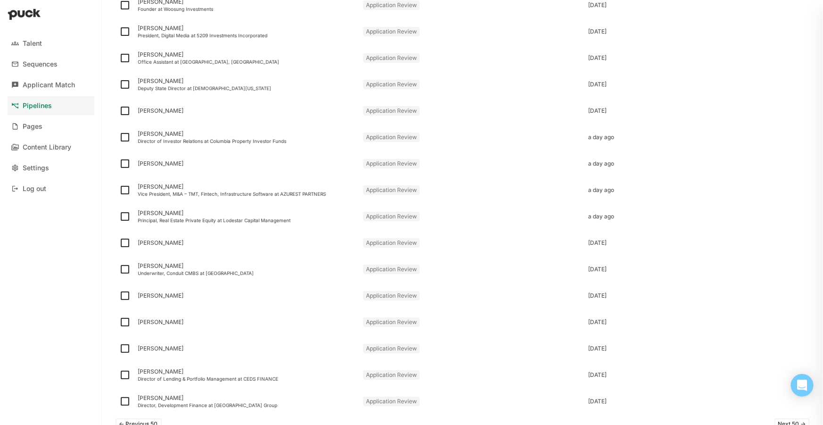
scroll to position [1071, 0]
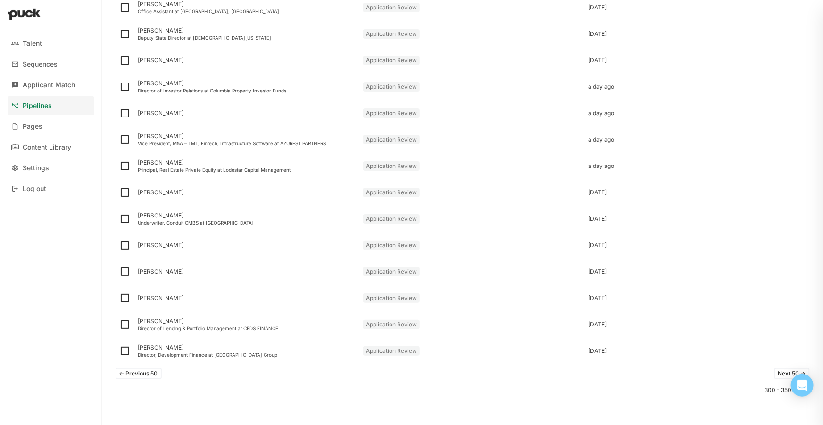
click at [779, 376] on button "Next 50 ->" at bounding box center [792, 373] width 35 height 11
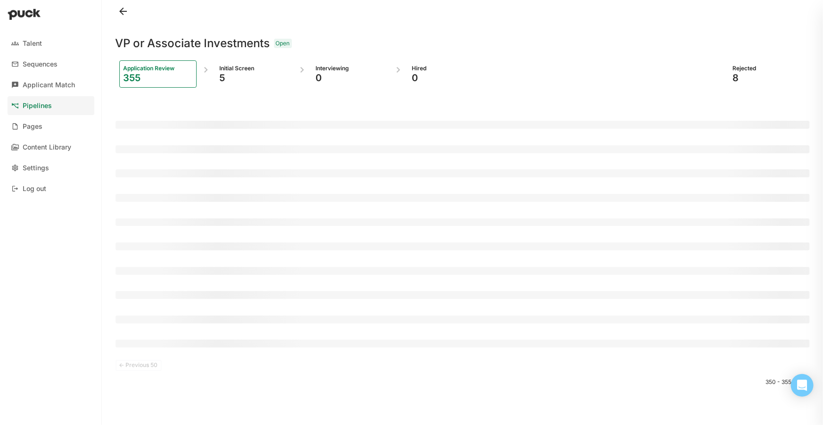
scroll to position [0, 0]
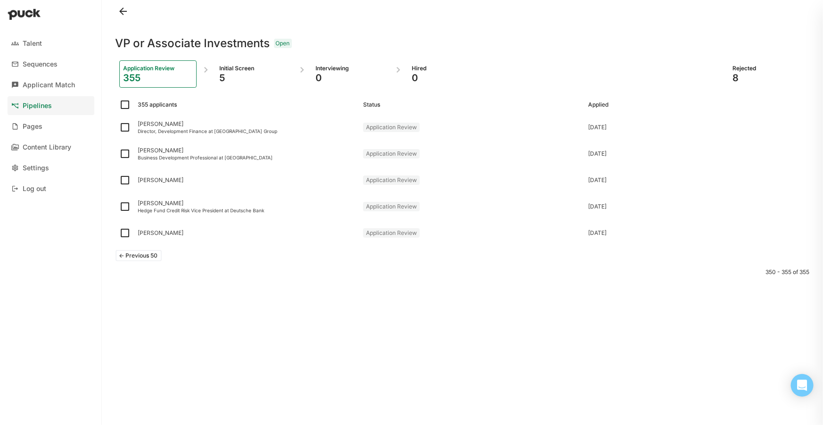
click at [672, 366] on div "VP or Associate Investments Open Application Review 355 Initial Screen 5 Interv…" at bounding box center [463, 209] width 695 height 418
click at [140, 255] on button "<- Previous 50" at bounding box center [139, 255] width 46 height 11
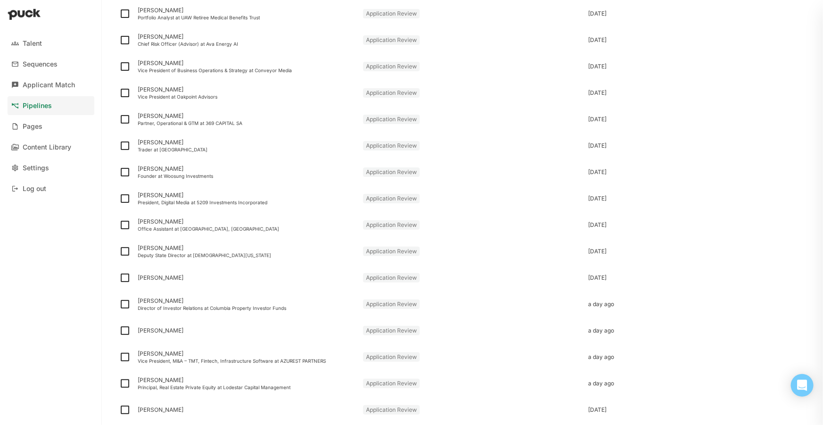
scroll to position [1071, 0]
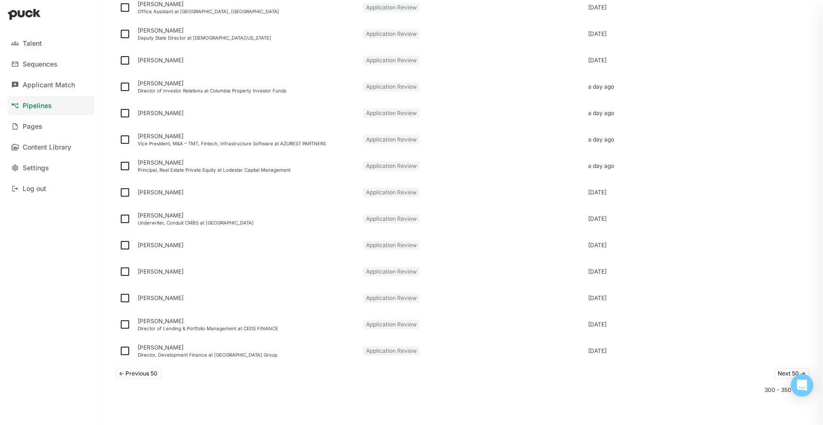
click at [126, 377] on button "<- Previous 50" at bounding box center [139, 373] width 46 height 11
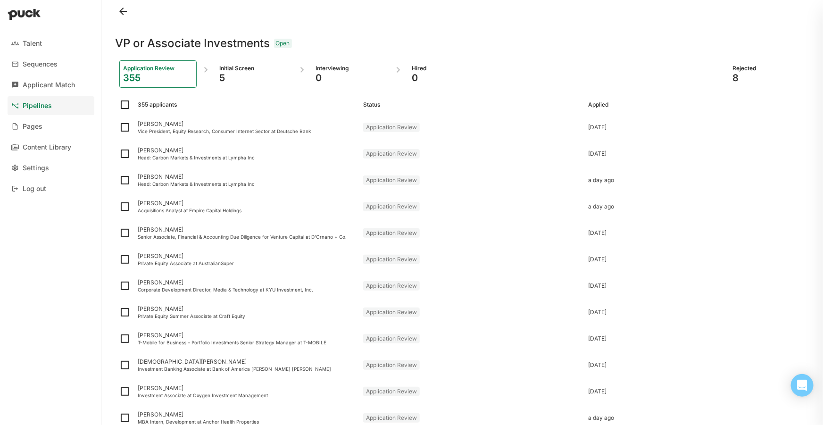
click at [706, 12] on div at bounding box center [463, 11] width 695 height 23
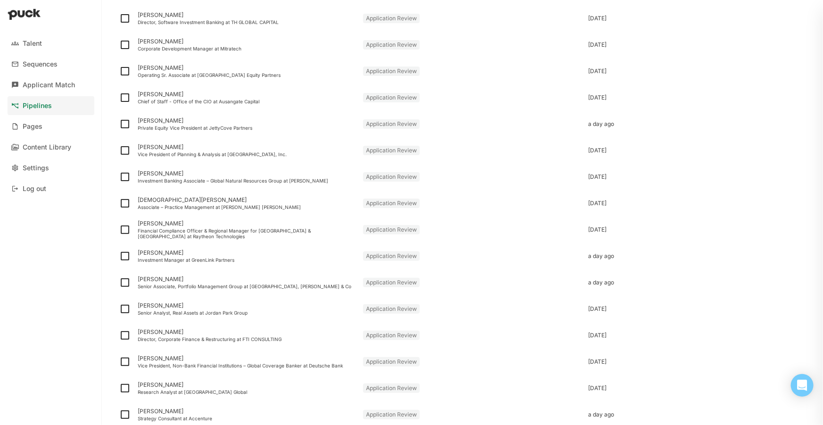
scroll to position [1071, 0]
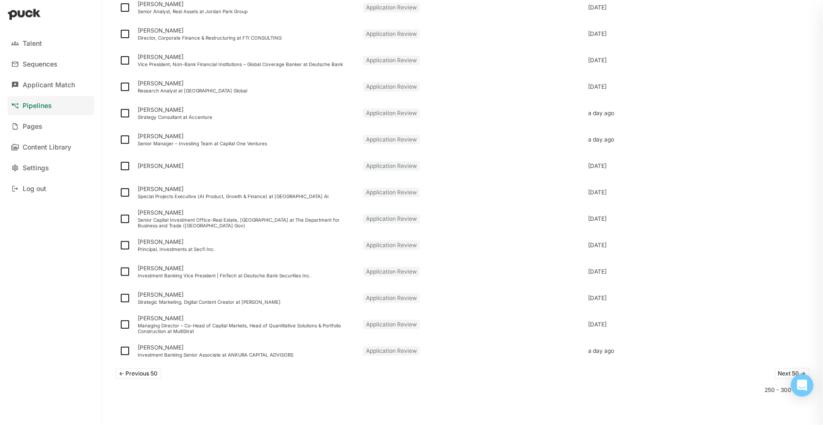
click at [144, 373] on button "<- Previous 50" at bounding box center [139, 373] width 46 height 11
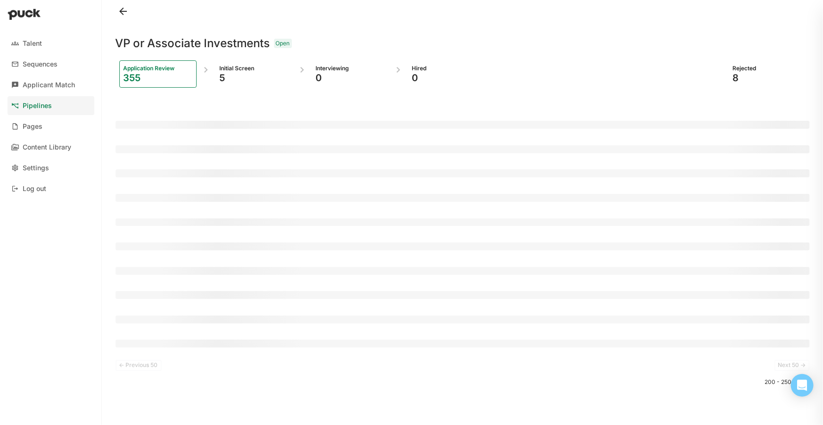
scroll to position [0, 0]
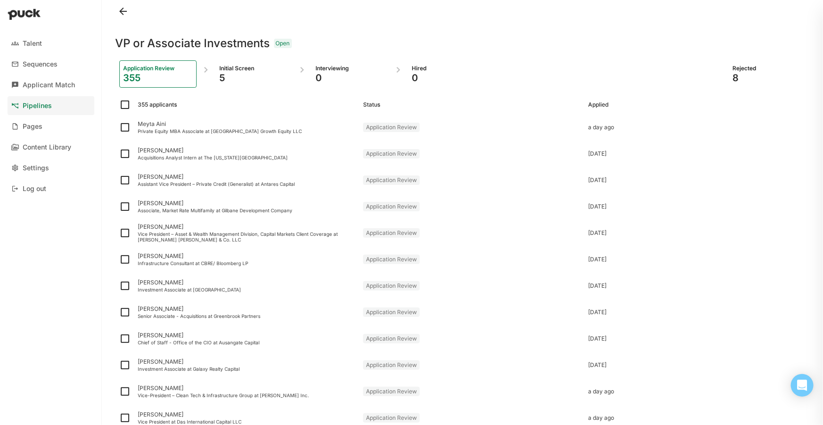
click at [431, 9] on div at bounding box center [463, 11] width 695 height 23
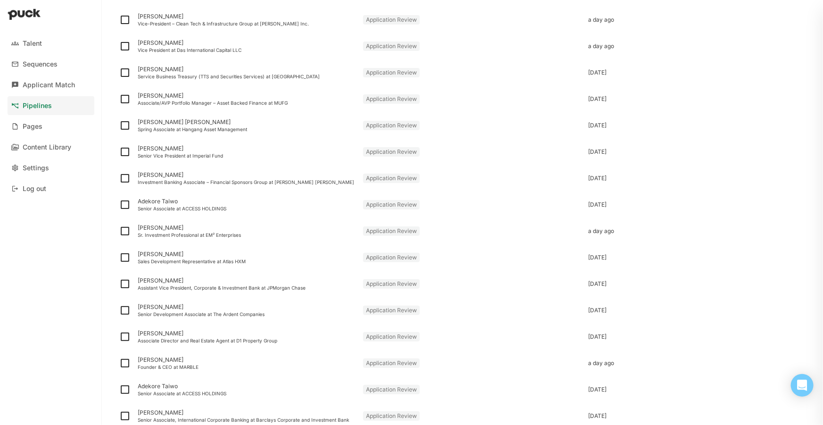
scroll to position [1071, 0]
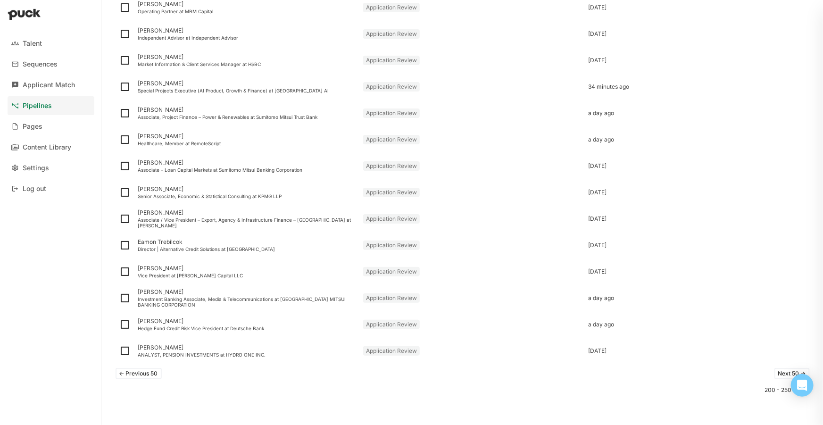
click at [139, 376] on button "<- Previous 50" at bounding box center [139, 373] width 46 height 11
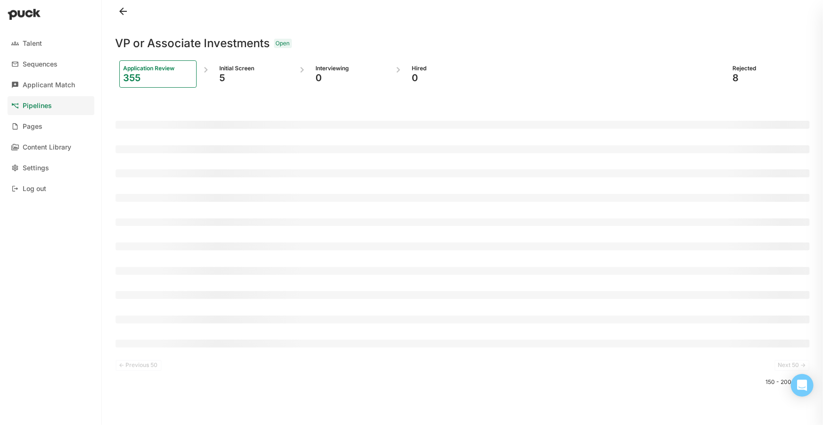
scroll to position [0, 0]
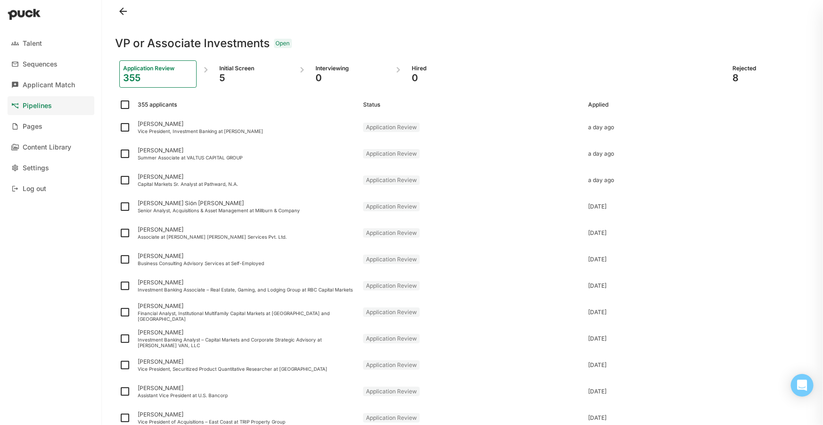
click at [447, 8] on div at bounding box center [463, 11] width 695 height 23
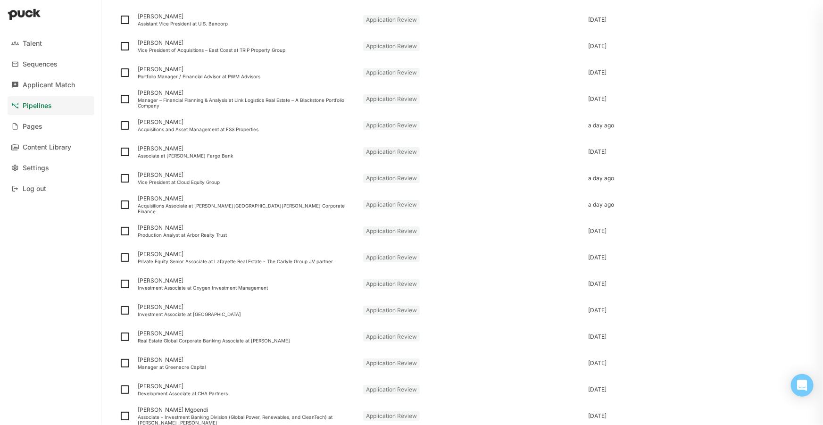
scroll to position [1071, 0]
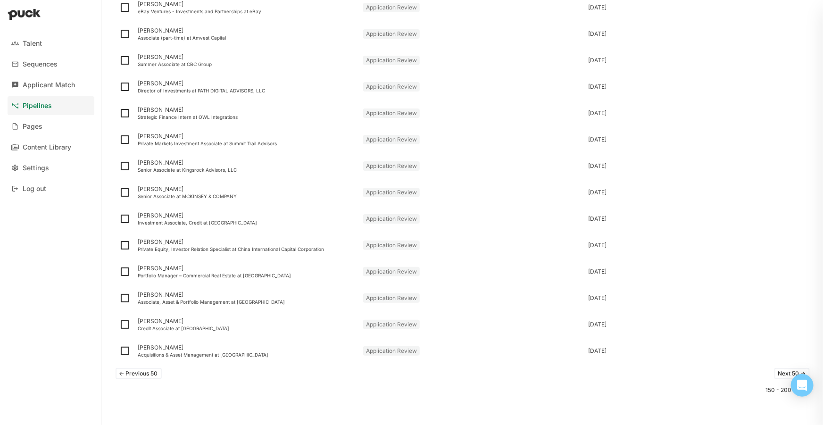
click at [132, 378] on button "<- Previous 50" at bounding box center [139, 373] width 46 height 11
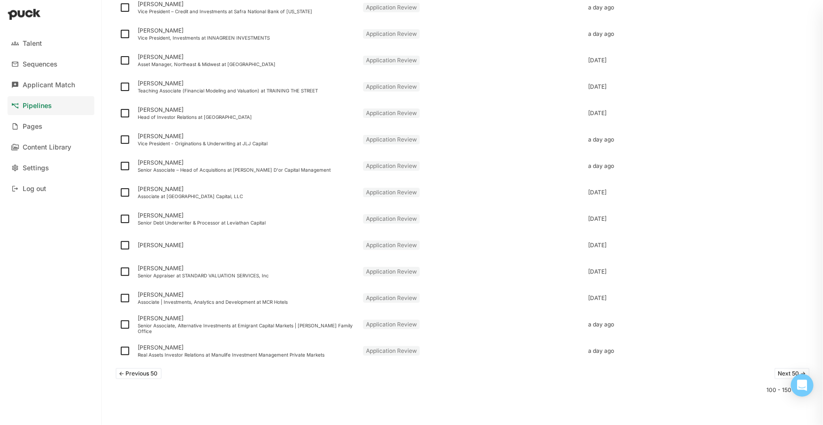
click at [145, 374] on button "<- Previous 50" at bounding box center [139, 373] width 46 height 11
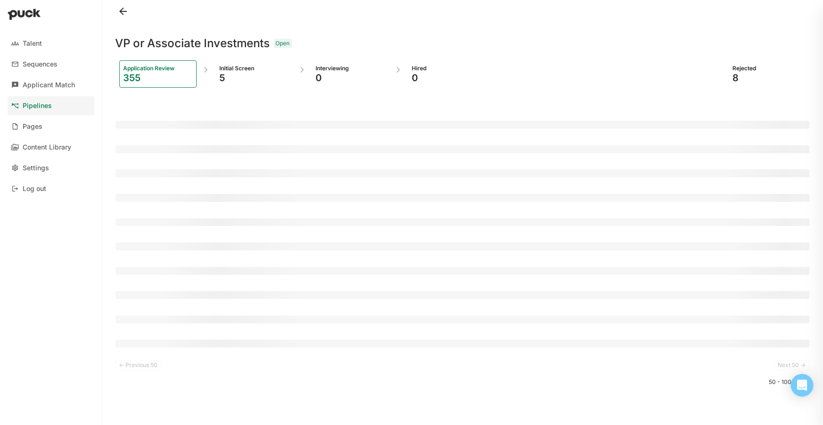
scroll to position [0, 0]
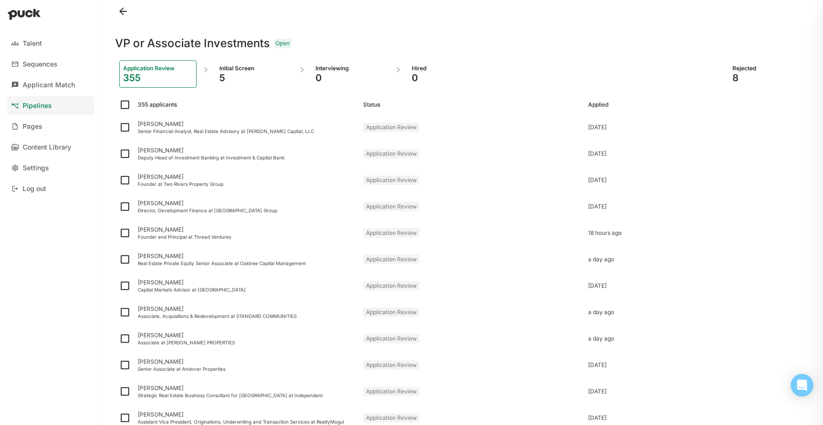
click at [736, 13] on div at bounding box center [463, 11] width 695 height 23
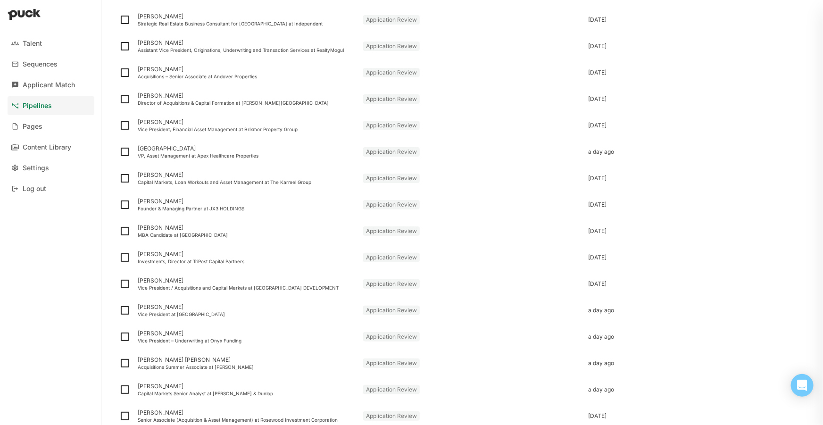
scroll to position [1071, 0]
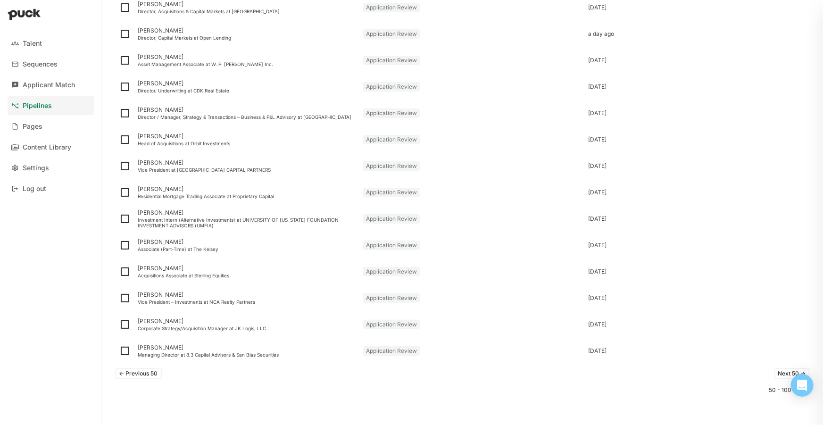
click at [145, 375] on button "<- Previous 50" at bounding box center [139, 373] width 46 height 11
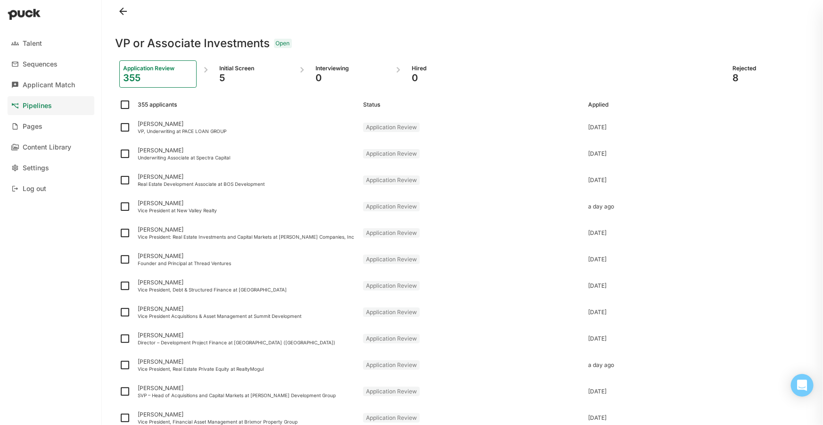
click at [620, 28] on div "VP or Associate Investments Open" at bounding box center [463, 38] width 695 height 30
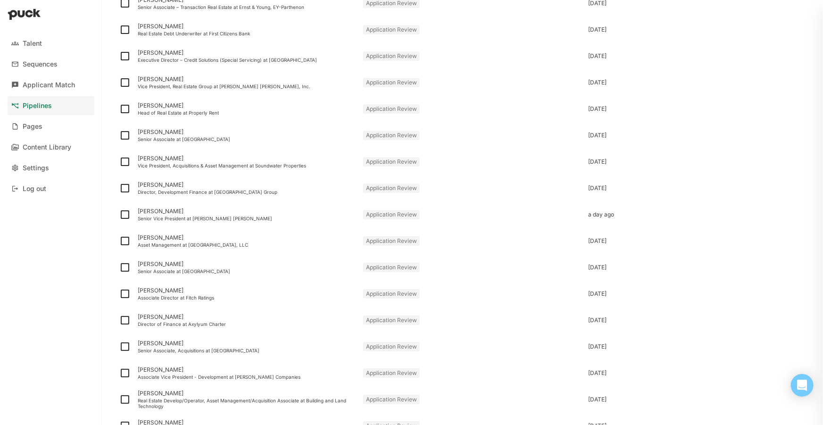
scroll to position [1071, 0]
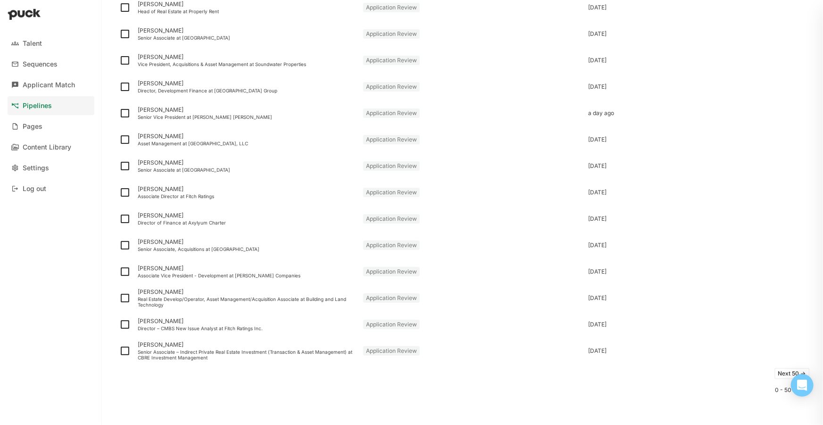
click at [778, 373] on button "Next 50 ->" at bounding box center [792, 373] width 35 height 11
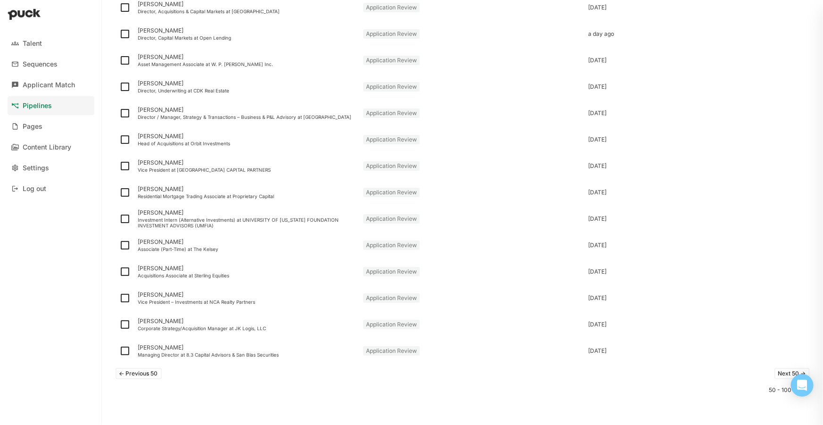
click at [778, 374] on button "Next 50 ->" at bounding box center [792, 373] width 35 height 11
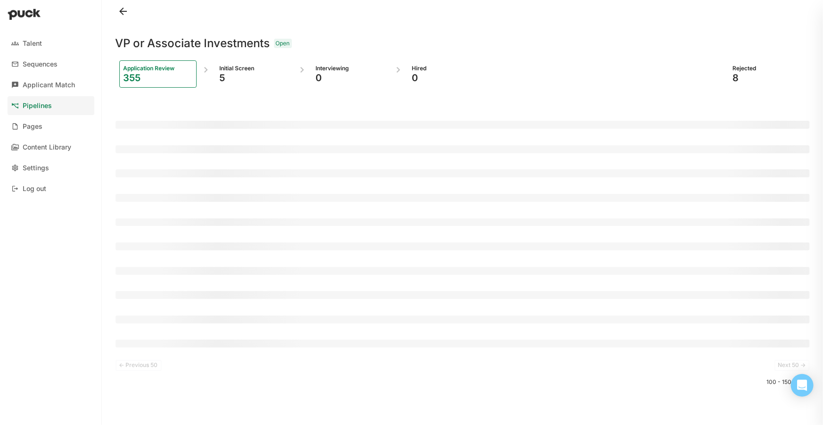
scroll to position [0, 0]
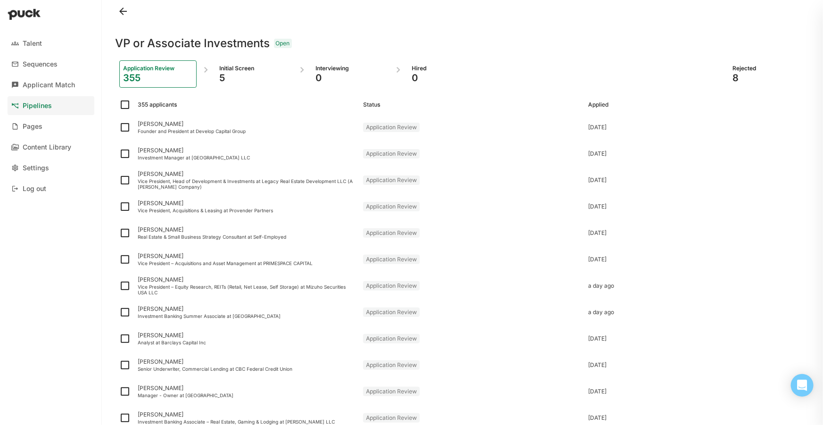
click at [428, 38] on div "VP or Associate Investments Open" at bounding box center [463, 38] width 695 height 30
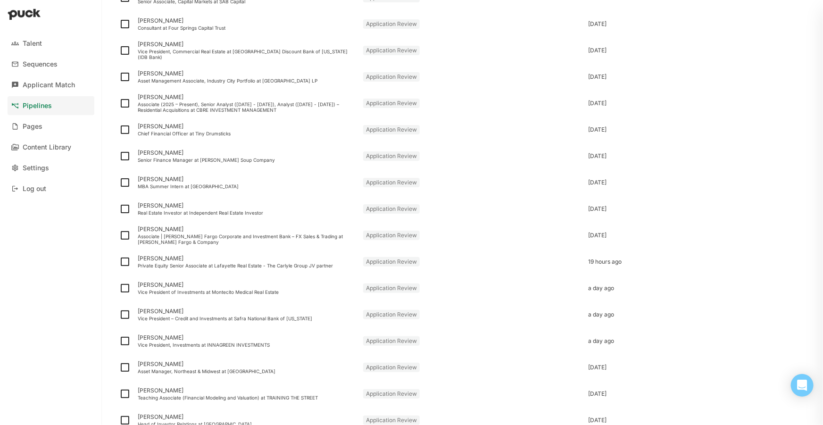
scroll to position [1071, 0]
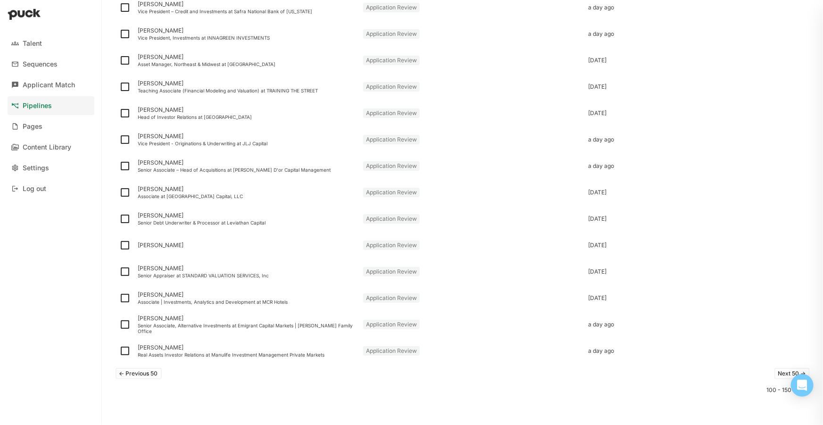
click at [775, 376] on button "Next 50 ->" at bounding box center [792, 373] width 35 height 11
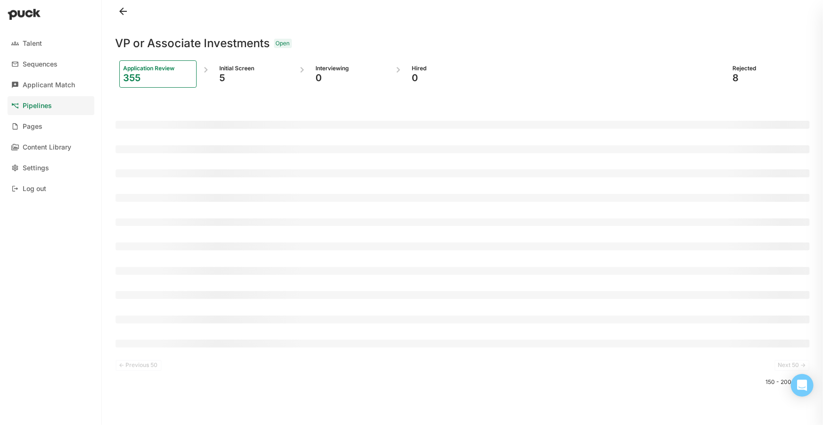
scroll to position [0, 0]
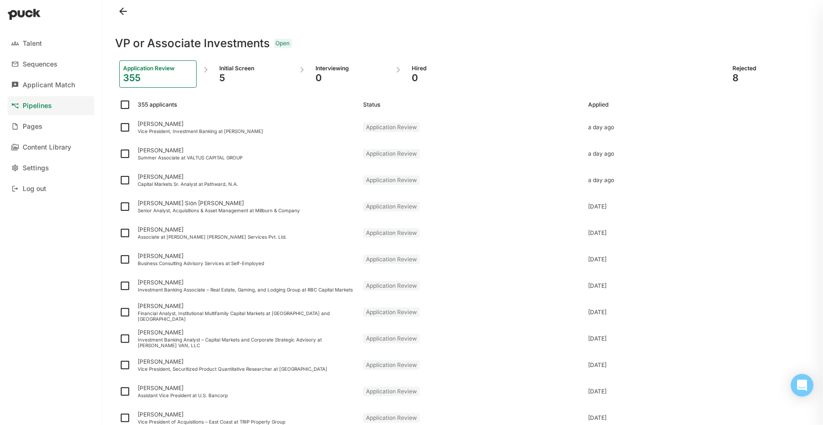
click at [606, 18] on div at bounding box center [463, 11] width 695 height 23
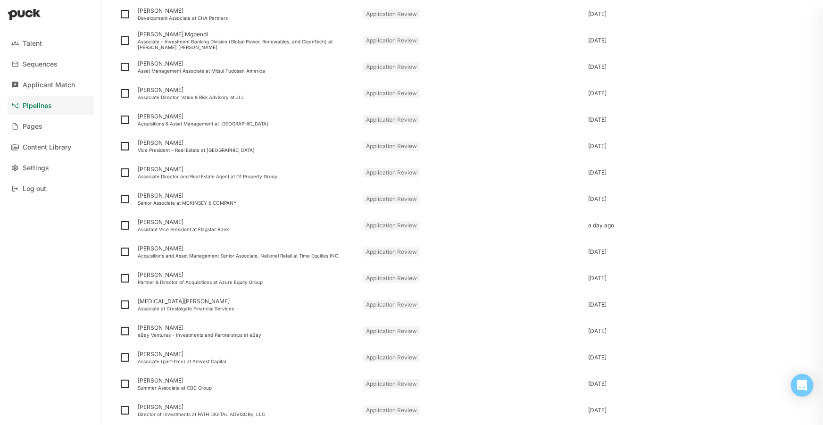
scroll to position [1071, 0]
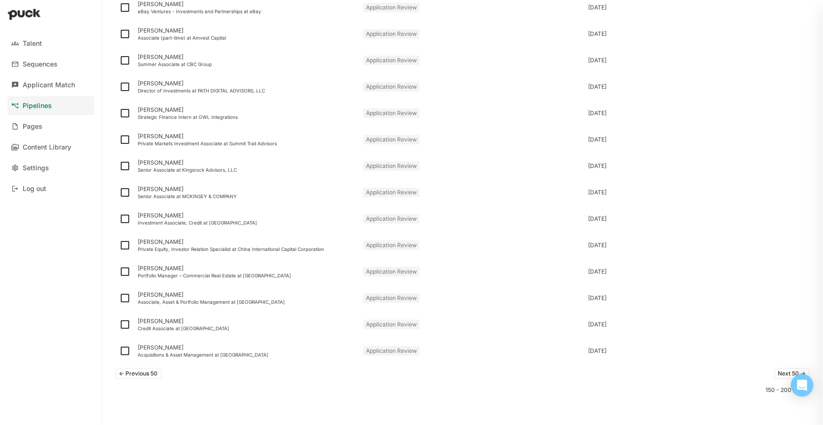
click at [781, 368] on button "Next 50 ->" at bounding box center [792, 373] width 35 height 11
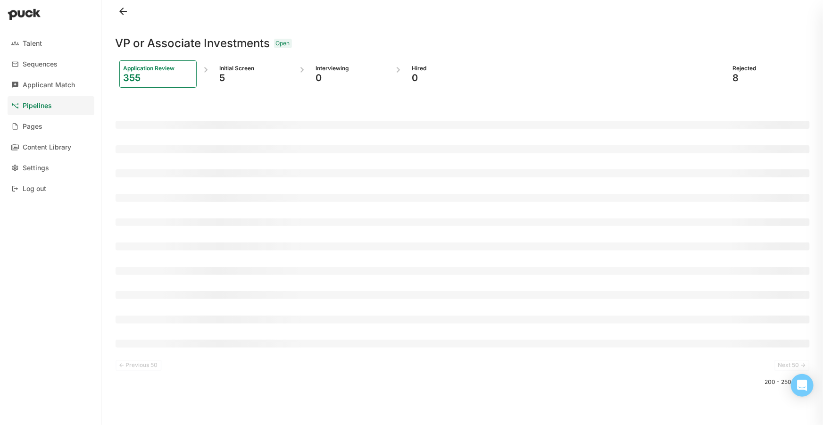
scroll to position [0, 0]
click at [429, 7] on div at bounding box center [463, 11] width 695 height 23
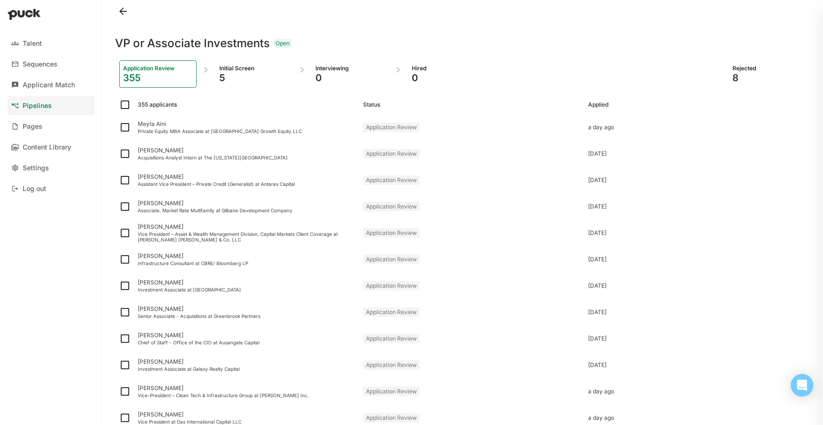
click at [727, 36] on div "VP or Associate Investments Open" at bounding box center [463, 38] width 695 height 30
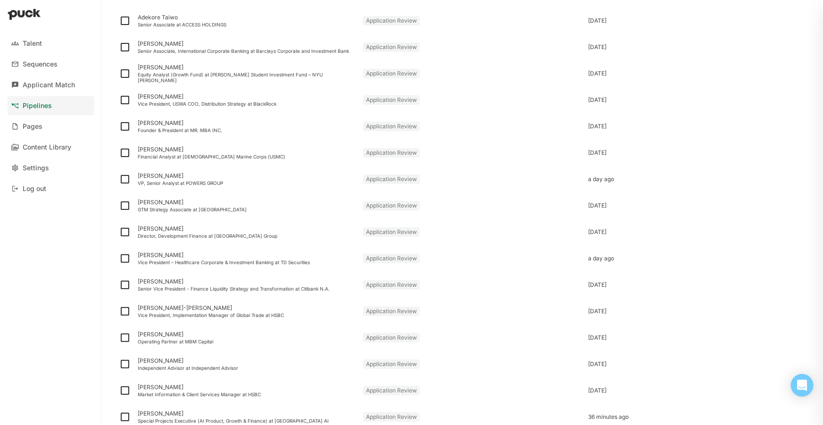
scroll to position [1071, 0]
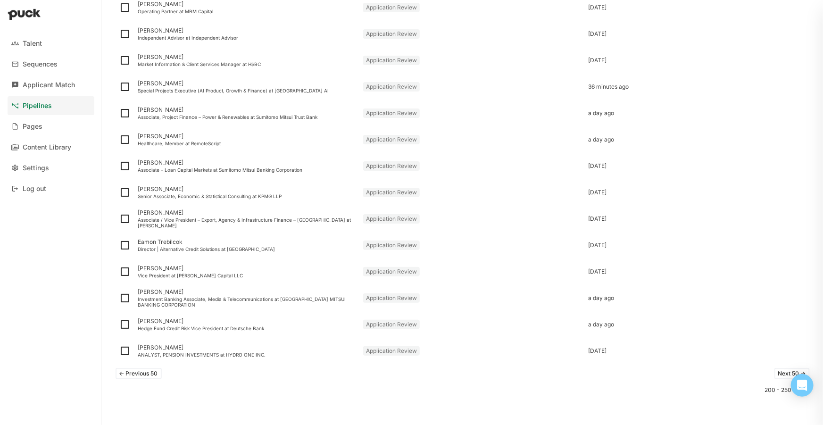
click at [775, 374] on button "Next 50 ->" at bounding box center [792, 373] width 35 height 11
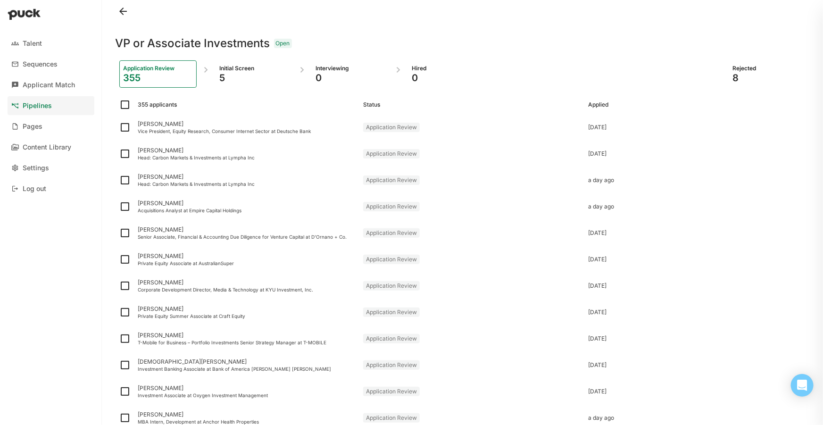
click at [556, 5] on div at bounding box center [463, 11] width 695 height 23
click at [736, 39] on div "VP or Associate Investments Open" at bounding box center [463, 38] width 695 height 30
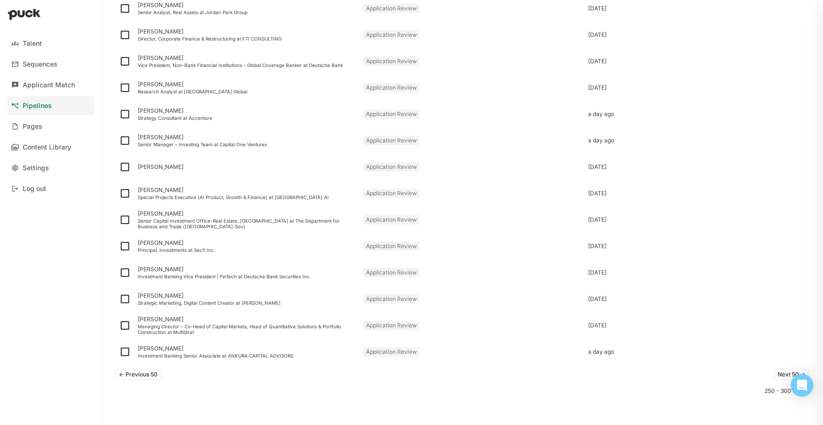
scroll to position [1071, 0]
click at [776, 370] on button "Next 50 ->" at bounding box center [792, 373] width 35 height 11
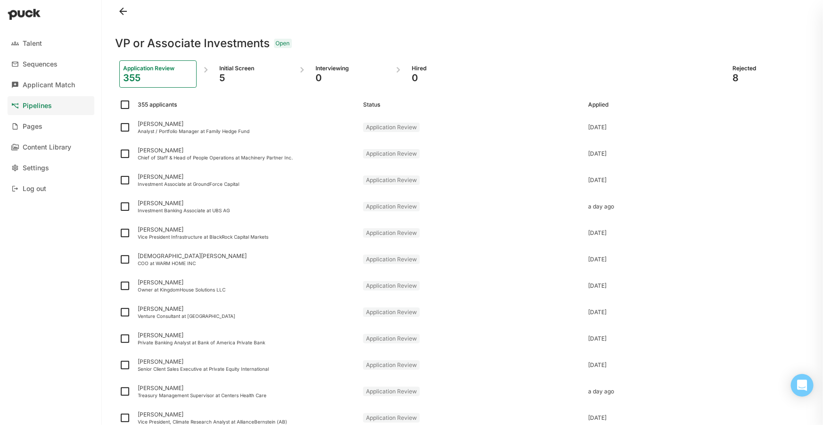
click at [588, 17] on div at bounding box center [463, 11] width 695 height 23
click at [736, 12] on div at bounding box center [463, 11] width 695 height 23
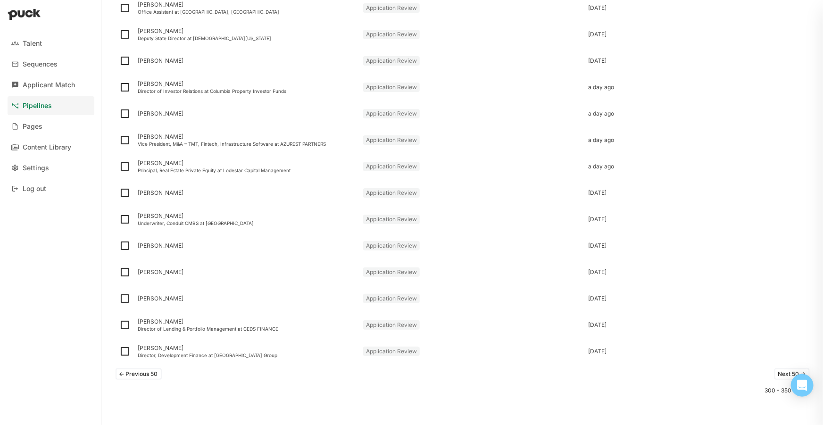
scroll to position [1071, 0]
click at [781, 368] on button "Next 50 ->" at bounding box center [792, 373] width 35 height 11
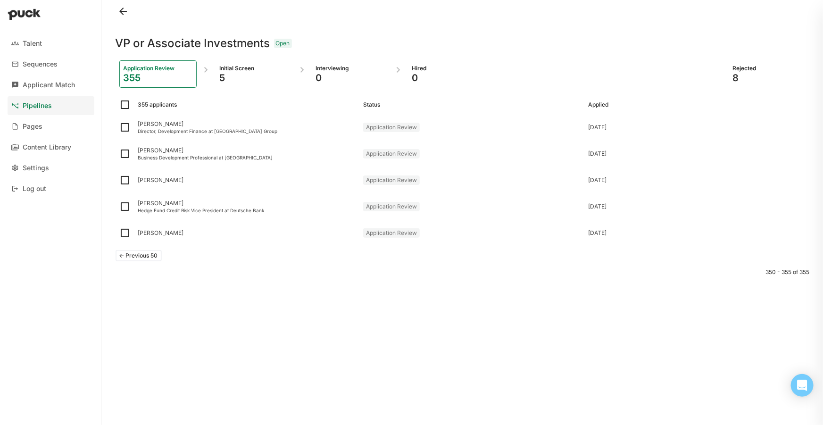
click at [620, 27] on div "VP or Associate Investments Open" at bounding box center [463, 38] width 695 height 30
click at [141, 255] on button "<- Previous 50" at bounding box center [139, 255] width 46 height 11
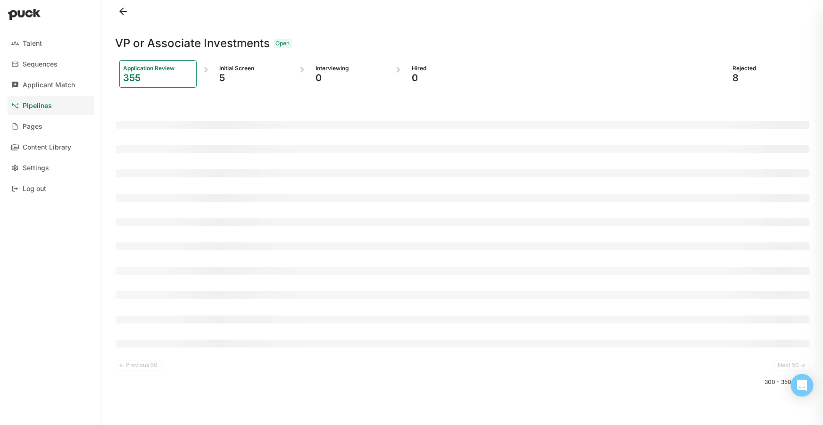
click at [335, 16] on div at bounding box center [463, 11] width 695 height 23
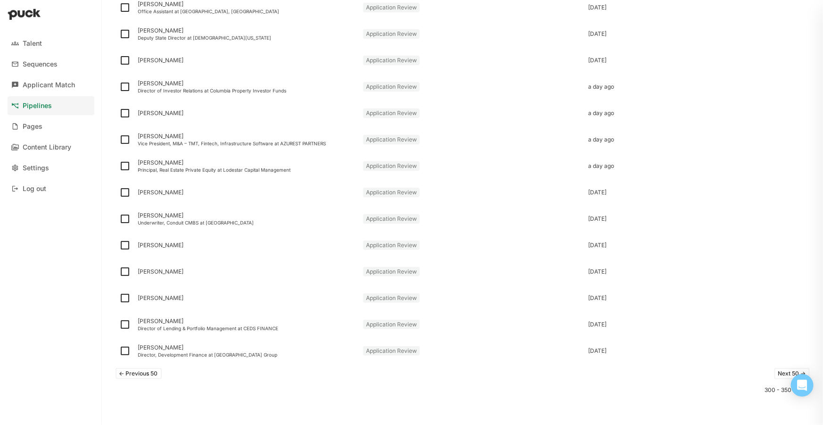
scroll to position [1071, 0]
click at [132, 373] on button "<- Previous 50" at bounding box center [139, 373] width 46 height 11
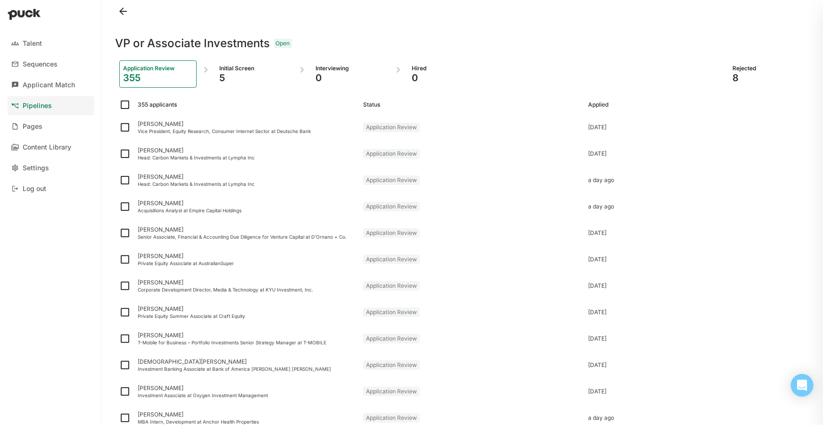
click at [732, 10] on div at bounding box center [463, 11] width 695 height 23
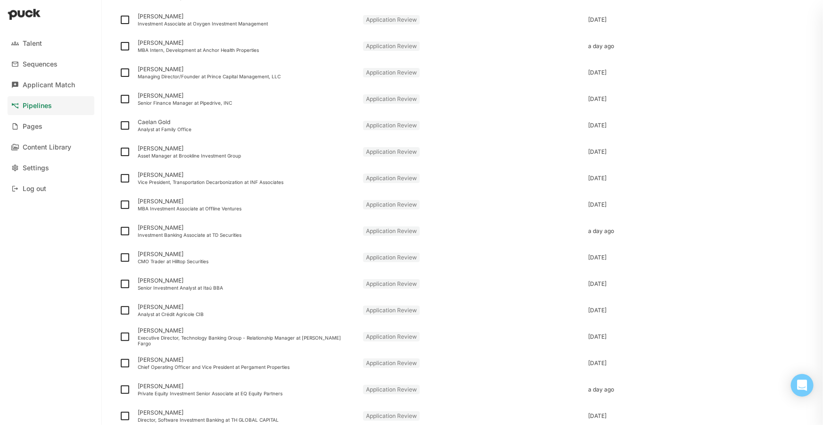
scroll to position [1071, 0]
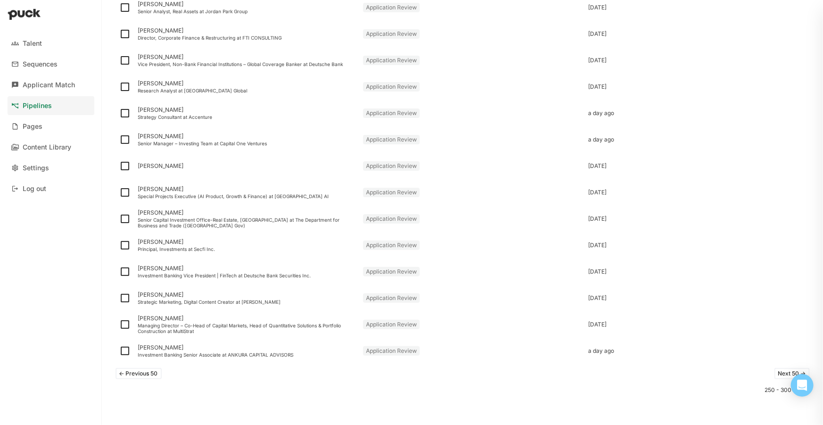
click at [149, 374] on button "<- Previous 50" at bounding box center [139, 373] width 46 height 11
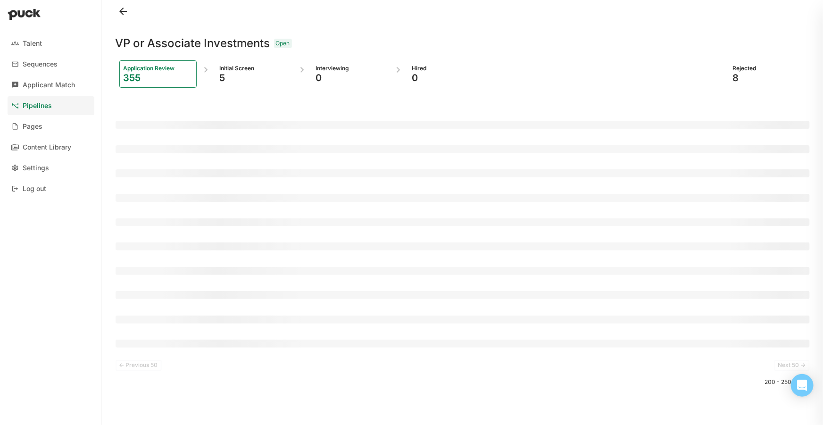
scroll to position [0, 0]
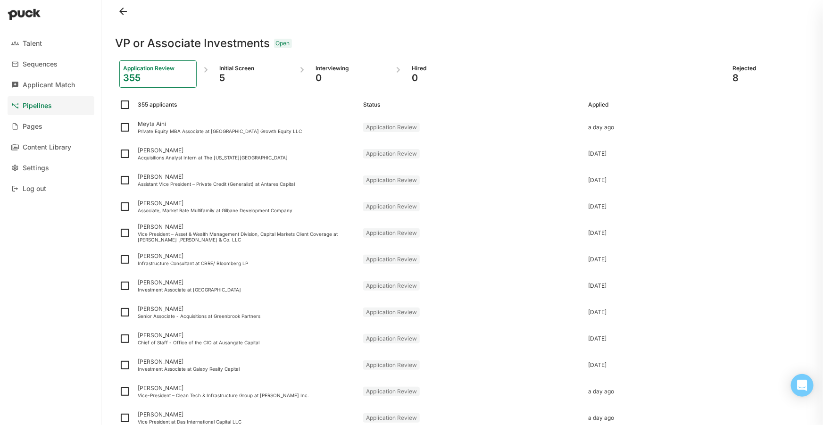
click at [649, 20] on div at bounding box center [463, 11] width 695 height 23
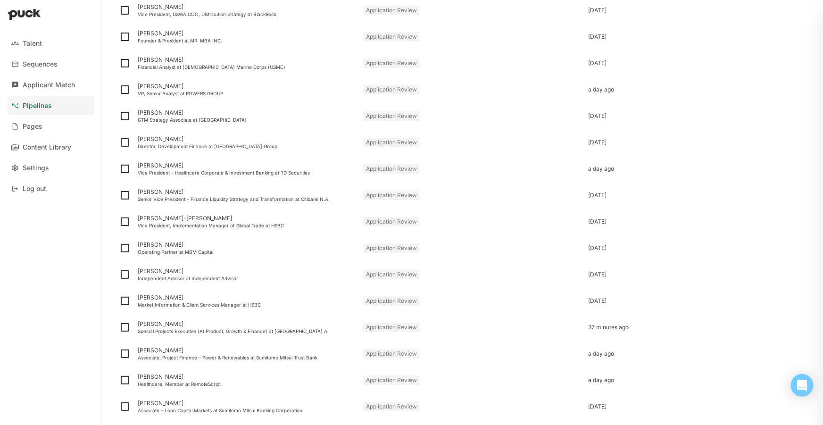
scroll to position [1071, 0]
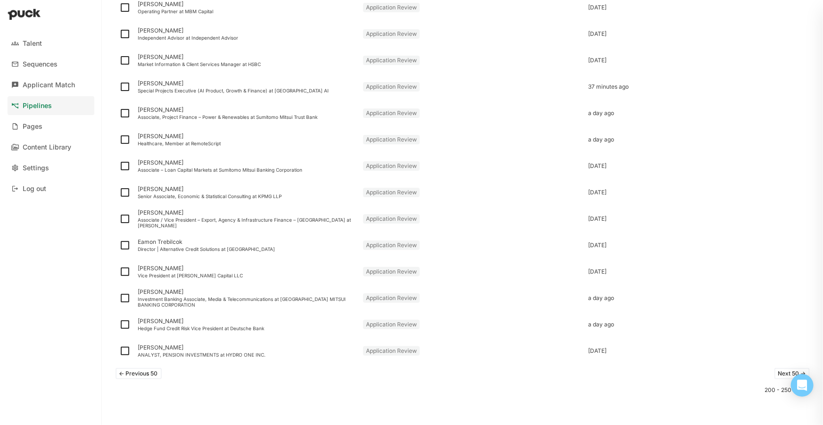
click at [142, 373] on button "<- Previous 50" at bounding box center [139, 373] width 46 height 11
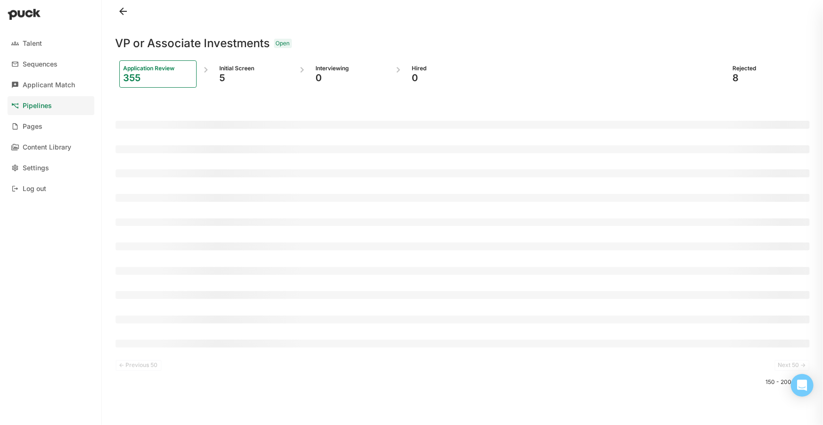
scroll to position [0, 0]
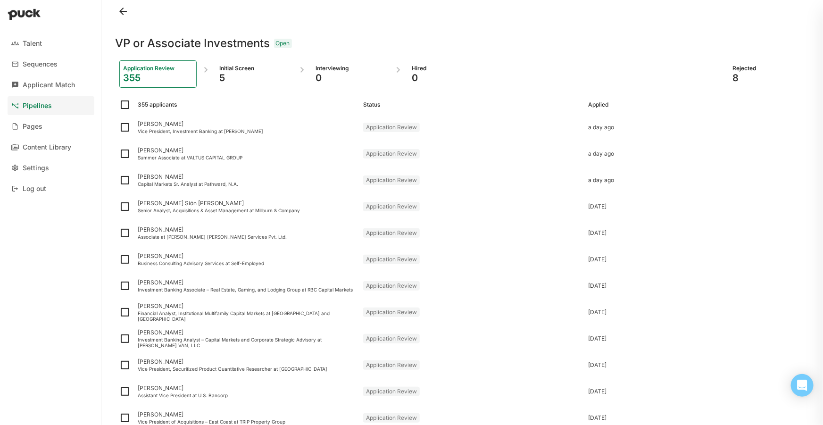
click at [372, 17] on div at bounding box center [463, 11] width 695 height 23
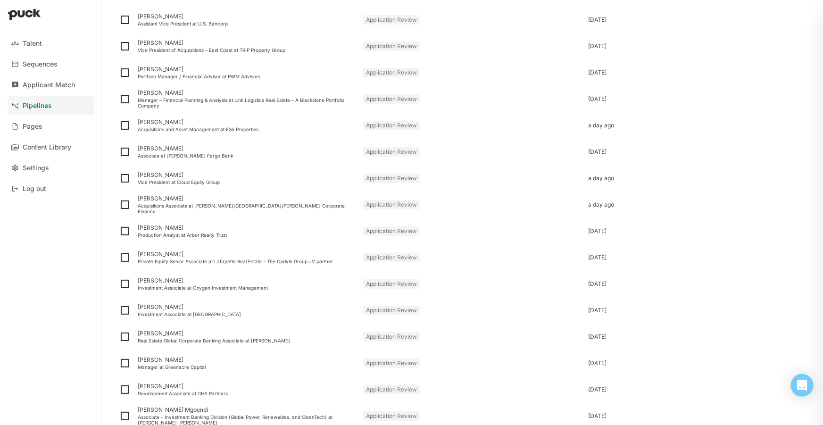
scroll to position [1071, 0]
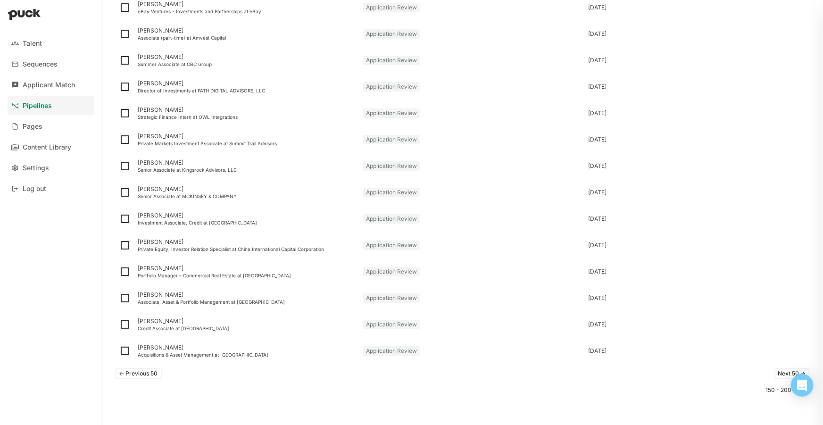
click at [139, 376] on button "<- Previous 50" at bounding box center [139, 373] width 46 height 11
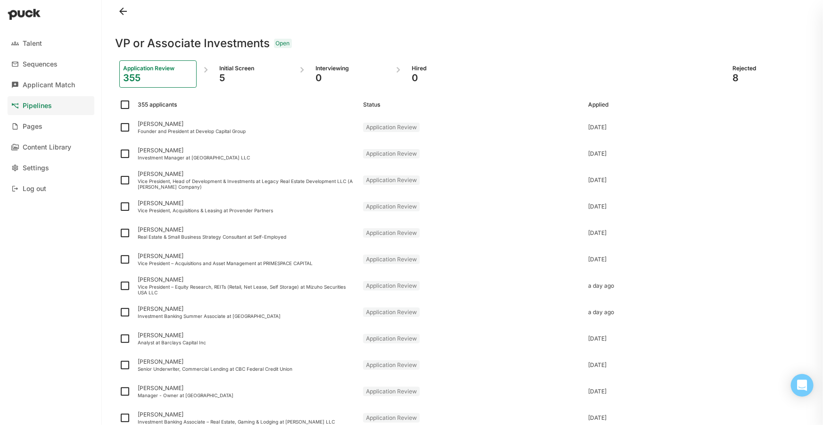
click at [399, 9] on div at bounding box center [463, 11] width 695 height 23
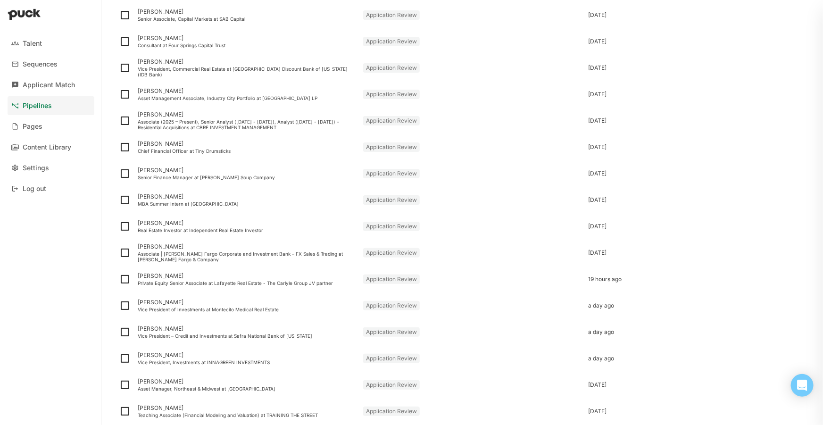
scroll to position [1071, 0]
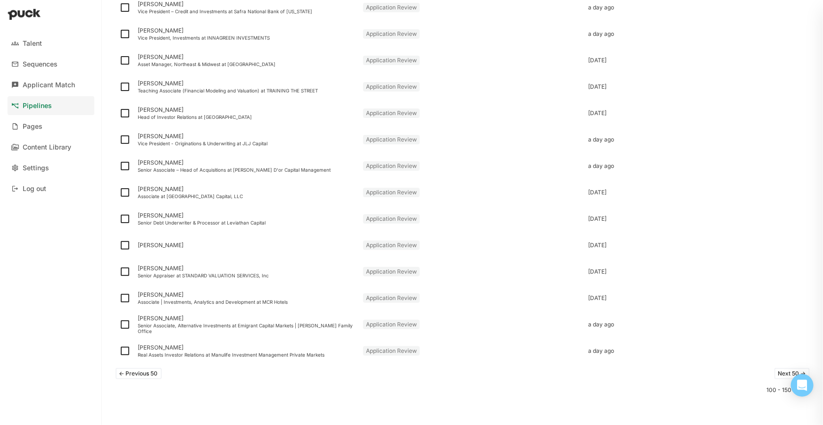
click at [140, 372] on button "<- Previous 50" at bounding box center [139, 373] width 46 height 11
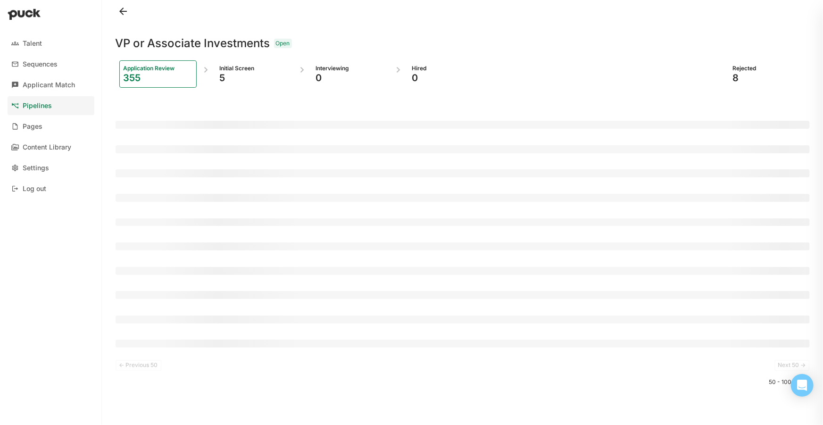
scroll to position [0, 0]
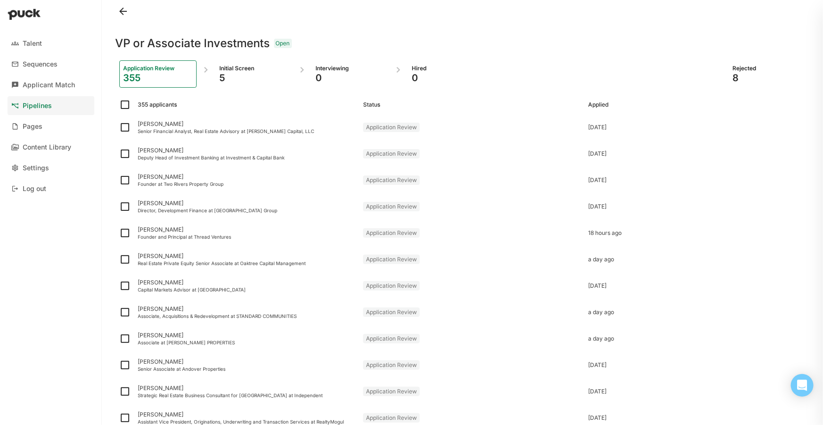
click at [416, 22] on div at bounding box center [463, 11] width 695 height 23
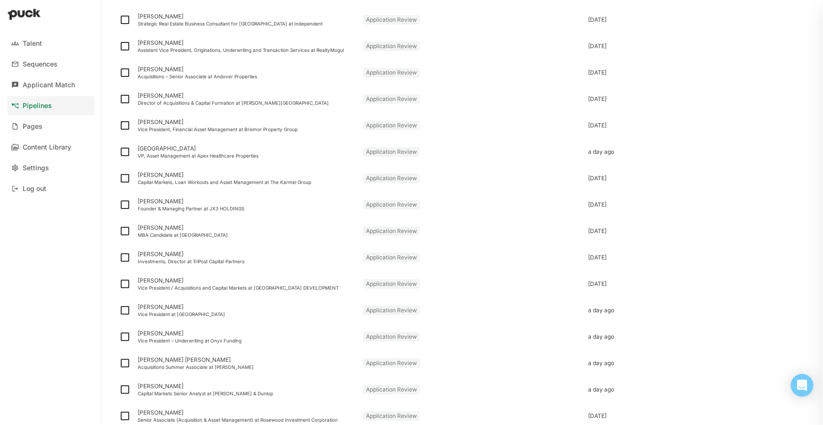
scroll to position [1071, 0]
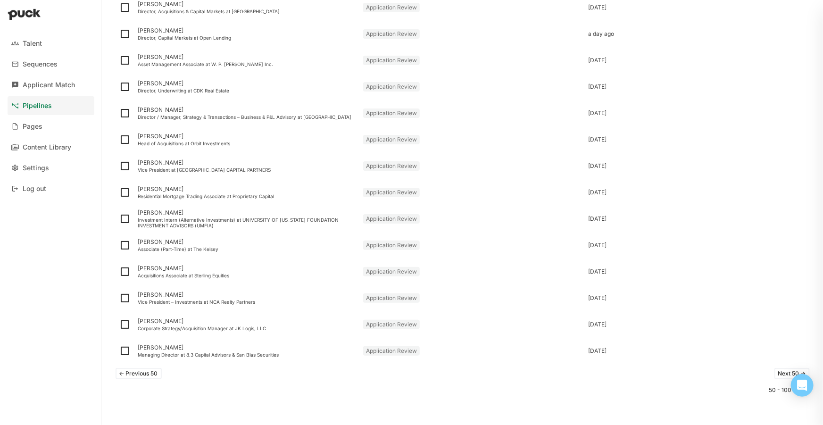
click at [154, 379] on div "<- Previous 50 Next 50 ->" at bounding box center [463, 373] width 695 height 19
click at [154, 373] on button "<- Previous 50" at bounding box center [139, 373] width 46 height 11
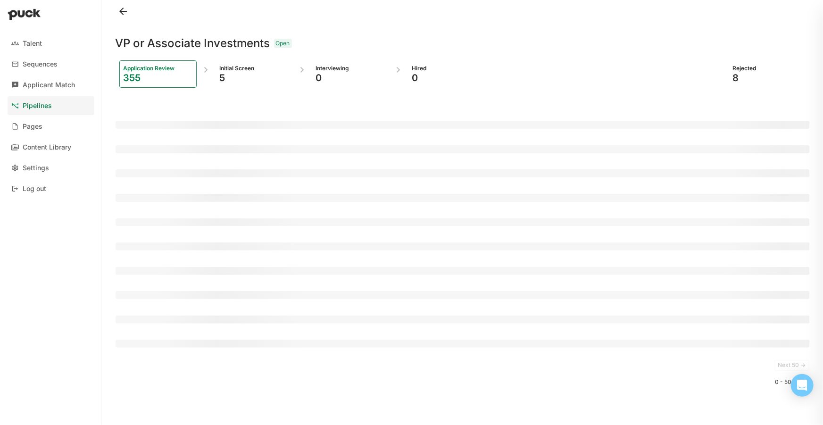
click at [423, 13] on div at bounding box center [463, 11] width 695 height 23
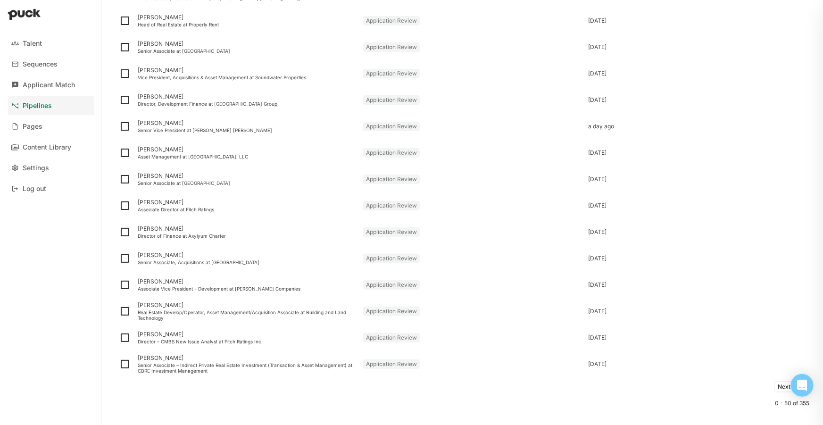
scroll to position [1071, 0]
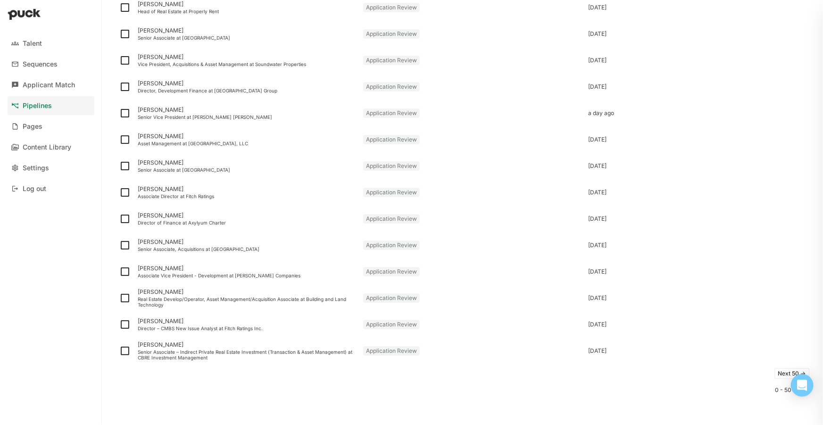
click at [668, 384] on div "Next 50 -> 0 - 50 of 355" at bounding box center [463, 394] width 695 height 61
click at [781, 368] on button "Next 50 ->" at bounding box center [792, 373] width 35 height 11
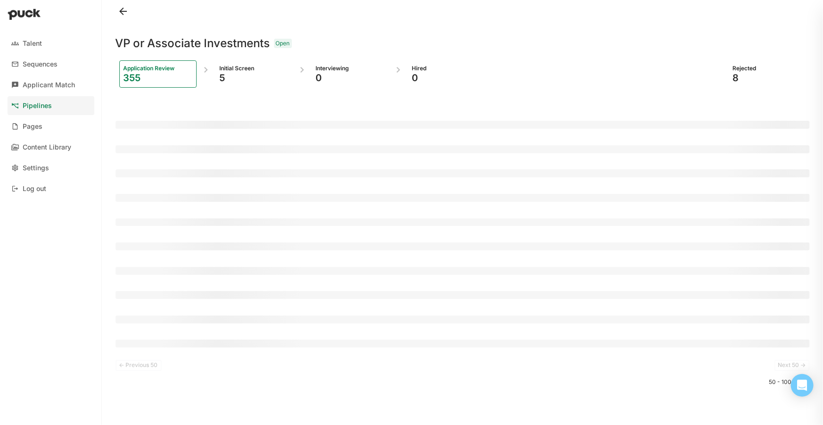
scroll to position [0, 0]
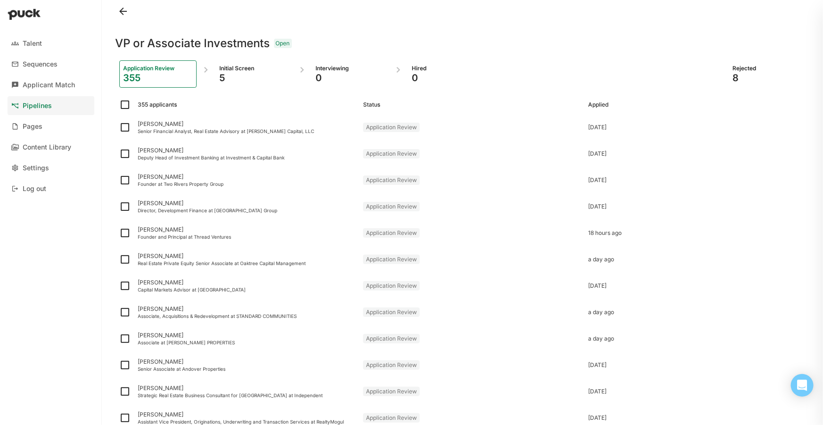
click at [632, 16] on div at bounding box center [463, 11] width 695 height 23
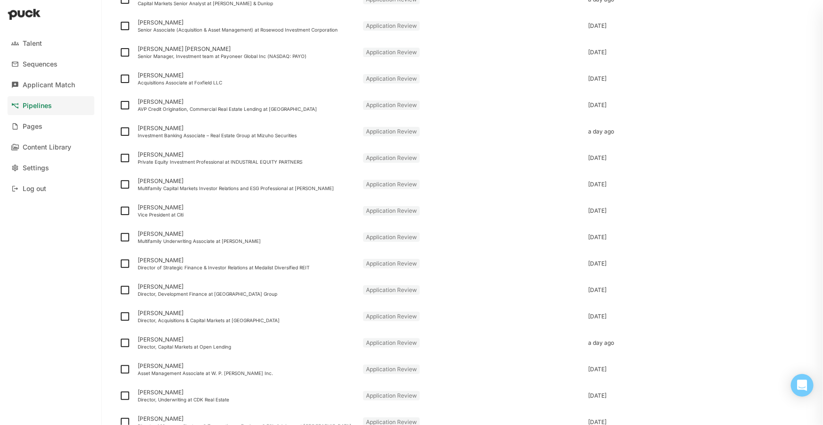
scroll to position [1071, 0]
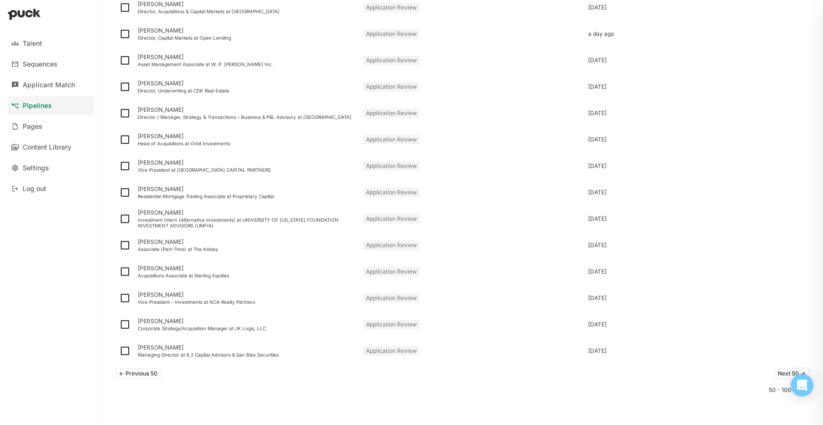
click at [778, 378] on button "Next 50 ->" at bounding box center [792, 373] width 35 height 11
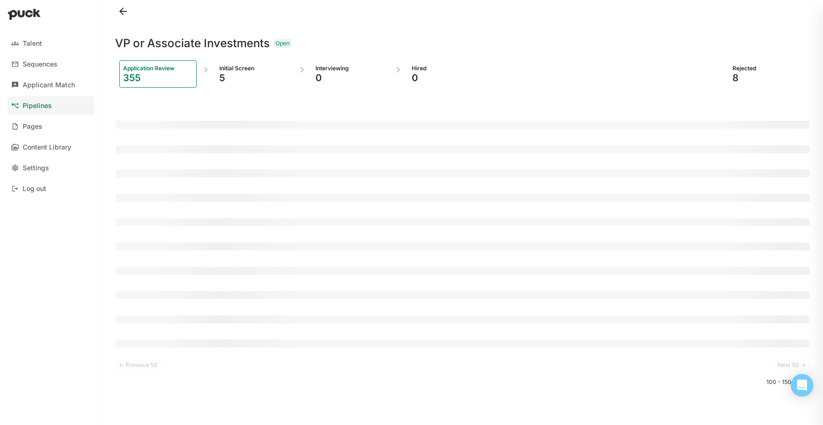
click at [523, 16] on div at bounding box center [463, 11] width 695 height 23
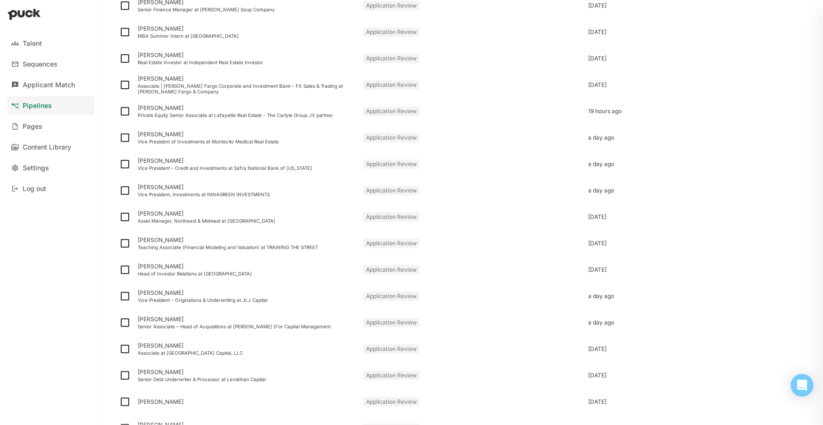
scroll to position [1071, 0]
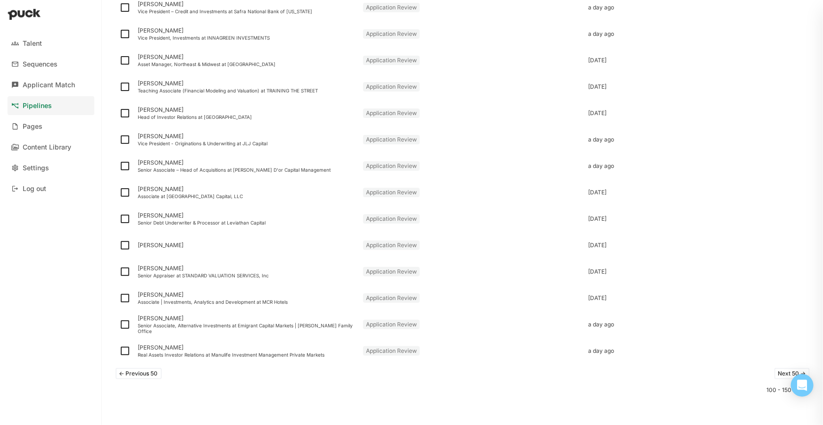
click at [775, 373] on button "Next 50 ->" at bounding box center [792, 373] width 35 height 11
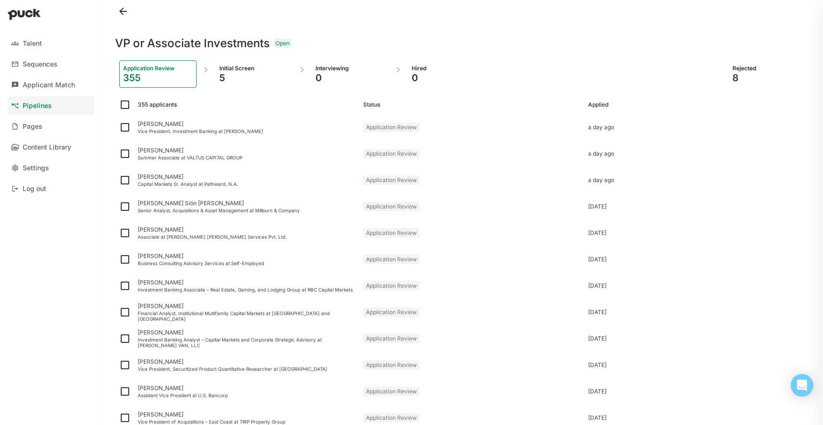
click at [649, 29] on div "VP or Associate Investments Open" at bounding box center [463, 38] width 695 height 30
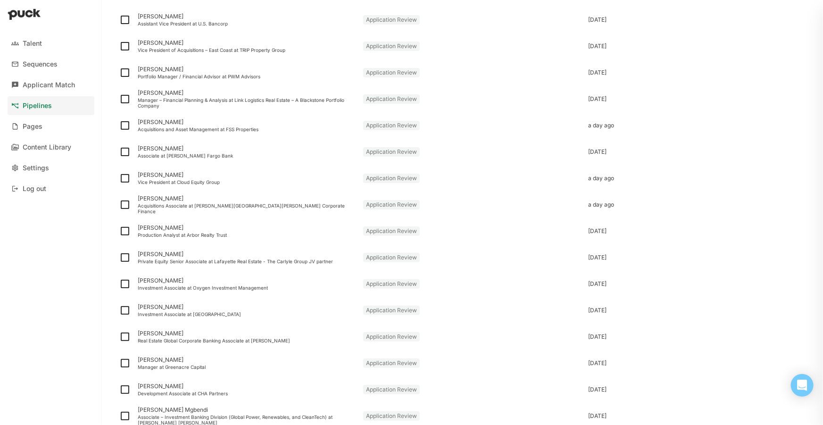
scroll to position [1071, 0]
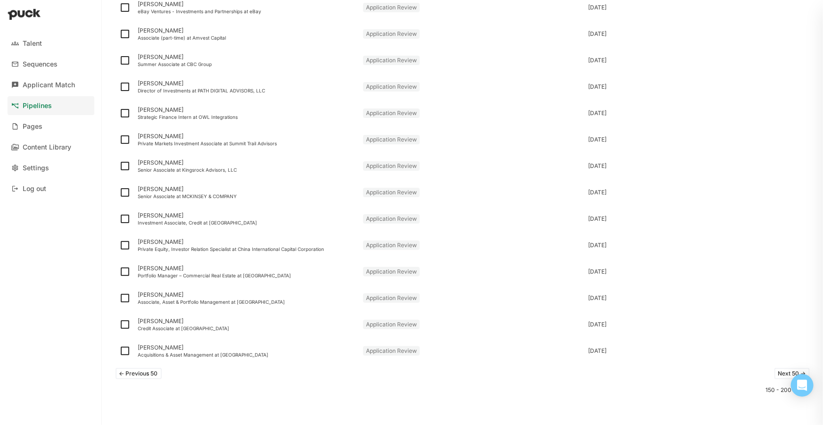
click at [775, 373] on button "Next 50 ->" at bounding box center [792, 373] width 35 height 11
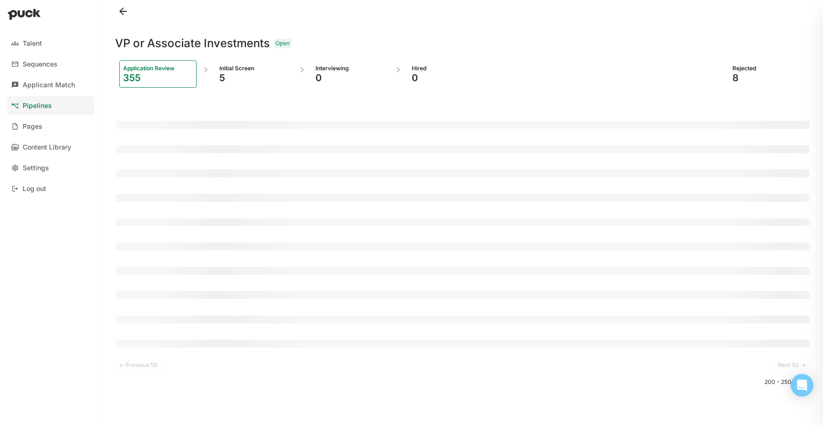
scroll to position [0, 0]
click at [603, 34] on div "VP or Associate Investments Open" at bounding box center [463, 38] width 695 height 30
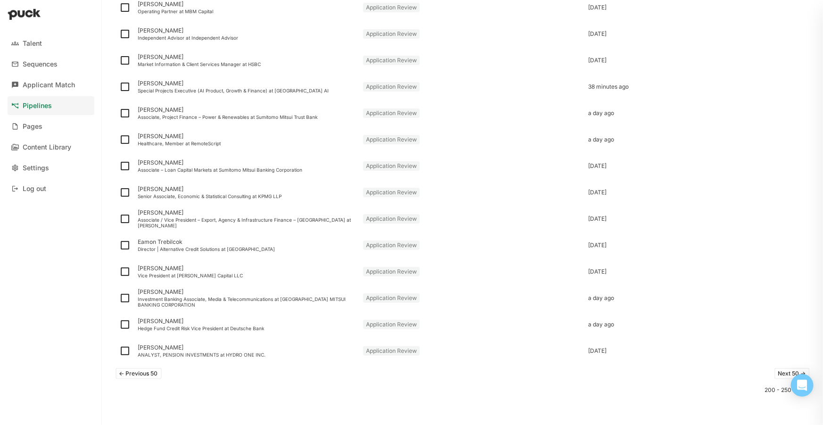
scroll to position [1071, 0]
click at [776, 378] on button "Next 50 ->" at bounding box center [792, 373] width 35 height 11
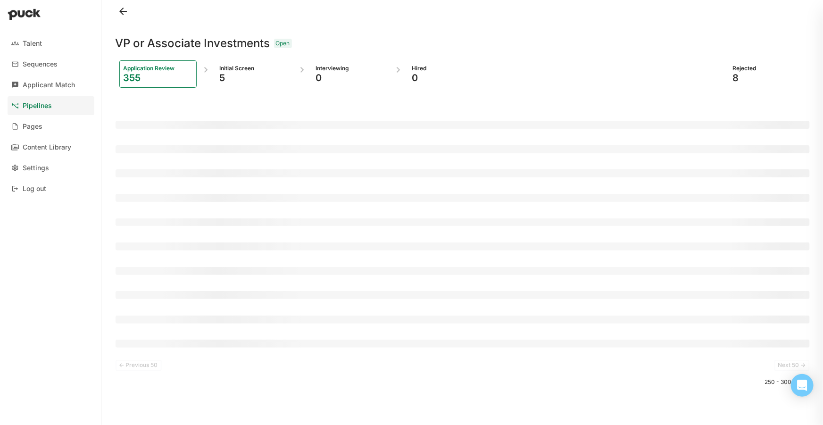
scroll to position [0, 0]
click at [537, 20] on div at bounding box center [463, 11] width 695 height 23
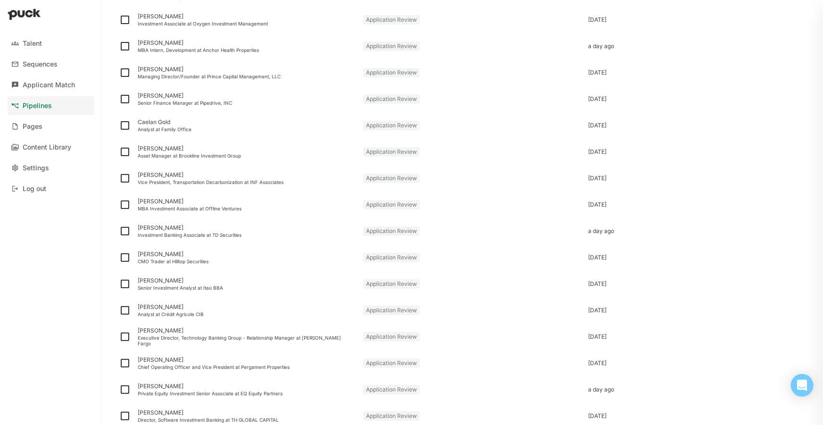
scroll to position [1071, 0]
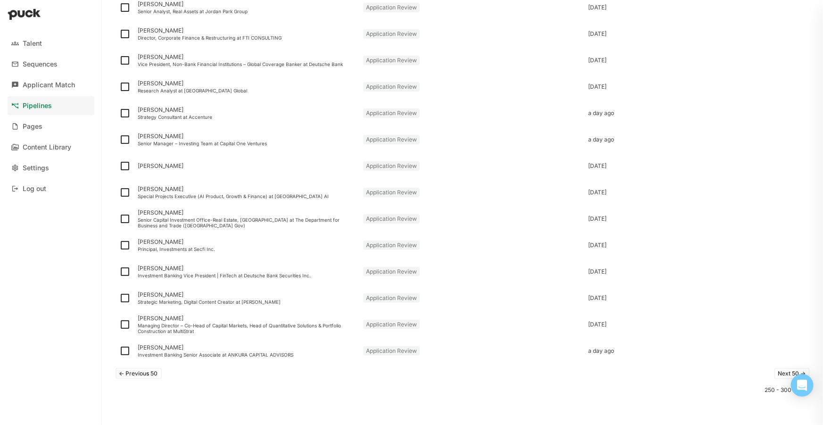
click at [706, 382] on div "<- Previous 50 Next 50 ->" at bounding box center [463, 373] width 695 height 19
click at [775, 373] on button "Next 50 ->" at bounding box center [792, 373] width 35 height 11
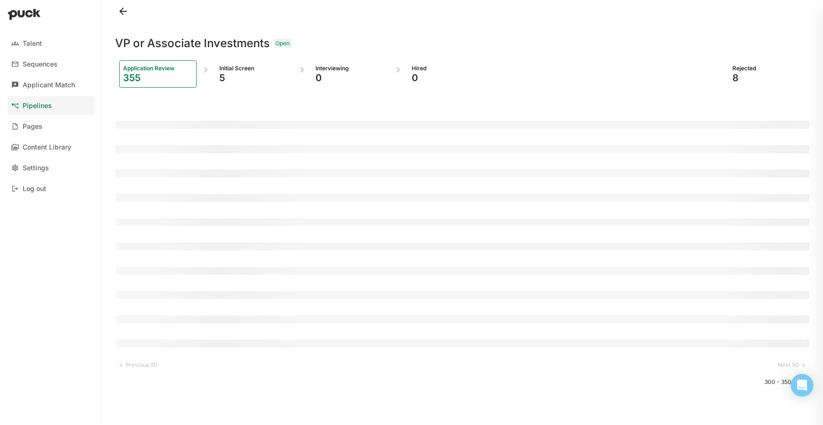
click at [541, 19] on div at bounding box center [463, 11] width 695 height 23
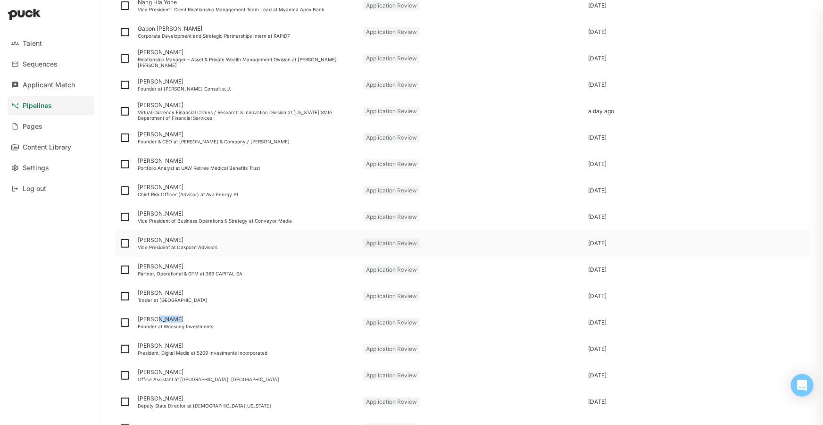
scroll to position [1071, 0]
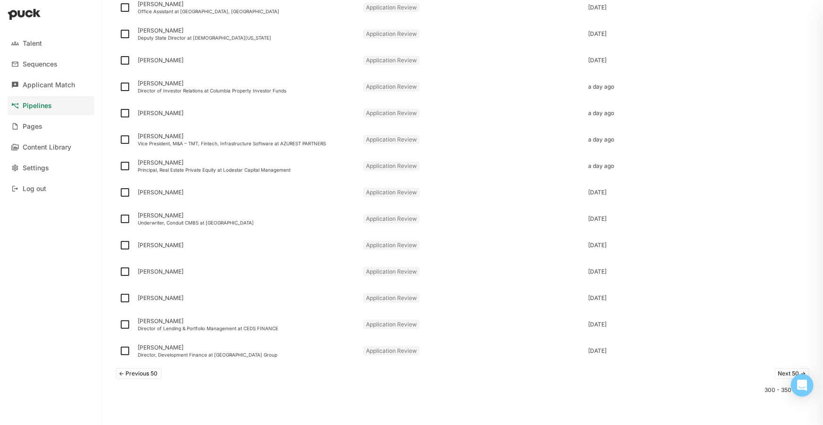
click at [655, 410] on div "<- Previous 50 Next 50 -> 300 - 350 of 355" at bounding box center [463, 394] width 695 height 61
click at [783, 373] on button "Next 50 ->" at bounding box center [792, 373] width 35 height 11
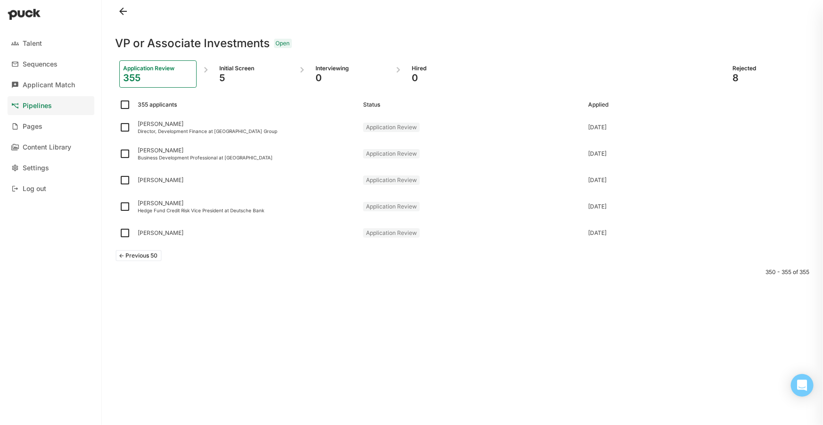
click at [136, 254] on button "<- Previous 50" at bounding box center [139, 255] width 46 height 11
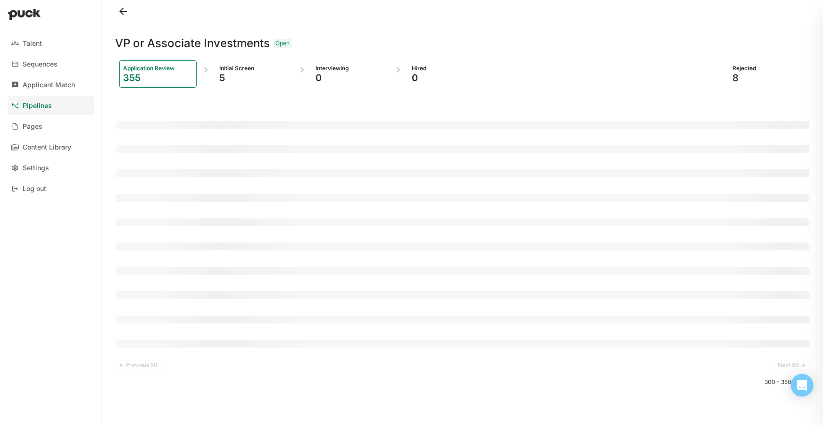
click at [413, 11] on div at bounding box center [463, 11] width 695 height 23
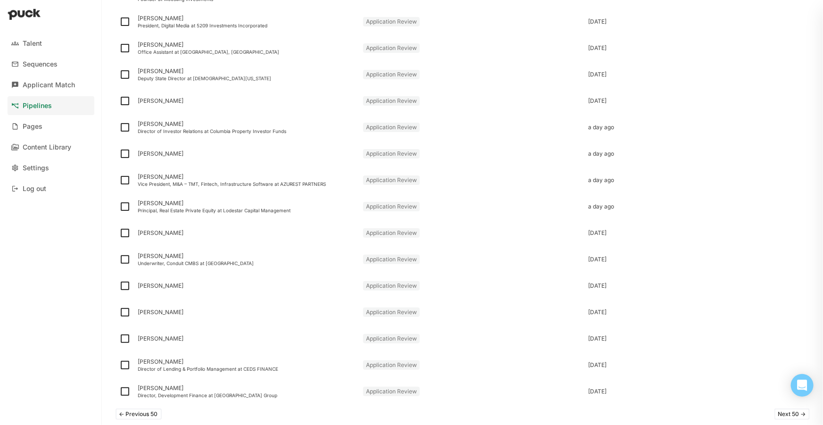
scroll to position [1071, 0]
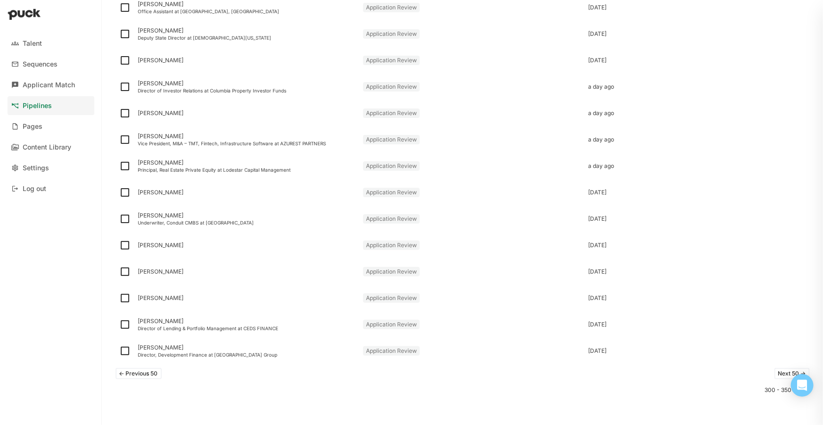
click at [134, 374] on button "<- Previous 50" at bounding box center [139, 373] width 46 height 11
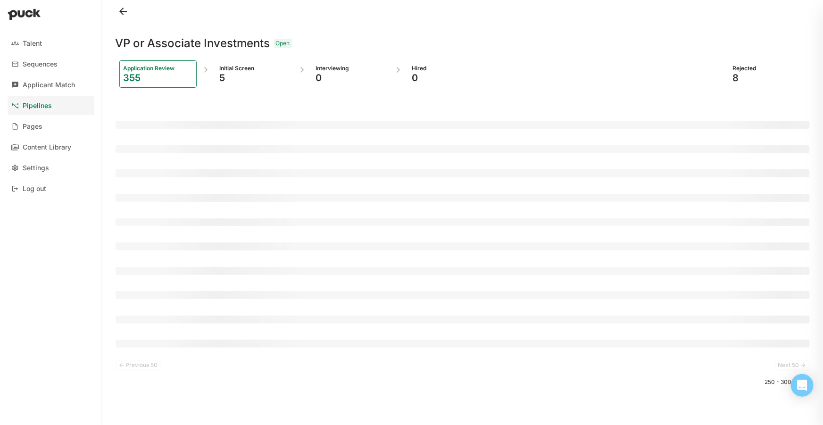
scroll to position [0, 0]
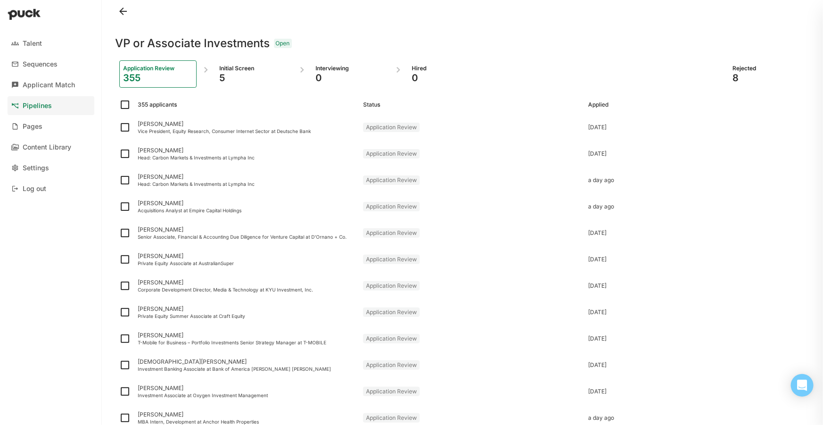
drag, startPoint x: 196, startPoint y: 32, endPoint x: 211, endPoint y: 29, distance: 15.3
click at [196, 32] on div "VP or Associate Investments Open" at bounding box center [463, 38] width 695 height 30
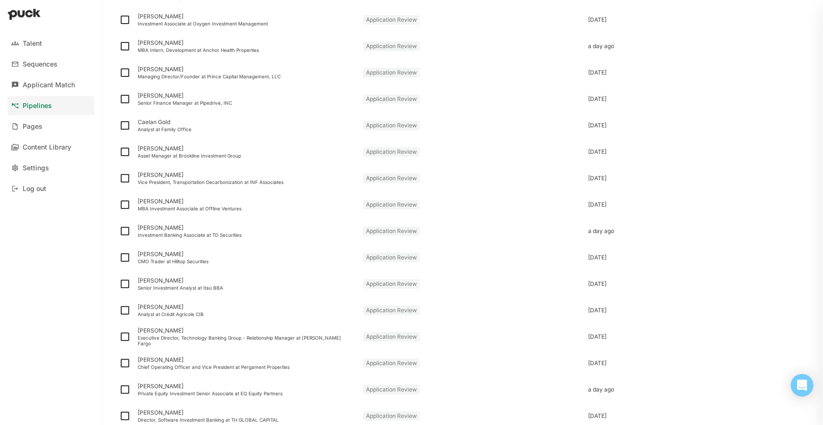
scroll to position [1071, 0]
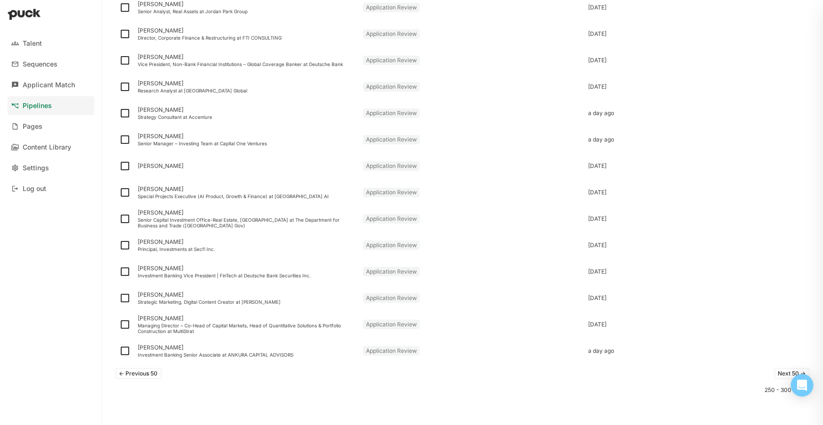
click at [128, 372] on button "<- Previous 50" at bounding box center [139, 373] width 46 height 11
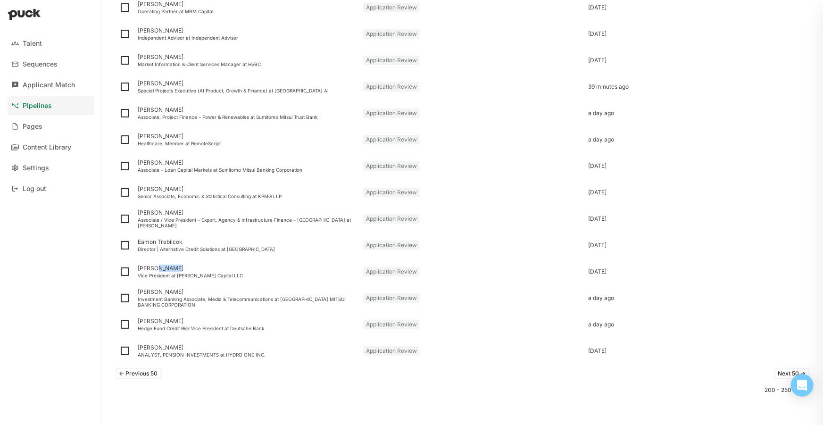
click at [138, 370] on button "<- Previous 50" at bounding box center [139, 373] width 46 height 11
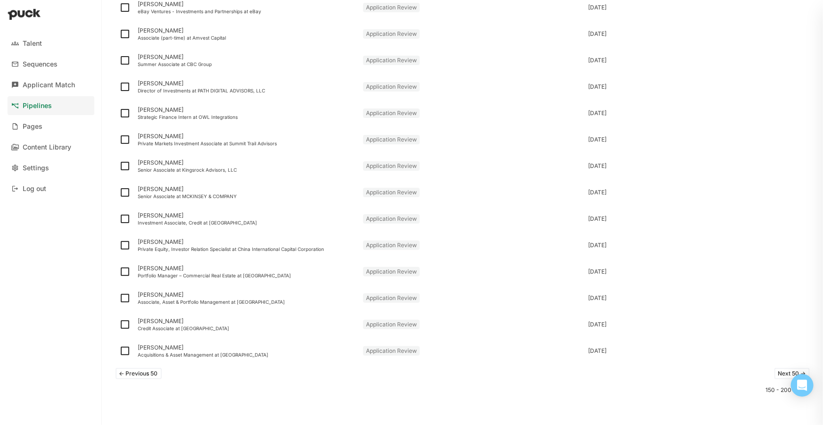
click at [138, 372] on button "<- Previous 50" at bounding box center [139, 373] width 46 height 11
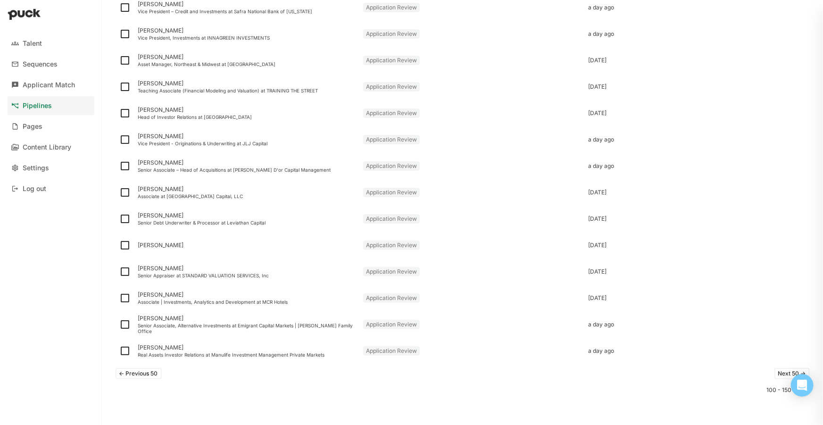
click at [127, 370] on button "<- Previous 50" at bounding box center [139, 373] width 46 height 11
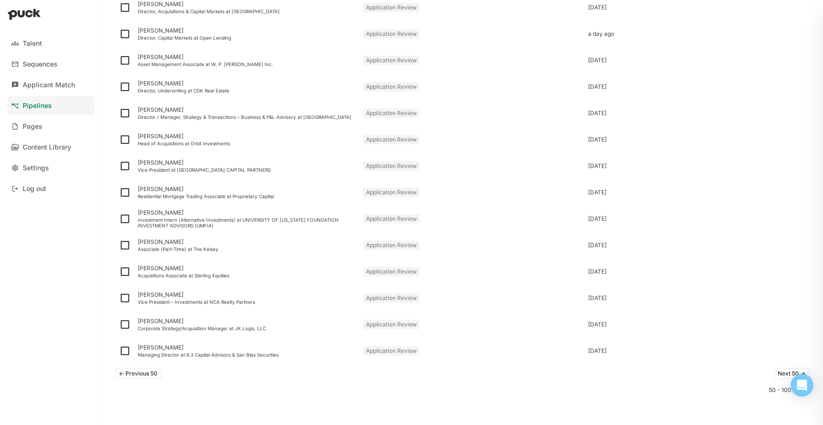
click at [143, 374] on button "<- Previous 50" at bounding box center [139, 373] width 46 height 11
